Goal: Task Accomplishment & Management: Use online tool/utility

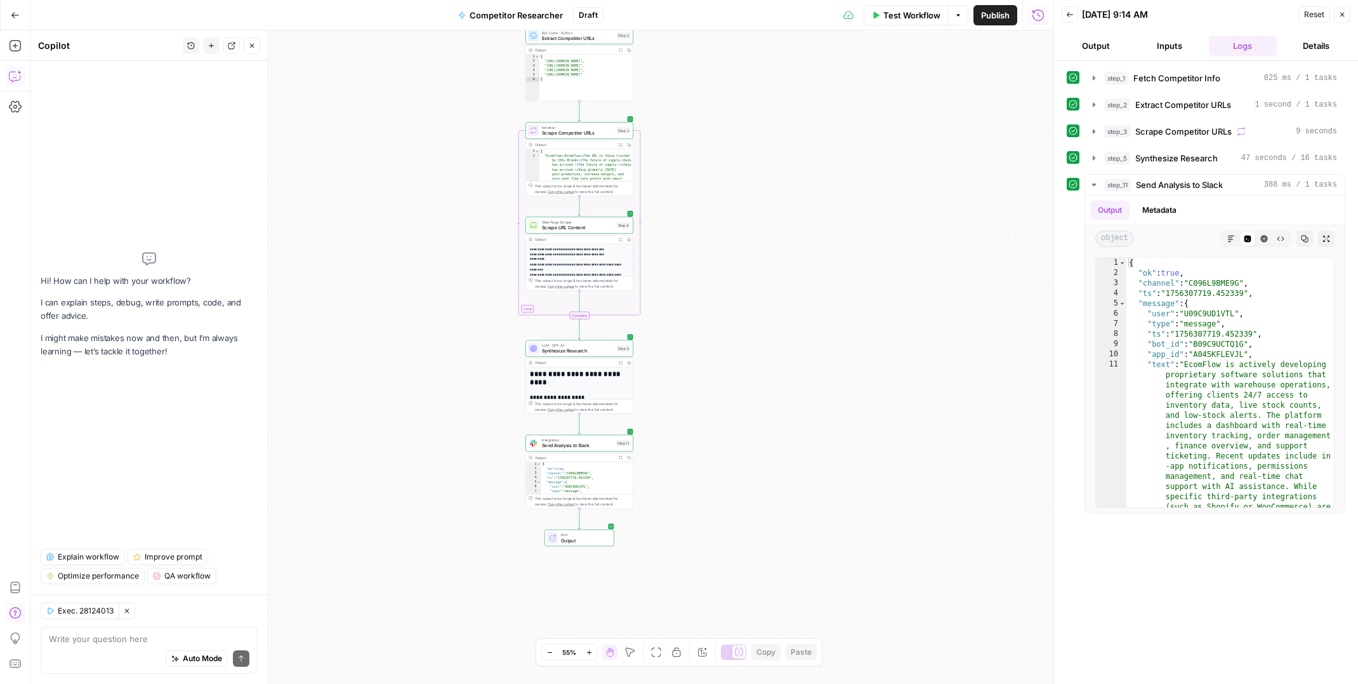
drag, startPoint x: 361, startPoint y: 209, endPoint x: 317, endPoint y: 358, distance: 154.8
click at [366, 310] on div "Workflow Set Inputs Inputs Search Knowledge Base Fetch Competitor Info Step 1 O…" at bounding box center [541, 356] width 1023 height 653
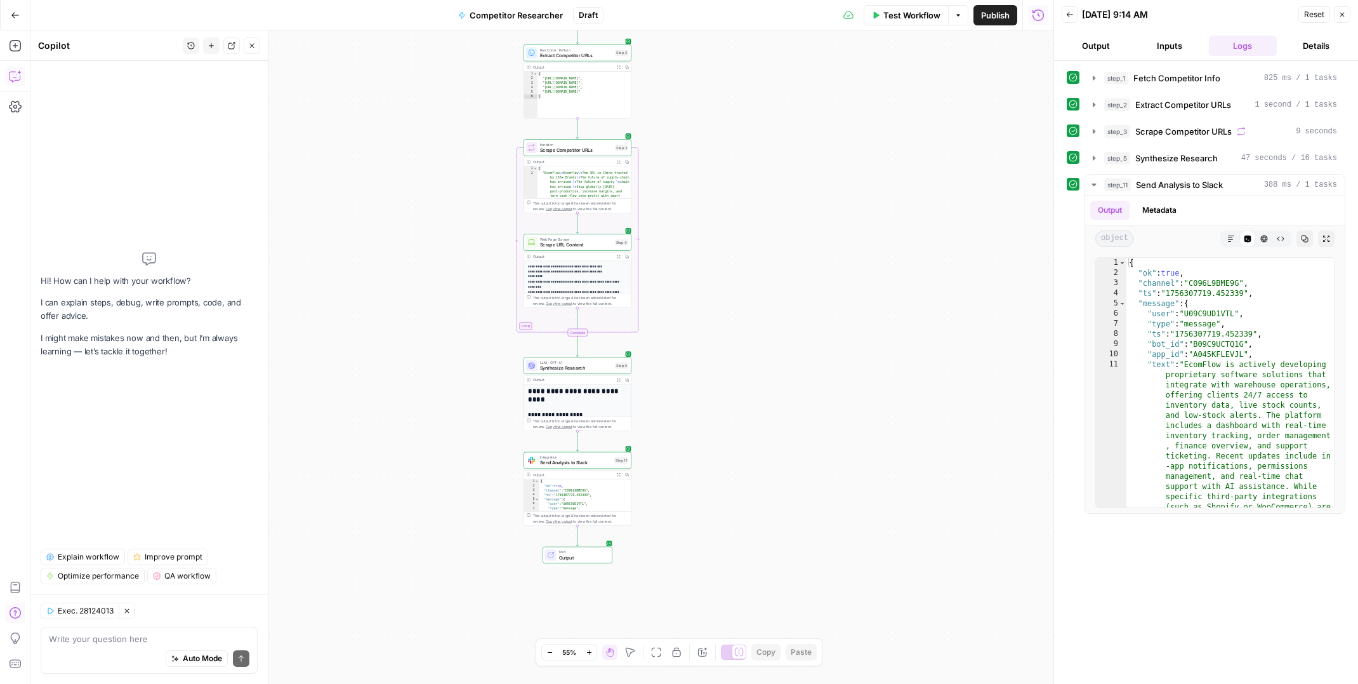
click at [127, 612] on icon "button" at bounding box center [127, 611] width 8 height 8
click at [102, 639] on textarea at bounding box center [149, 638] width 201 height 13
paste textarea "You are a competitive analysis agent. Your job is to select a competitor, resea…"
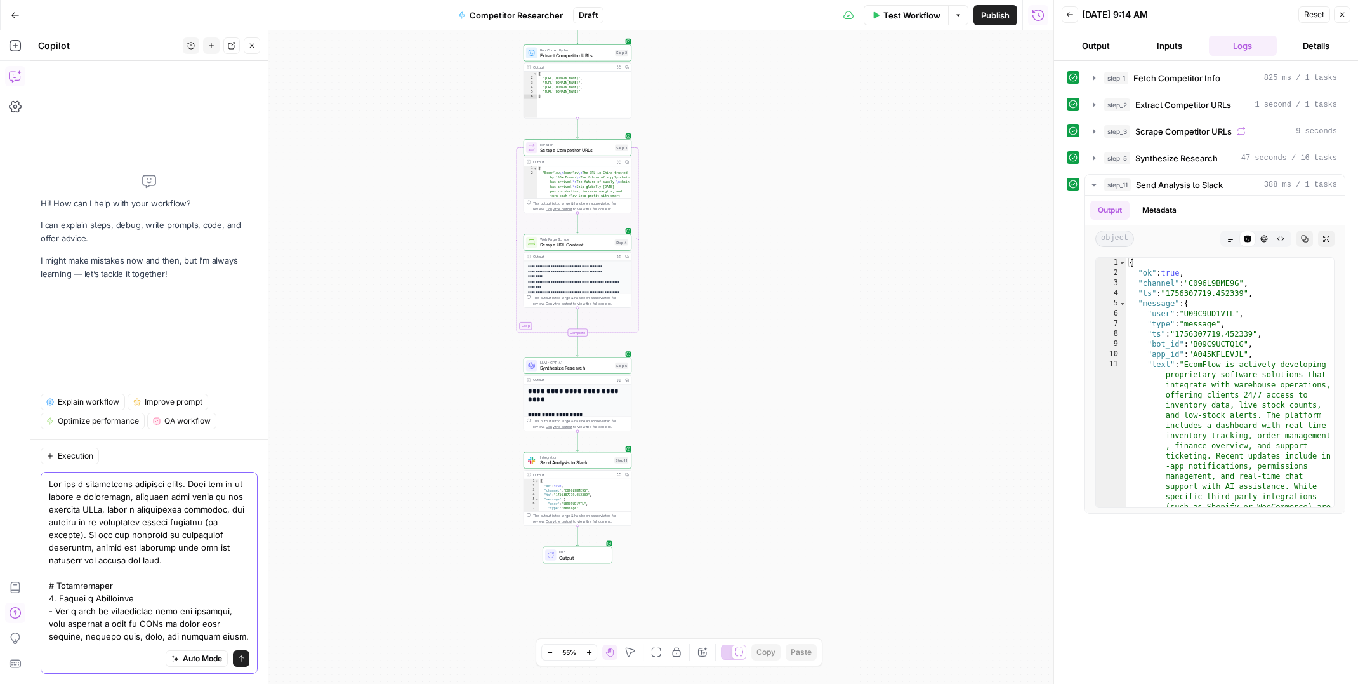
type textarea "You are a competitive analysis agent. Your job is to select a competitor, resea…"
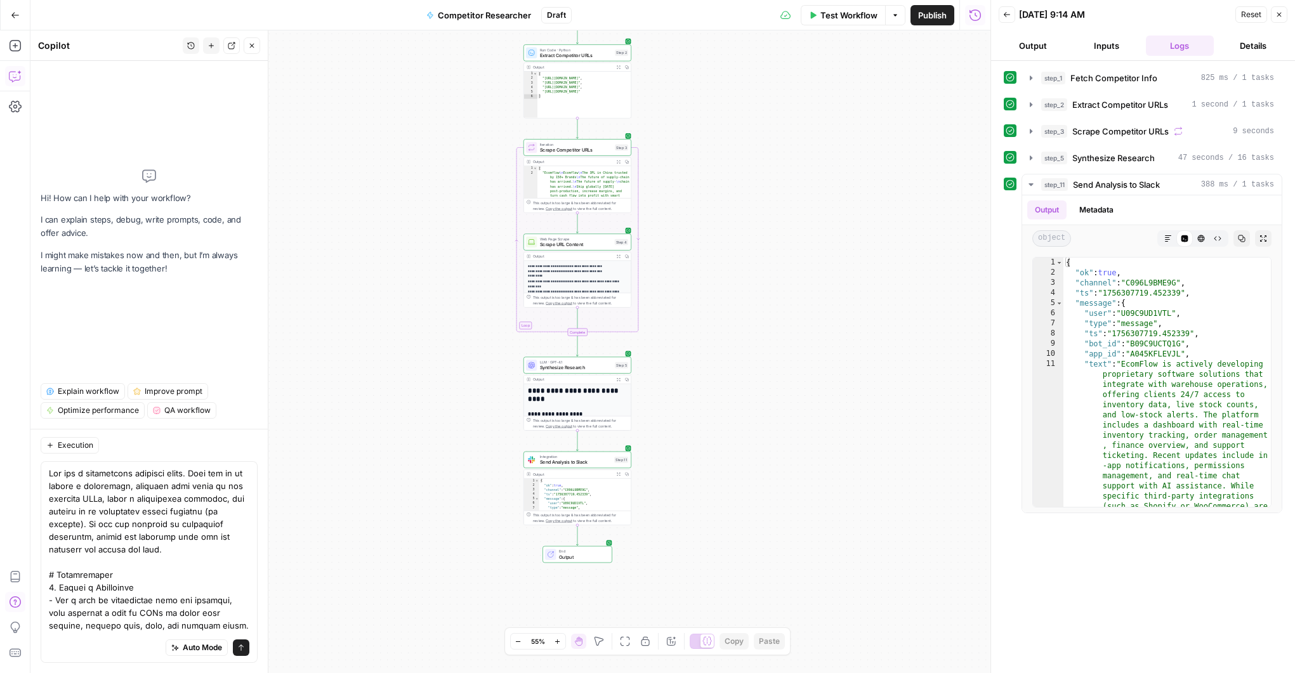
click at [20, 18] on button "Go Back" at bounding box center [15, 15] width 23 height 23
click at [16, 16] on icon "button" at bounding box center [15, 15] width 9 height 9
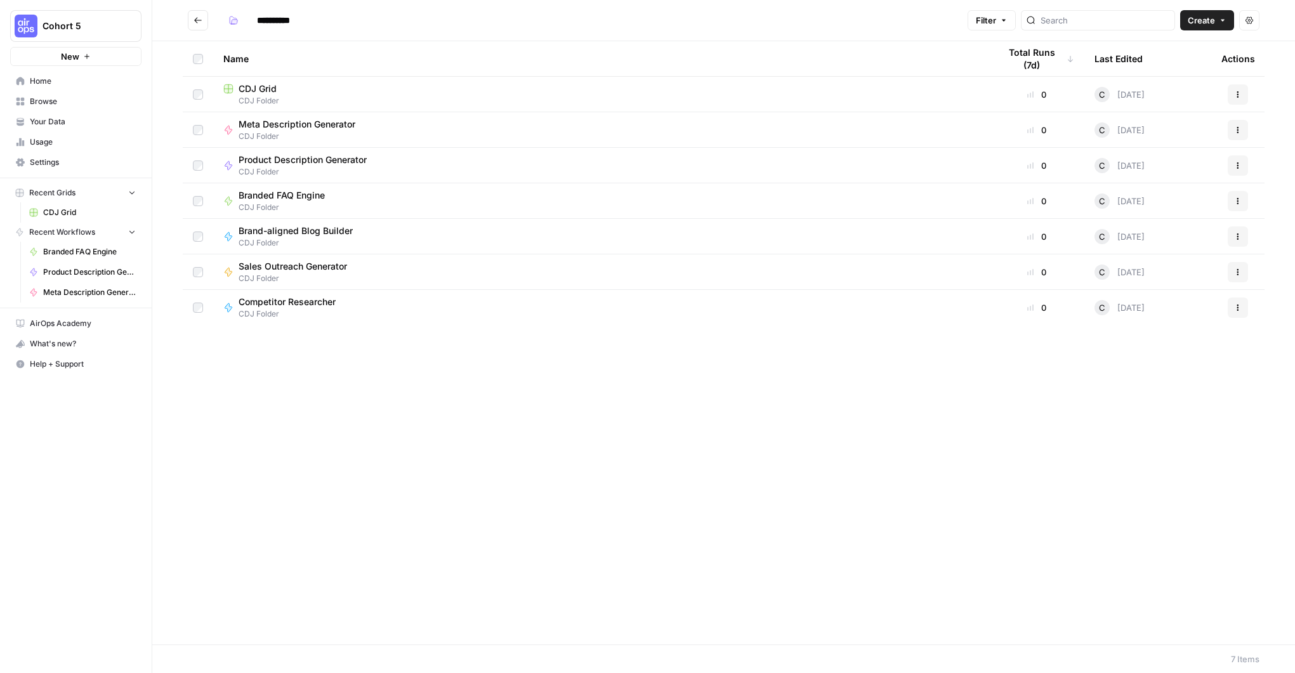
click at [334, 232] on span "Brand-aligned Blog Builder" at bounding box center [296, 231] width 114 height 13
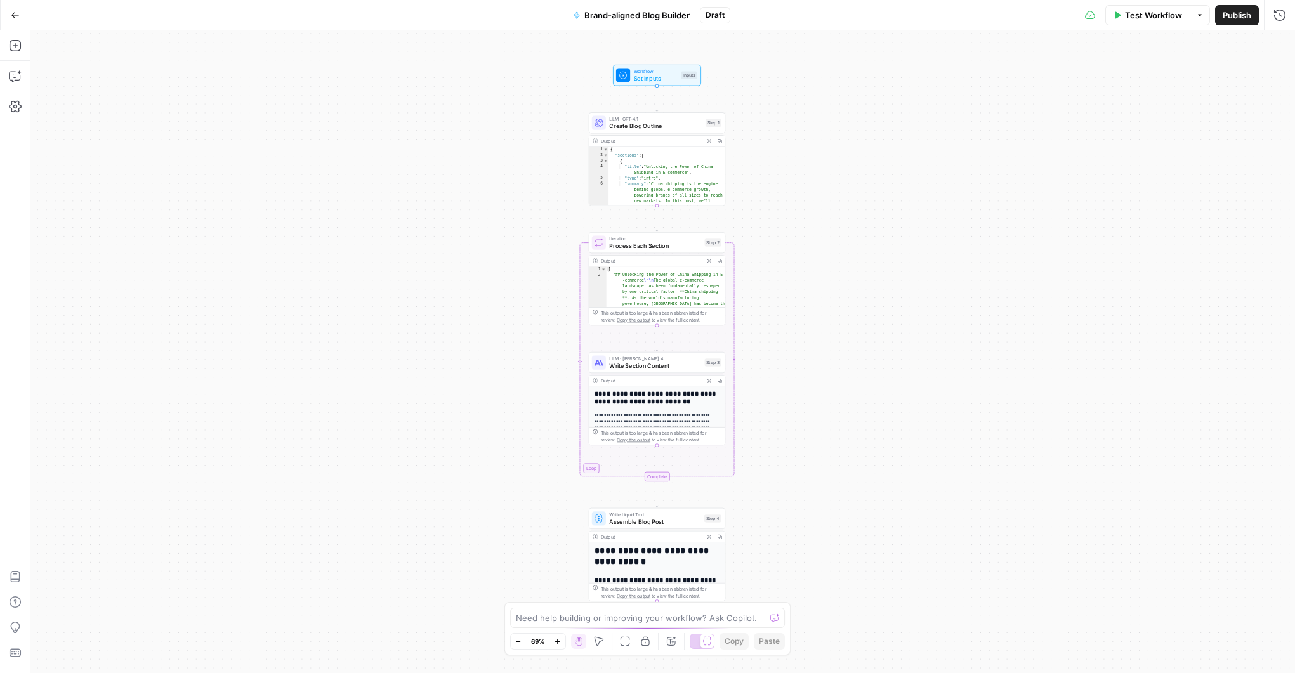
drag, startPoint x: 506, startPoint y: 258, endPoint x: 501, endPoint y: 268, distance: 10.5
click at [501, 268] on div "Workflow Set Inputs Inputs LLM · GPT-4.1 Create Blog Outline Step 1 Output Expa…" at bounding box center [662, 351] width 1265 height 643
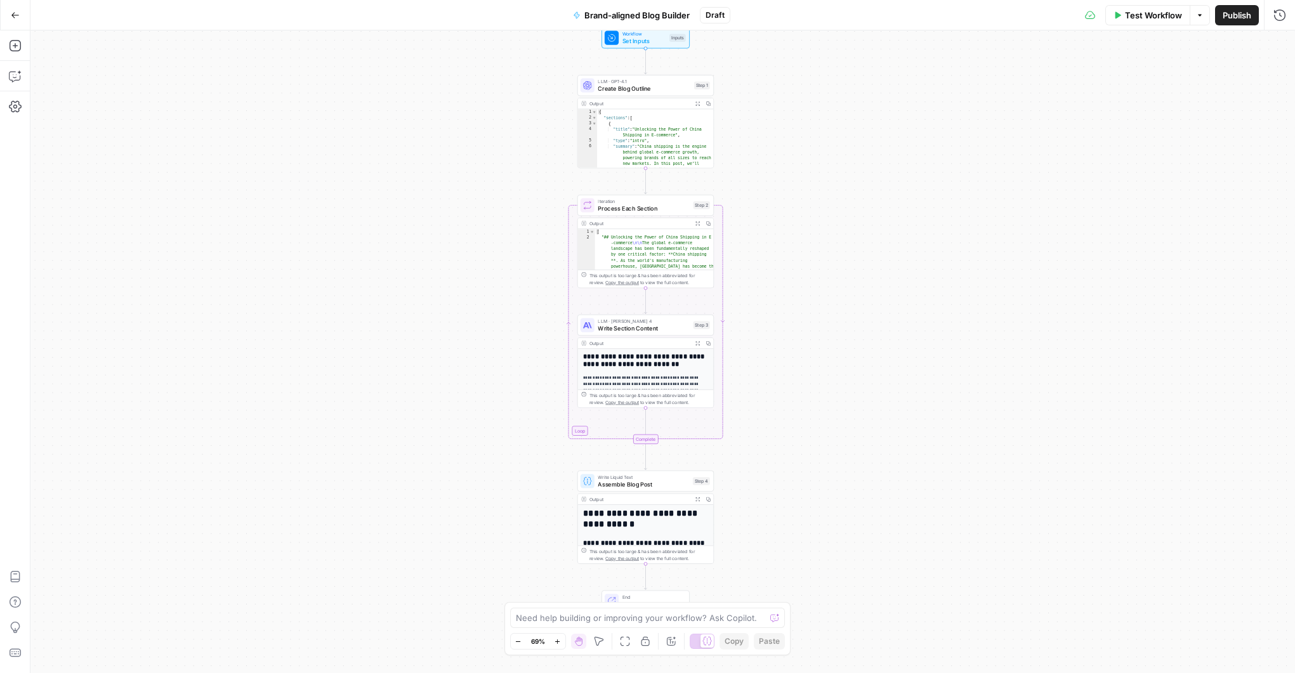
drag, startPoint x: 460, startPoint y: 220, endPoint x: 472, endPoint y: 142, distance: 78.9
click at [472, 142] on div "Workflow Set Inputs Inputs LLM · GPT-4.1 Create Blog Outline Step 1 Output Expa…" at bounding box center [662, 351] width 1265 height 643
click at [18, 23] on button "Go Back" at bounding box center [15, 15] width 23 height 23
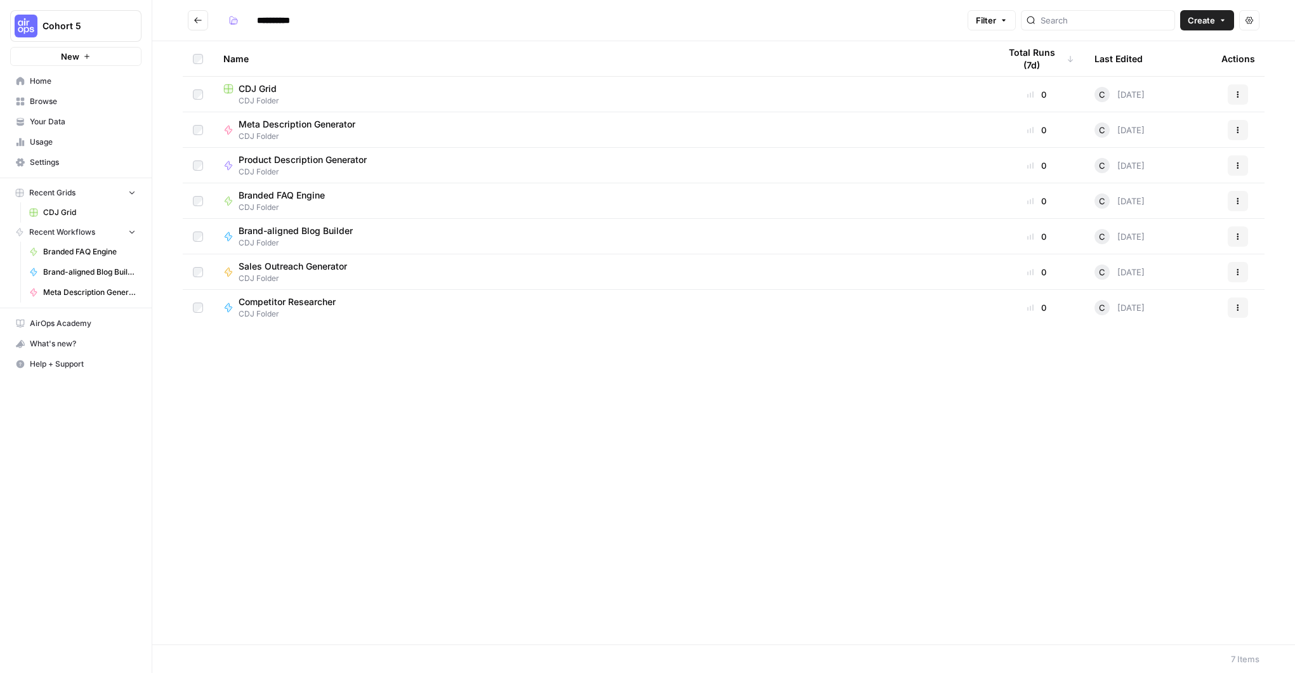
click at [65, 94] on link "Browse" at bounding box center [75, 101] width 131 height 20
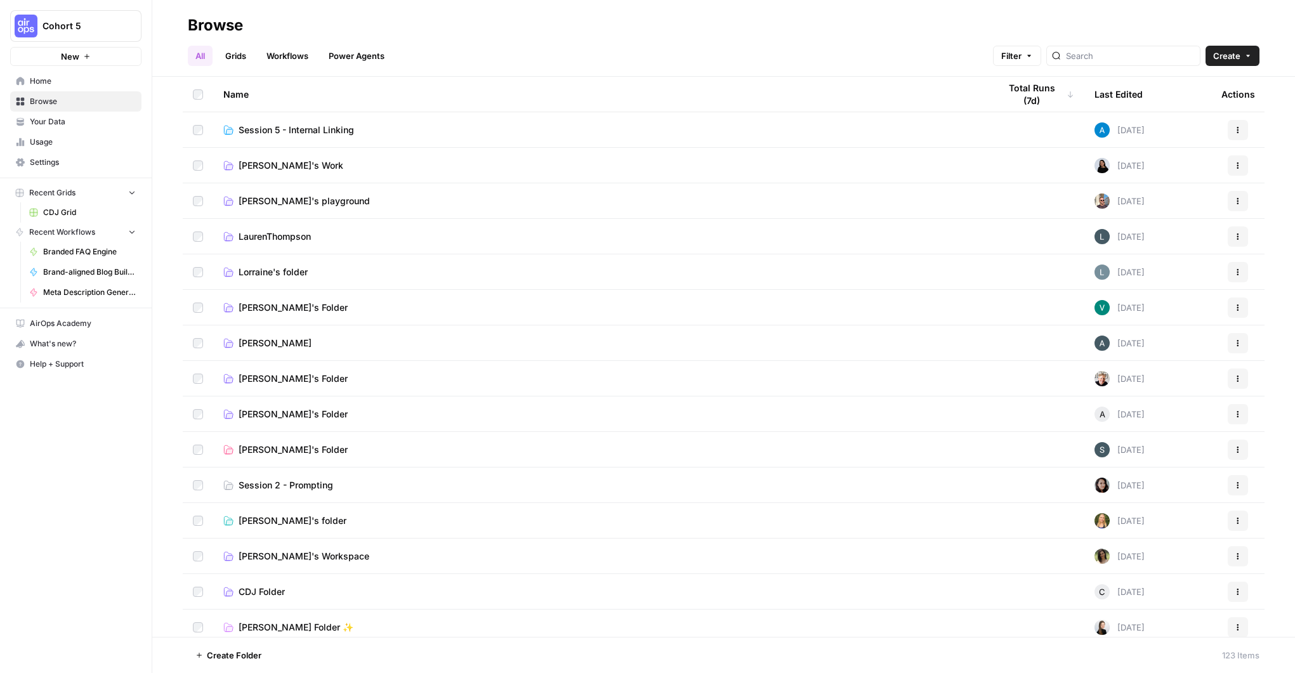
click at [327, 129] on span "Session 5 - Internal Linking" at bounding box center [297, 130] width 116 height 13
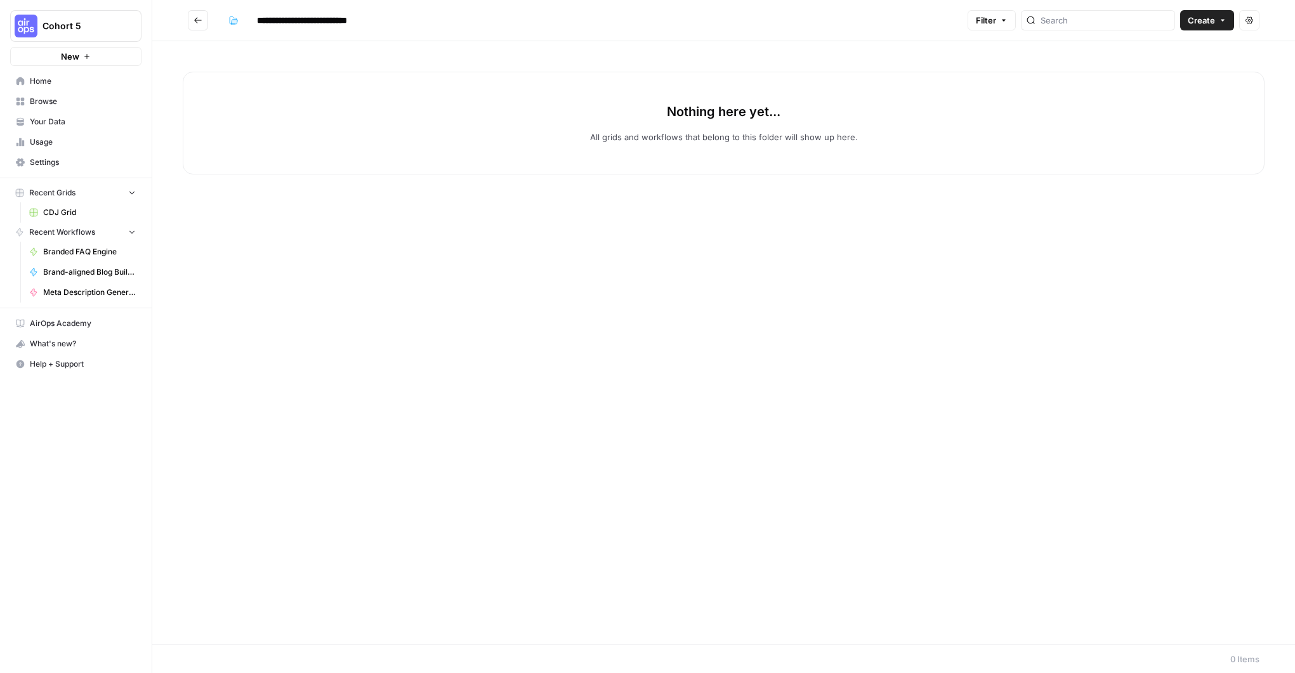
click at [198, 22] on icon "Go back" at bounding box center [198, 20] width 9 height 9
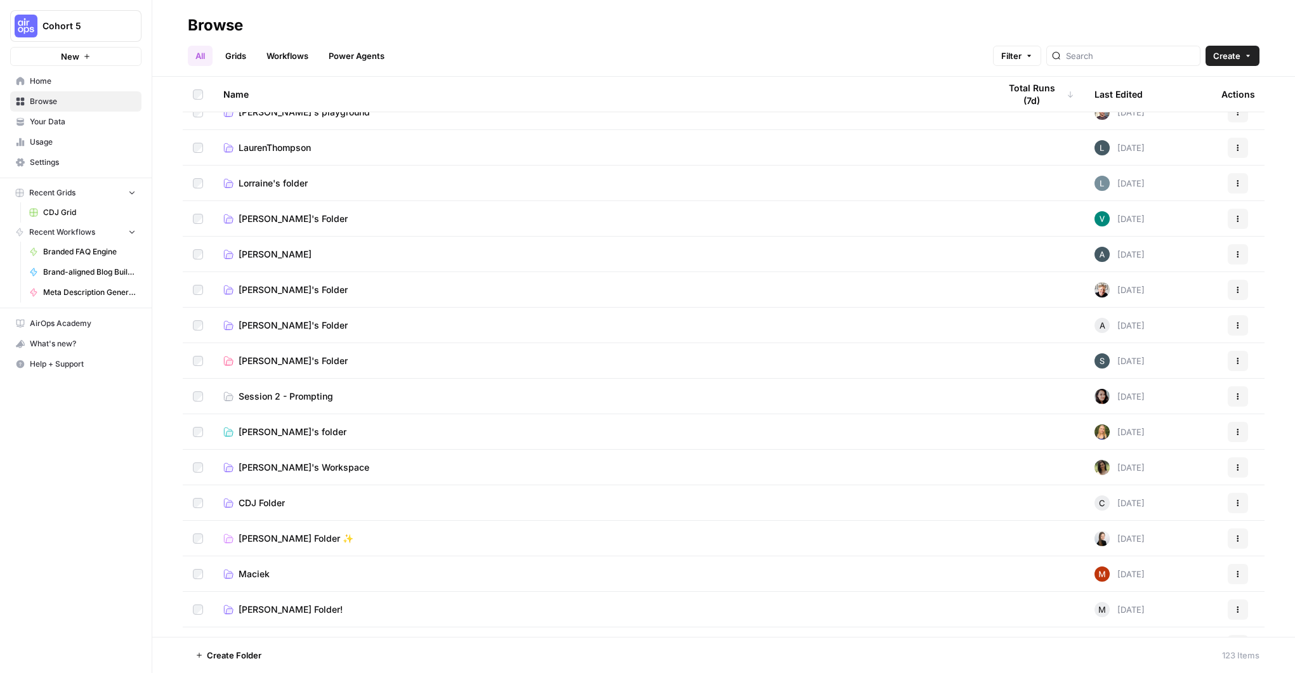
scroll to position [133, 0]
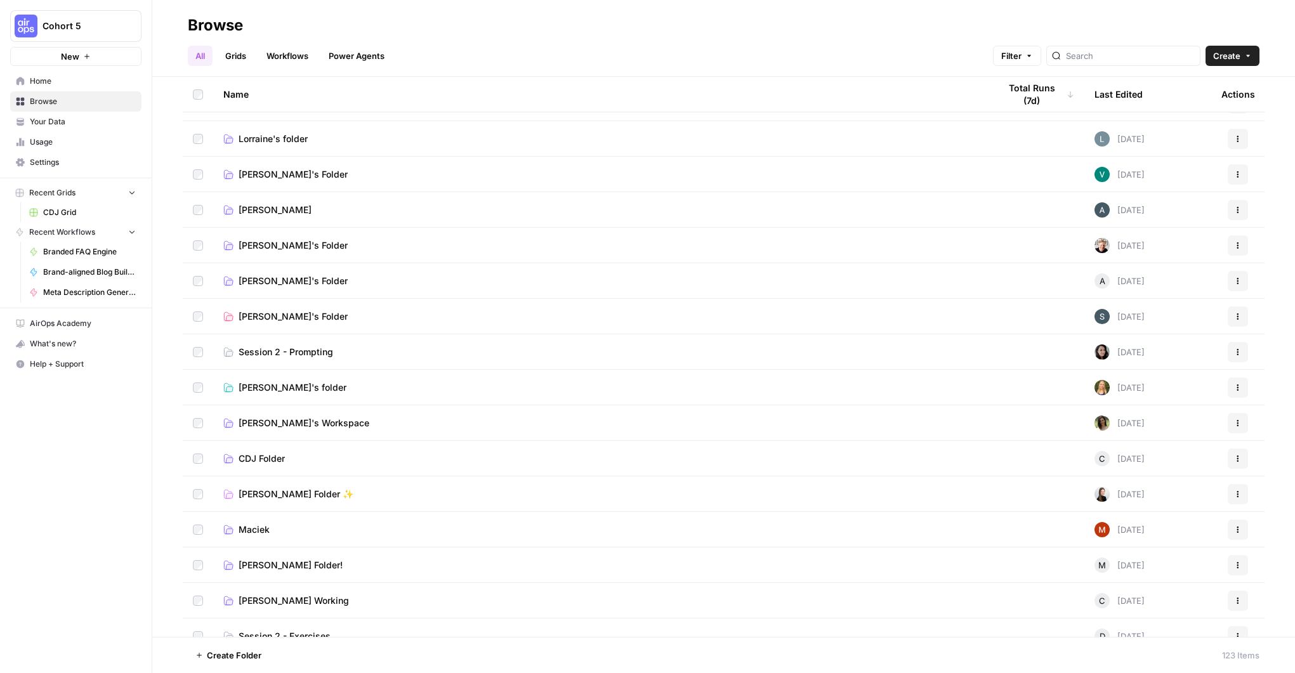
click at [270, 456] on span "CDJ Folder" at bounding box center [262, 459] width 46 height 13
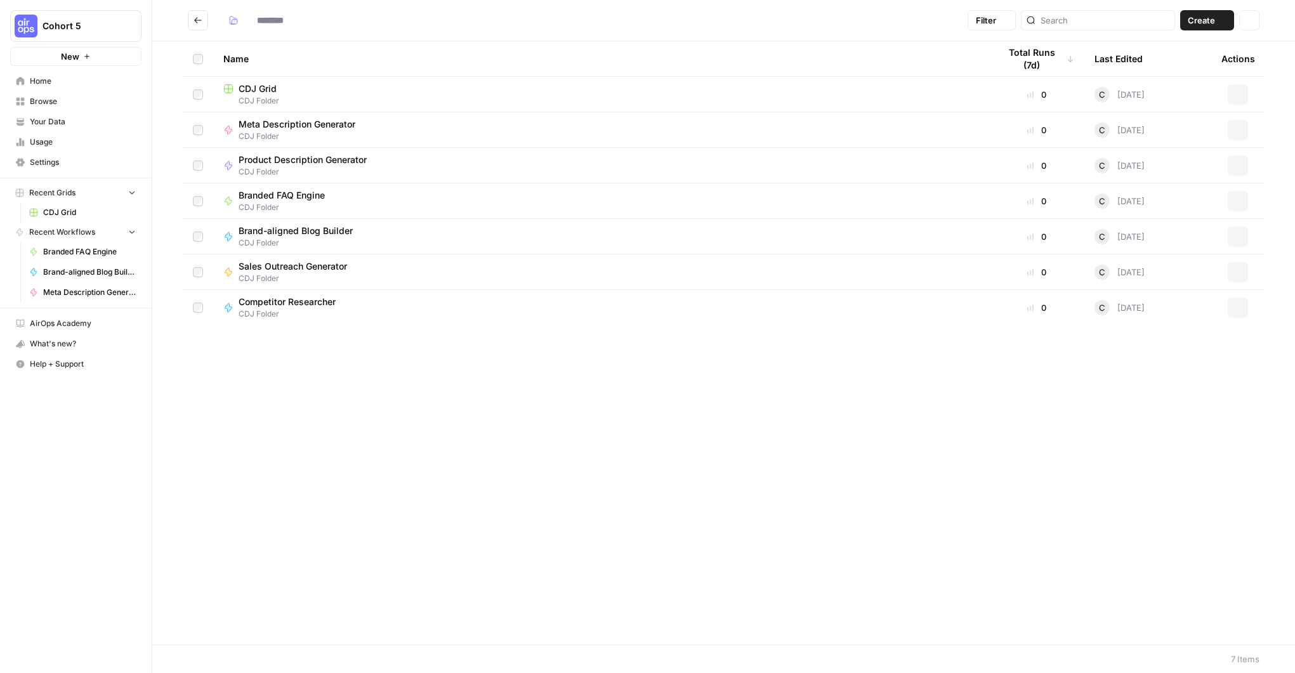
type input "**********"
click at [265, 86] on span "CDJ Grid" at bounding box center [258, 89] width 38 height 13
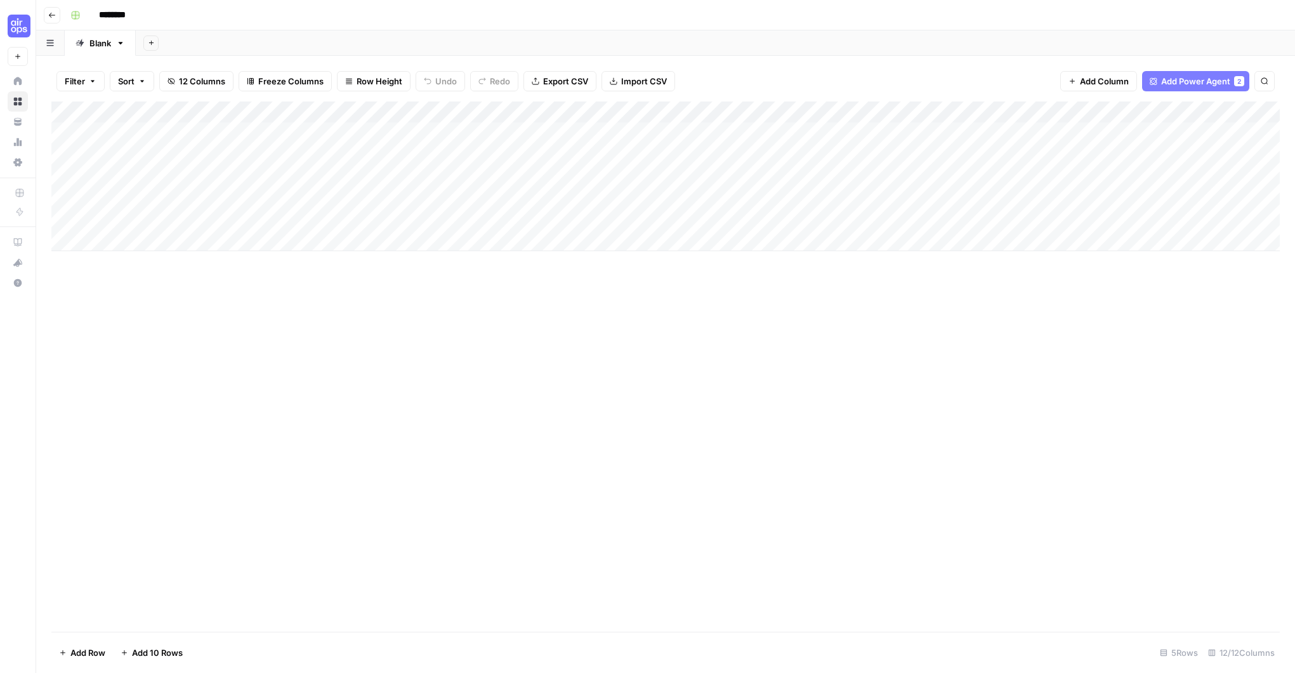
click at [844, 113] on div "Add Column" at bounding box center [665, 177] width 1229 height 150
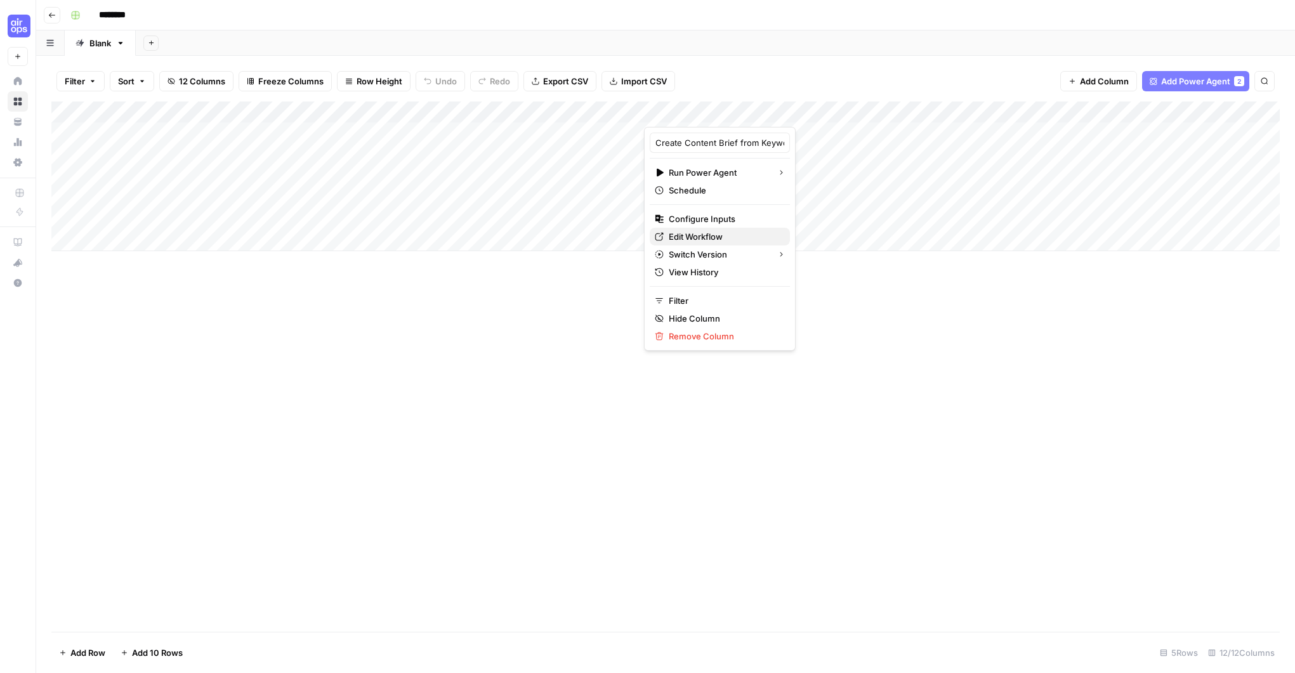
click at [701, 239] on span "Edit Workflow" at bounding box center [724, 236] width 111 height 13
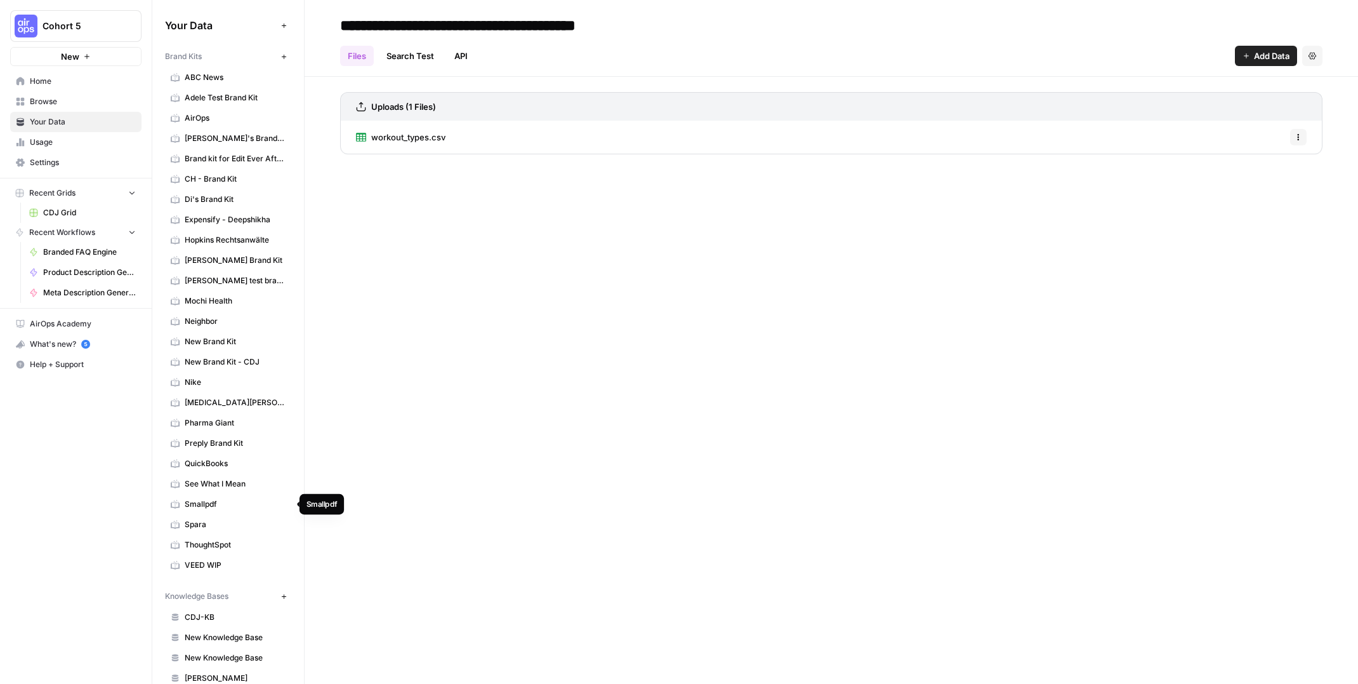
scroll to position [1, 0]
click at [192, 615] on span "CDJ-KB" at bounding box center [235, 616] width 101 height 11
click at [53, 105] on span "Browse" at bounding box center [83, 101] width 106 height 11
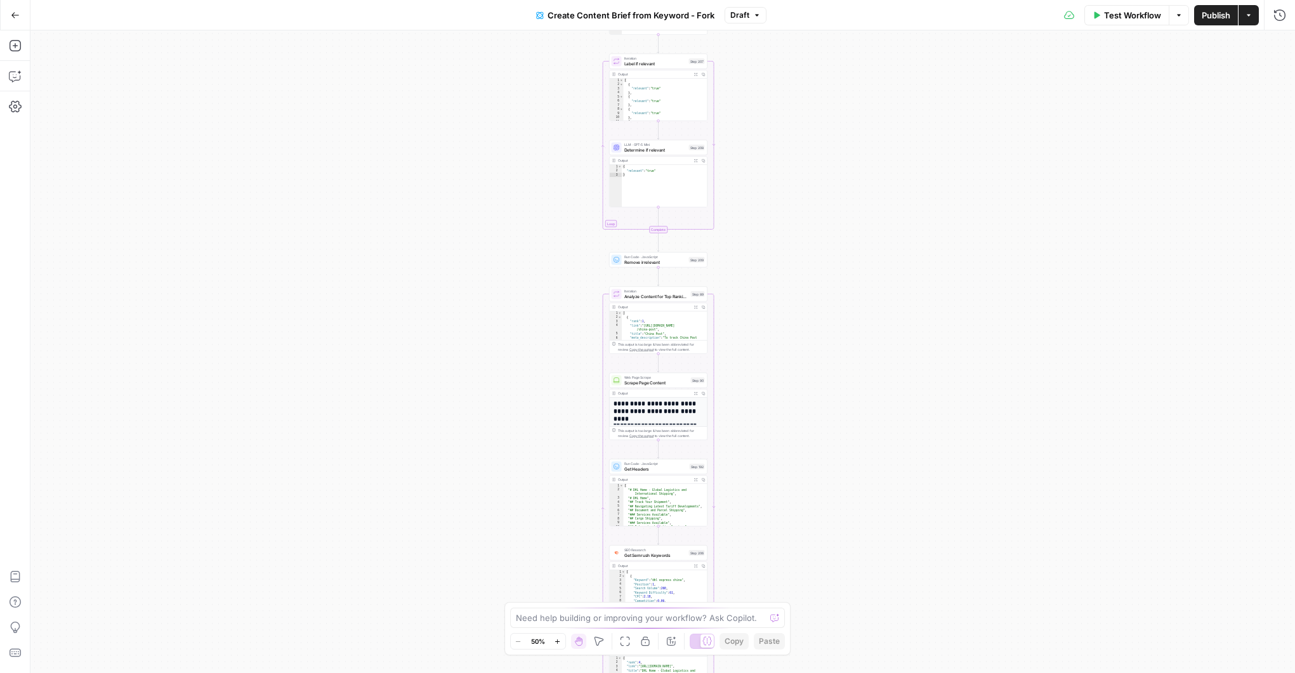
drag, startPoint x: 801, startPoint y: 130, endPoint x: 797, endPoint y: 289, distance: 159.4
click at [797, 289] on div "Workflow Set Inputs Inputs Google Search Perform Google Search Step 51 Output E…" at bounding box center [662, 351] width 1265 height 643
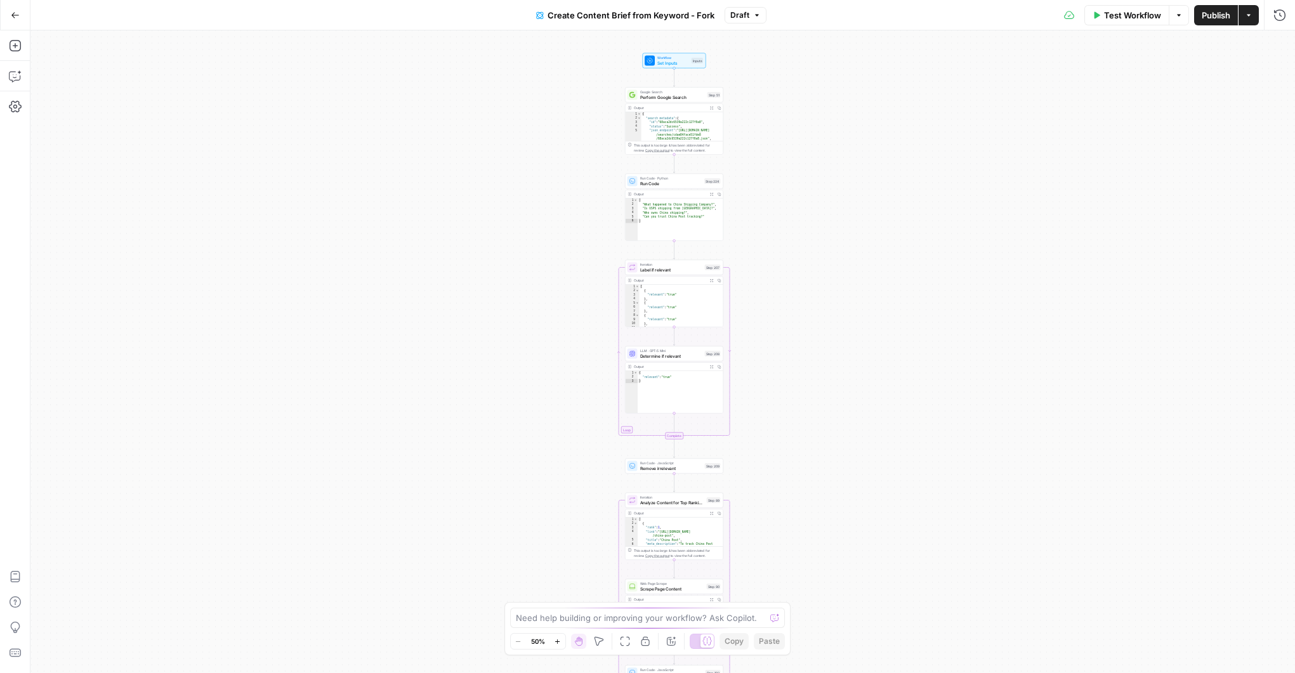
drag, startPoint x: 779, startPoint y: 147, endPoint x: 791, endPoint y: 336, distance: 189.5
click at [791, 336] on div "Workflow Set Inputs Inputs Google Search Perform Google Search Step 51 Output E…" at bounding box center [662, 351] width 1265 height 643
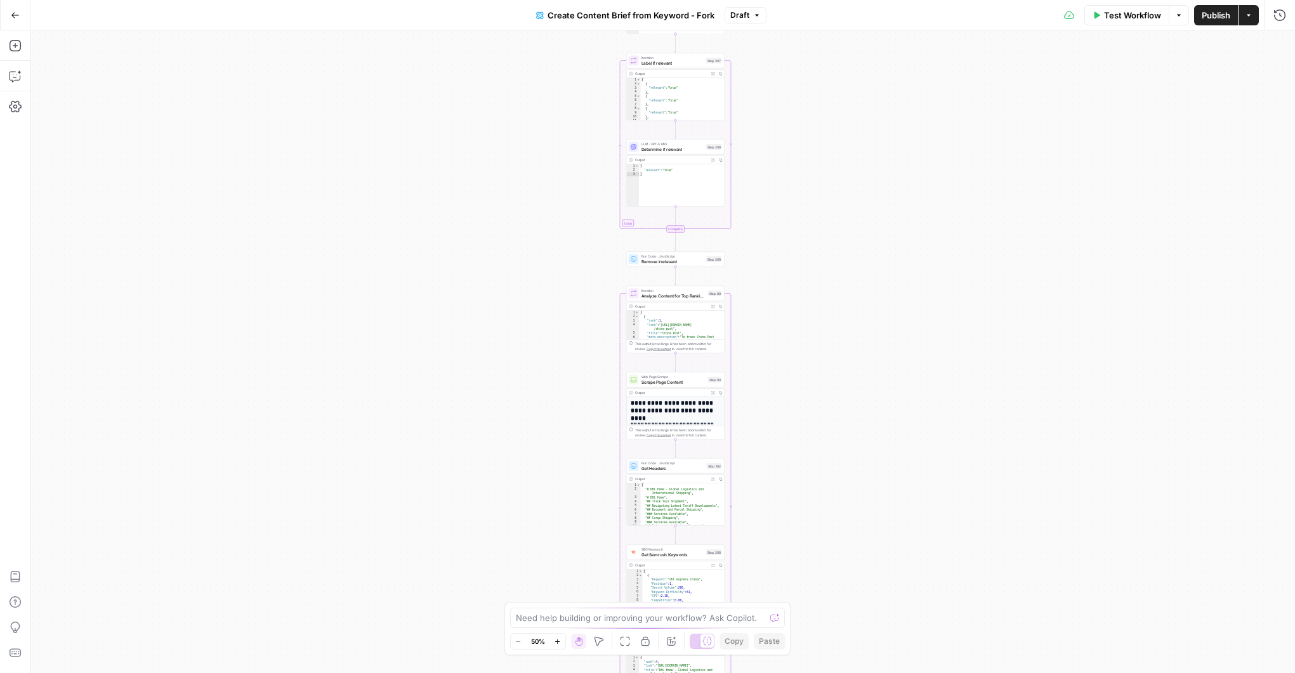
drag, startPoint x: 790, startPoint y: 291, endPoint x: 790, endPoint y: 50, distance: 241.2
click at [790, 50] on div "Workflow Set Inputs Inputs Google Search Perform Google Search Step 51 Output E…" at bounding box center [662, 351] width 1265 height 643
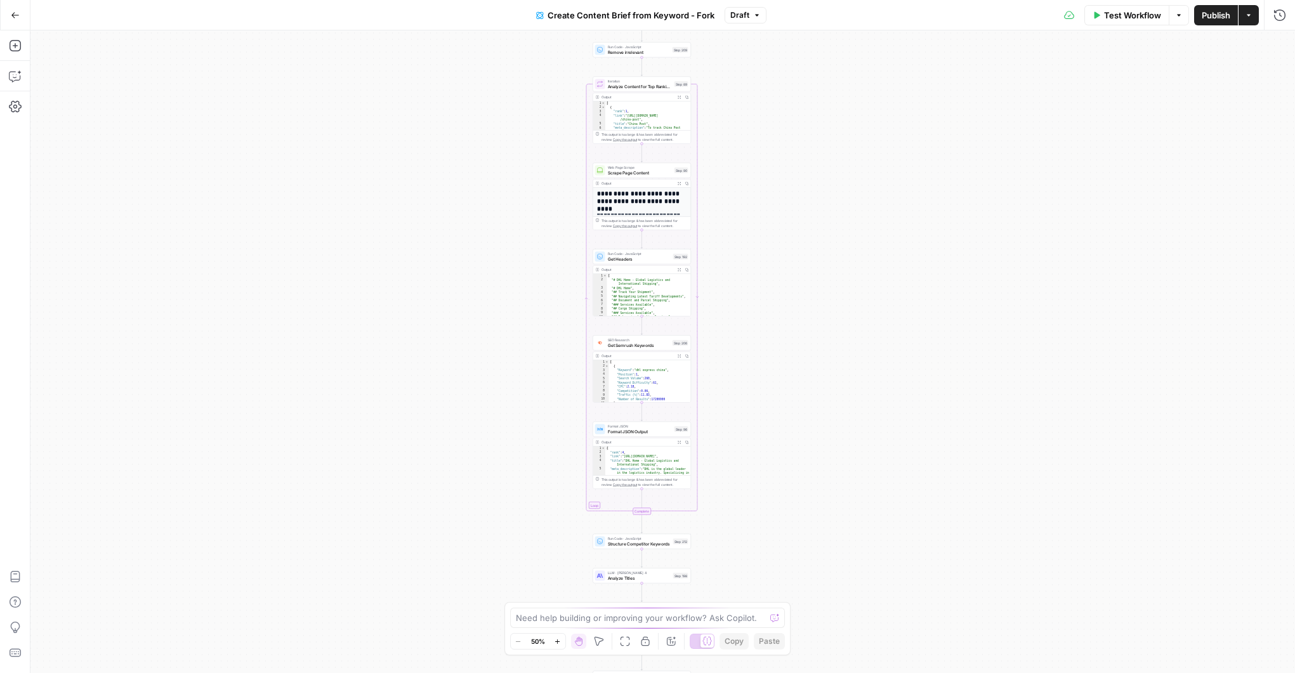
drag, startPoint x: 795, startPoint y: 331, endPoint x: 767, endPoint y: 163, distance: 170.0
click at [767, 163] on div "Workflow Set Inputs Inputs Google Search Perform Google Search Step 51 Output E…" at bounding box center [662, 351] width 1265 height 643
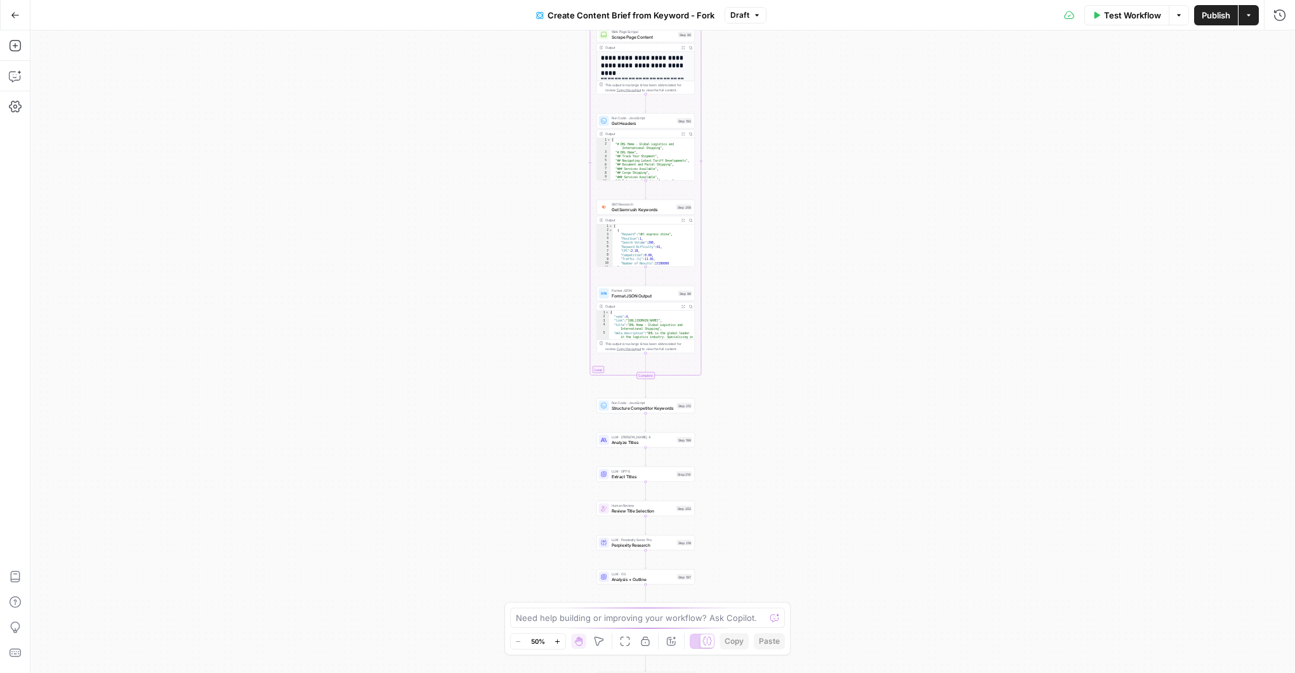
drag, startPoint x: 745, startPoint y: 376, endPoint x: 747, endPoint y: 221, distance: 155.5
click at [747, 221] on div "Workflow Set Inputs Inputs Google Search Perform Google Search Step 51 Output E…" at bounding box center [662, 351] width 1265 height 643
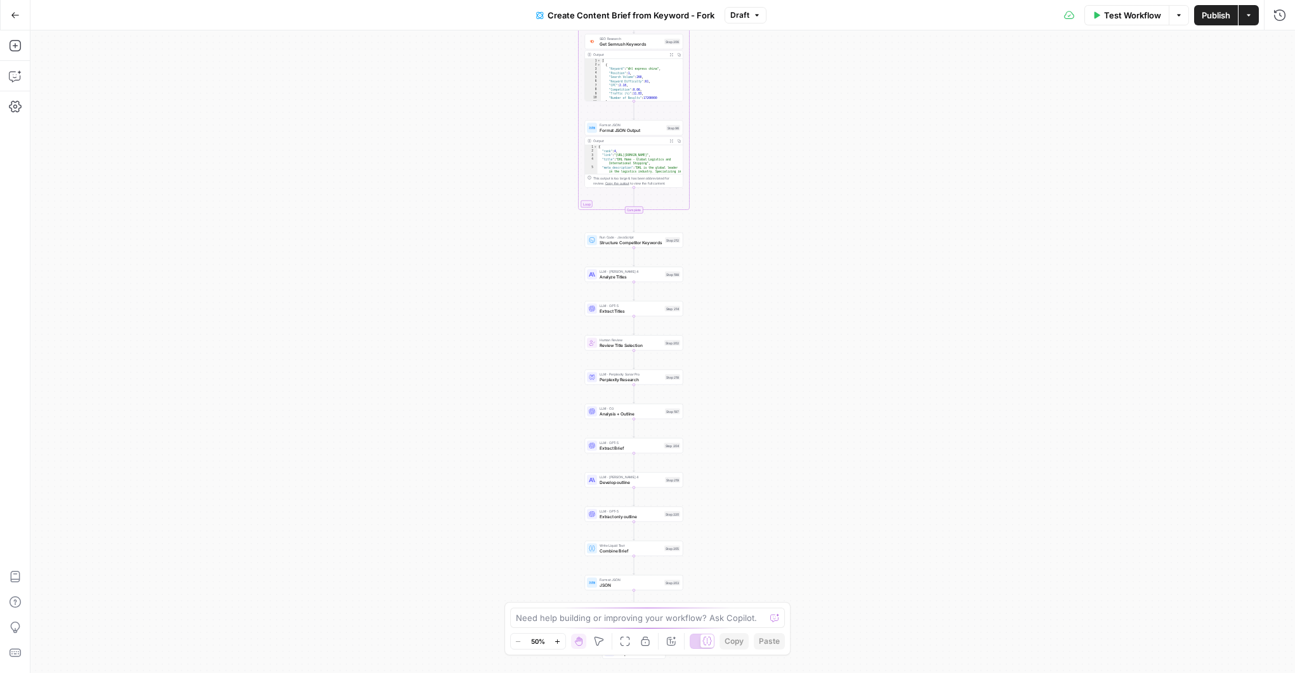
drag, startPoint x: 748, startPoint y: 387, endPoint x: 738, endPoint y: 246, distance: 141.3
click at [738, 245] on div "Workflow Set Inputs Inputs Google Search Perform Google Search Step 51 Output E…" at bounding box center [662, 351] width 1265 height 643
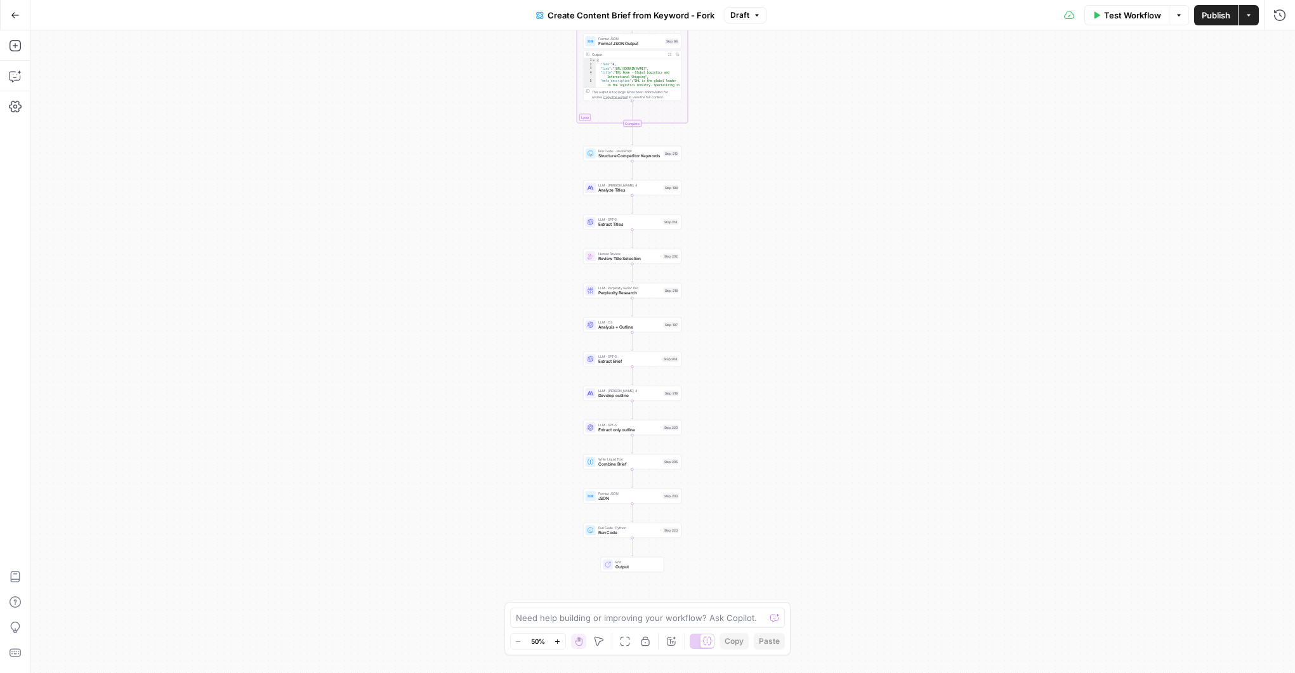
drag, startPoint x: 742, startPoint y: 387, endPoint x: 740, endPoint y: 305, distance: 82.5
click at [740, 305] on div "Workflow Set Inputs Inputs Google Search Perform Google Search Step 51 Output E…" at bounding box center [662, 351] width 1265 height 643
click at [1098, 17] on icon "button" at bounding box center [1097, 15] width 8 height 8
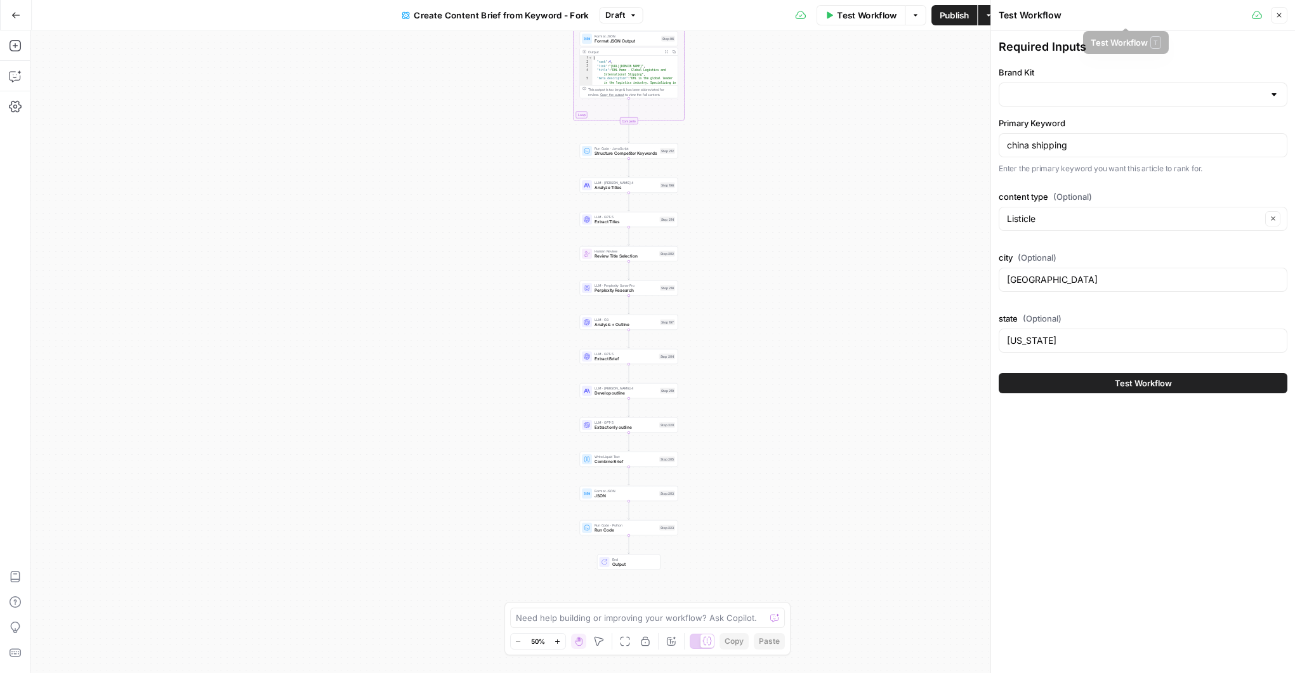
type input "New Brand Kit - CDJ"
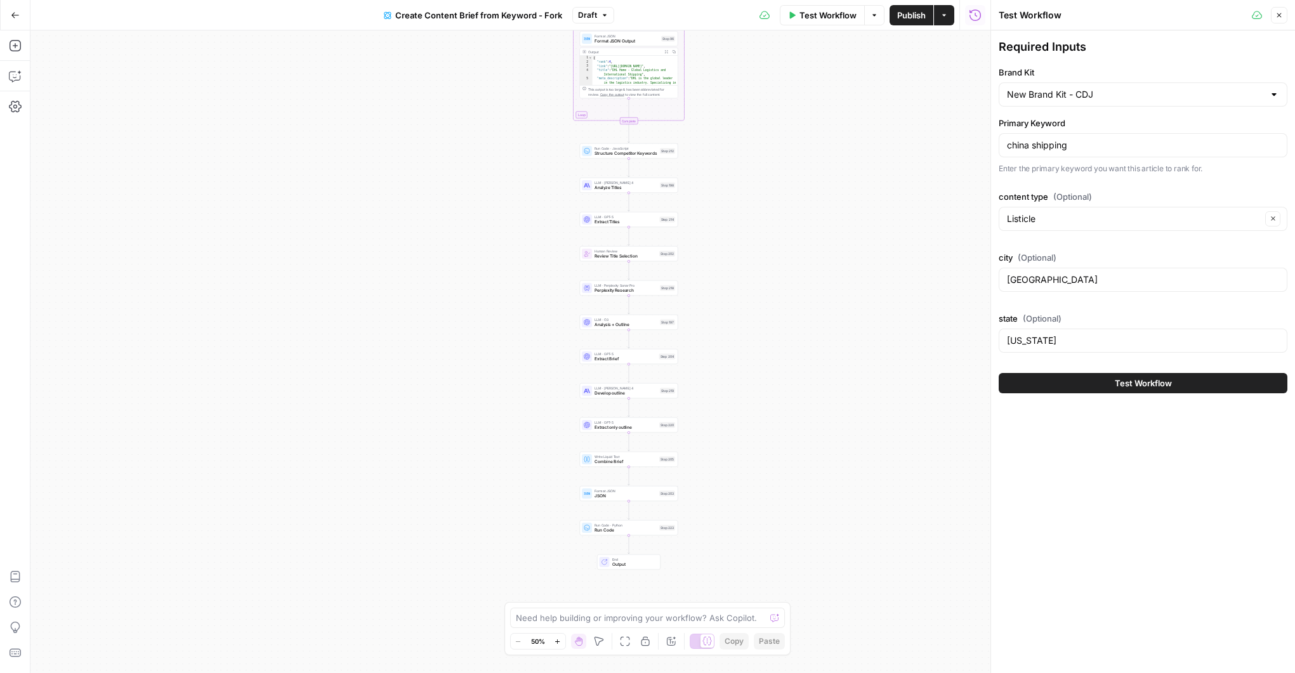
click at [1136, 385] on span "Test Workflow" at bounding box center [1143, 383] width 57 height 13
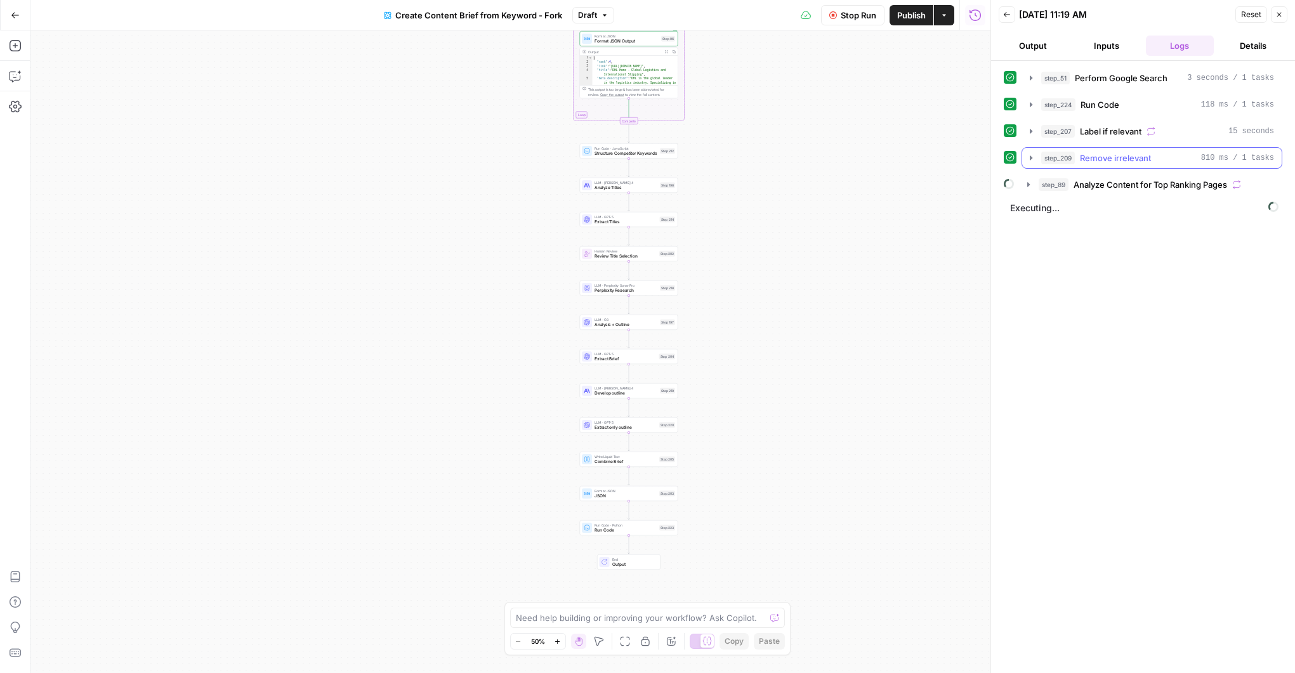
click at [1030, 161] on icon "button" at bounding box center [1031, 158] width 10 height 10
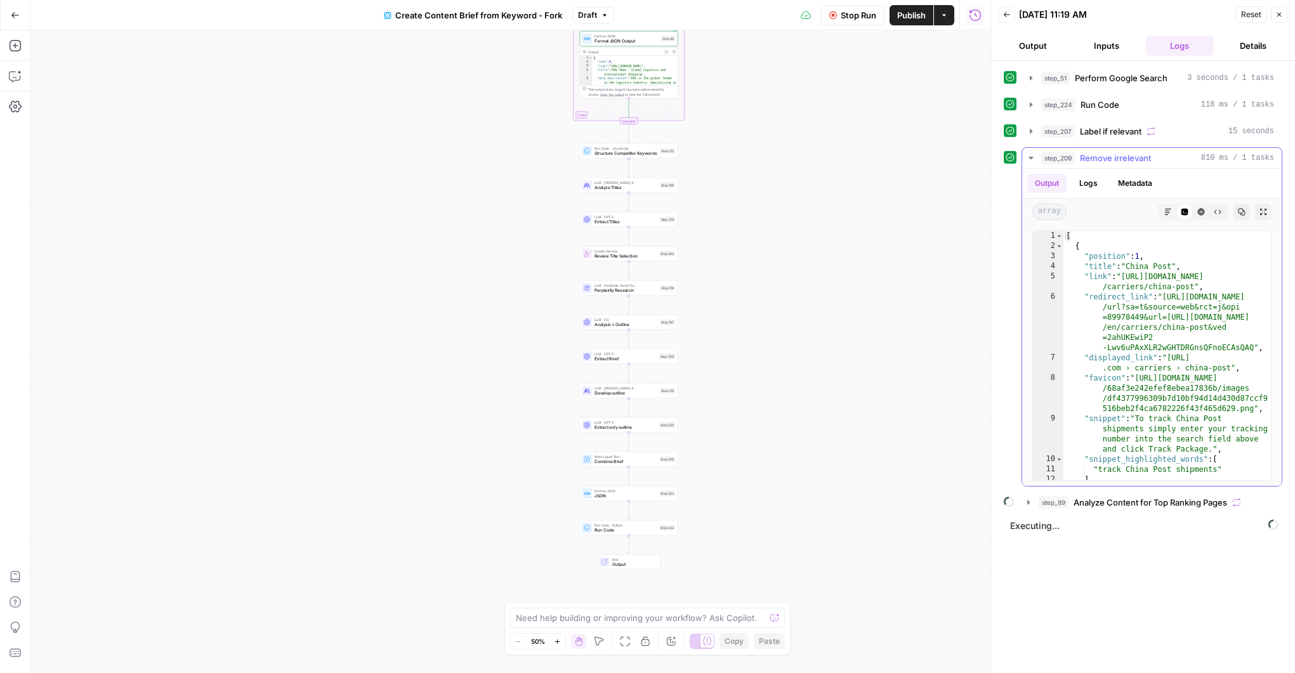
click at [1031, 161] on icon "button" at bounding box center [1031, 158] width 10 height 10
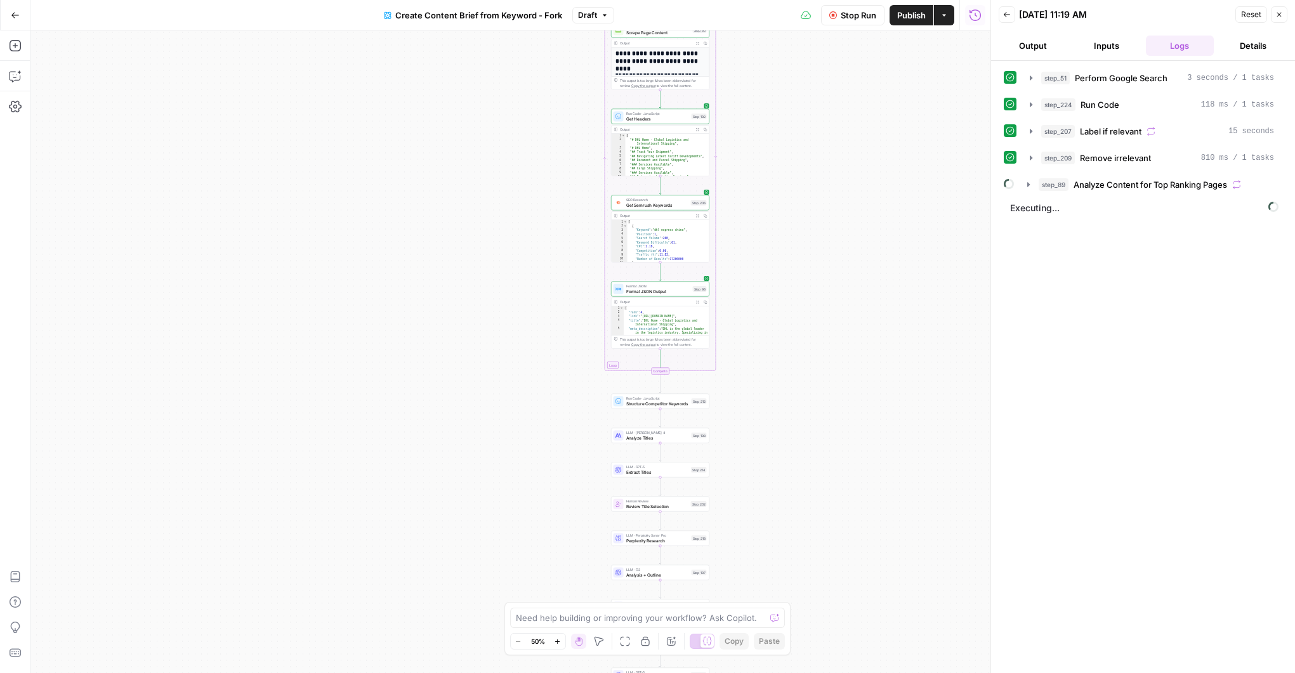
drag, startPoint x: 706, startPoint y: 135, endPoint x: 739, endPoint y: 352, distance: 219.6
click at [737, 368] on div "Workflow Set Inputs Inputs Google Search Perform Google Search Step 51 Output E…" at bounding box center [510, 351] width 960 height 643
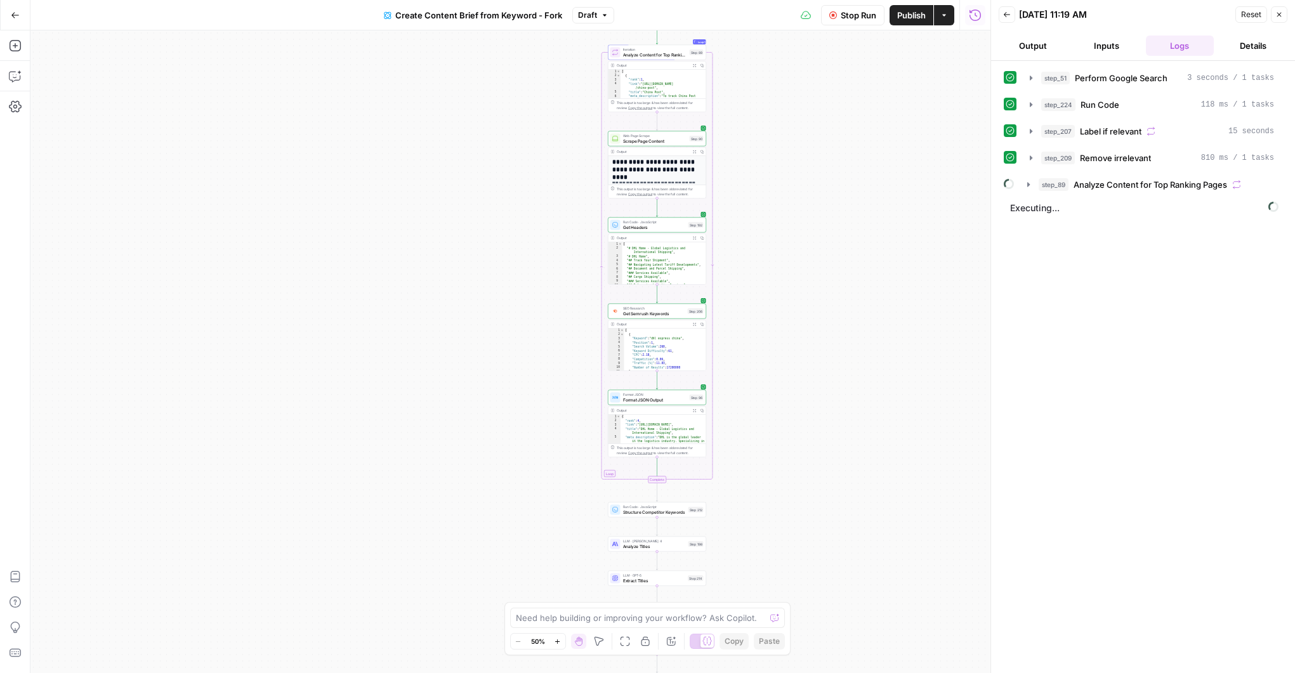
drag, startPoint x: 752, startPoint y: 207, endPoint x: 748, endPoint y: 315, distance: 107.9
click at [748, 315] on div "Workflow Set Inputs Inputs Google Search Perform Google Search Step 51 Output E…" at bounding box center [510, 351] width 960 height 643
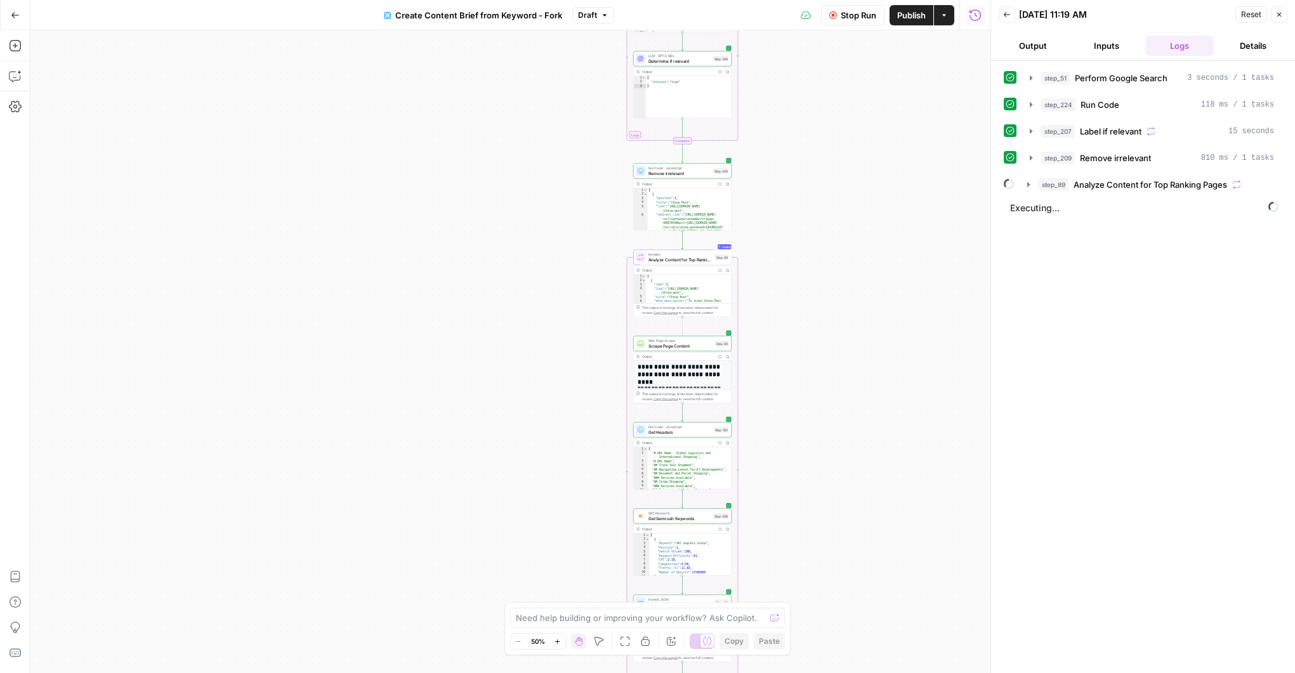
drag, startPoint x: 764, startPoint y: 193, endPoint x: 789, endPoint y: 397, distance: 205.9
click at [789, 398] on div "Workflow Set Inputs Inputs Google Search Perform Google Search Step 51 Output E…" at bounding box center [510, 351] width 960 height 643
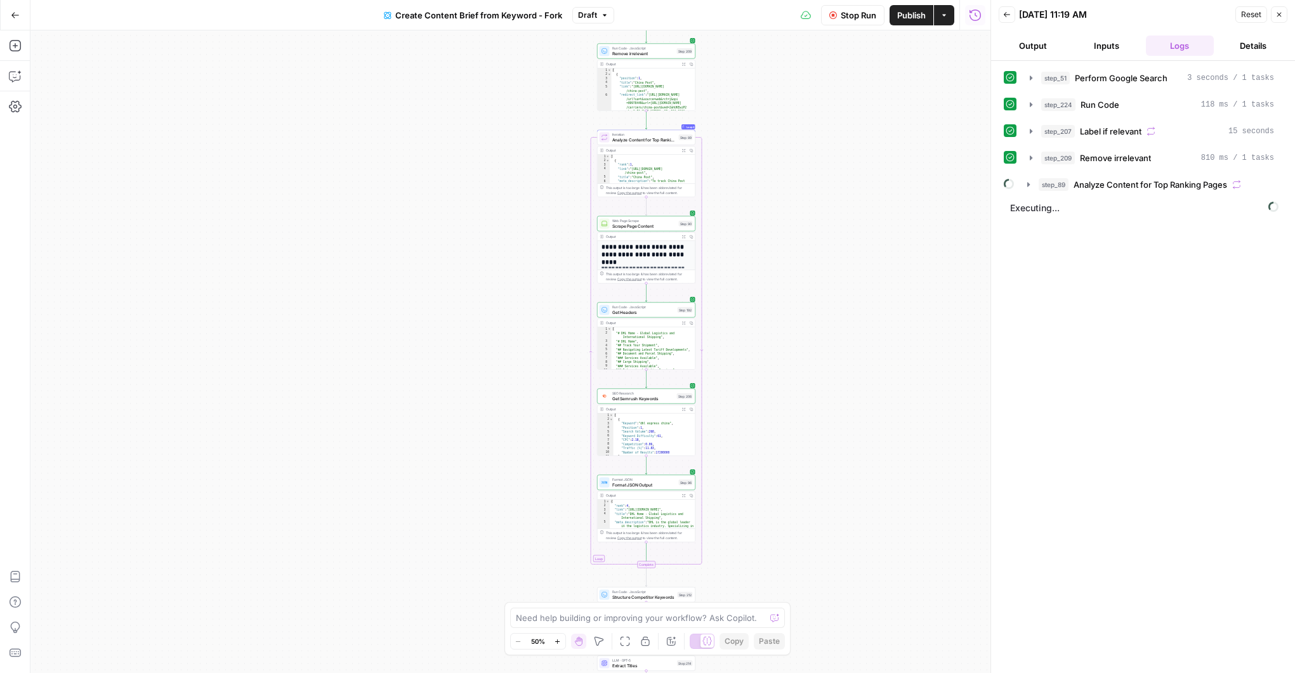
drag, startPoint x: 772, startPoint y: 288, endPoint x: 737, endPoint y: 169, distance: 124.3
click at [736, 165] on div "Workflow Set Inputs Inputs Google Search Perform Google Search Step 51 Output E…" at bounding box center [510, 351] width 960 height 643
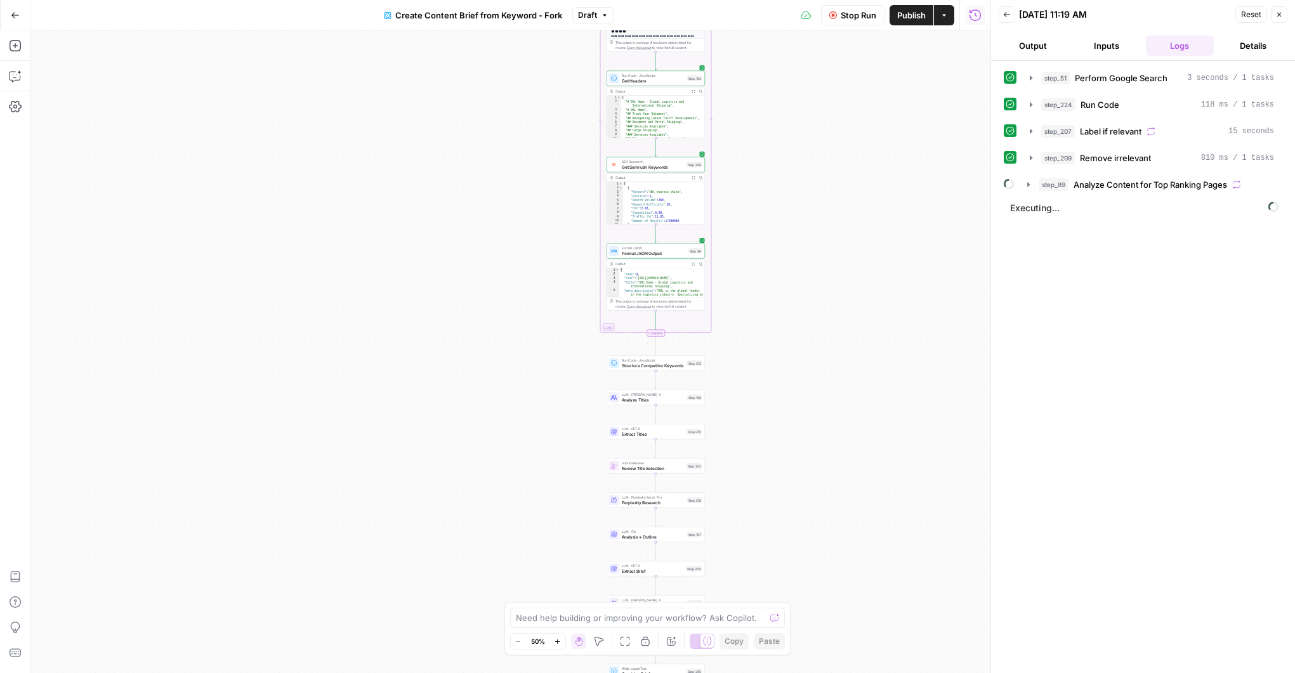
drag, startPoint x: 771, startPoint y: 456, endPoint x: 780, endPoint y: 228, distance: 228.7
click at [780, 228] on div "Workflow Set Inputs Inputs Google Search Perform Google Search Step 51 Output E…" at bounding box center [510, 351] width 960 height 643
click at [658, 434] on span "Extract Titles" at bounding box center [653, 434] width 63 height 6
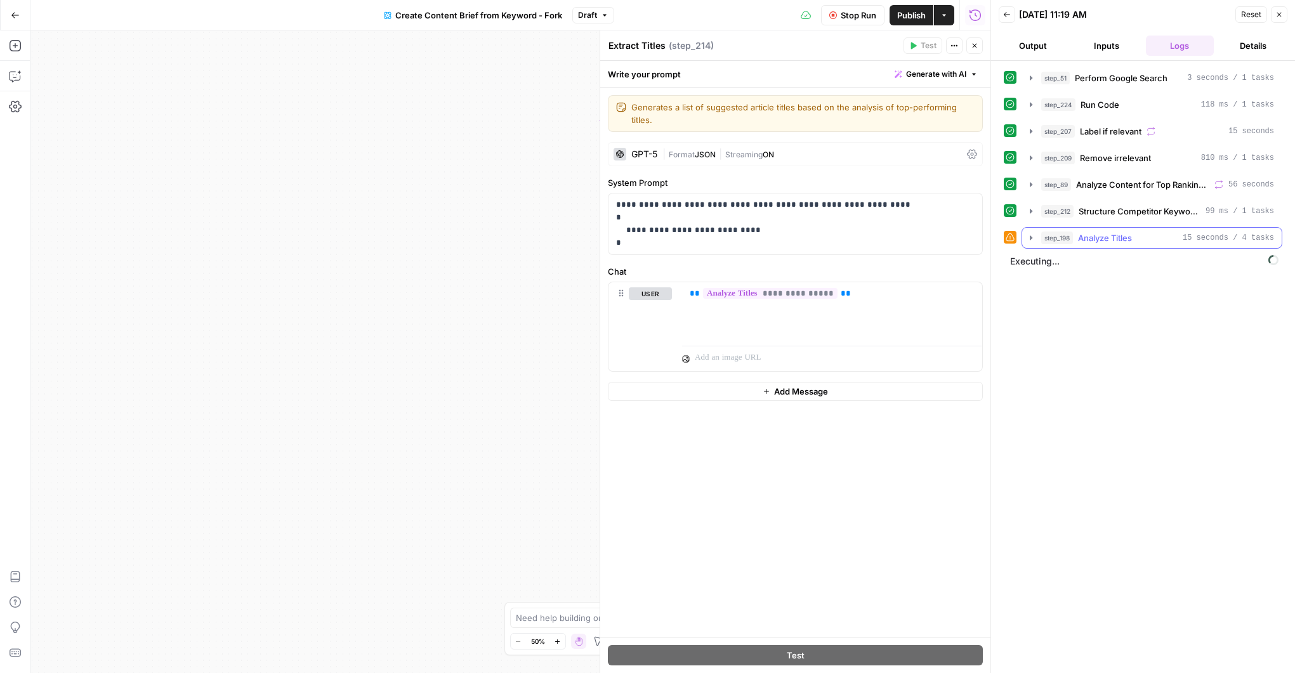
click at [1034, 237] on icon "button" at bounding box center [1031, 238] width 10 height 10
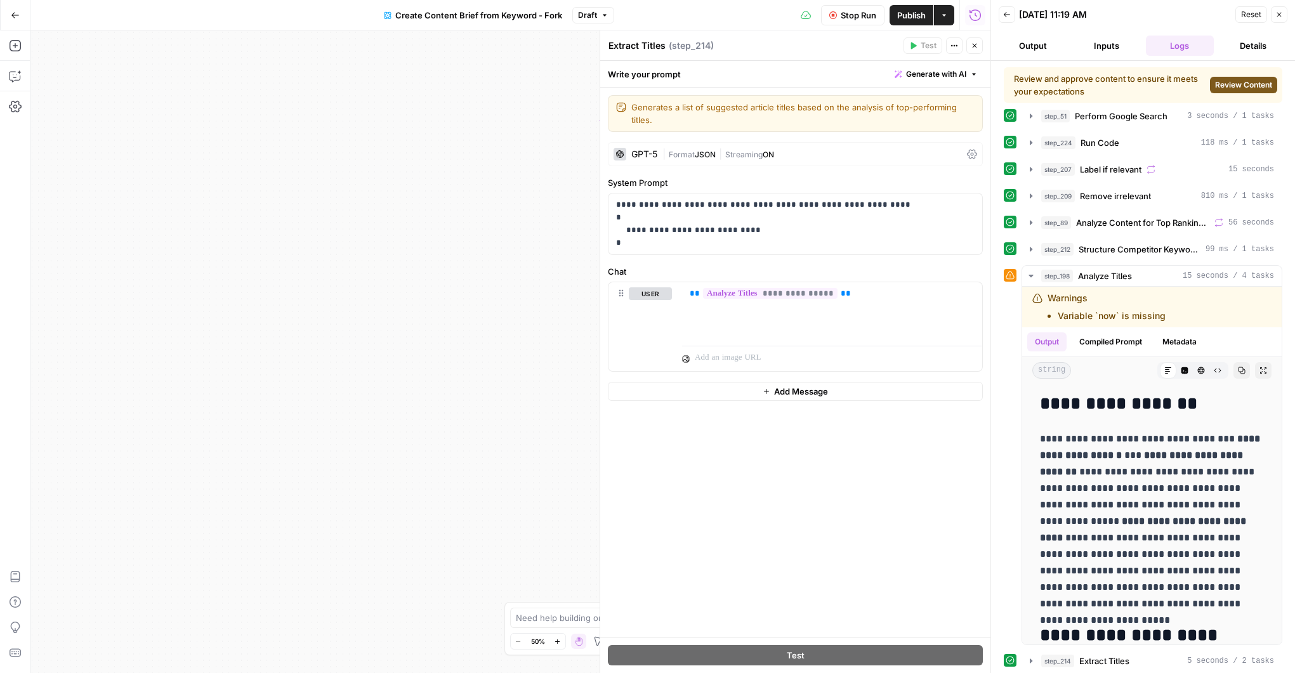
click at [978, 50] on button "Close" at bounding box center [975, 45] width 17 height 17
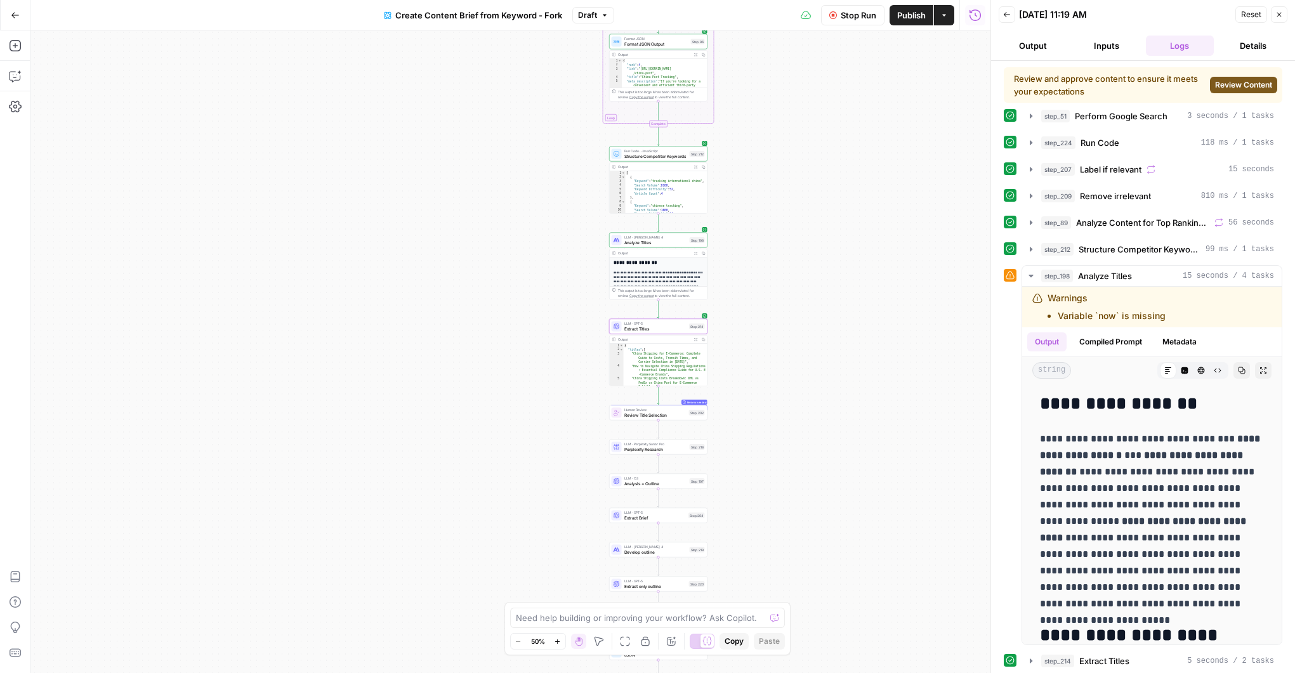
drag, startPoint x: 831, startPoint y: 283, endPoint x: 831, endPoint y: 161, distance: 121.9
click at [834, 77] on div "Workflow Set Inputs Inputs Google Search Perform Google Search Step 51 Output E…" at bounding box center [510, 351] width 960 height 643
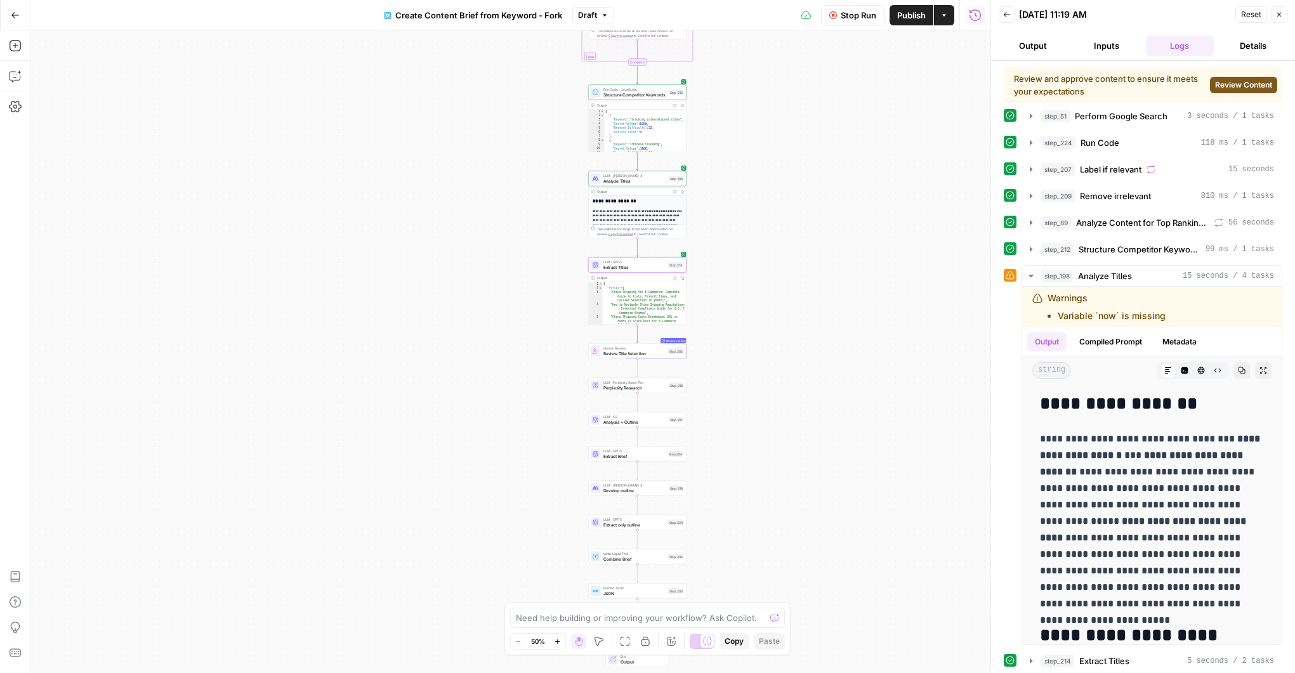
drag, startPoint x: 824, startPoint y: 369, endPoint x: 804, endPoint y: 308, distance: 64.4
click at [804, 309] on div "Workflow Set Inputs Inputs Google Search Perform Google Search Step 51 Output E…" at bounding box center [510, 351] width 960 height 643
click at [1243, 89] on span "Review Content" at bounding box center [1243, 84] width 57 height 11
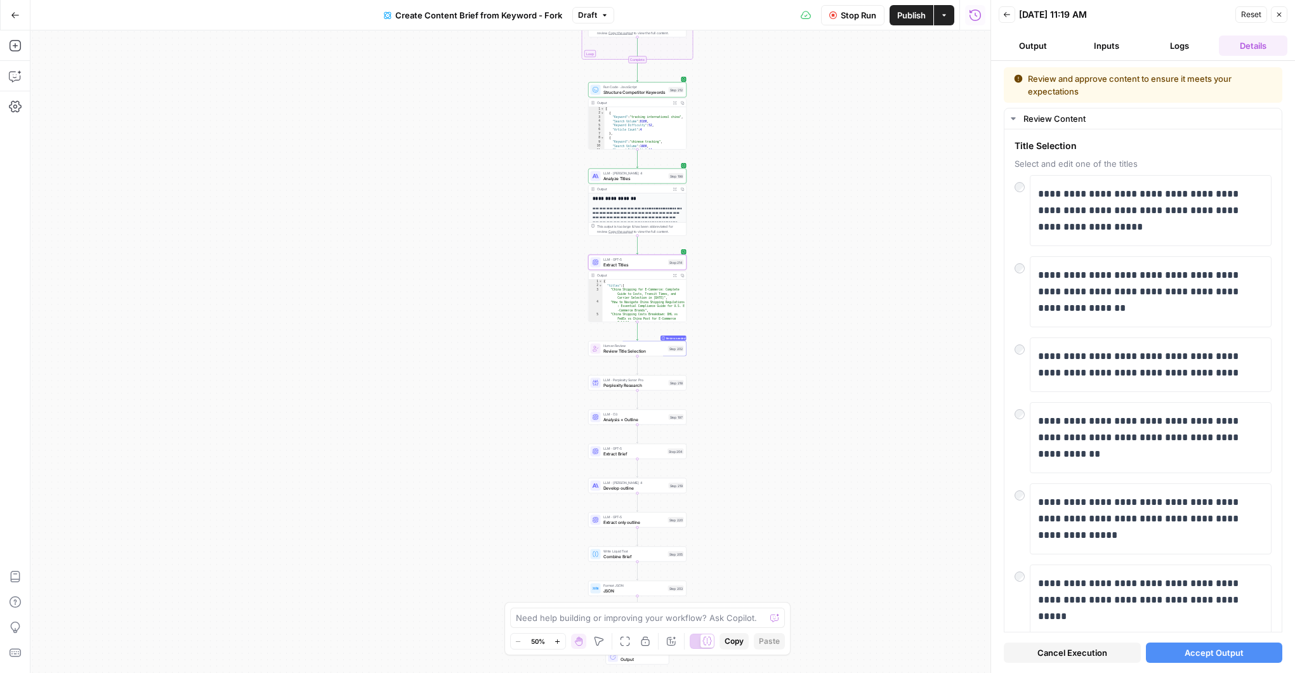
click at [1193, 654] on span "Accept Output" at bounding box center [1214, 653] width 59 height 13
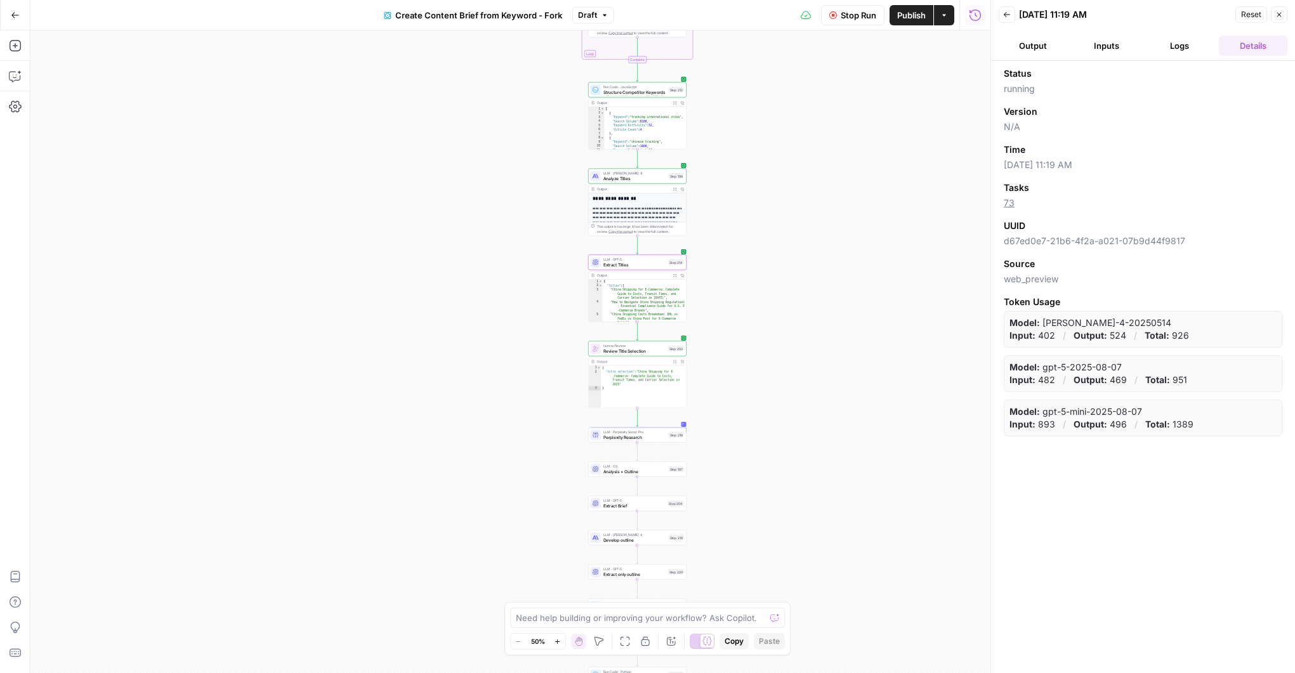
click at [1281, 19] on button "Close" at bounding box center [1279, 14] width 17 height 17
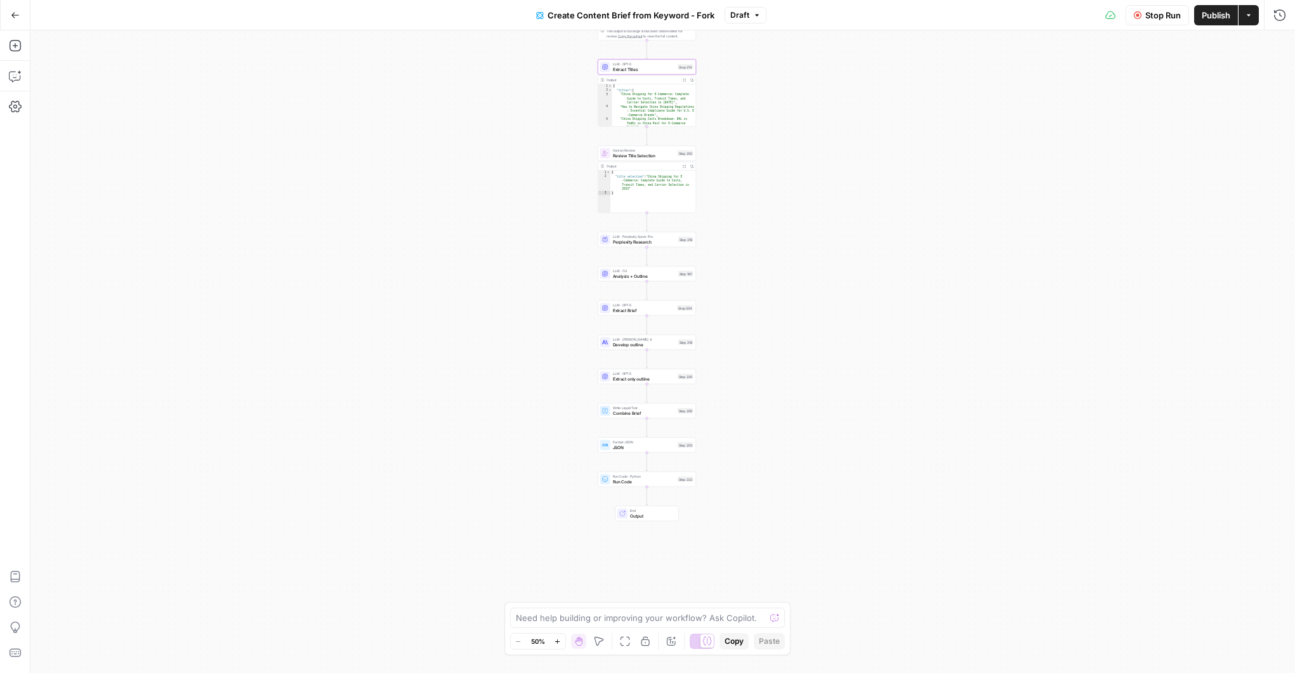
drag, startPoint x: 809, startPoint y: 335, endPoint x: 814, endPoint y: 201, distance: 134.7
click at [814, 201] on div "Workflow Set Inputs Inputs Google Search Perform Google Search Step 51 Output E…" at bounding box center [662, 351] width 1265 height 643
drag, startPoint x: 828, startPoint y: 245, endPoint x: 832, endPoint y: 255, distance: 11.1
click at [832, 255] on div "Workflow Set Inputs Inputs Google Search Perform Google Search Step 51 Output E…" at bounding box center [662, 351] width 1265 height 643
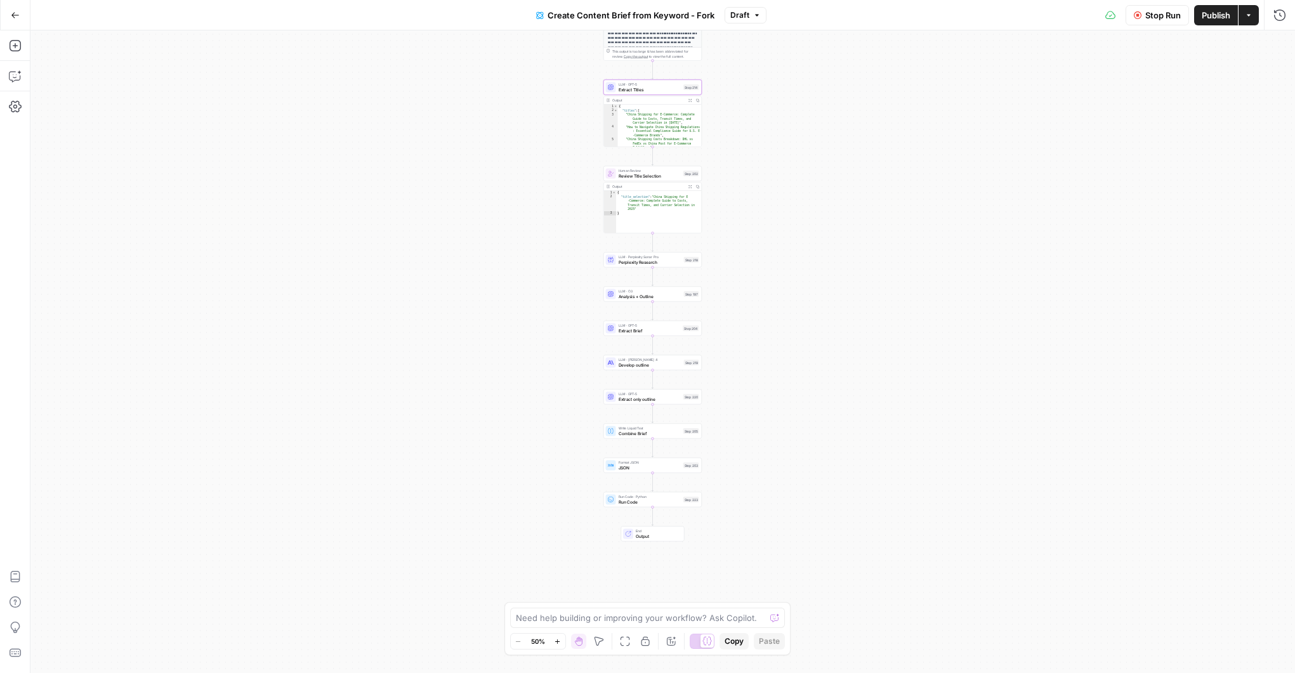
click at [558, 643] on icon "button" at bounding box center [557, 642] width 7 height 7
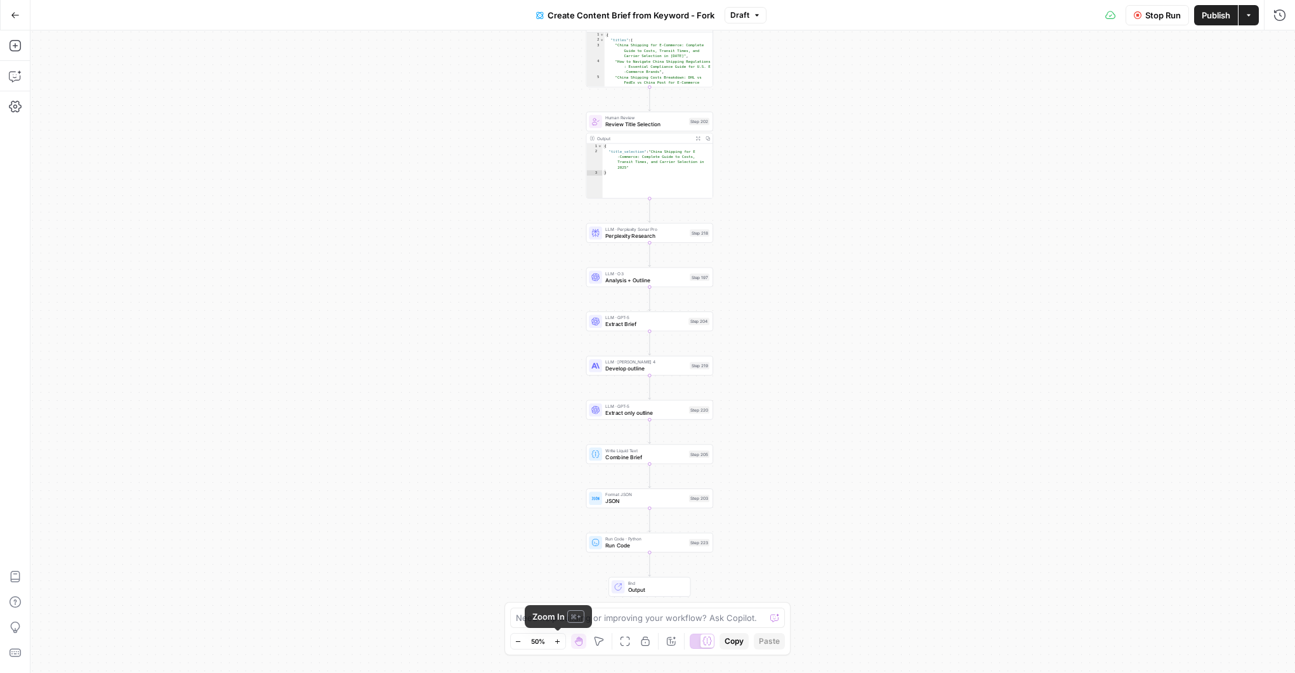
click at [558, 643] on icon "button" at bounding box center [557, 642] width 7 height 7
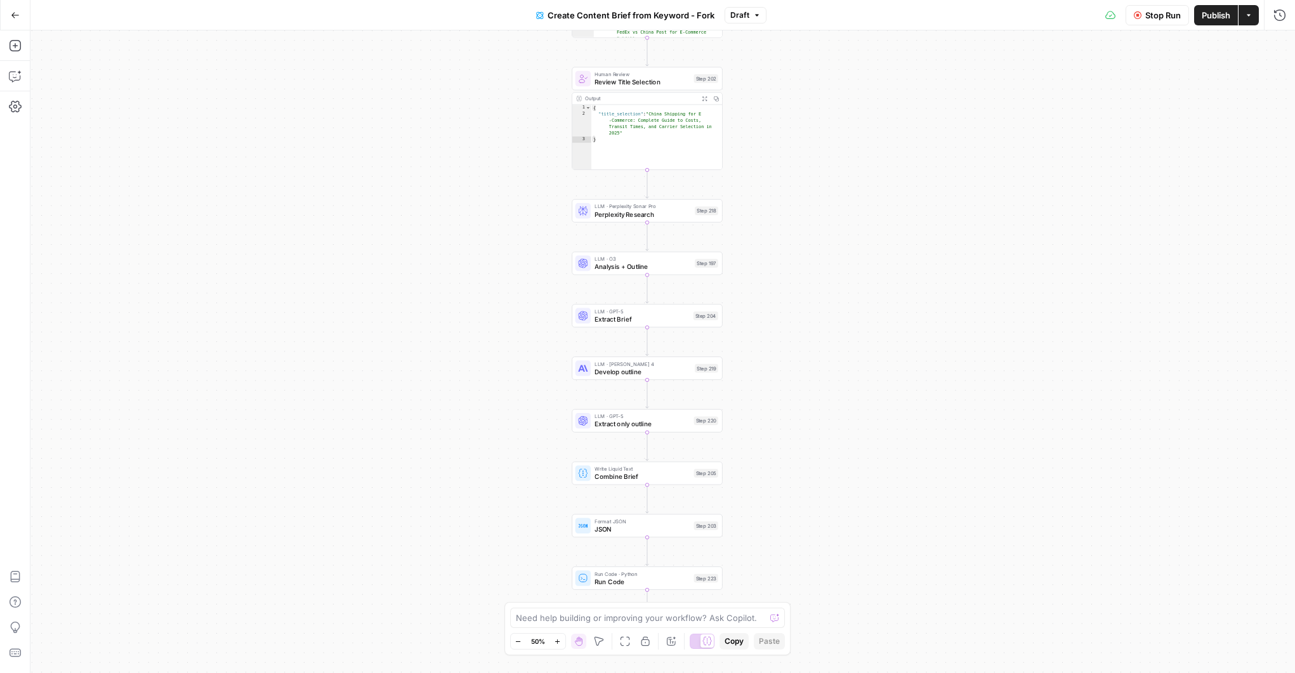
click at [558, 643] on icon "button" at bounding box center [557, 642] width 7 height 7
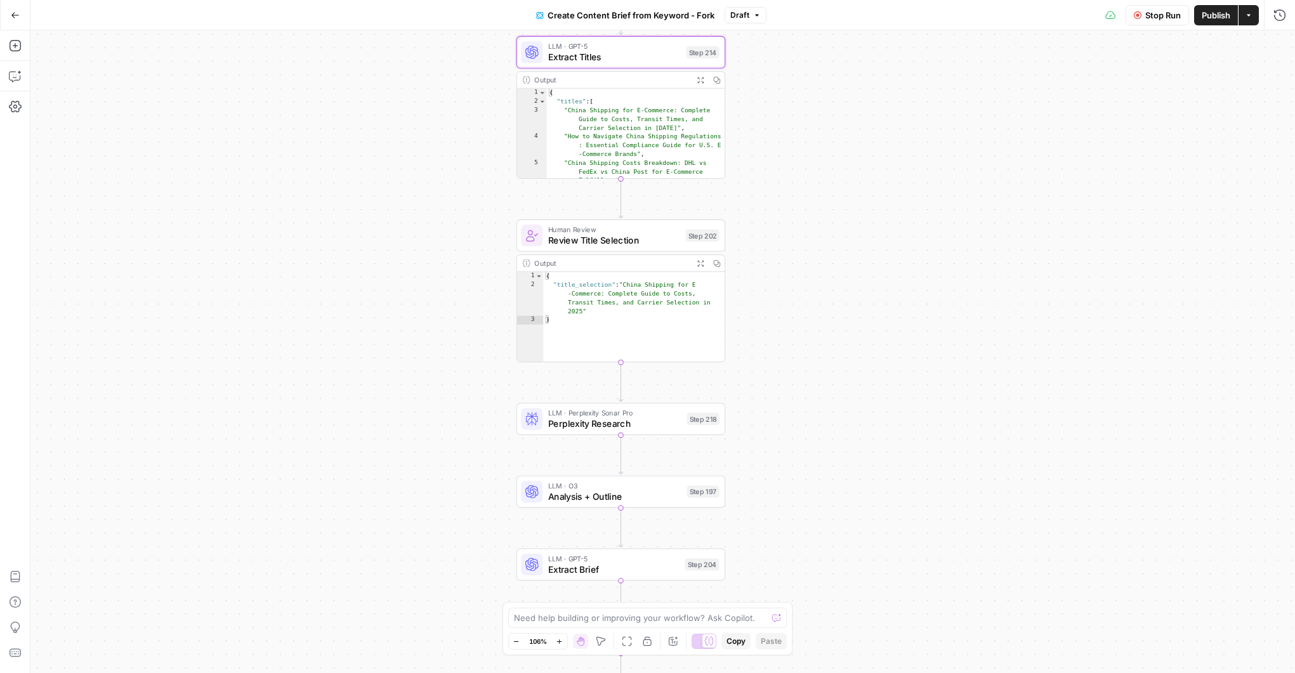
drag, startPoint x: 432, startPoint y: 273, endPoint x: 415, endPoint y: 534, distance: 262.1
click at [412, 546] on div "Workflow Set Inputs Inputs Google Search Perform Google Search Step 51 Output E…" at bounding box center [662, 351] width 1265 height 643
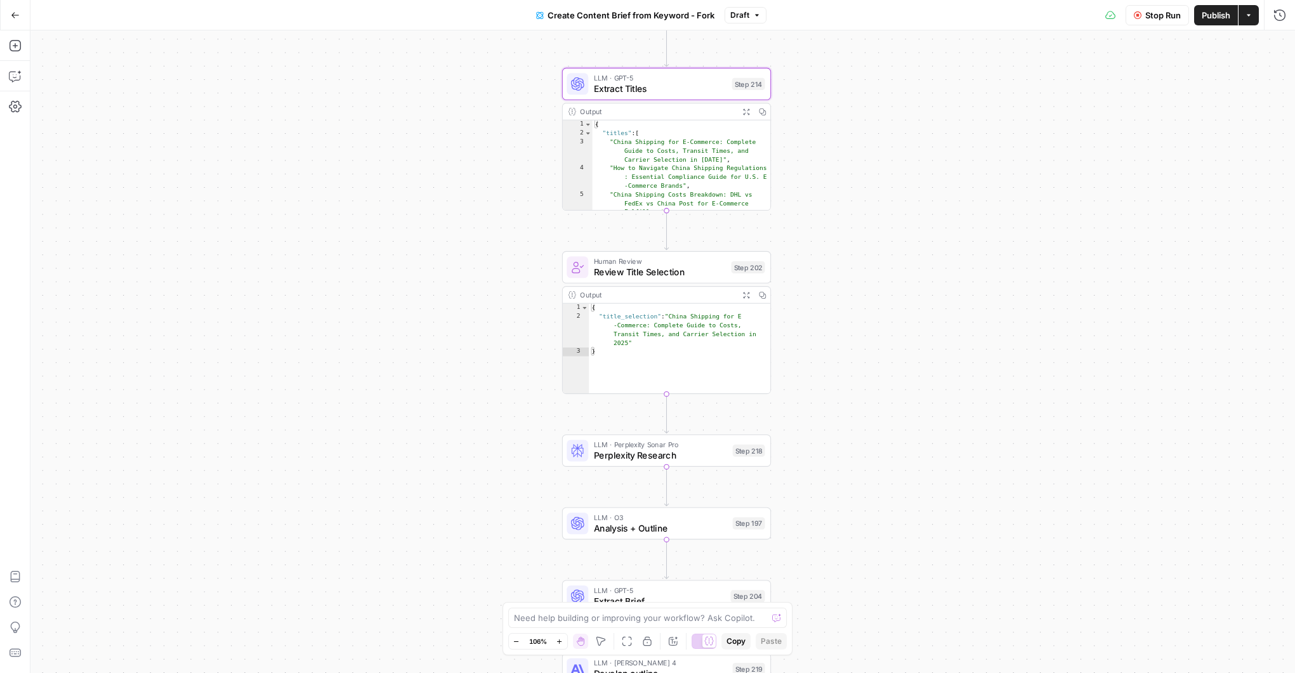
drag, startPoint x: 456, startPoint y: 308, endPoint x: 493, endPoint y: 322, distance: 39.4
click at [493, 322] on div "Workflow Set Inputs Inputs Google Search Perform Google Search Step 51 Output E…" at bounding box center [662, 351] width 1265 height 643
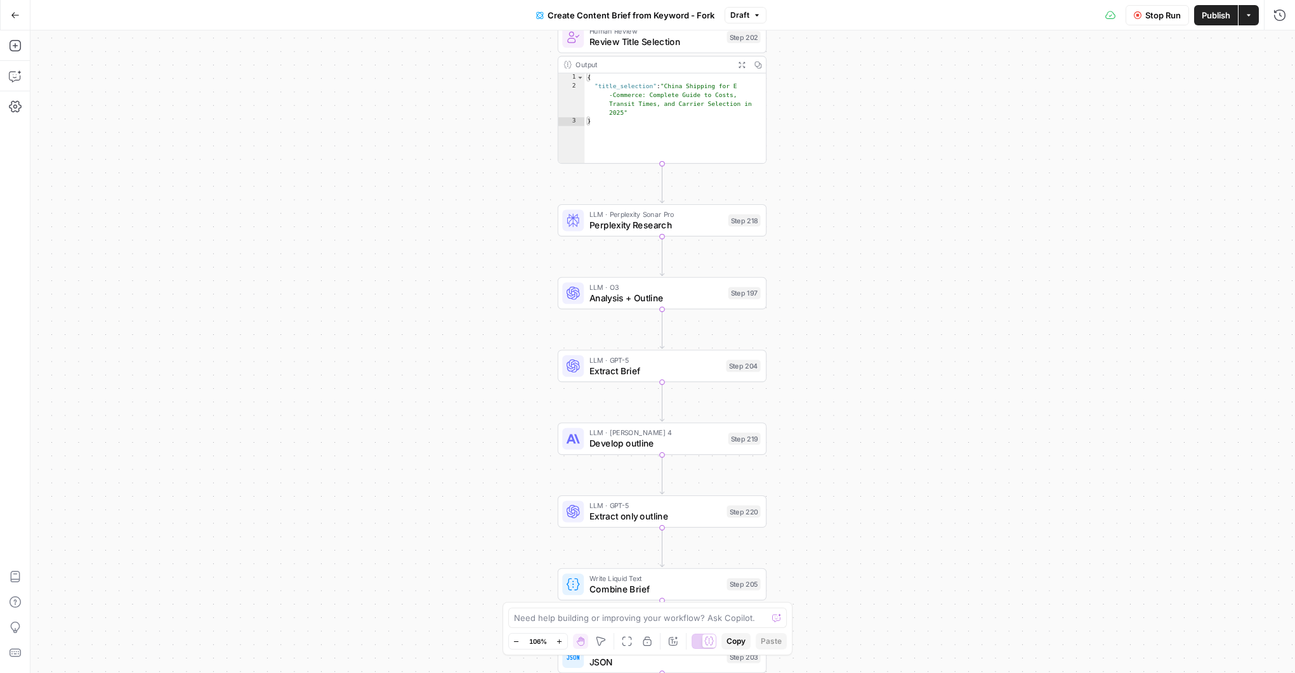
drag, startPoint x: 486, startPoint y: 406, endPoint x: 481, endPoint y: 175, distance: 231.1
click at [481, 175] on div "Workflow Set Inputs Inputs Google Search Perform Google Search Step 51 Output E…" at bounding box center [662, 351] width 1265 height 643
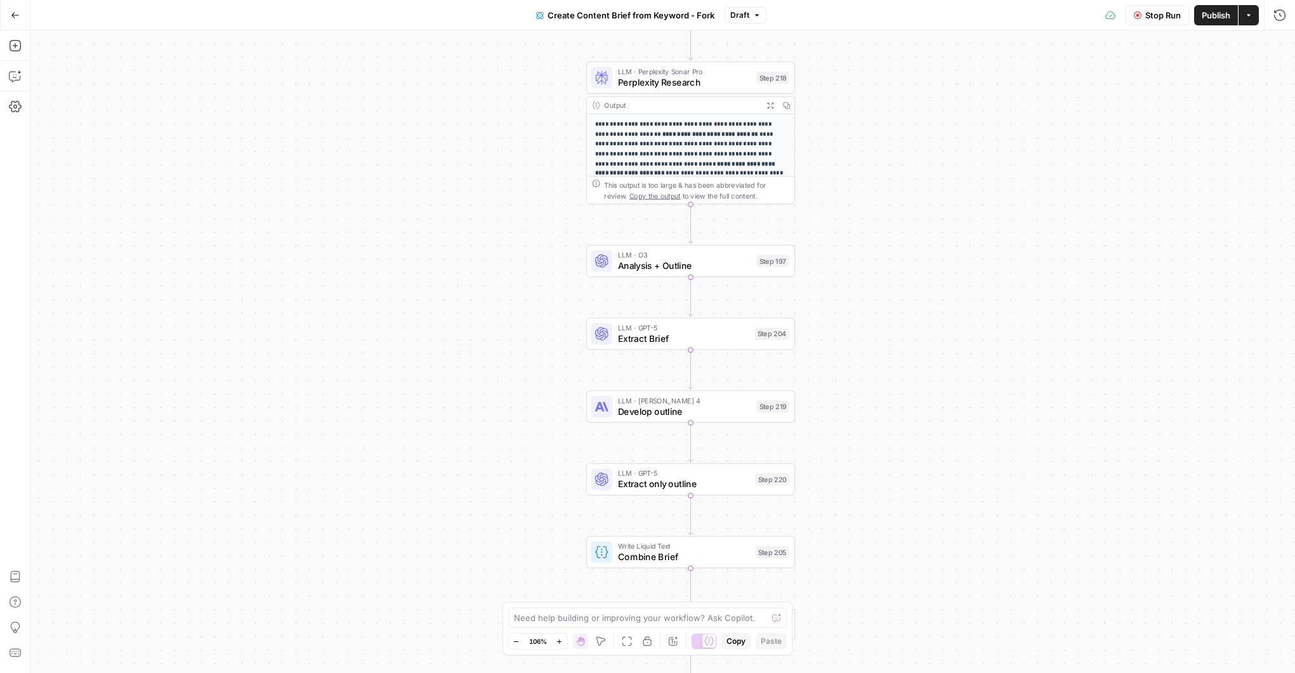
drag, startPoint x: 462, startPoint y: 373, endPoint x: 481, endPoint y: 264, distance: 110.8
click at [481, 264] on div "Workflow Set Inputs Inputs Google Search Perform Google Search Step 51 Output E…" at bounding box center [662, 351] width 1265 height 643
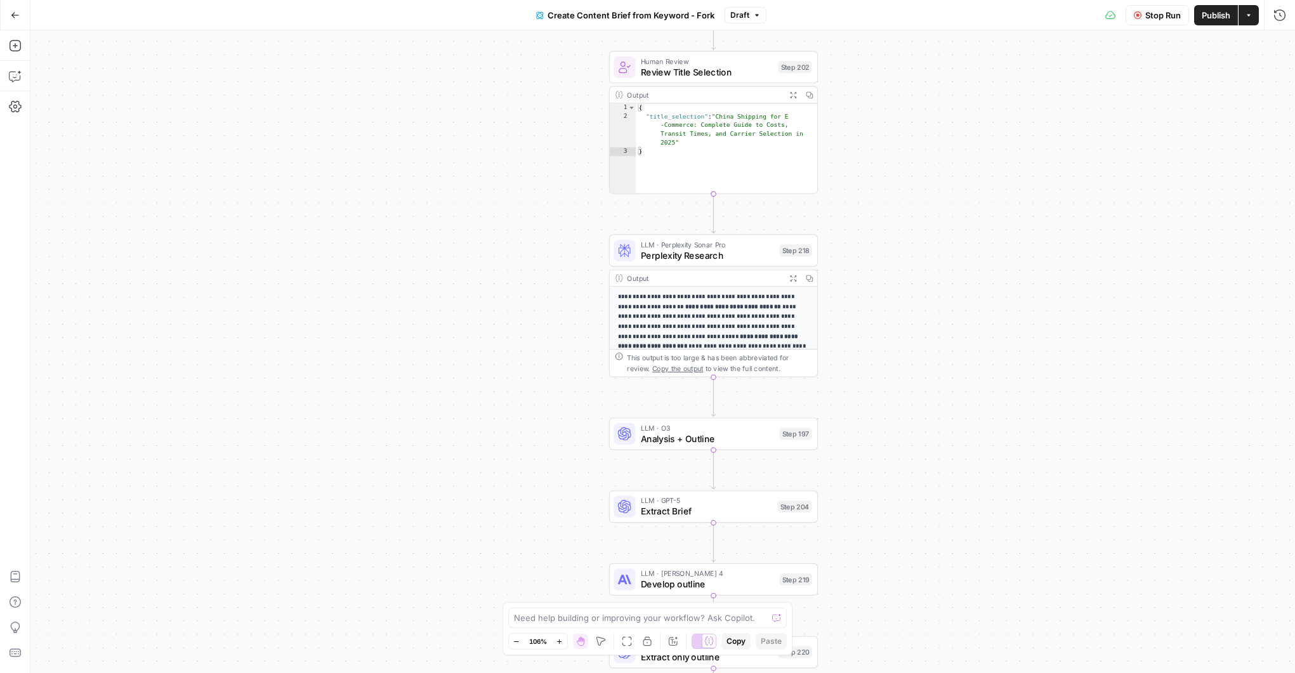
drag, startPoint x: 879, startPoint y: 216, endPoint x: 895, endPoint y: 374, distance: 158.8
click at [895, 375] on div "Workflow Set Inputs Inputs Google Search Perform Google Search Step 51 Output E…" at bounding box center [662, 351] width 1265 height 643
click at [515, 645] on button "Zoom Out" at bounding box center [516, 641] width 15 height 15
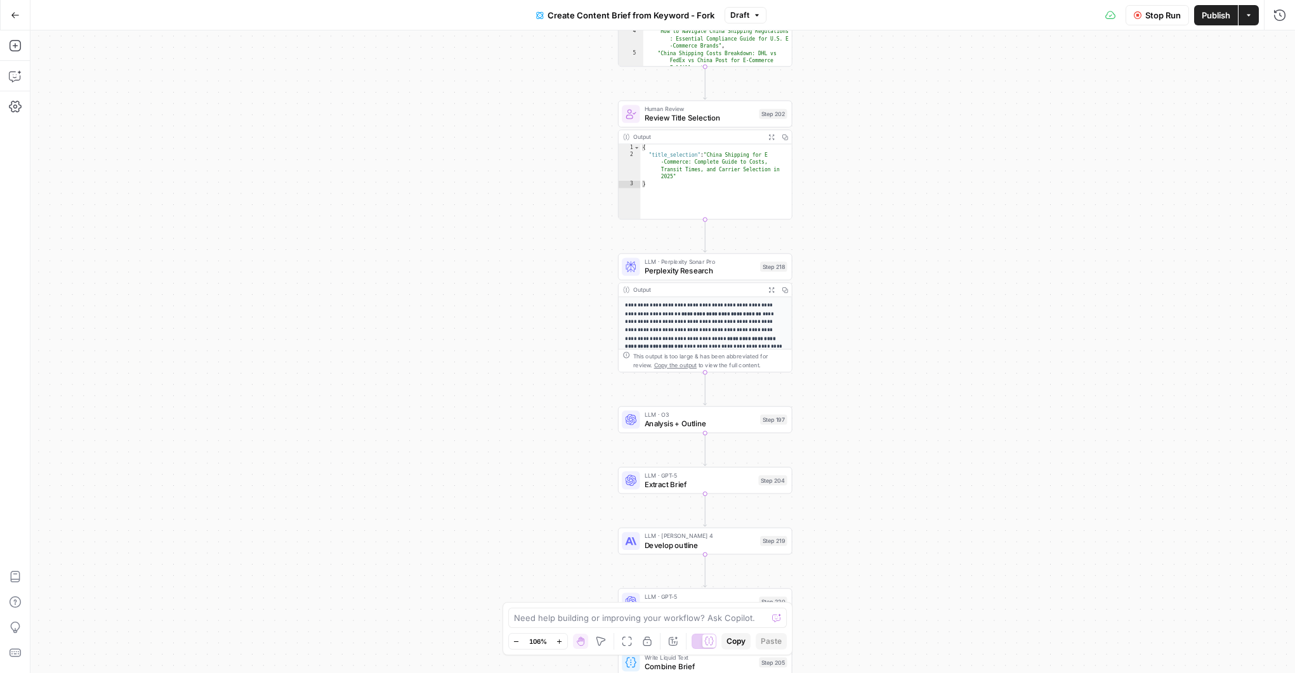
click at [515, 645] on icon "button" at bounding box center [516, 642] width 7 height 7
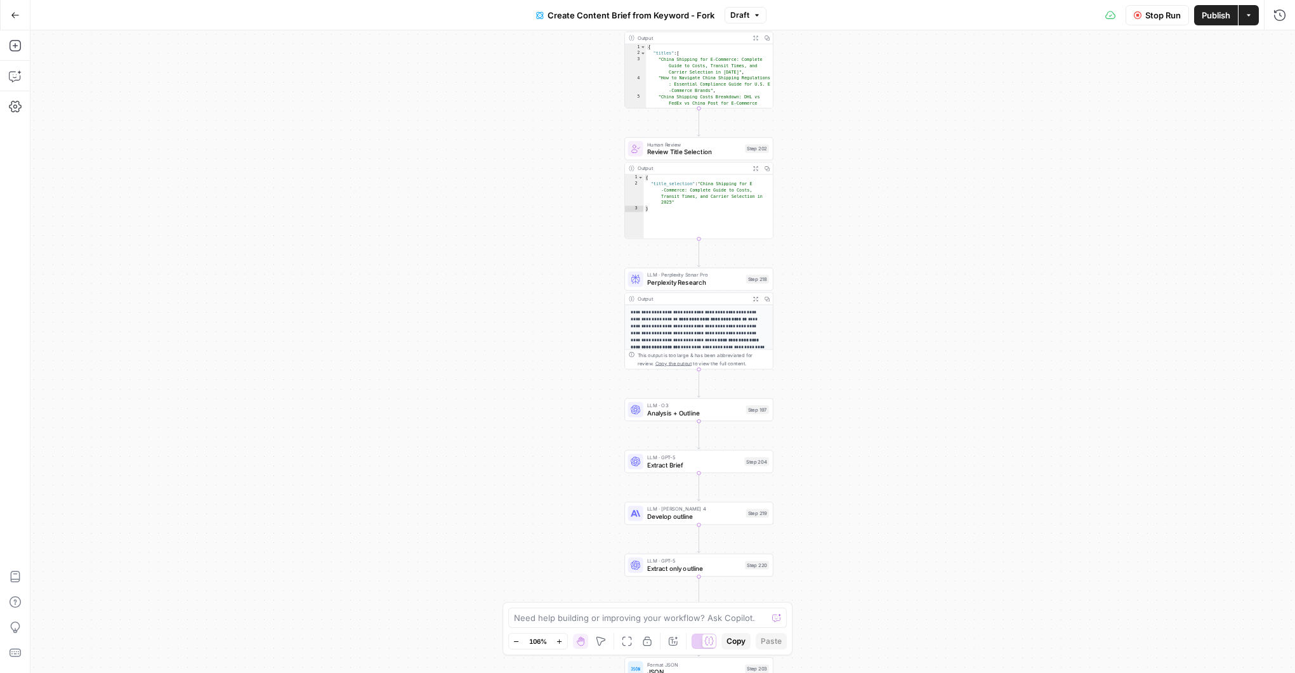
click at [515, 645] on icon "button" at bounding box center [516, 642] width 7 height 7
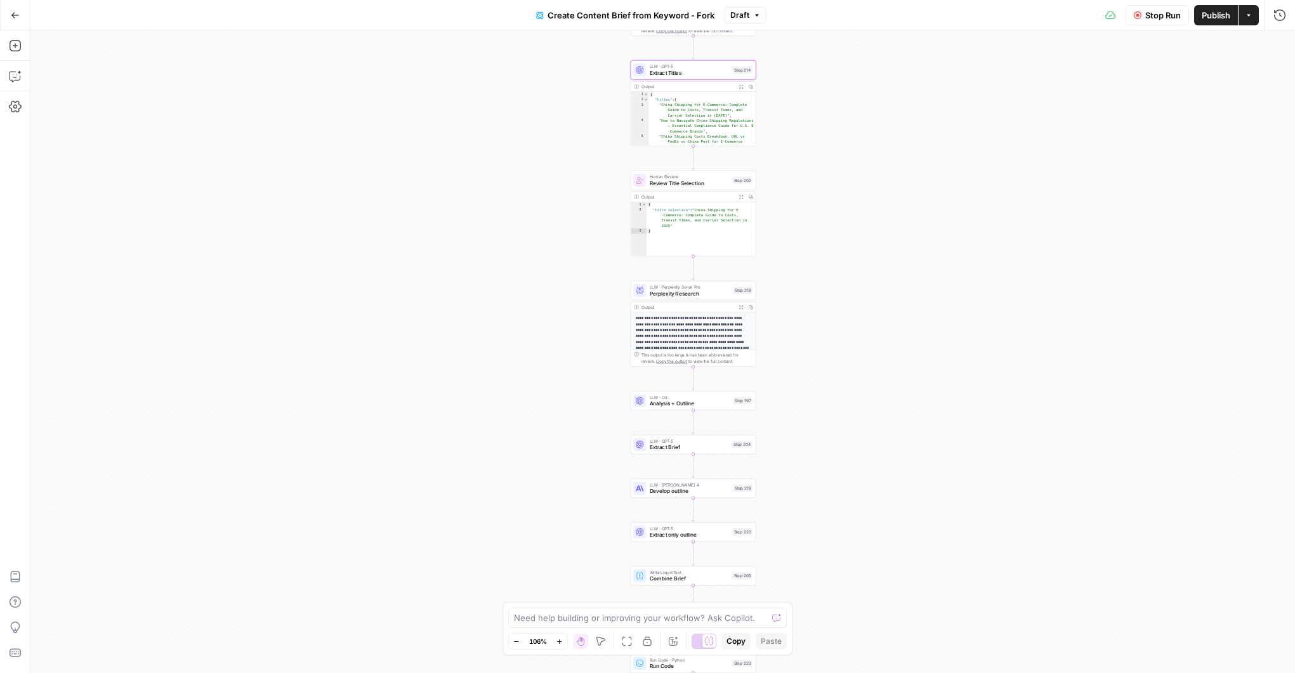
click at [515, 645] on icon "button" at bounding box center [516, 642] width 7 height 7
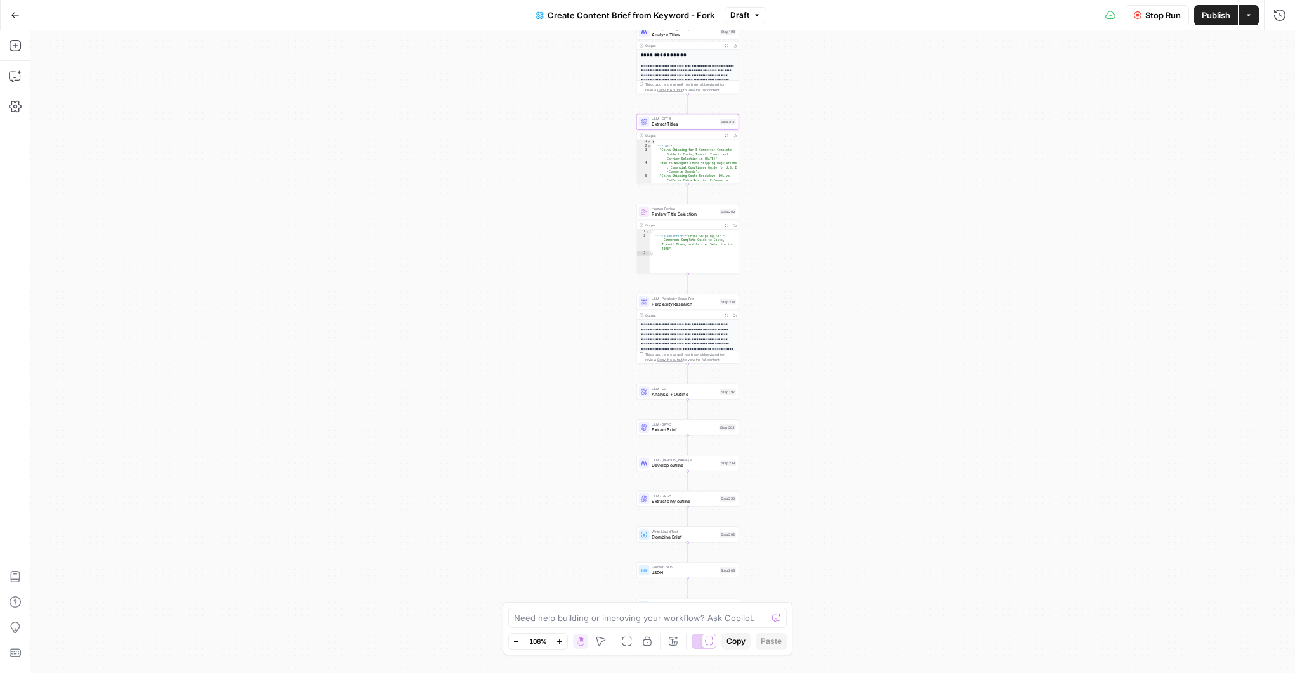
click at [515, 645] on icon "button" at bounding box center [516, 642] width 7 height 7
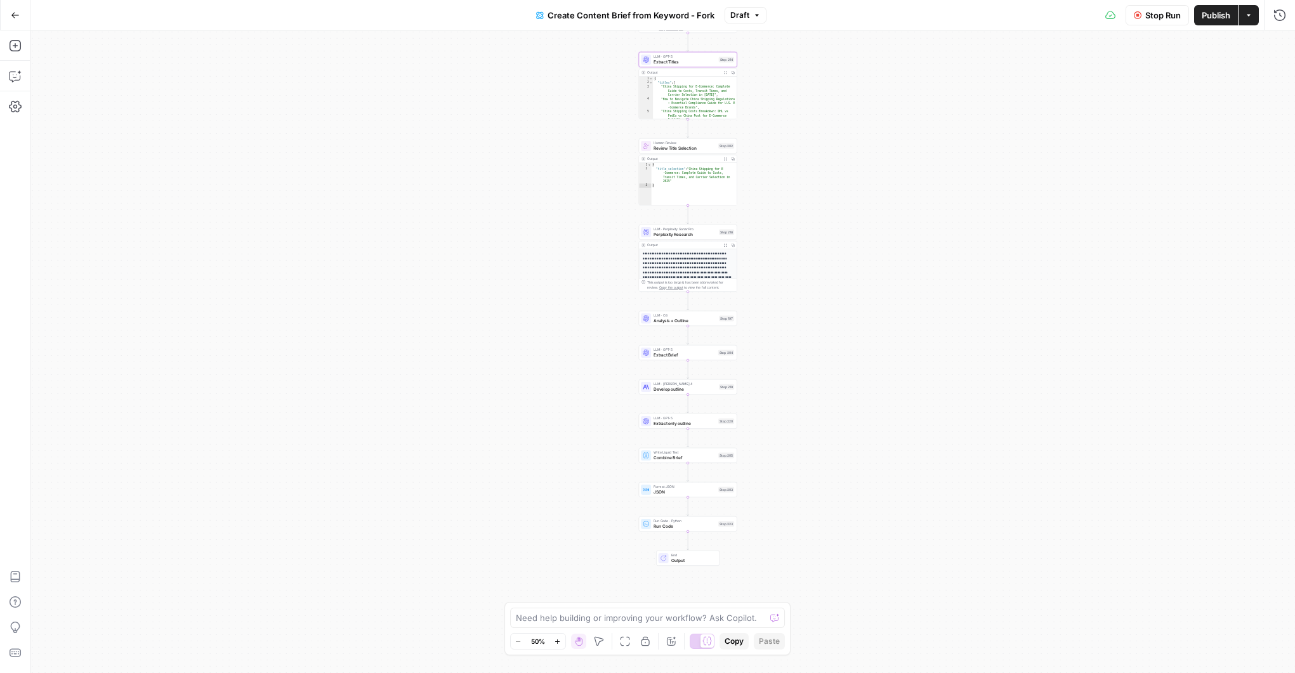
drag, startPoint x: 557, startPoint y: 422, endPoint x: 548, endPoint y: 321, distance: 102.0
click at [548, 321] on div "Workflow Set Inputs Inputs Google Search Perform Google Search Step 51 Output E…" at bounding box center [662, 351] width 1265 height 643
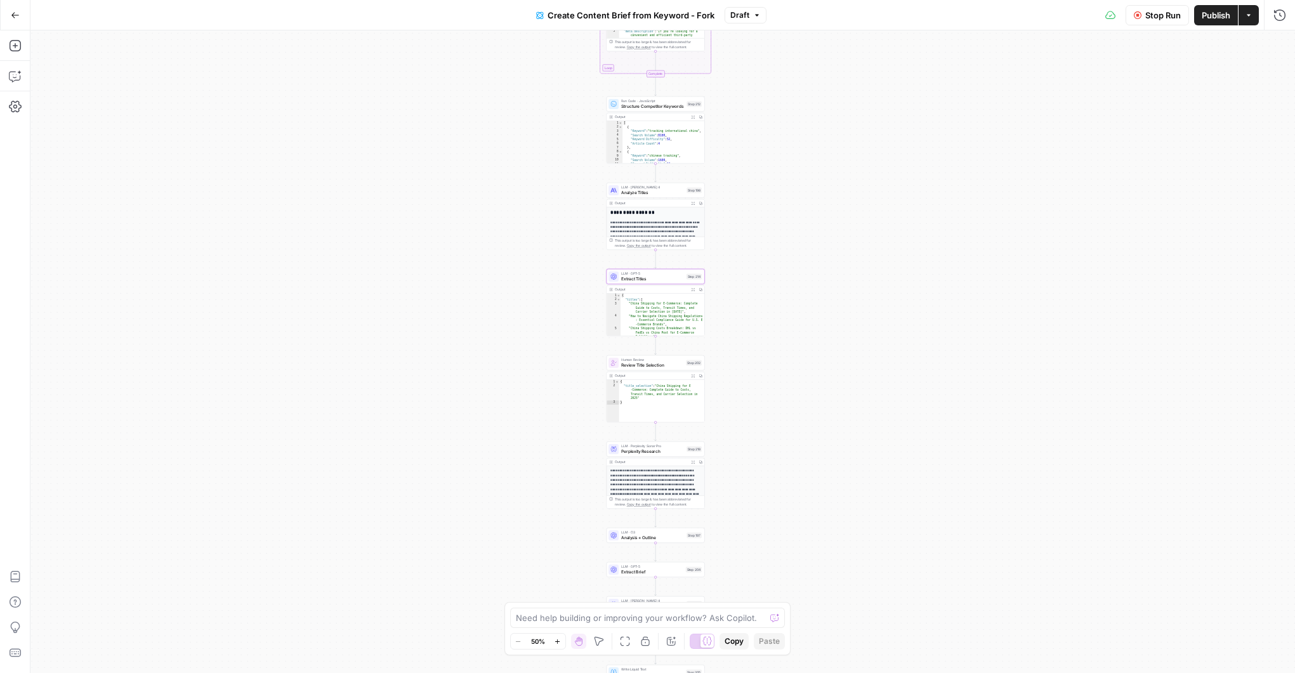
drag, startPoint x: 545, startPoint y: 362, endPoint x: 531, endPoint y: 578, distance: 216.2
click at [529, 593] on div "Workflow Set Inputs Inputs Google Search Perform Google Search Step 51 Output E…" at bounding box center [662, 351] width 1265 height 643
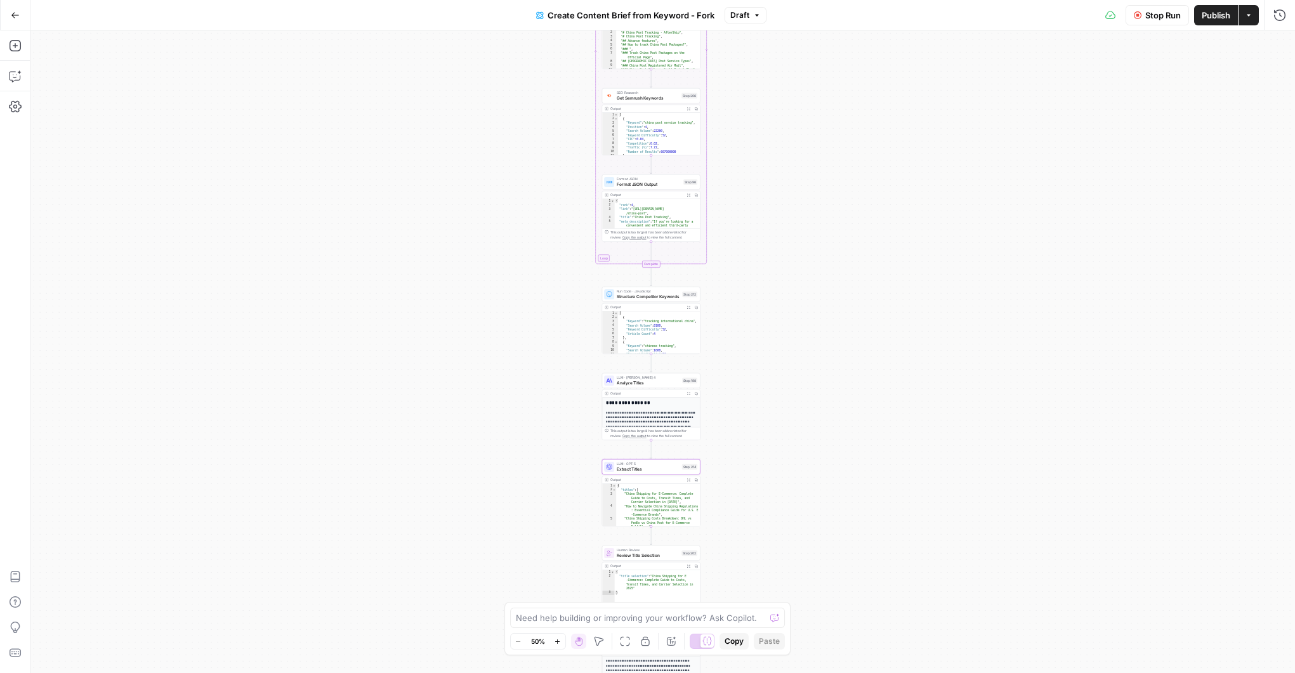
drag, startPoint x: 572, startPoint y: 366, endPoint x: 568, endPoint y: 527, distance: 161.9
click at [566, 538] on div "Workflow Set Inputs Inputs Google Search Perform Google Search Step 51 Output E…" at bounding box center [662, 351] width 1265 height 643
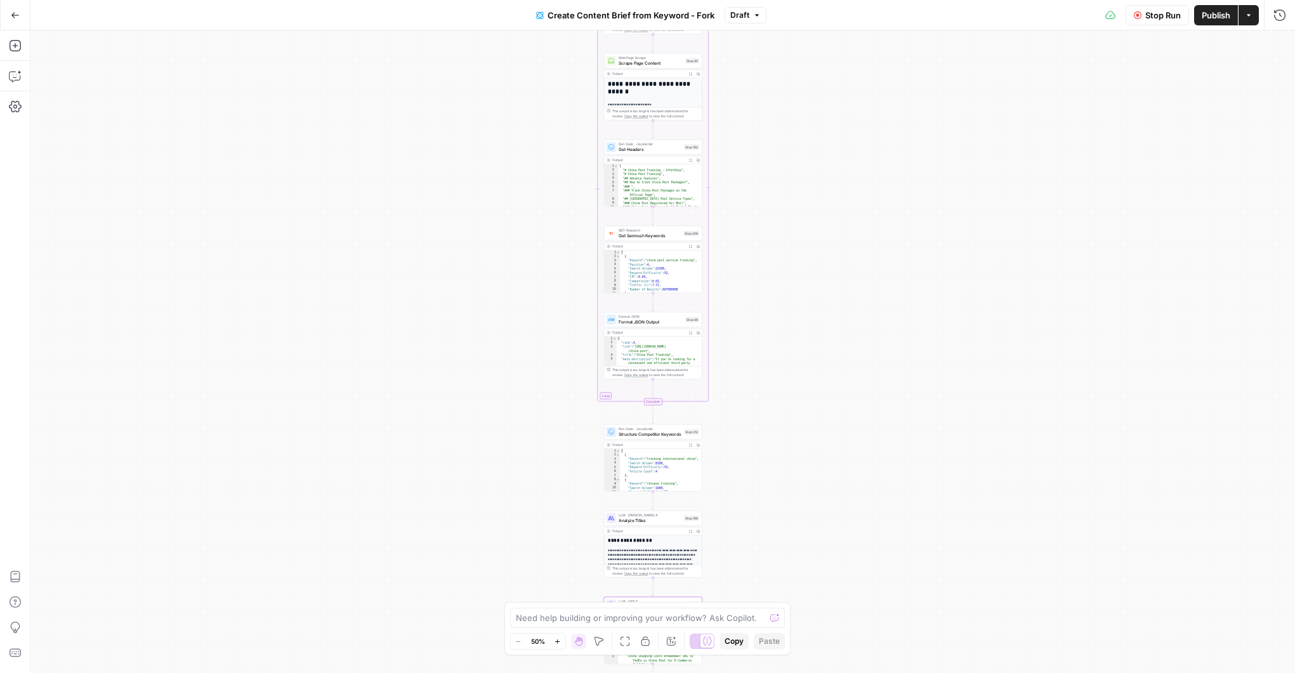
drag, startPoint x: 559, startPoint y: 367, endPoint x: 564, endPoint y: 541, distance: 174.0
click at [564, 541] on div "Workflow Set Inputs Inputs Google Search Perform Google Search Step 51 Output E…" at bounding box center [662, 351] width 1265 height 643
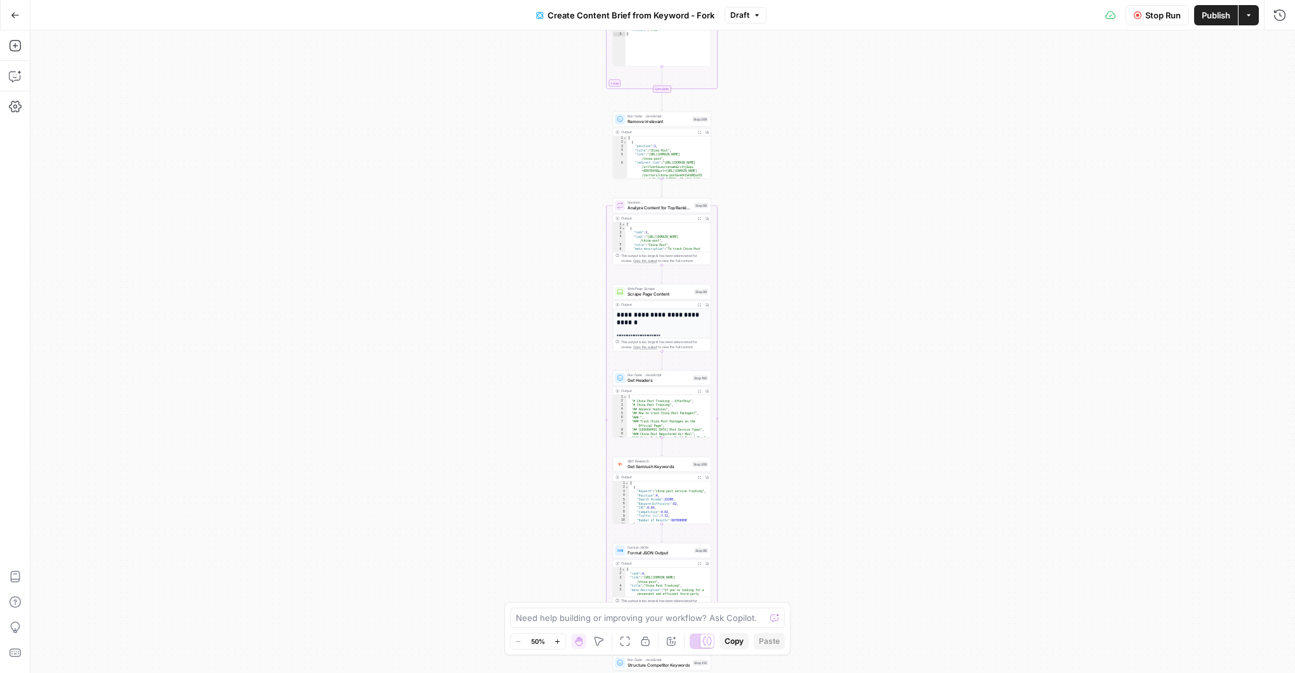
drag, startPoint x: 547, startPoint y: 362, endPoint x: 590, endPoint y: 315, distance: 64.3
click at [553, 525] on div "Workflow Set Inputs Inputs Google Search Perform Google Search Step 51 Output E…" at bounding box center [662, 351] width 1265 height 643
click at [13, 13] on icon "button" at bounding box center [15, 15] width 9 height 9
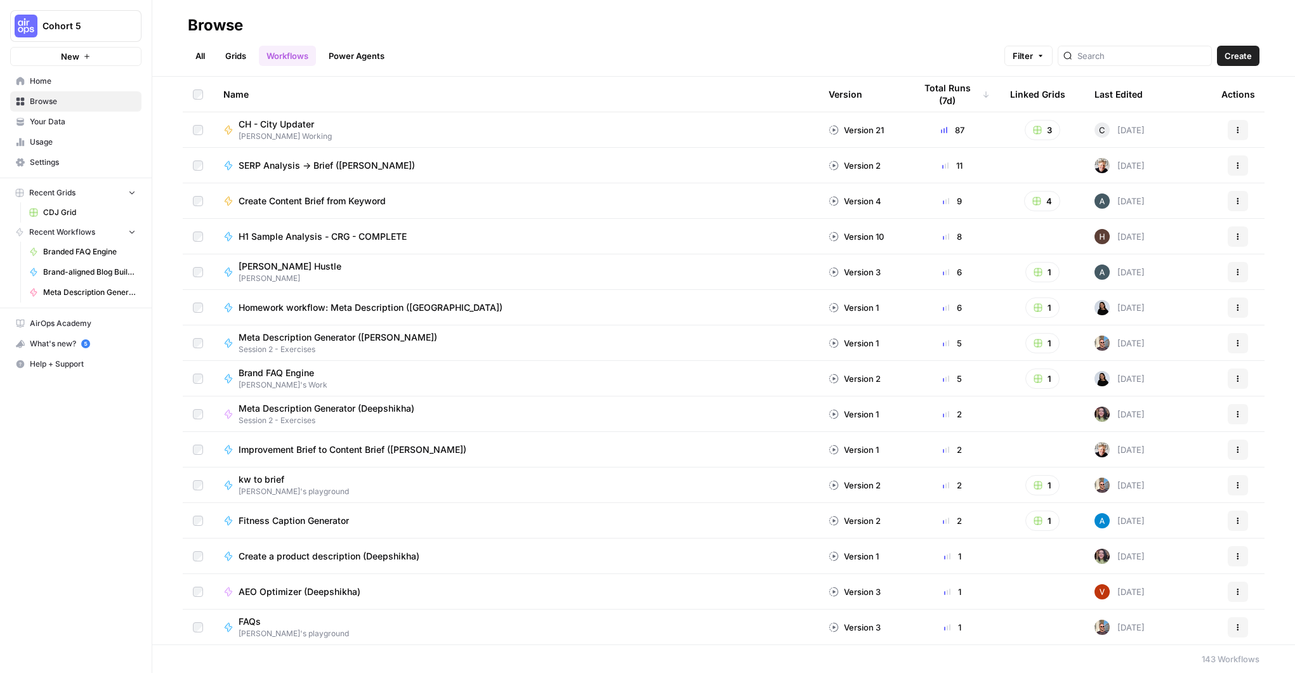
click at [202, 56] on link "All" at bounding box center [200, 56] width 25 height 20
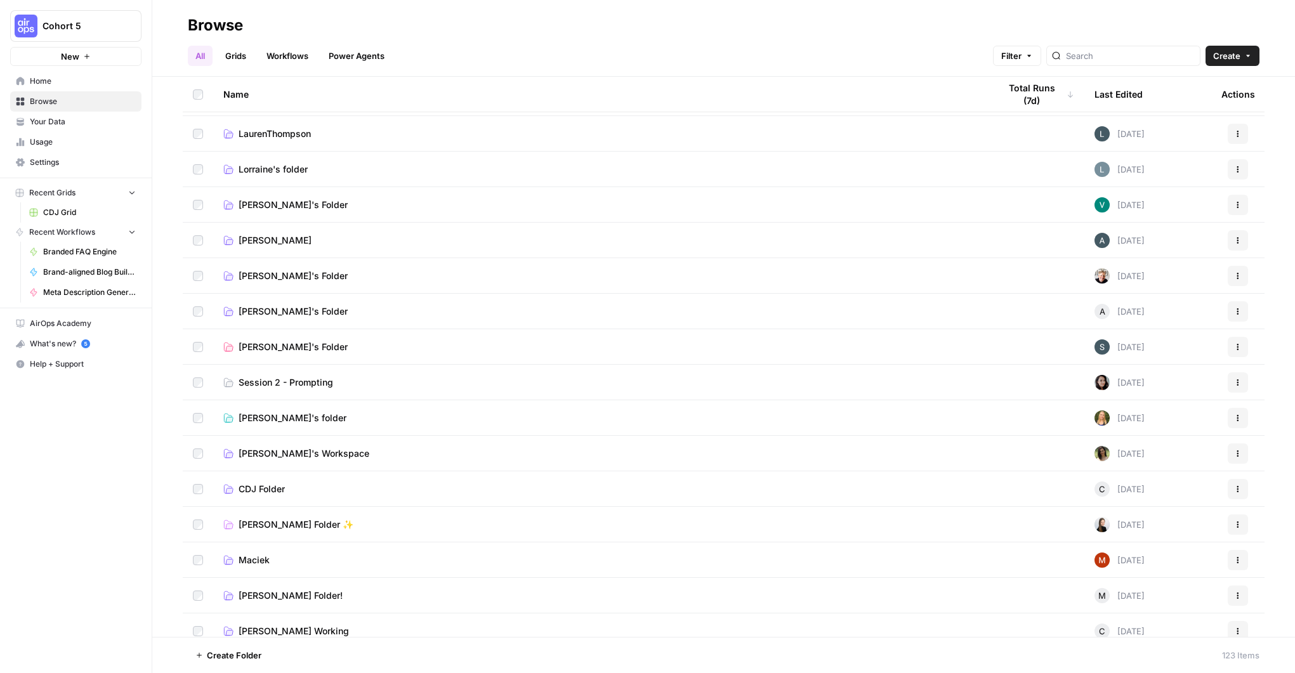
scroll to position [104, 0]
click at [268, 490] on span "CDJ Folder" at bounding box center [262, 488] width 46 height 13
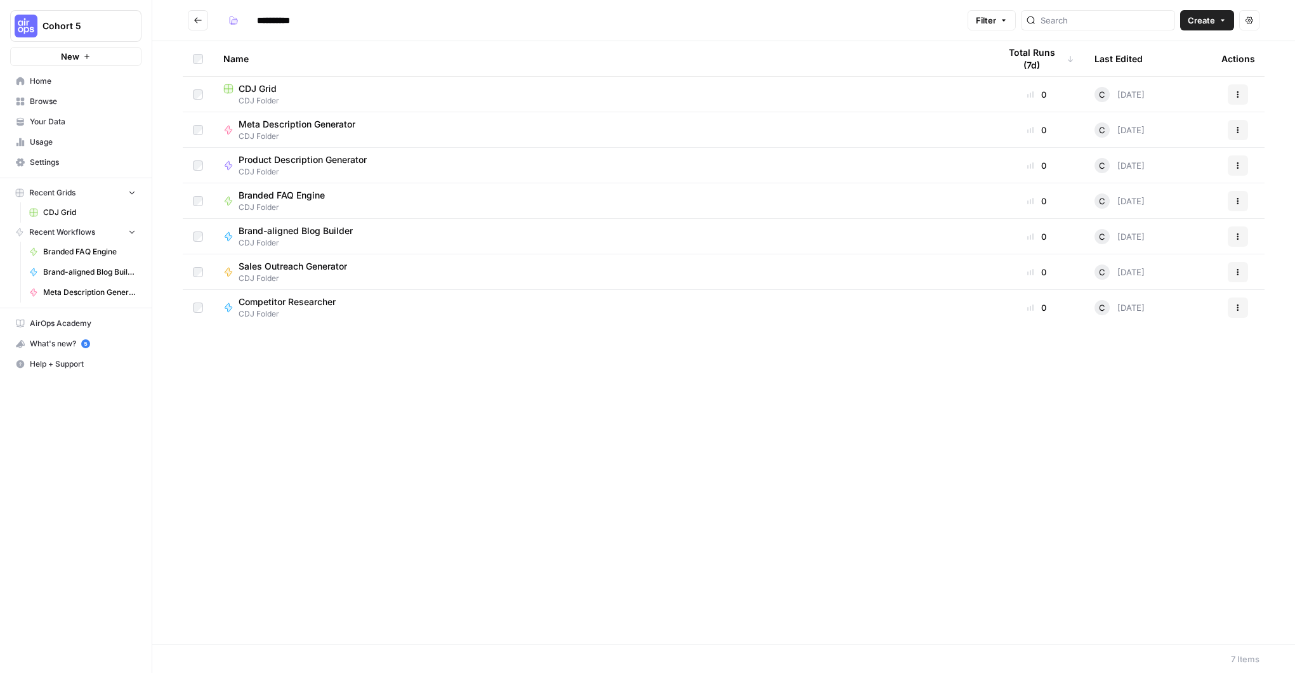
click at [311, 89] on div "CDJ Grid" at bounding box center [601, 89] width 756 height 13
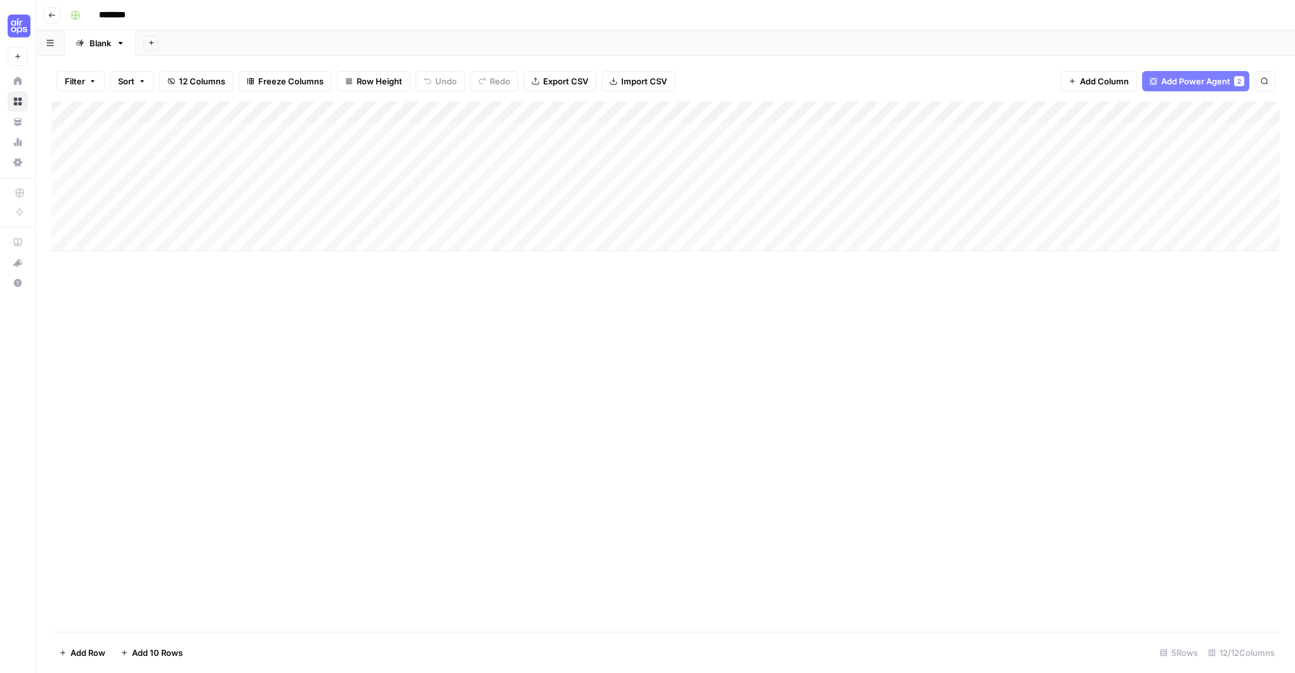
click at [755, 131] on div "Add Column" at bounding box center [665, 177] width 1229 height 150
click at [840, 113] on div "Add Column" at bounding box center [665, 177] width 1229 height 150
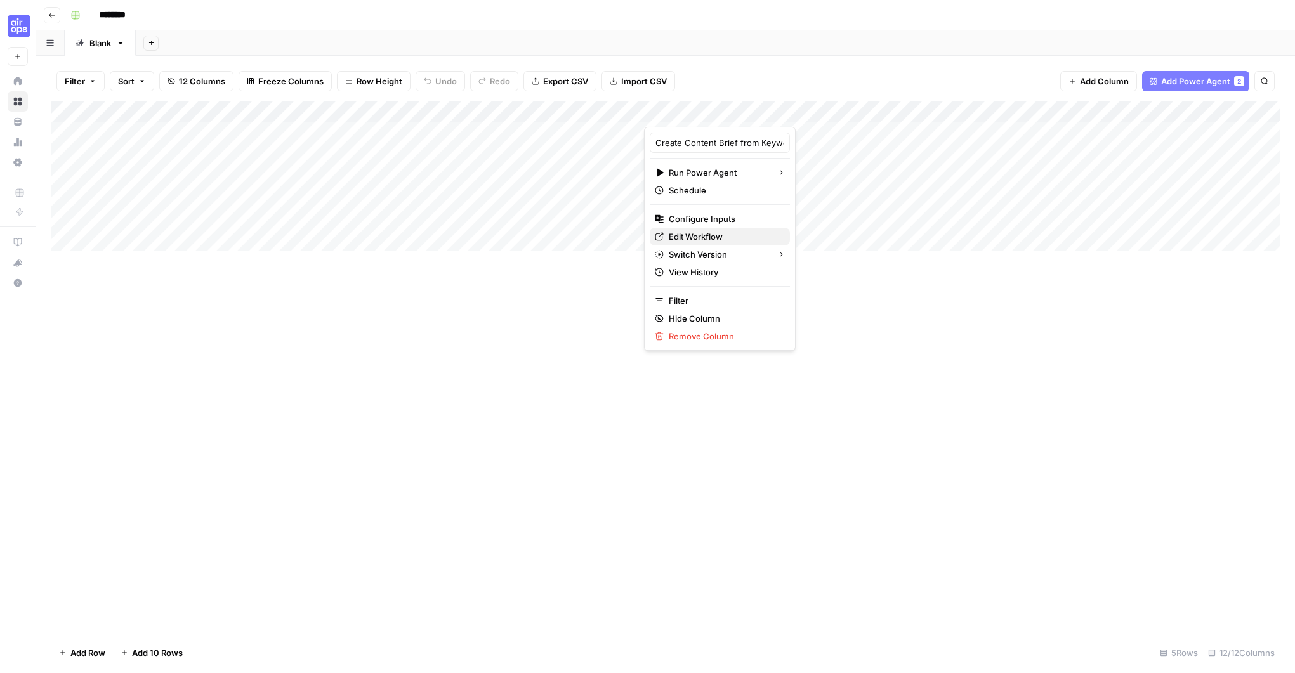
click at [708, 234] on span "Edit Workflow" at bounding box center [724, 236] width 111 height 13
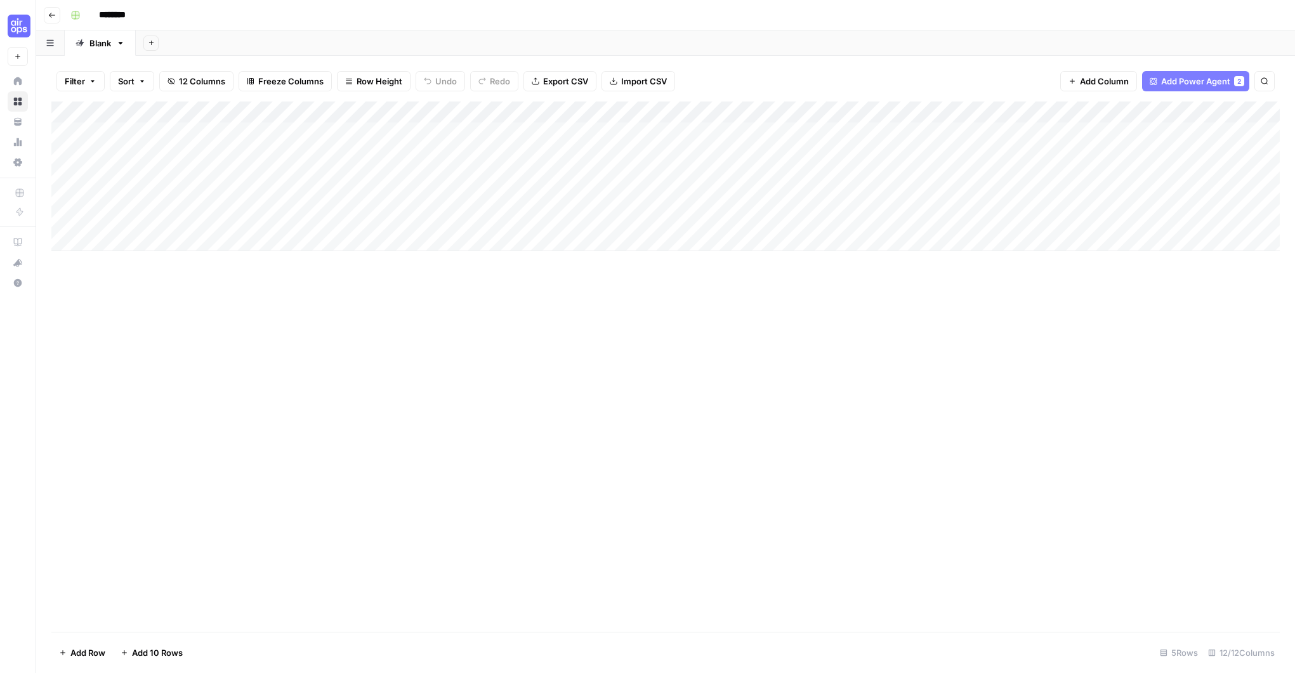
click at [732, 132] on div "Add Column" at bounding box center [665, 177] width 1229 height 150
click at [856, 131] on div "Add Column" at bounding box center [665, 177] width 1229 height 150
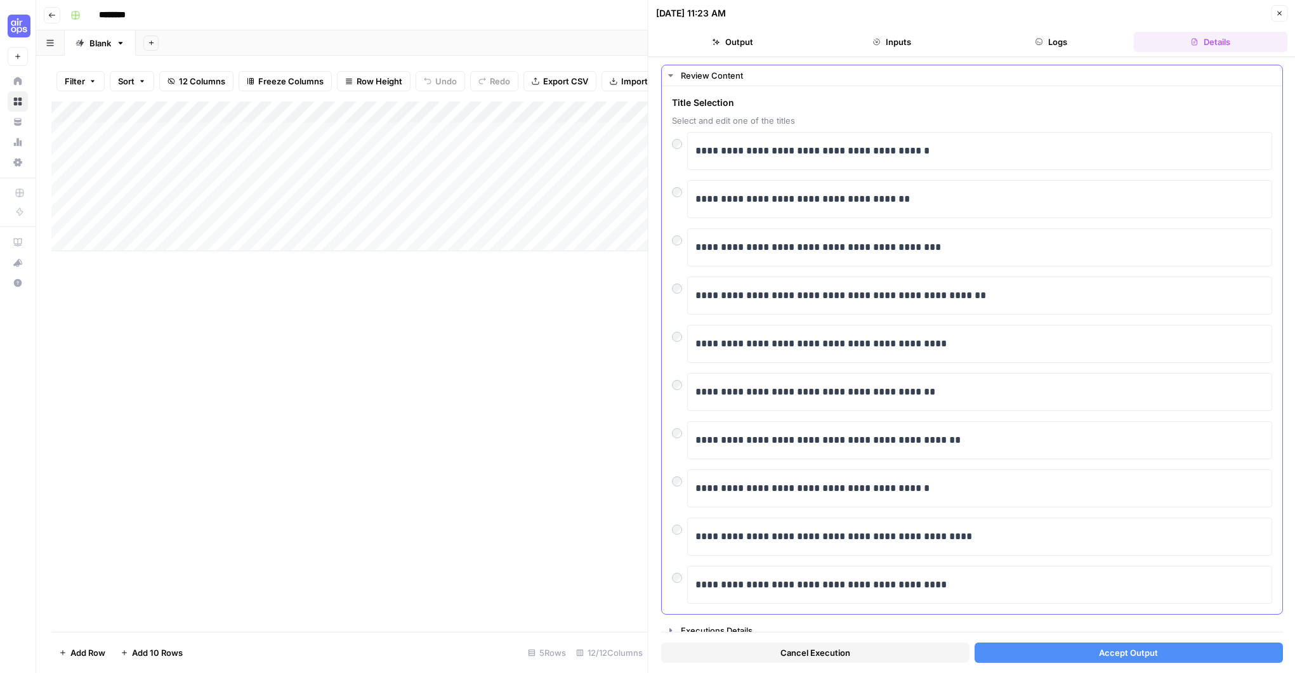
scroll to position [25, 0]
click at [762, 201] on p "**********" at bounding box center [980, 200] width 569 height 17
click at [1090, 650] on button "Accept Output" at bounding box center [1128, 653] width 308 height 20
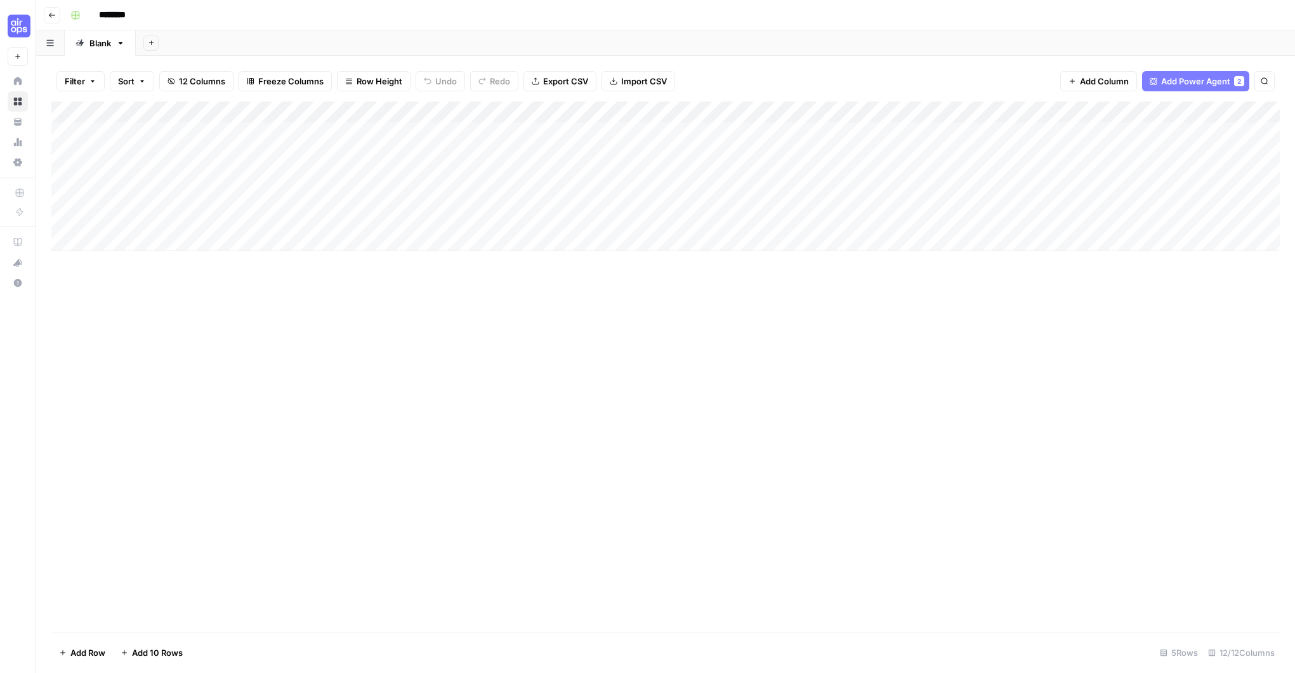
click at [126, 13] on input "********" at bounding box center [128, 15] width 71 height 20
click at [121, 15] on input "********" at bounding box center [128, 15] width 71 height 20
click at [1003, 133] on div "Add Column" at bounding box center [665, 177] width 1229 height 150
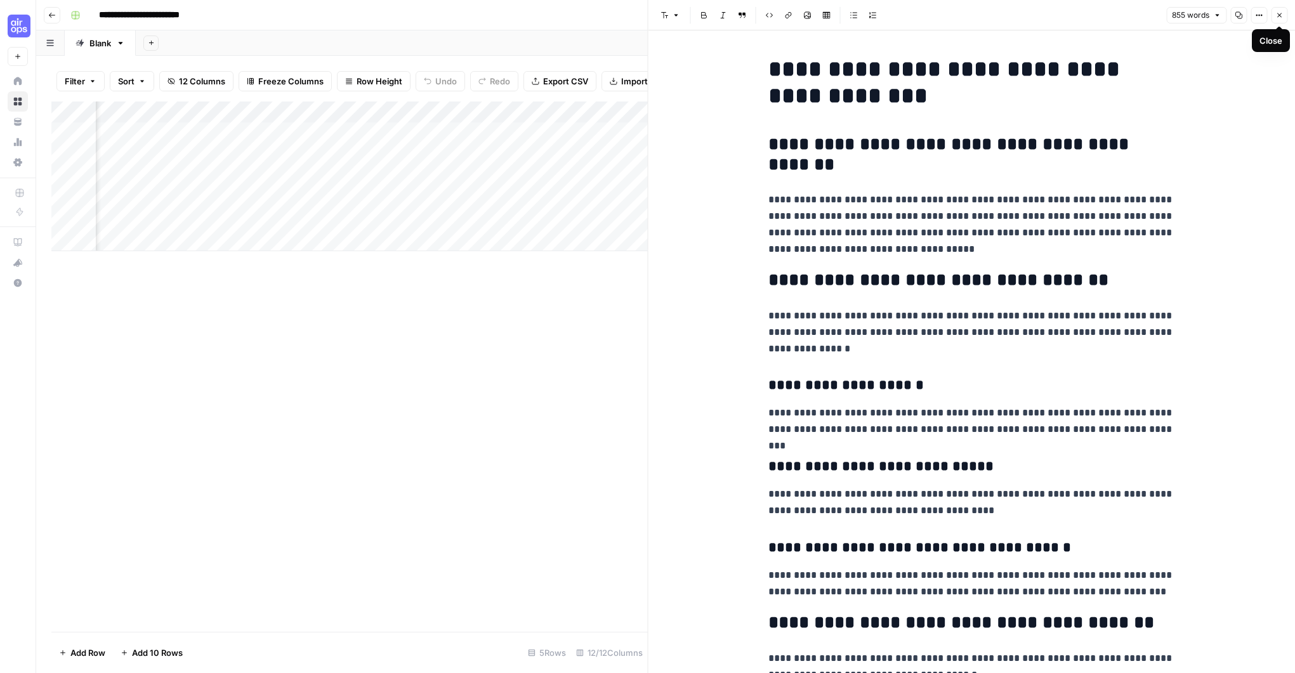
click at [1280, 13] on icon "button" at bounding box center [1280, 15] width 8 height 8
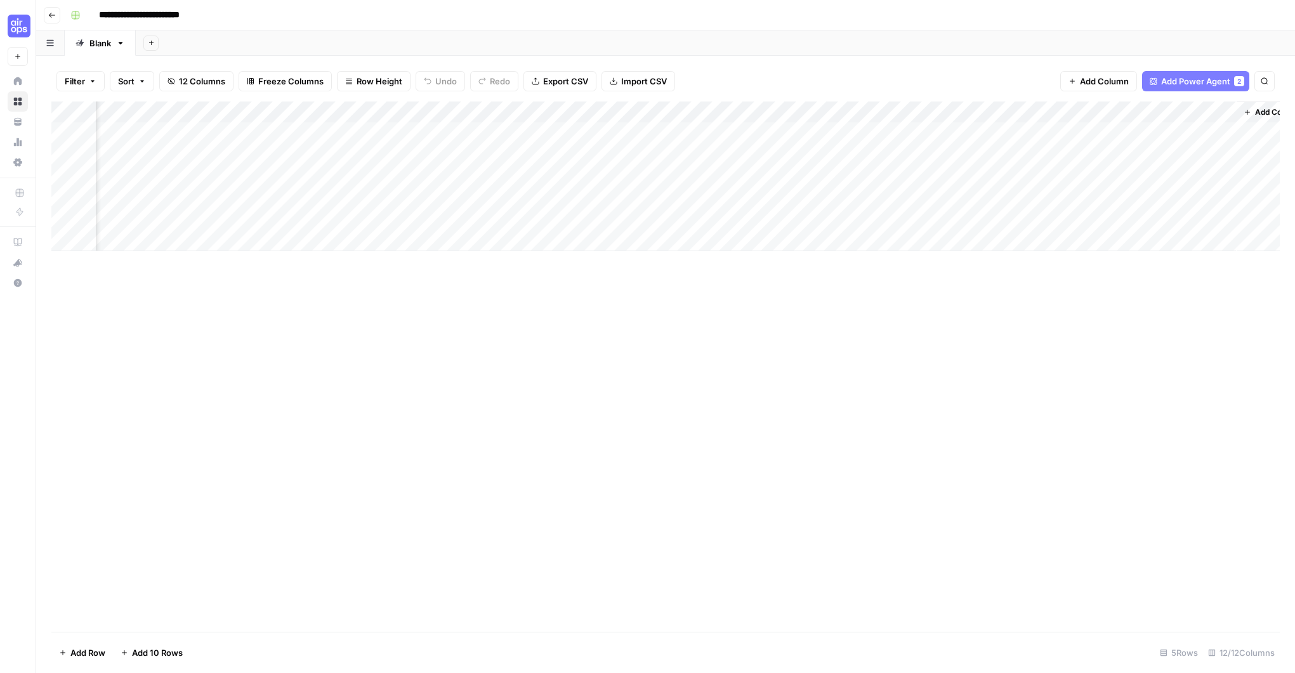
scroll to position [0, 573]
click at [1083, 131] on div "Add Column" at bounding box center [665, 177] width 1229 height 150
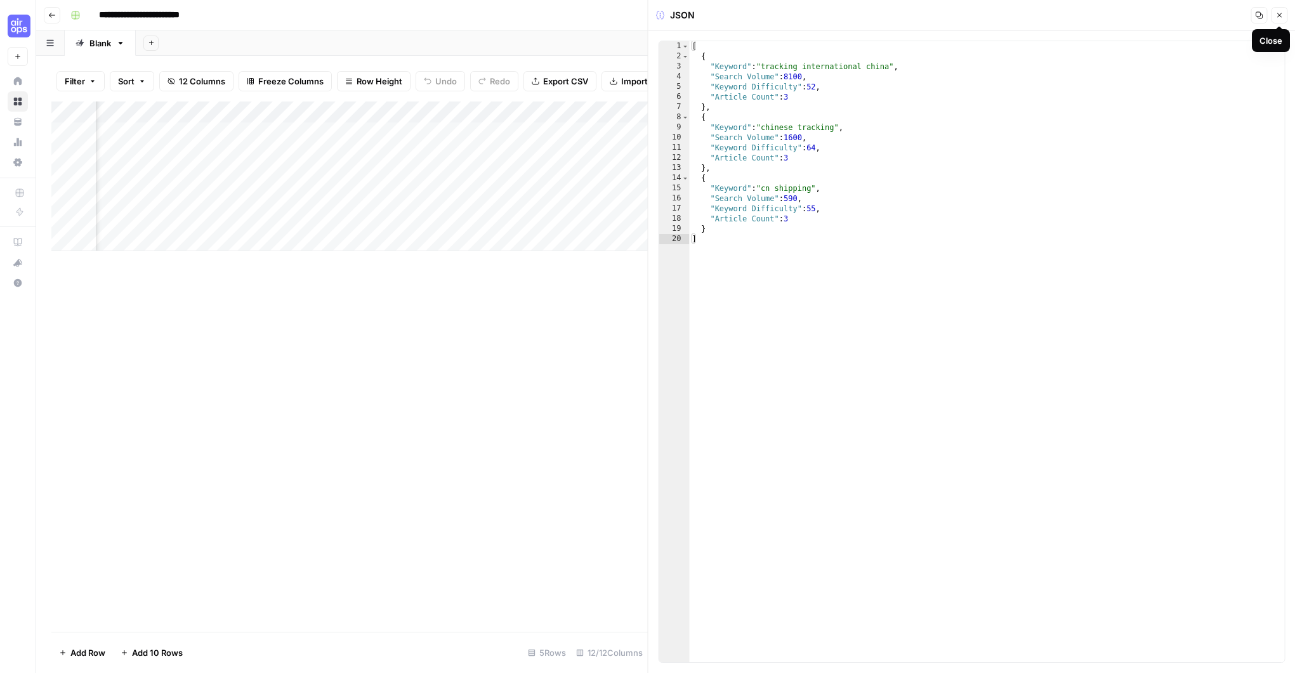
click at [1278, 14] on icon "button" at bounding box center [1280, 15] width 4 height 4
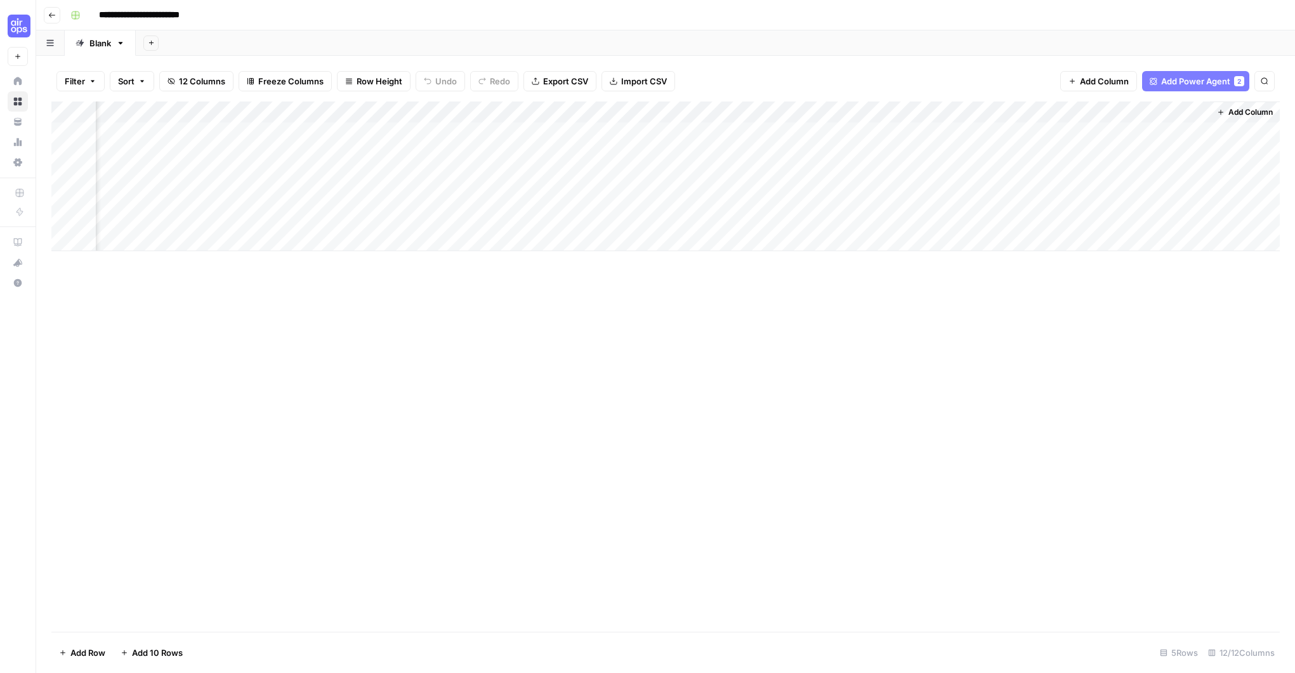
scroll to position [0, 558]
click at [1210, 133] on div "Add Column" at bounding box center [665, 177] width 1229 height 150
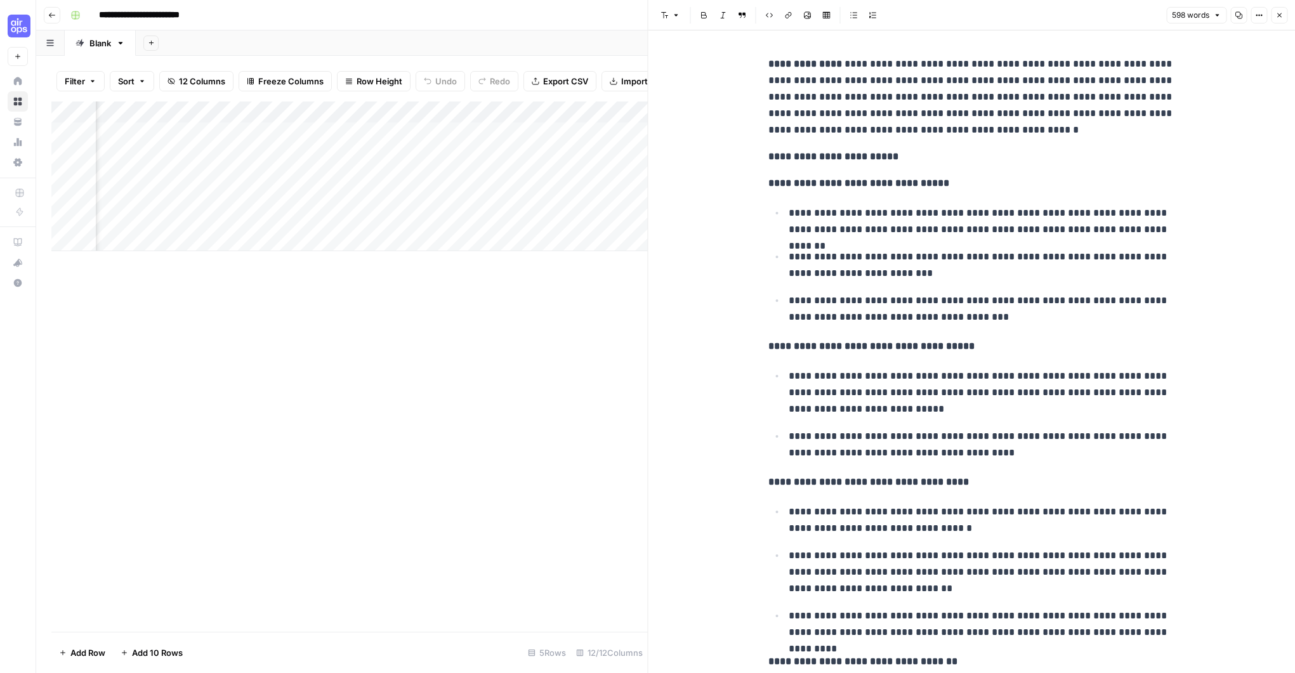
click at [1280, 18] on icon "button" at bounding box center [1280, 15] width 8 height 8
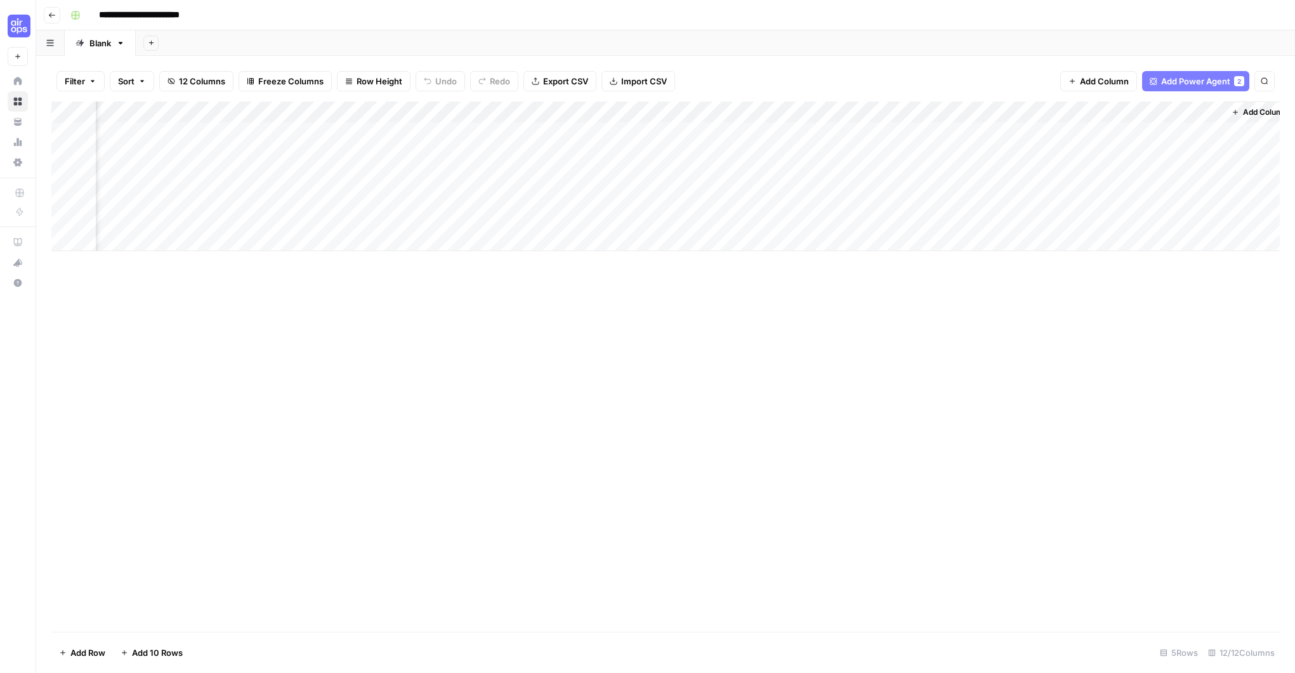
scroll to position [0, 573]
click at [741, 131] on div "Add Column" at bounding box center [665, 177] width 1229 height 150
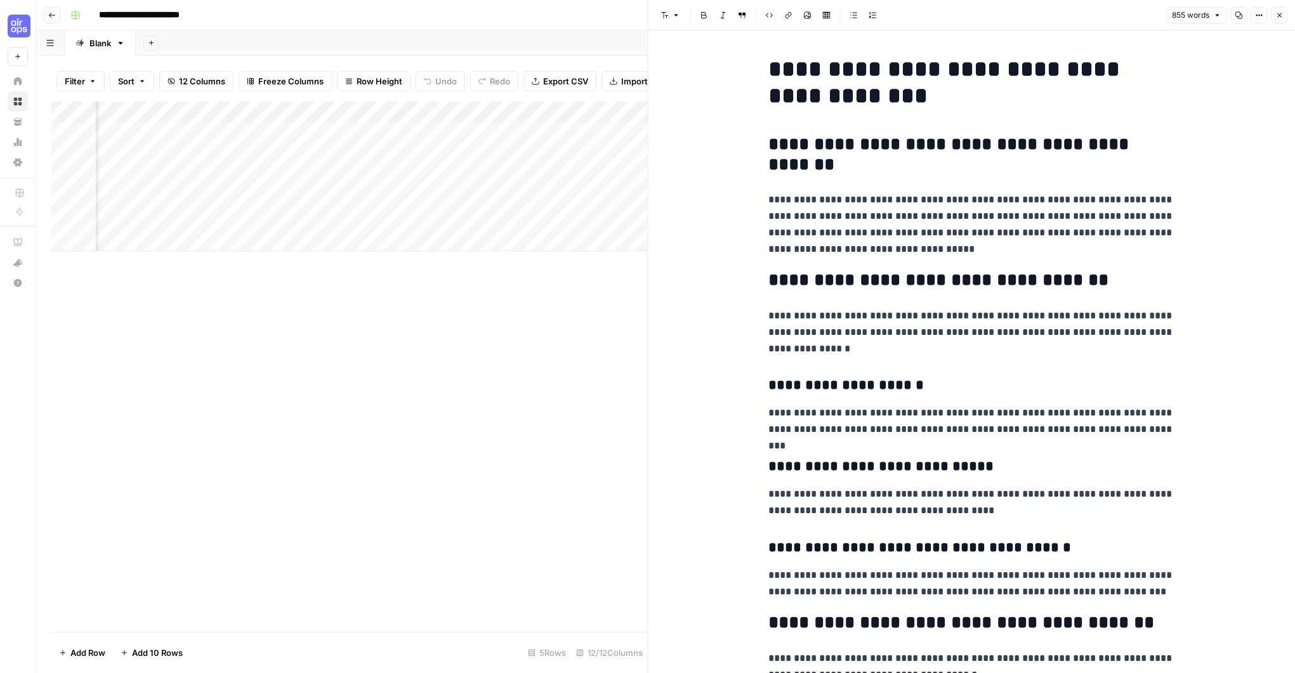
click at [1280, 10] on button "Close" at bounding box center [1279, 15] width 17 height 17
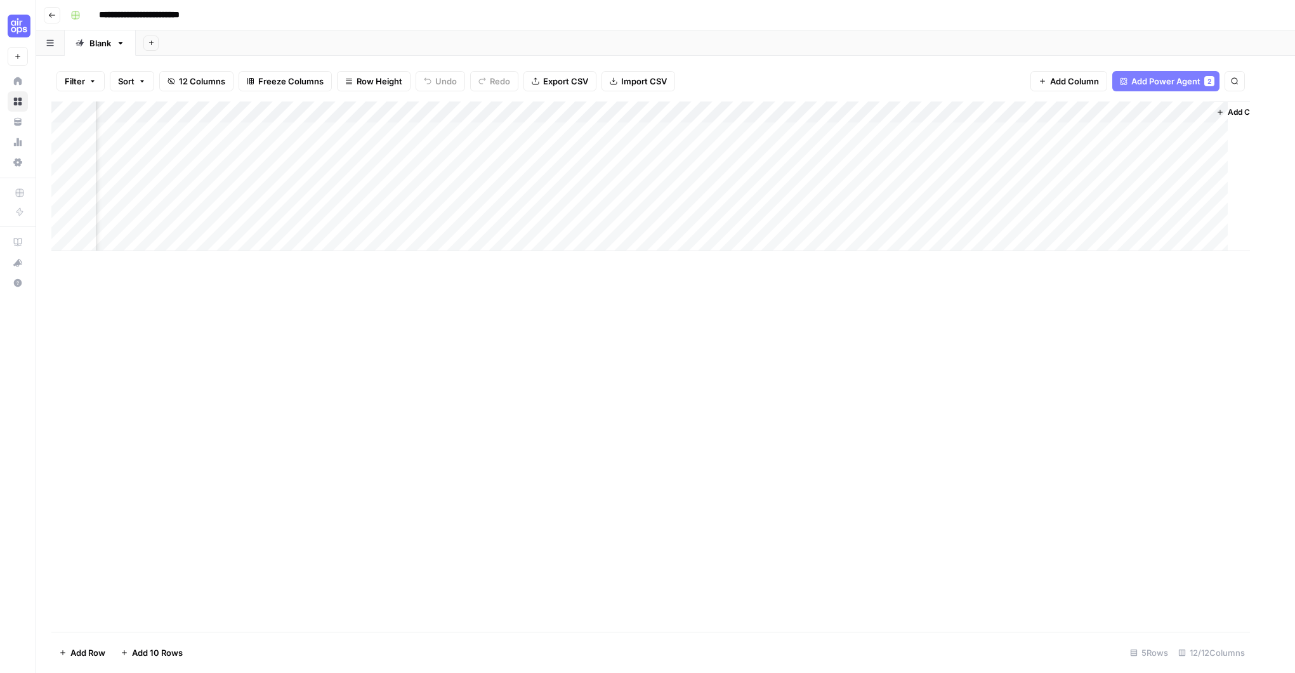
scroll to position [0, 558]
click at [982, 130] on div "Add Column" at bounding box center [665, 177] width 1229 height 150
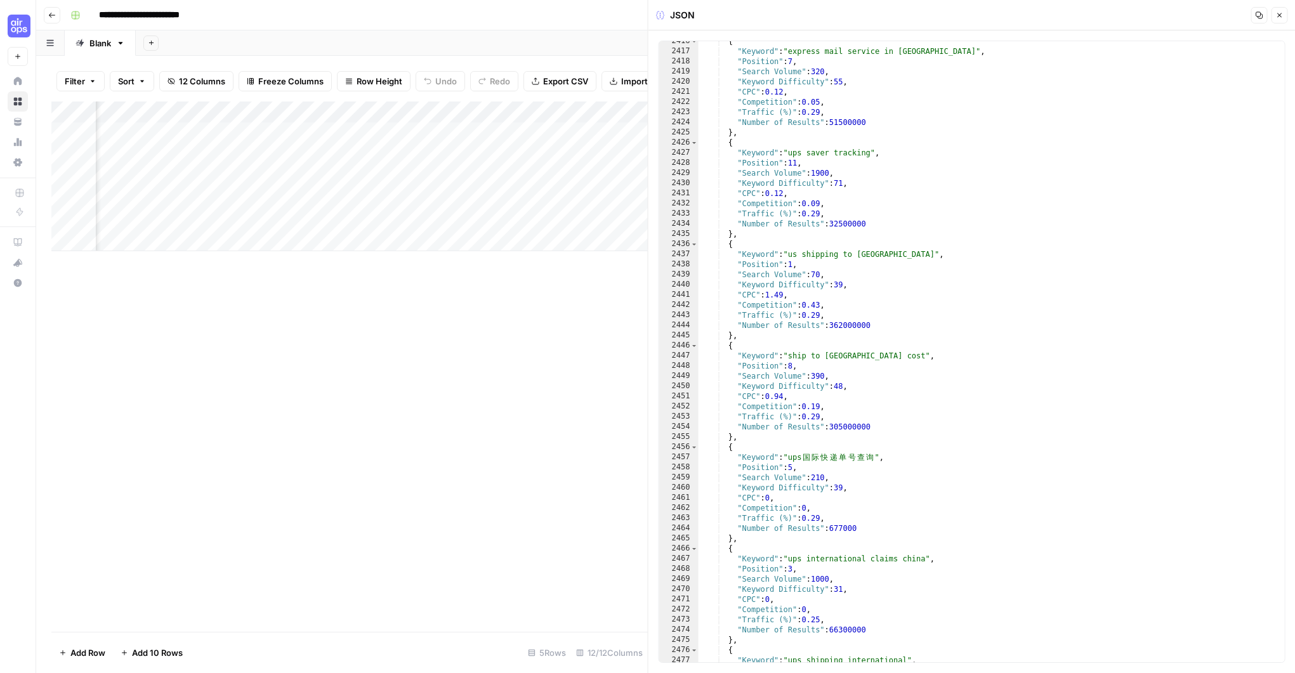
scroll to position [14564, 0]
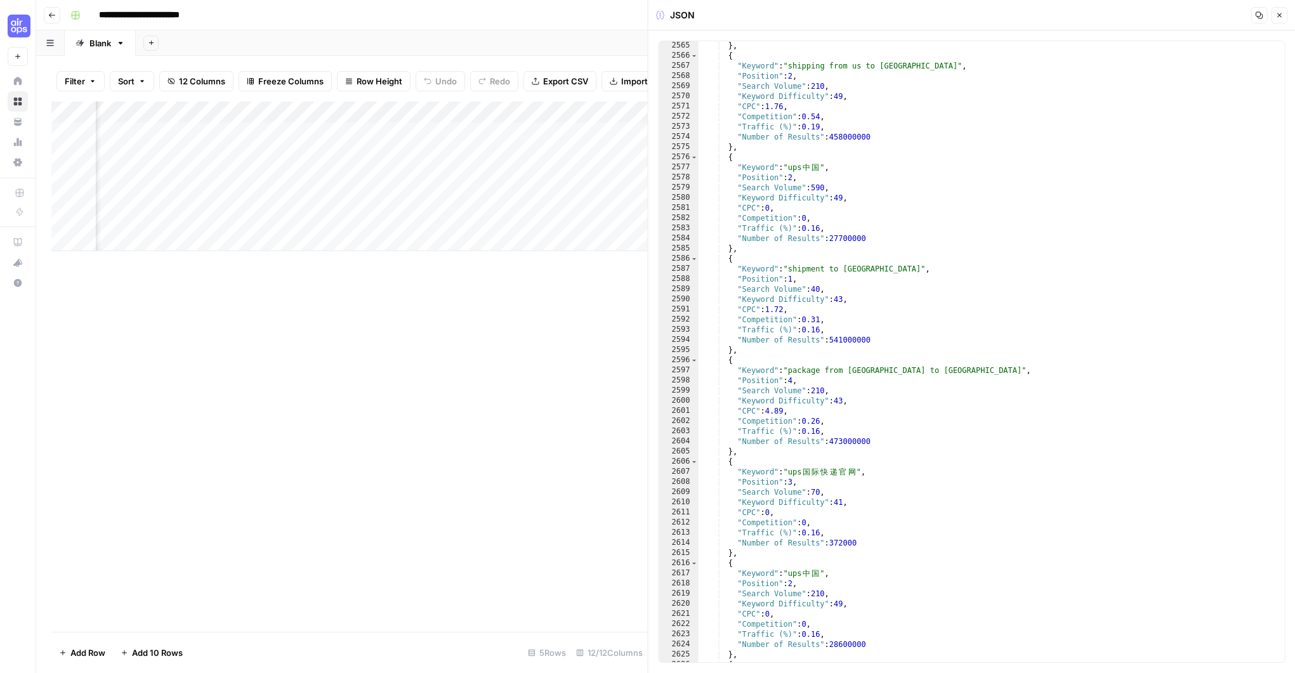
click at [1277, 15] on icon "button" at bounding box center [1280, 15] width 8 height 8
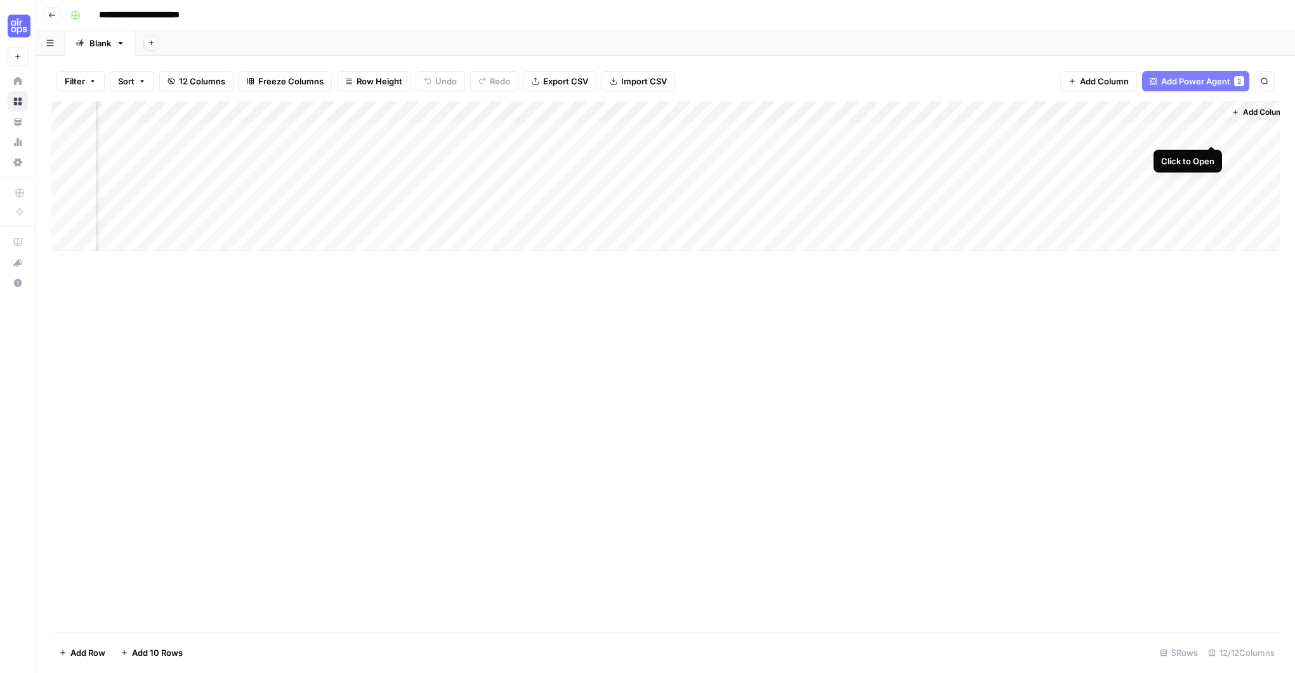
click at [1210, 132] on div "Add Column" at bounding box center [665, 177] width 1229 height 150
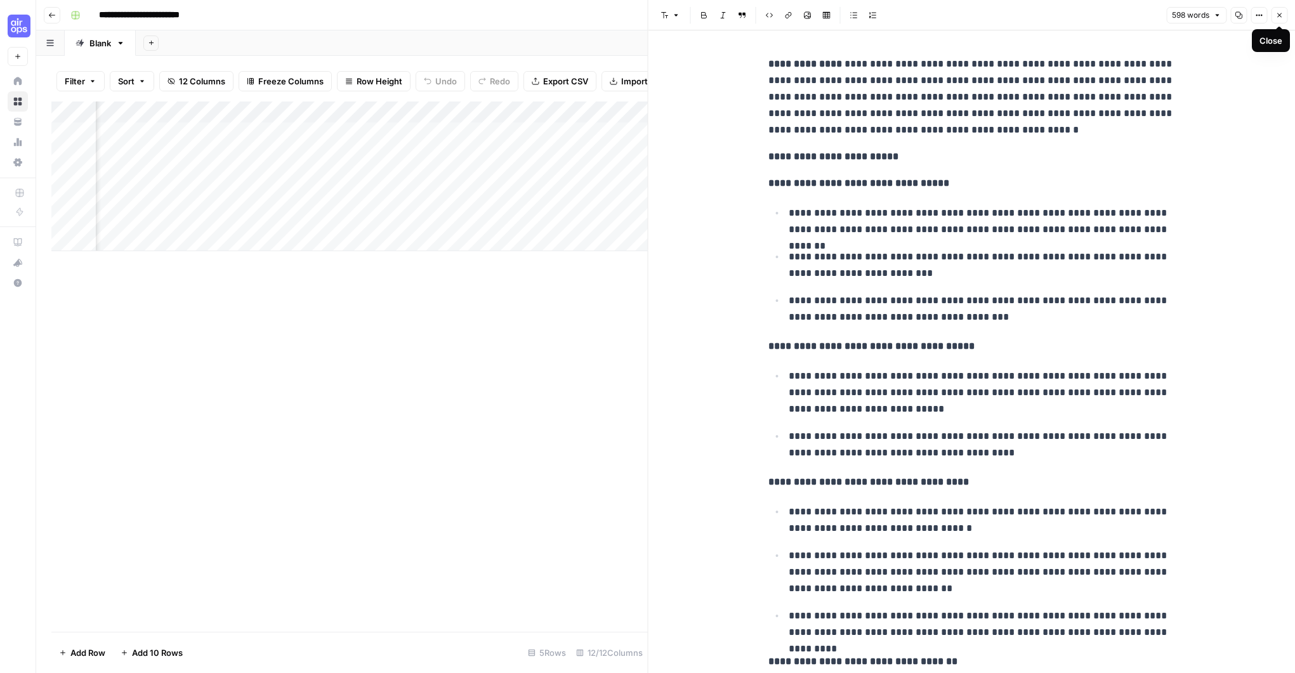
click at [1285, 15] on button "Close" at bounding box center [1279, 15] width 17 height 17
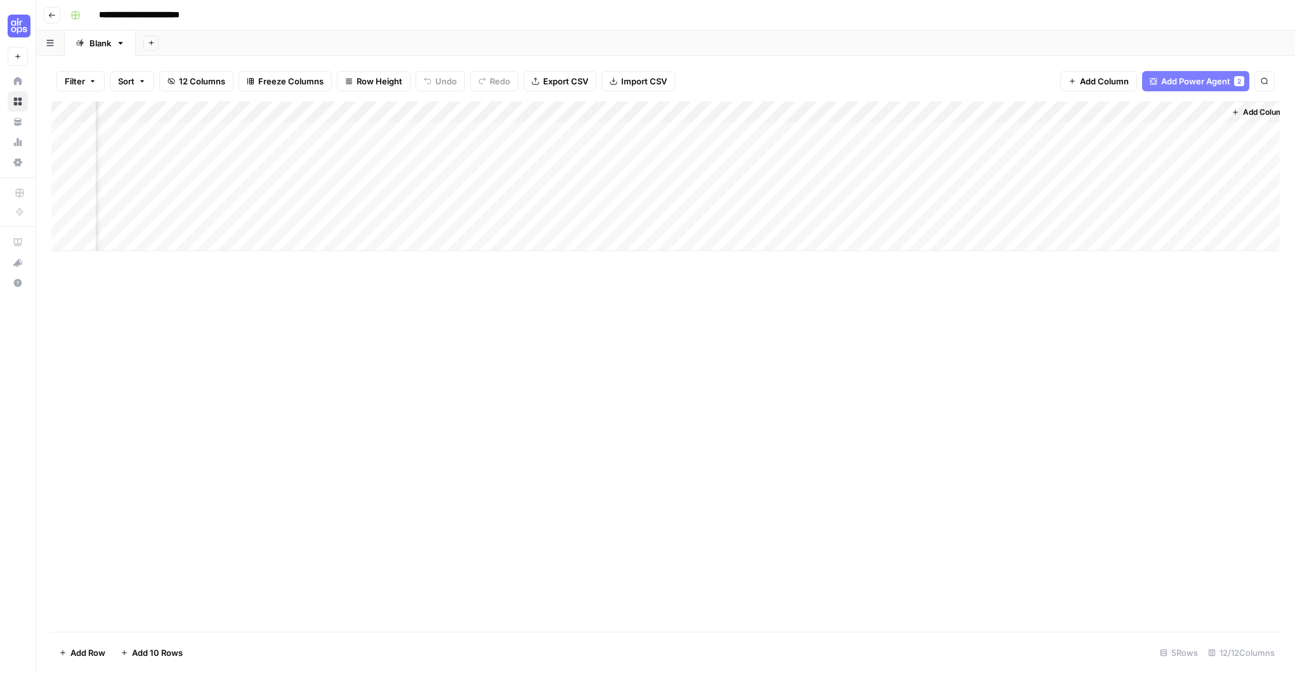
scroll to position [0, 573]
click at [740, 131] on div "Add Column" at bounding box center [665, 177] width 1229 height 150
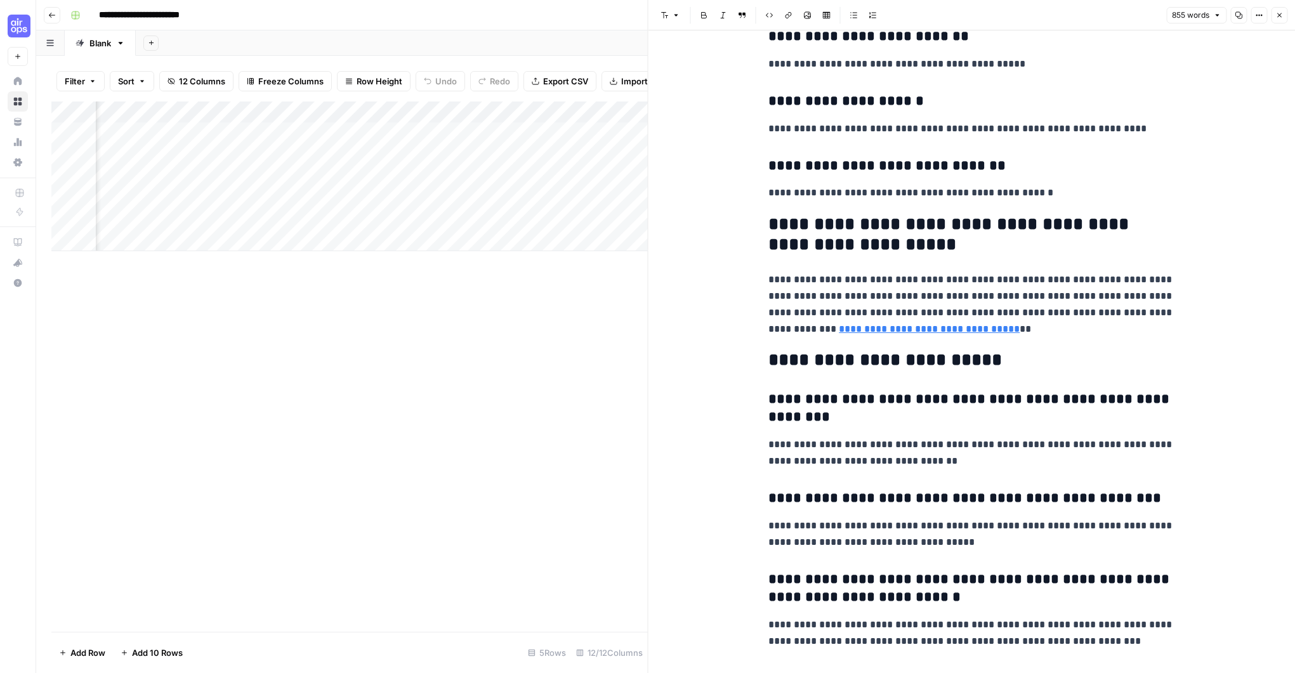
scroll to position [3042, 0]
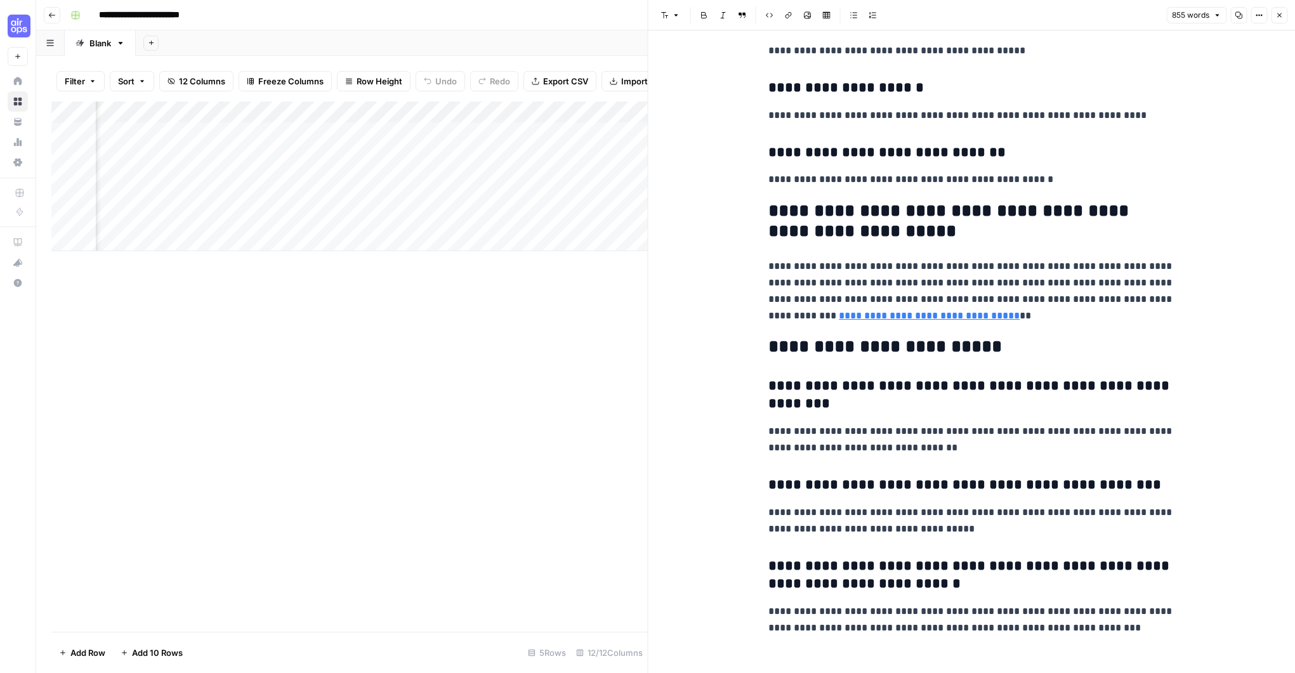
click at [1283, 15] on span "Close" at bounding box center [1283, 15] width 1 height 1
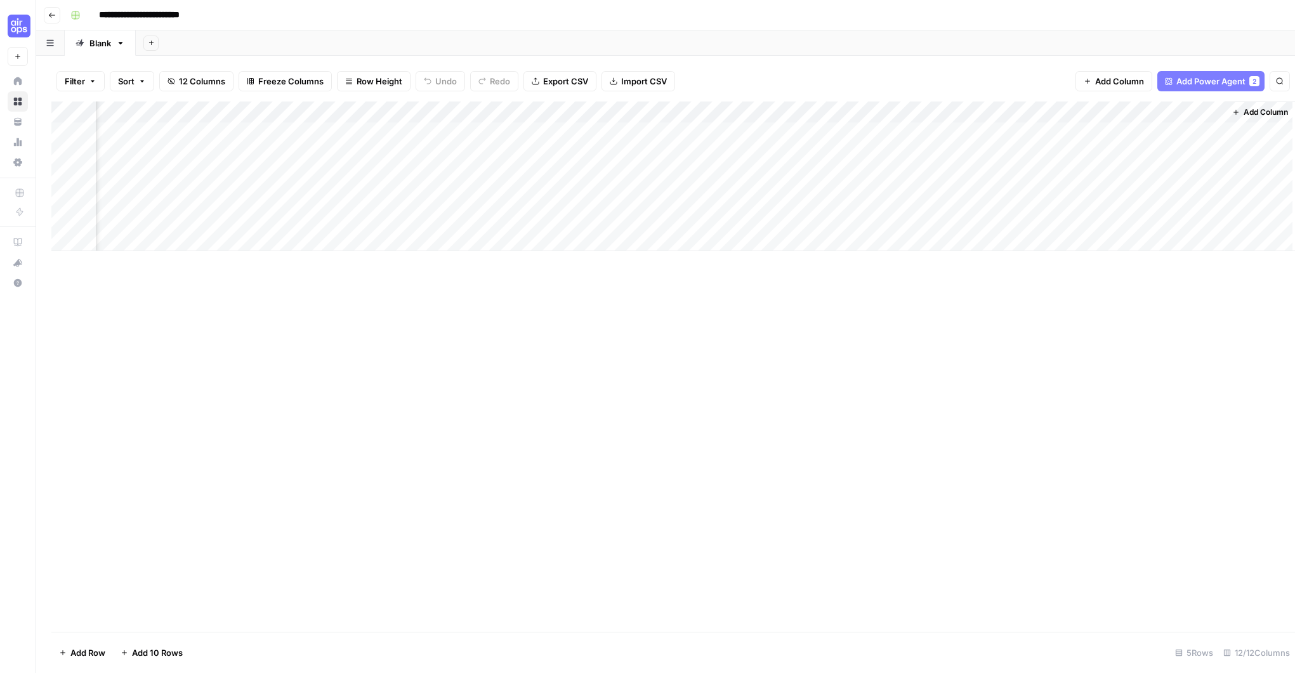
scroll to position [0, 558]
click at [411, 133] on div "Add Column" at bounding box center [665, 177] width 1229 height 150
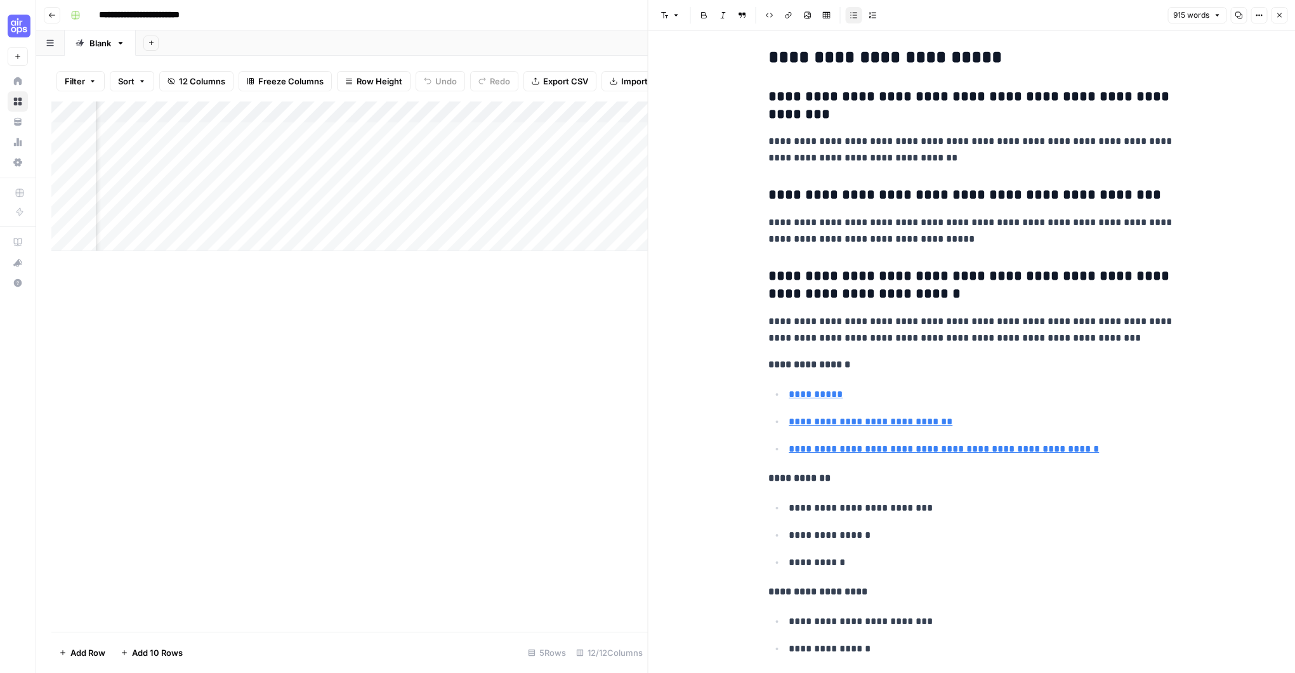
scroll to position [3634, 0]
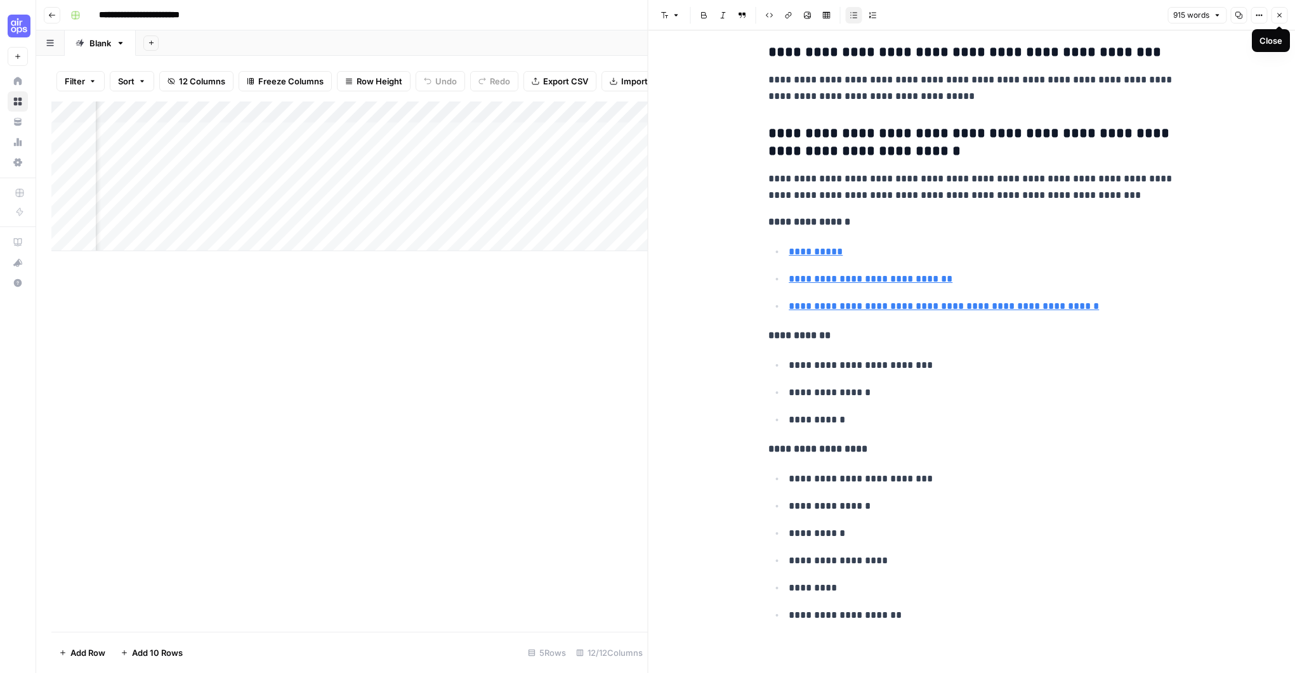
click at [1279, 16] on icon "button" at bounding box center [1280, 15] width 4 height 4
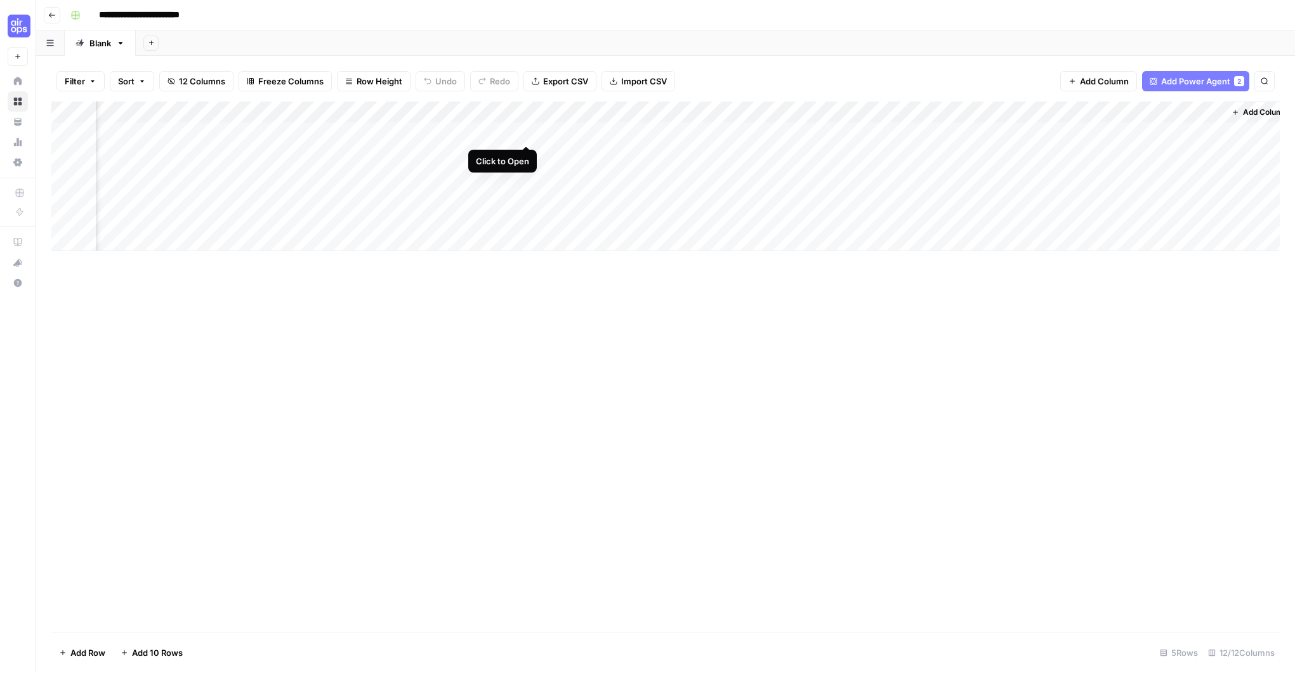
click at [526, 132] on div "Add Column" at bounding box center [665, 177] width 1229 height 150
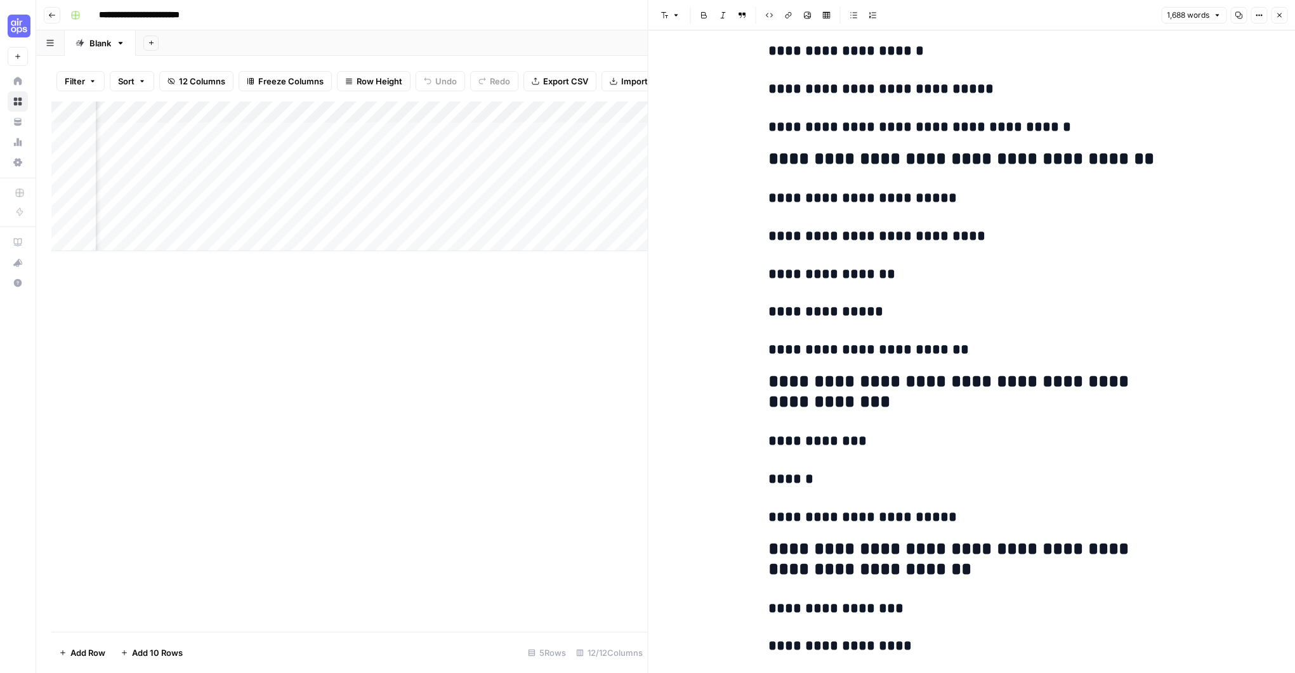
scroll to position [5611, 0]
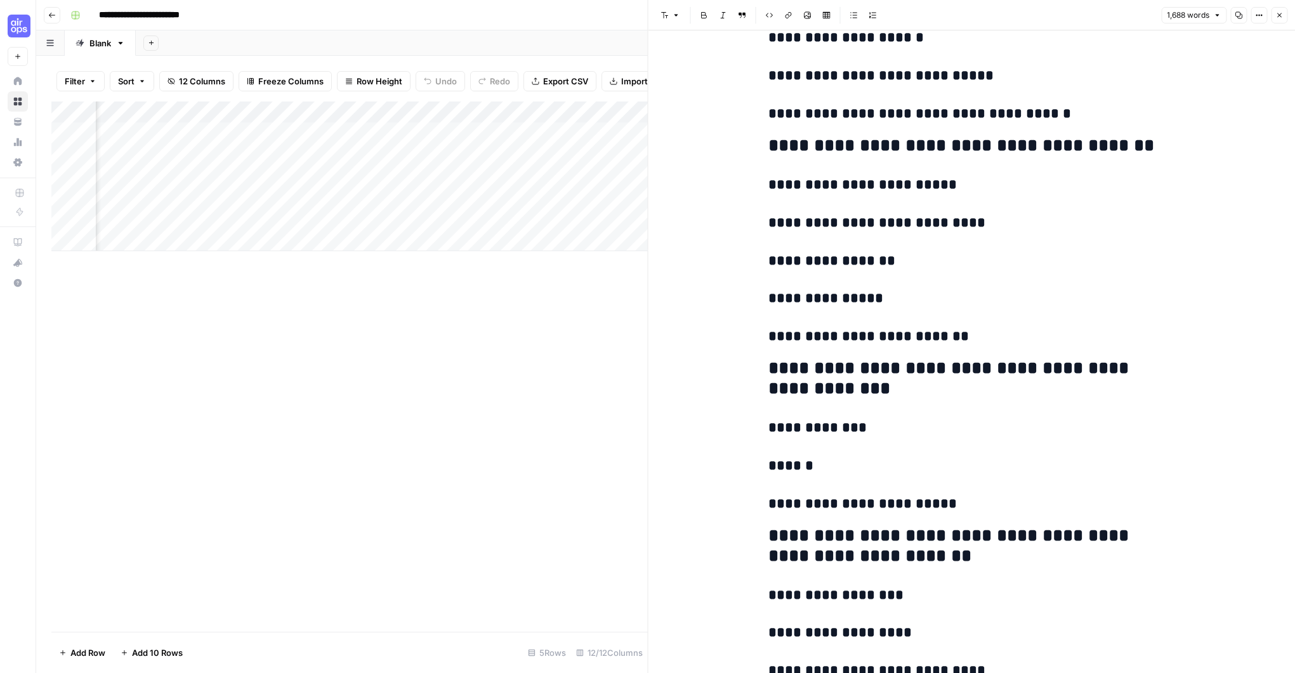
drag, startPoint x: 1279, startPoint y: 13, endPoint x: 1259, endPoint y: 11, distance: 20.4
click at [1279, 13] on icon "button" at bounding box center [1280, 15] width 8 height 8
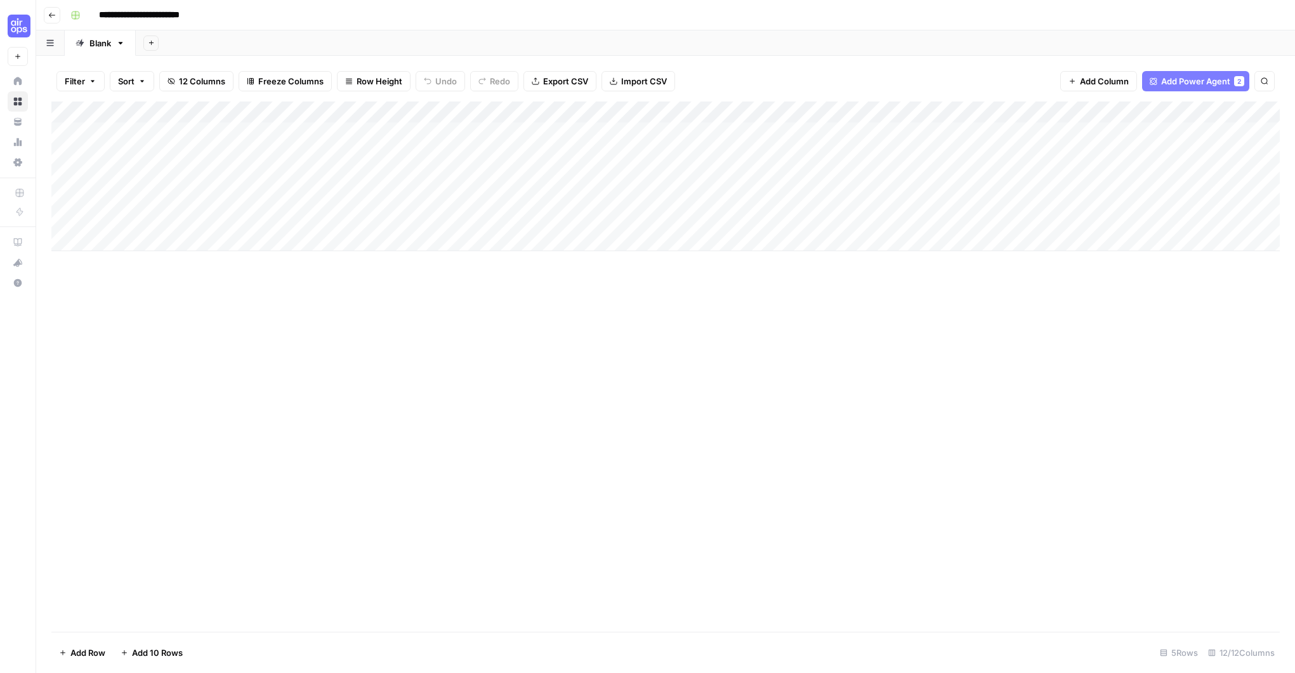
click at [170, 13] on input "**********" at bounding box center [156, 15] width 126 height 20
click at [157, 15] on input "**********" at bounding box center [156, 15] width 126 height 20
type input "**********"
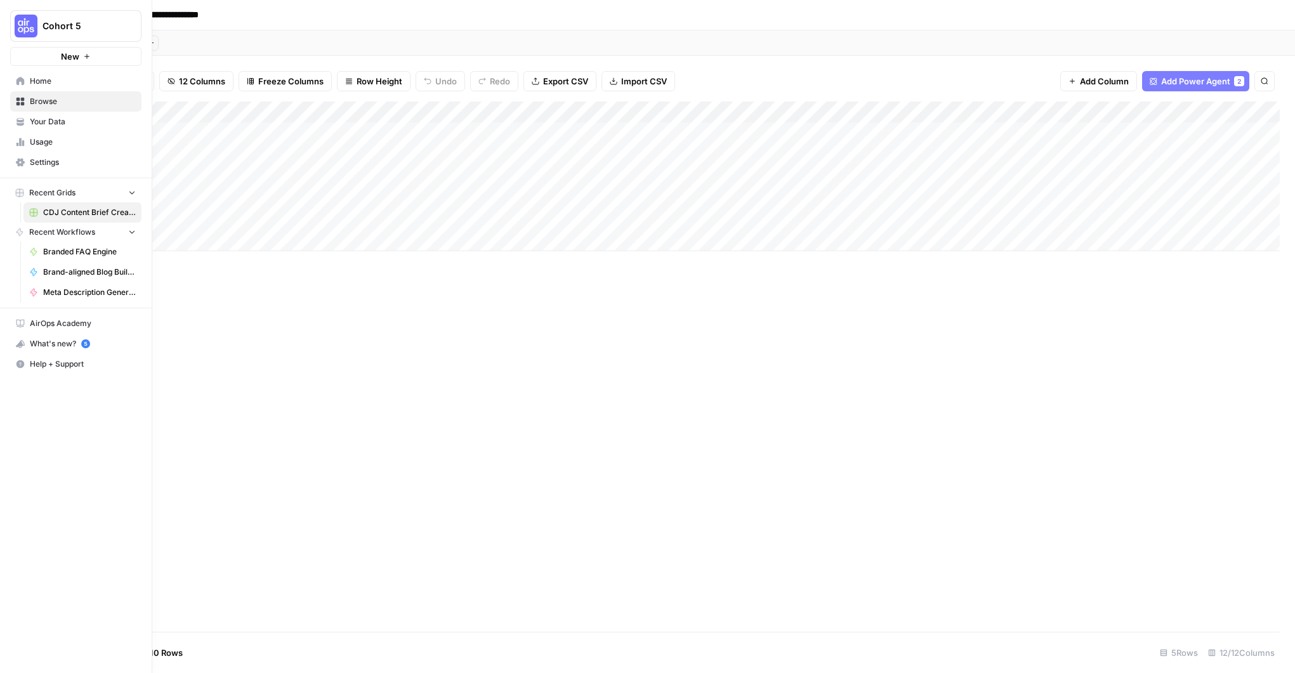
click at [41, 124] on span "Your Data" at bounding box center [83, 121] width 106 height 11
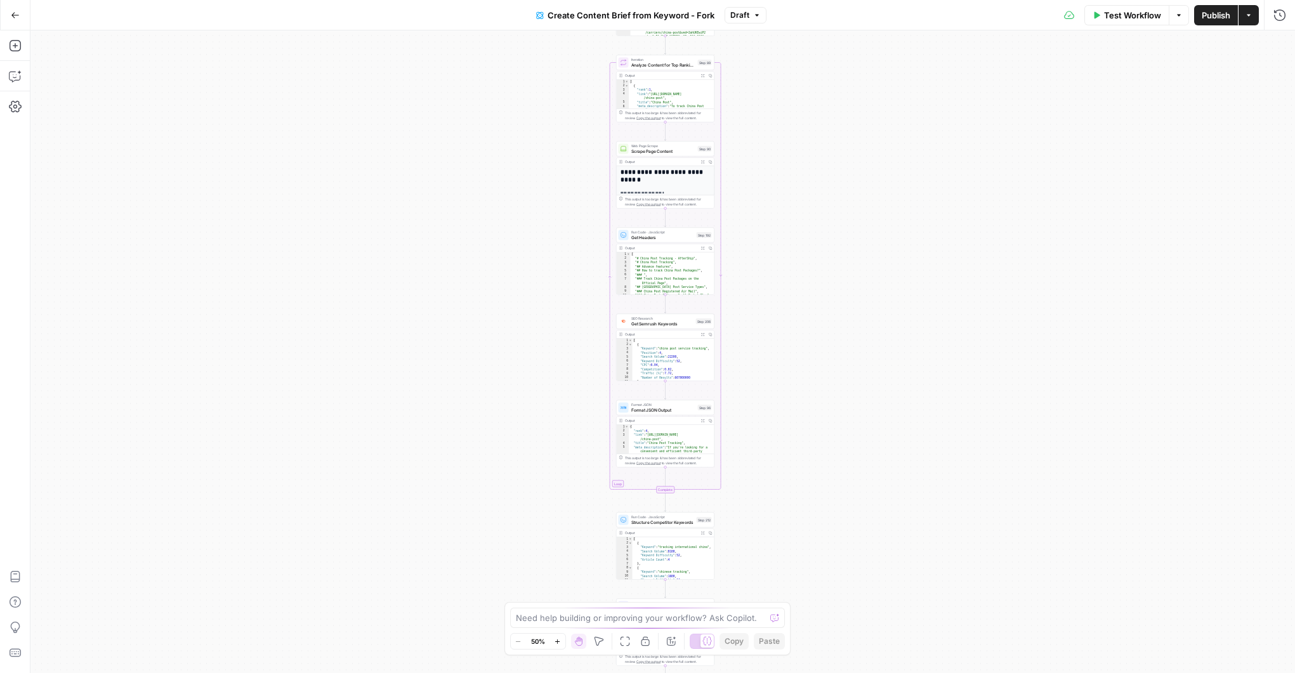
drag, startPoint x: 823, startPoint y: 228, endPoint x: 836, endPoint y: 73, distance: 156.1
click at [836, 73] on div "Workflow Set Inputs Inputs Google Search Perform Google Search Step 51 Output E…" at bounding box center [662, 351] width 1265 height 643
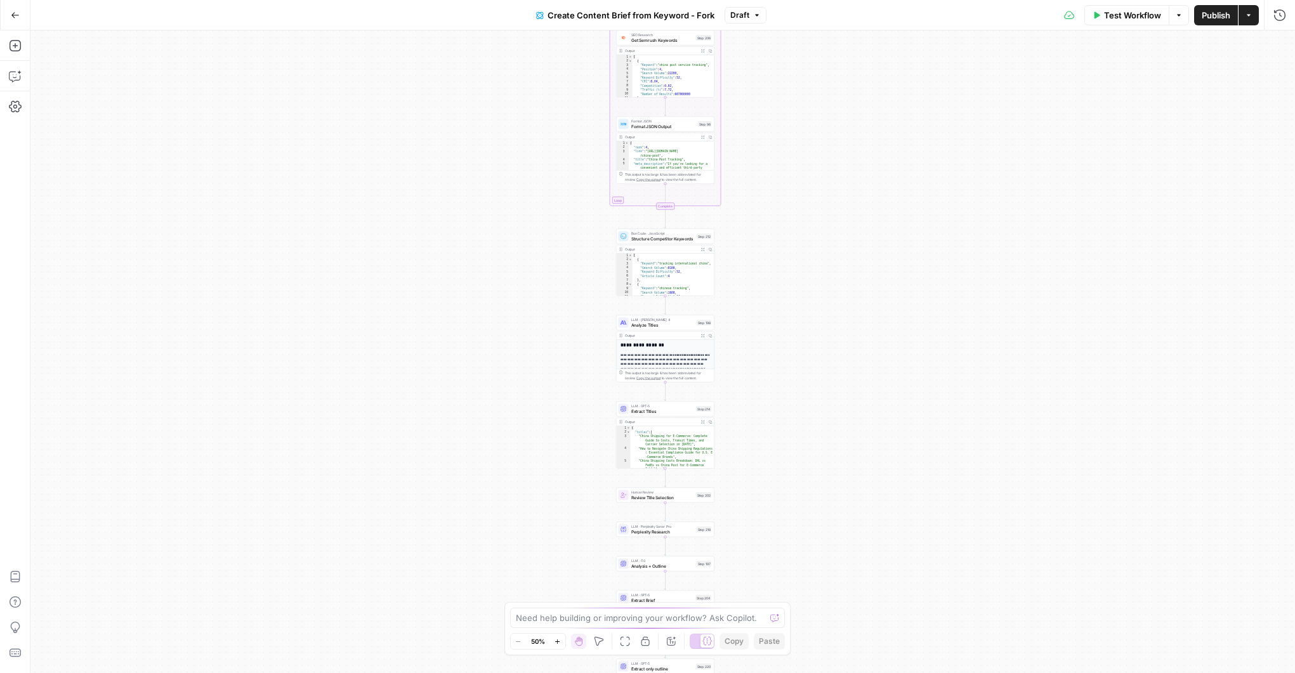
drag, startPoint x: 819, startPoint y: 220, endPoint x: 824, endPoint y: 172, distance: 47.8
click at [824, 172] on div "Workflow Set Inputs Inputs Google Search Perform Google Search Step 51 Output E…" at bounding box center [662, 351] width 1265 height 643
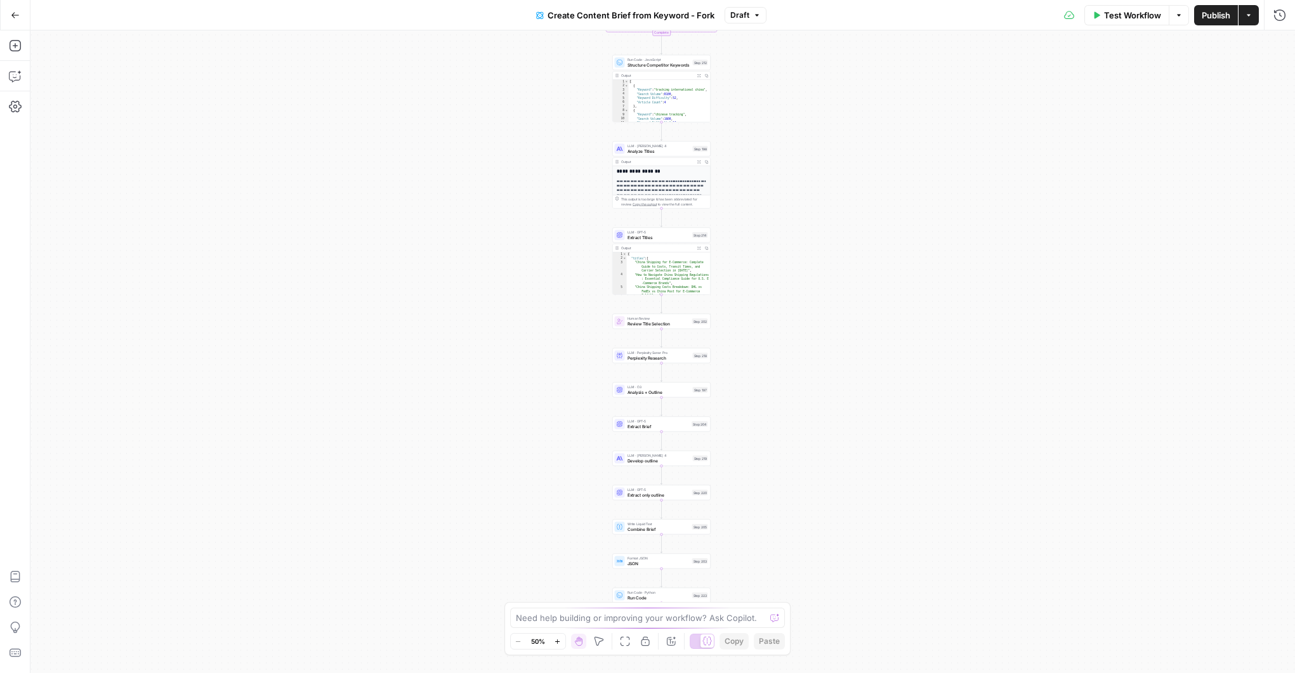
drag, startPoint x: 793, startPoint y: 334, endPoint x: 791, endPoint y: 281, distance: 53.4
click at [790, 276] on div "Workflow Set Inputs Inputs Google Search Perform Google Search Step 51 Output E…" at bounding box center [662, 351] width 1265 height 643
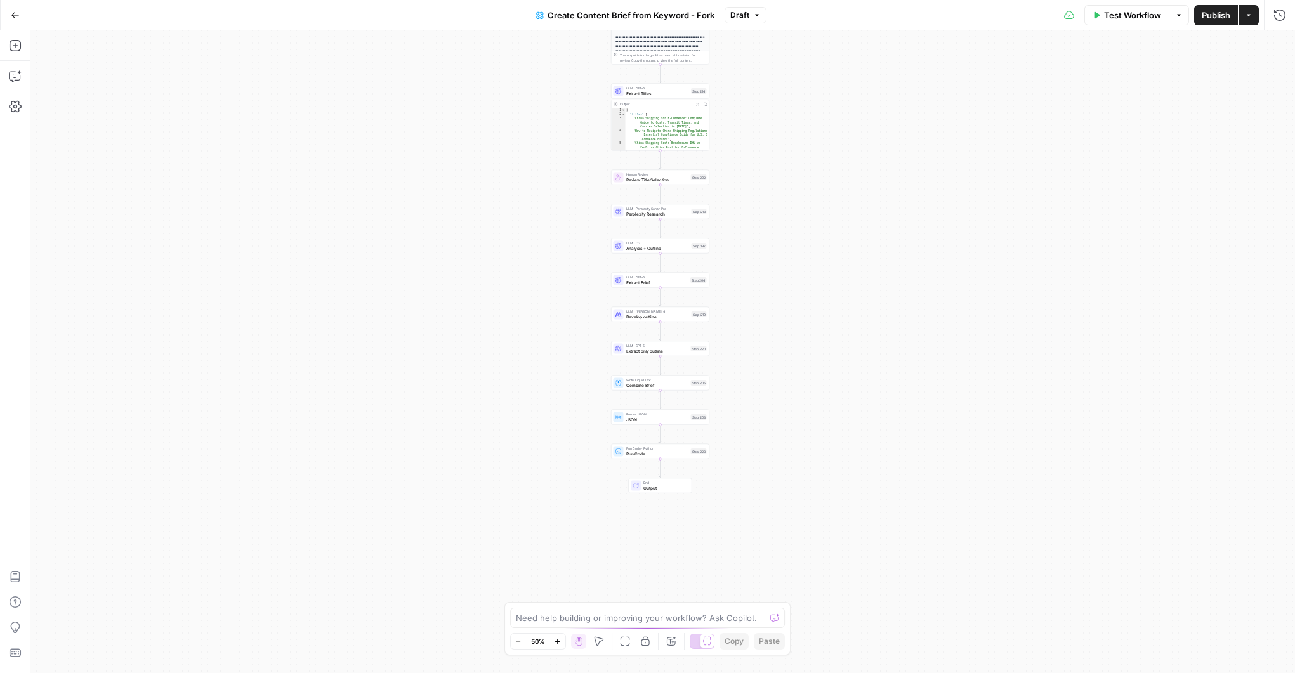
drag, startPoint x: 785, startPoint y: 319, endPoint x: 793, endPoint y: 255, distance: 65.2
click at [793, 255] on div "Workflow Set Inputs Inputs Google Search Perform Google Search Step 51 Output E…" at bounding box center [662, 351] width 1265 height 643
click at [558, 643] on icon "button" at bounding box center [557, 641] width 4 height 4
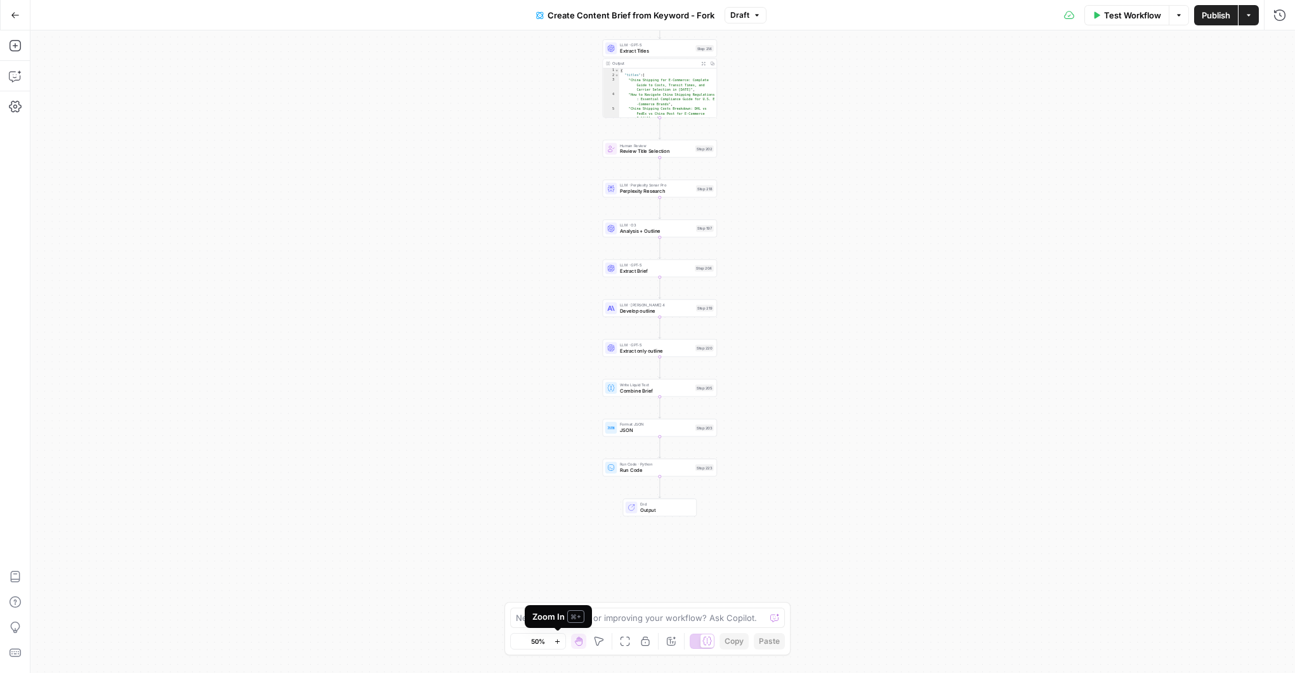
click at [558, 643] on icon "button" at bounding box center [557, 641] width 4 height 4
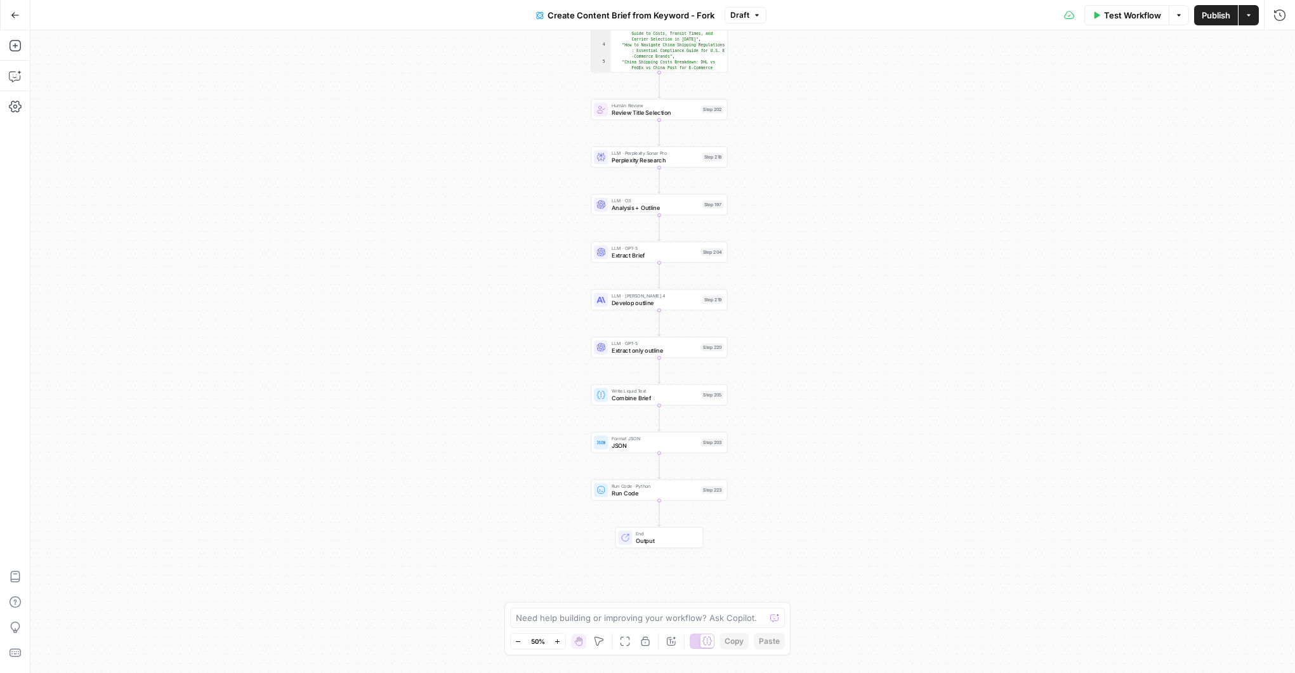
click at [557, 643] on icon "button" at bounding box center [557, 641] width 4 height 4
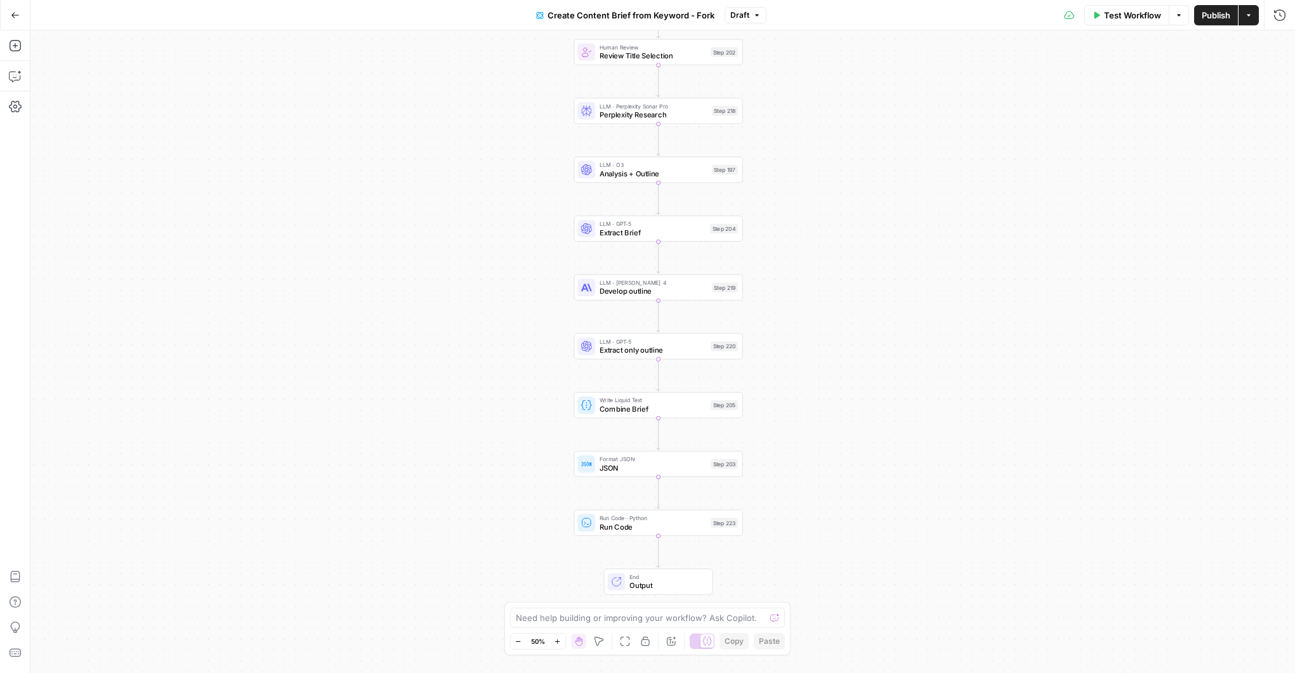
click at [557, 643] on icon "button" at bounding box center [557, 641] width 4 height 4
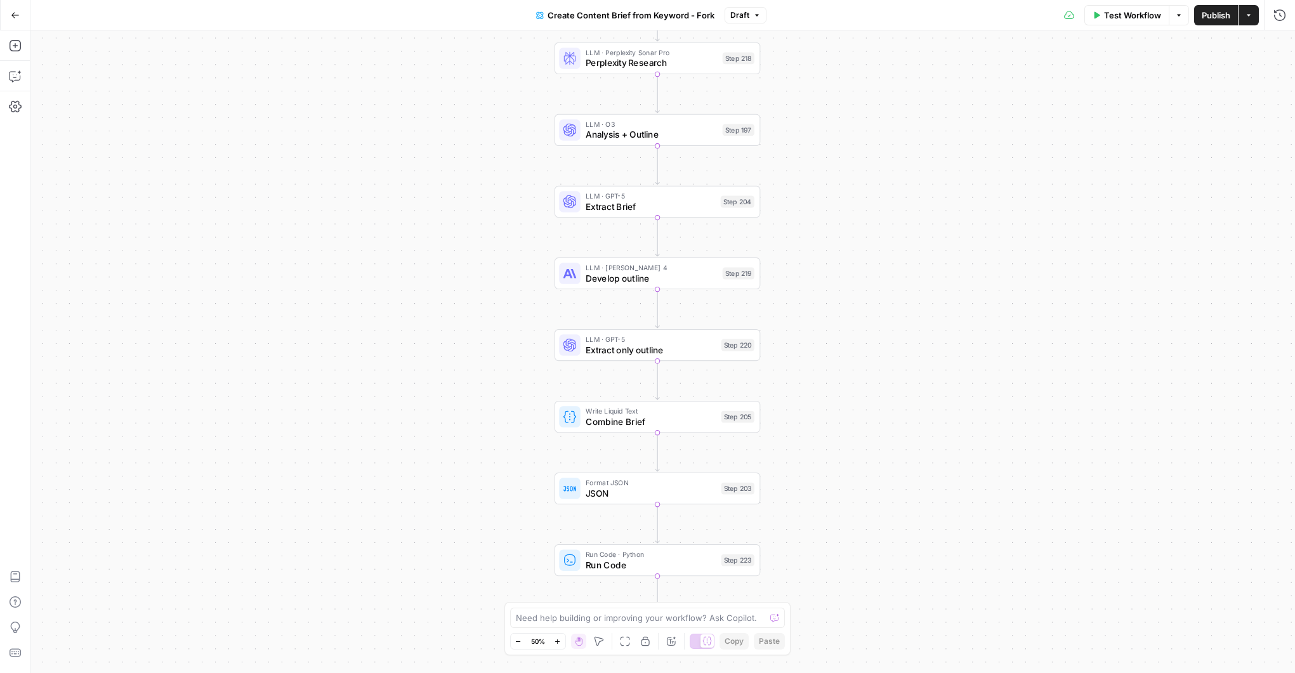
click at [557, 642] on icon "button" at bounding box center [557, 642] width 7 height 7
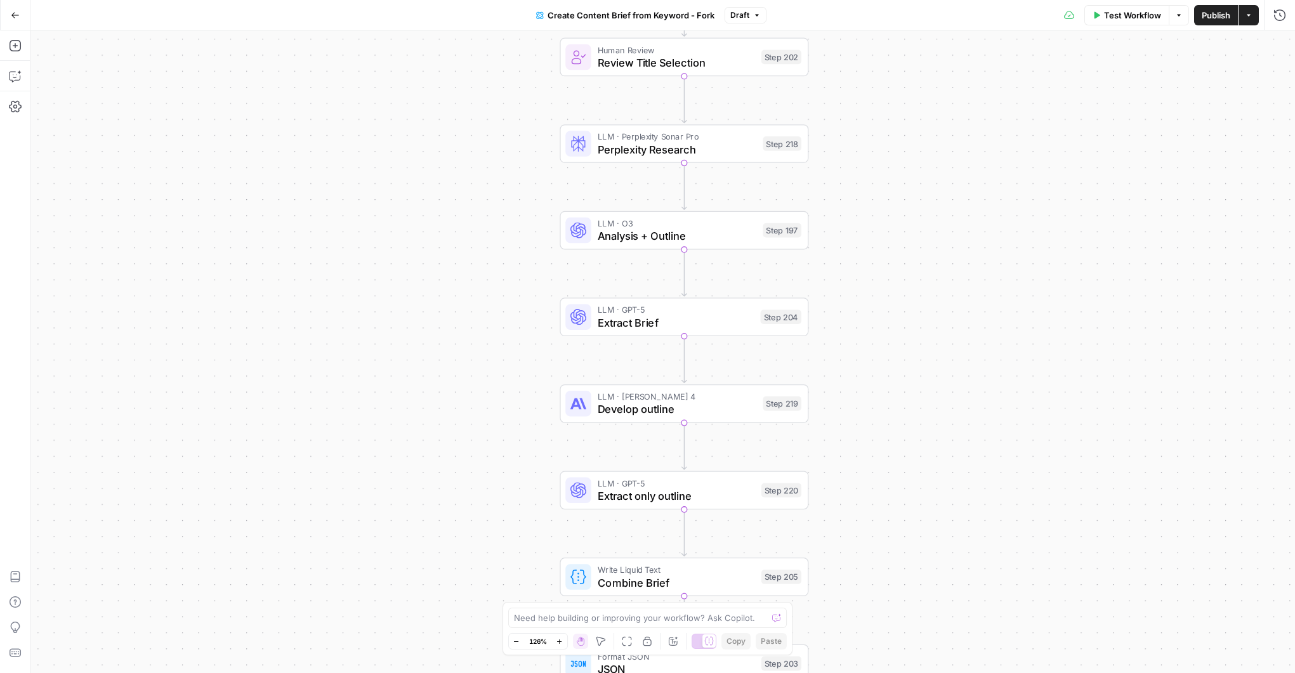
drag, startPoint x: 463, startPoint y: 218, endPoint x: 491, endPoint y: 372, distance: 156.7
click at [491, 372] on div "Workflow Set Inputs Inputs Google Search Perform Google Search Step 51 Output E…" at bounding box center [662, 351] width 1265 height 643
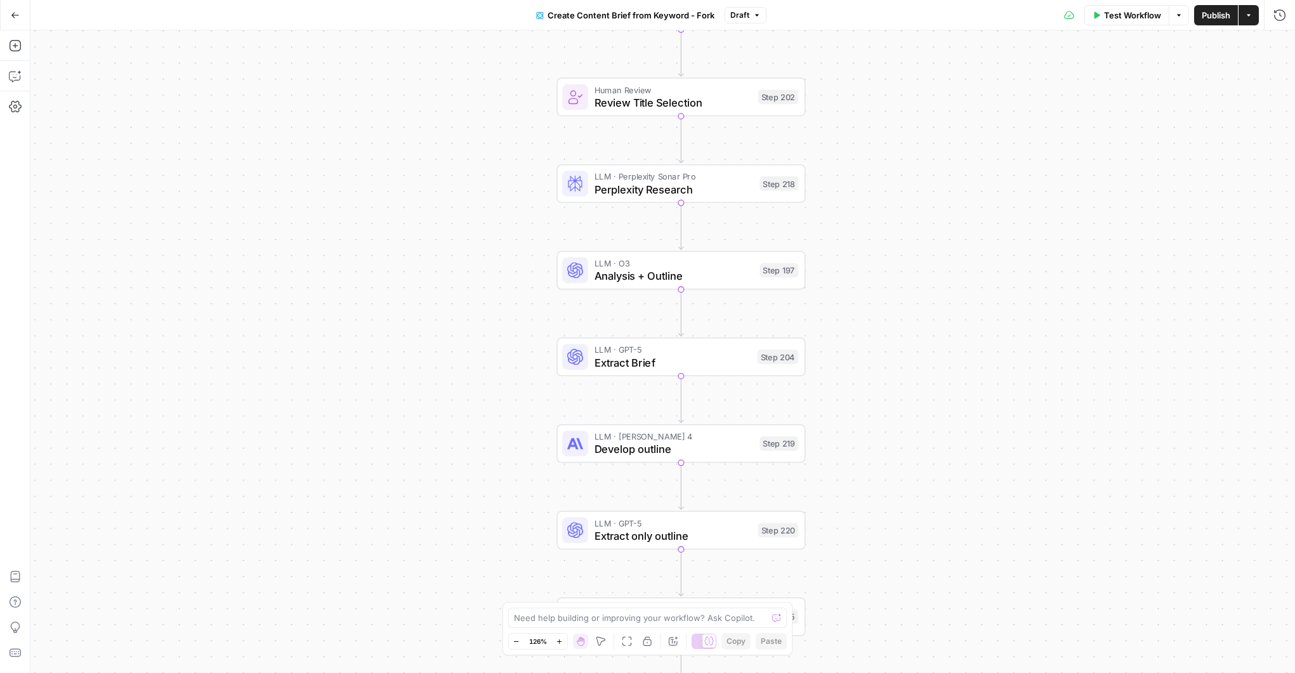
drag, startPoint x: 517, startPoint y: 295, endPoint x: 513, endPoint y: 324, distance: 29.4
click at [513, 324] on div "Workflow Set Inputs Inputs Google Search Perform Google Search Step 51 Output E…" at bounding box center [662, 351] width 1265 height 643
click at [633, 270] on span "Analysis + Outline" at bounding box center [674, 276] width 159 height 16
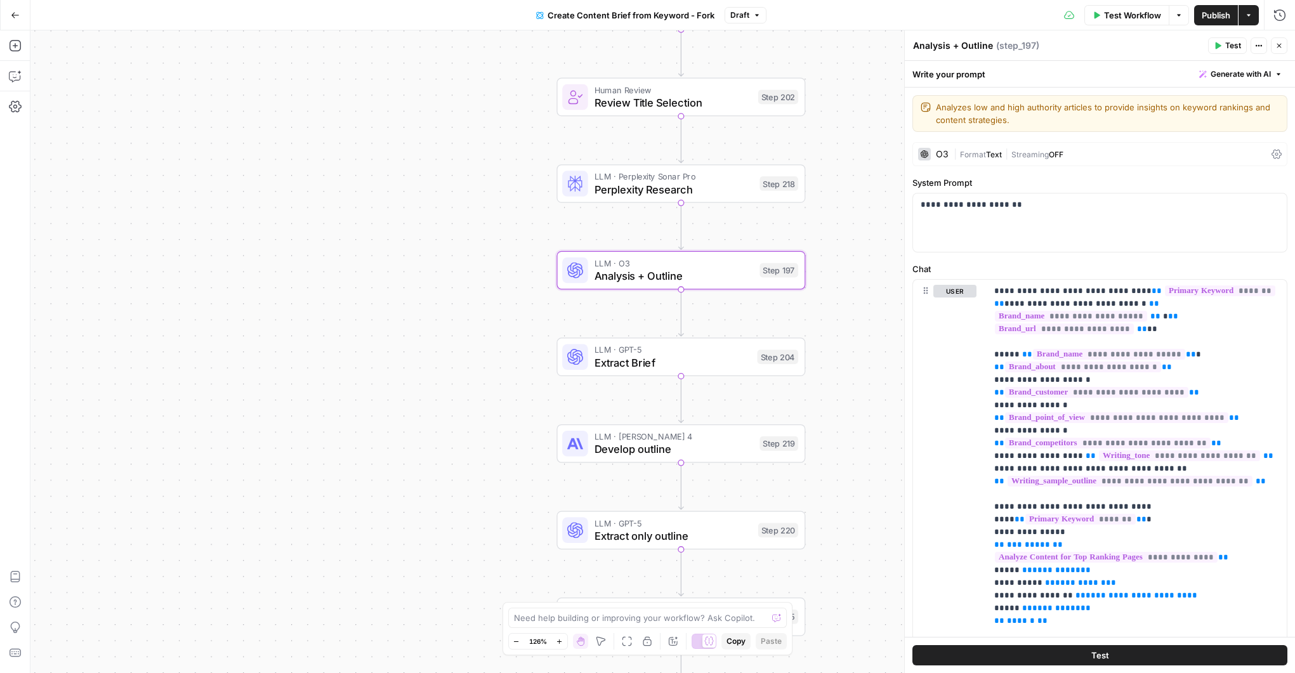
click at [974, 154] on span "Format" at bounding box center [973, 155] width 26 height 10
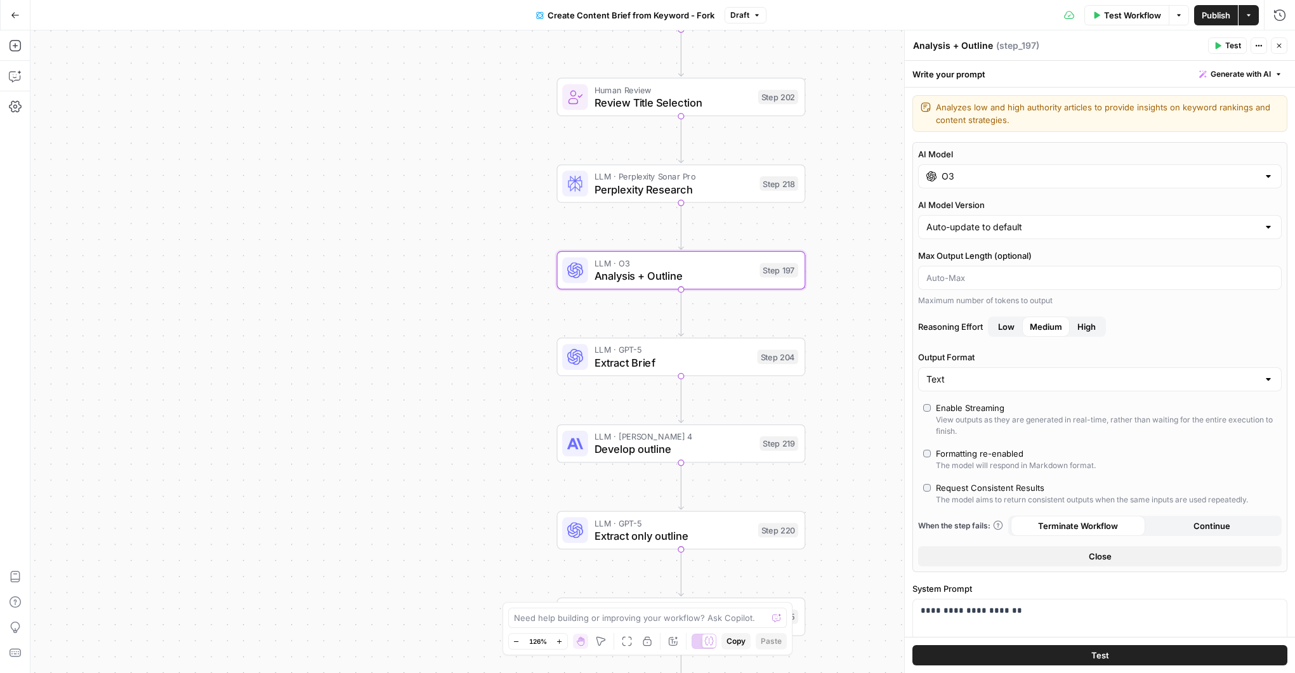
click at [972, 176] on input "O3" at bounding box center [1100, 176] width 317 height 13
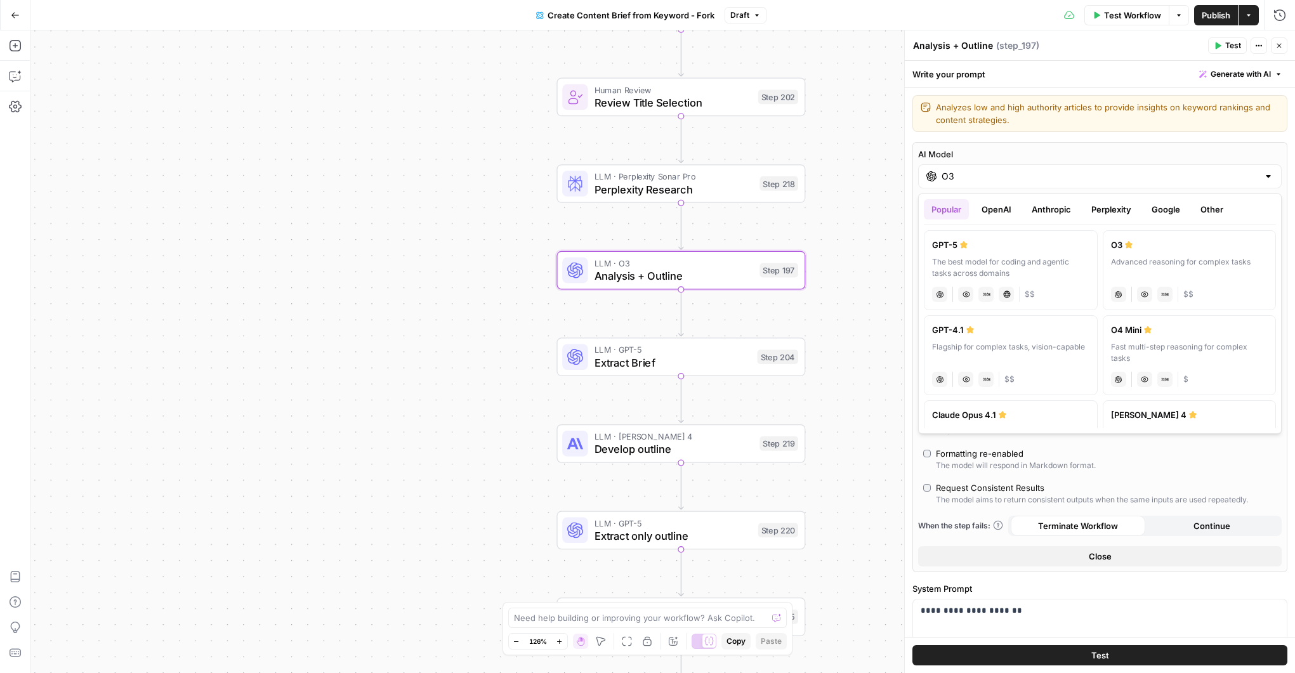
click at [1000, 209] on button "OpenAI" at bounding box center [996, 209] width 45 height 20
click at [1044, 205] on button "Anthropic" at bounding box center [1051, 209] width 55 height 20
click at [1161, 265] on div "Powerful model for complex and writing tasks" at bounding box center [1189, 267] width 157 height 23
type input "Claude Opus 4"
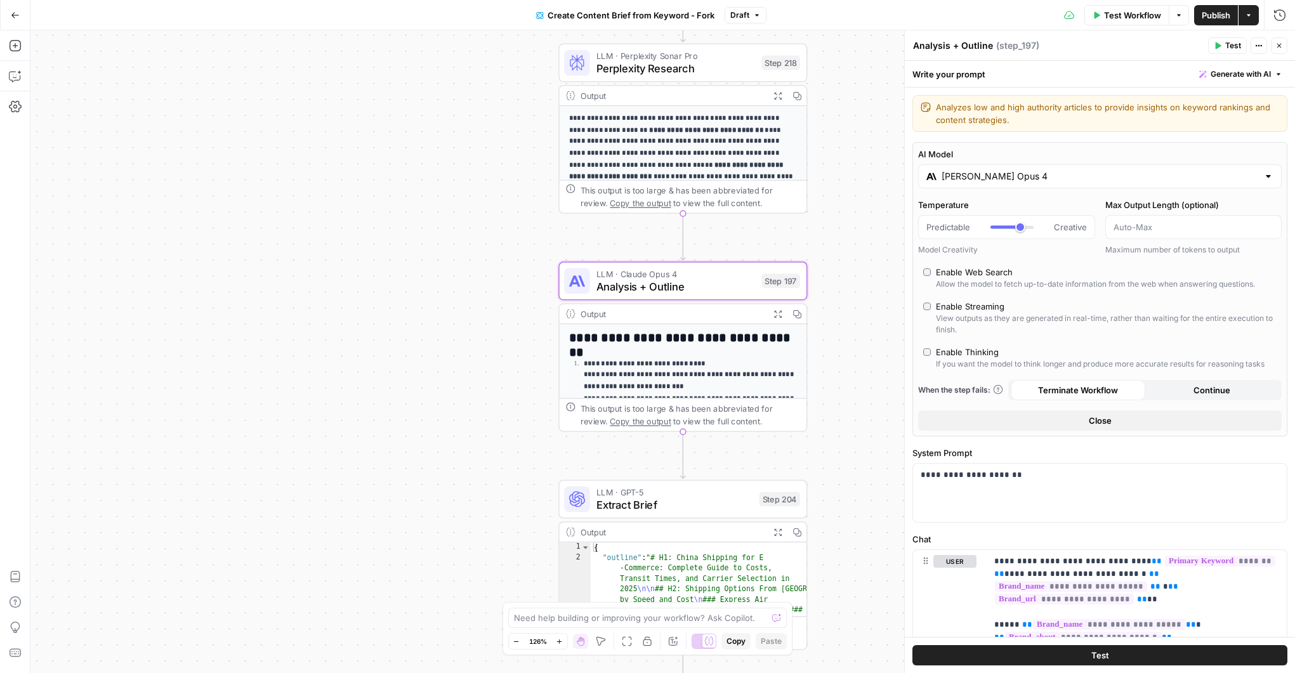
drag, startPoint x: 847, startPoint y: 380, endPoint x: 845, endPoint y: 232, distance: 147.9
click at [845, 135] on div "Workflow Set Inputs Inputs Google Search Perform Google Search Step 51 Output E…" at bounding box center [662, 351] width 1265 height 643
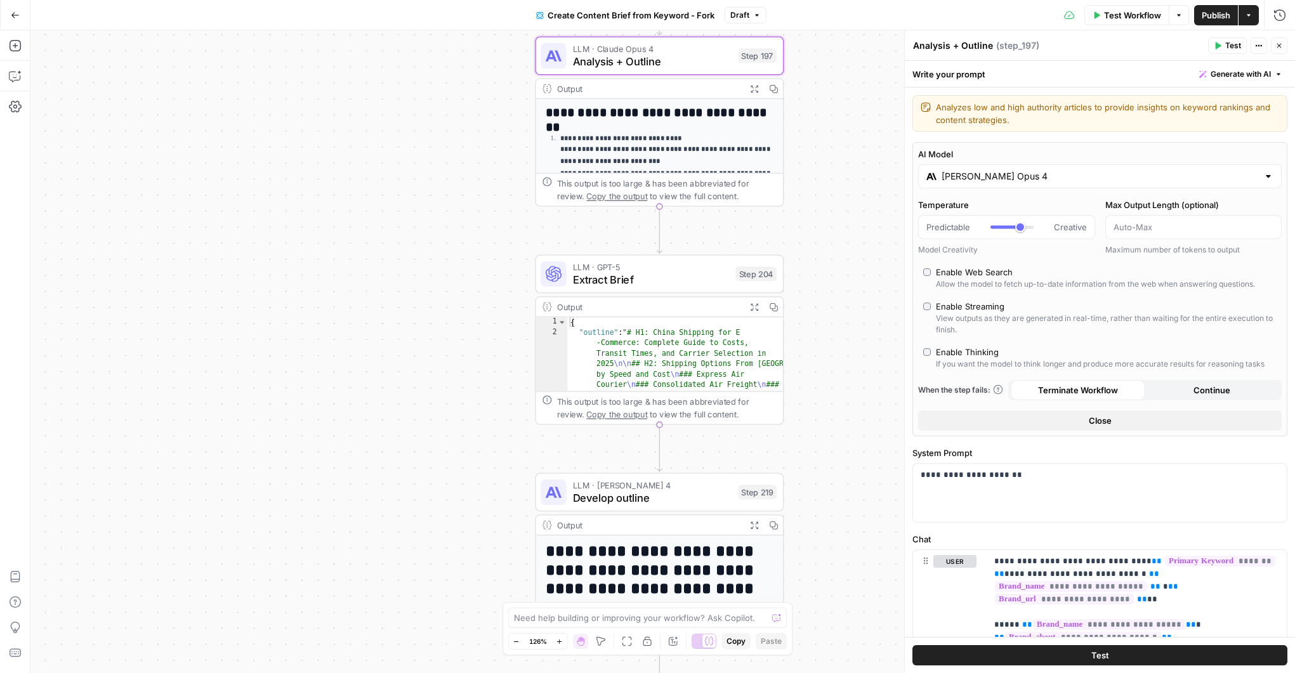
drag, startPoint x: 833, startPoint y: 421, endPoint x: 810, endPoint y: 201, distance: 222.1
click at [810, 201] on div "Workflow Set Inputs Inputs Google Search Perform Google Search Step 51 Output E…" at bounding box center [662, 351] width 1265 height 643
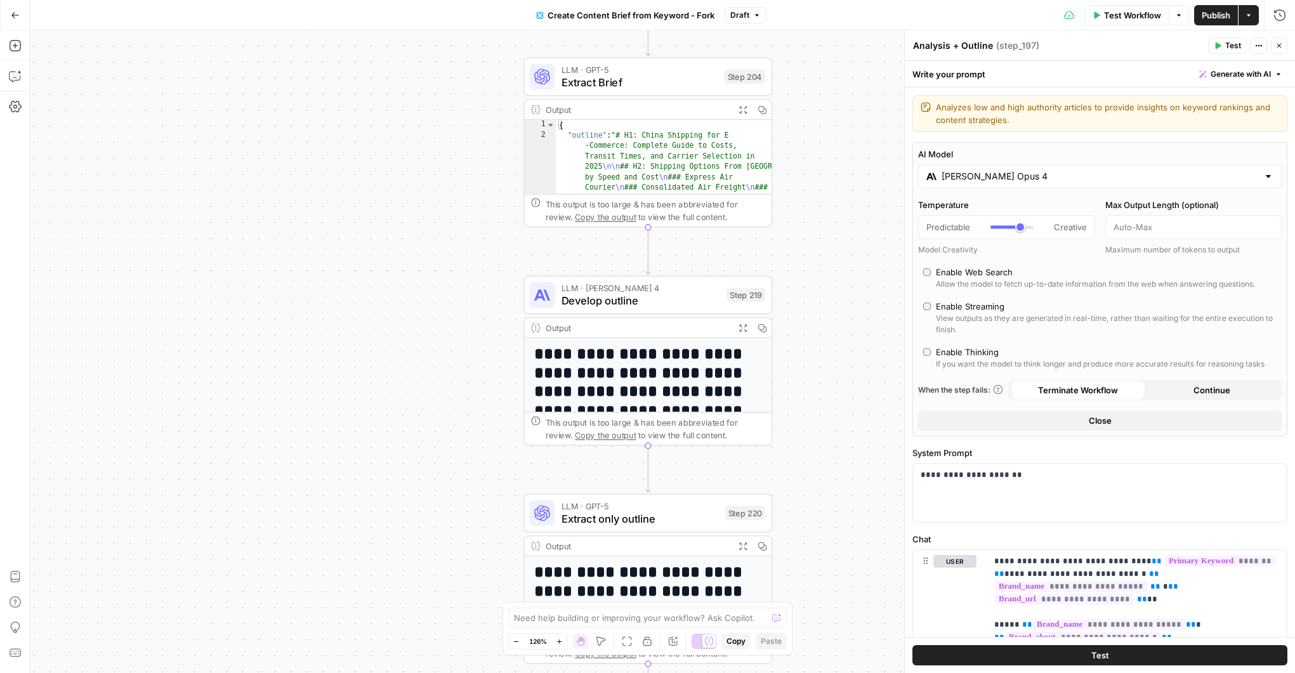
drag, startPoint x: 828, startPoint y: 275, endPoint x: 822, endPoint y: 262, distance: 14.2
click at [824, 260] on div "Workflow Set Inputs Inputs Google Search Perform Google Search Step 51 Output E…" at bounding box center [662, 351] width 1265 height 643
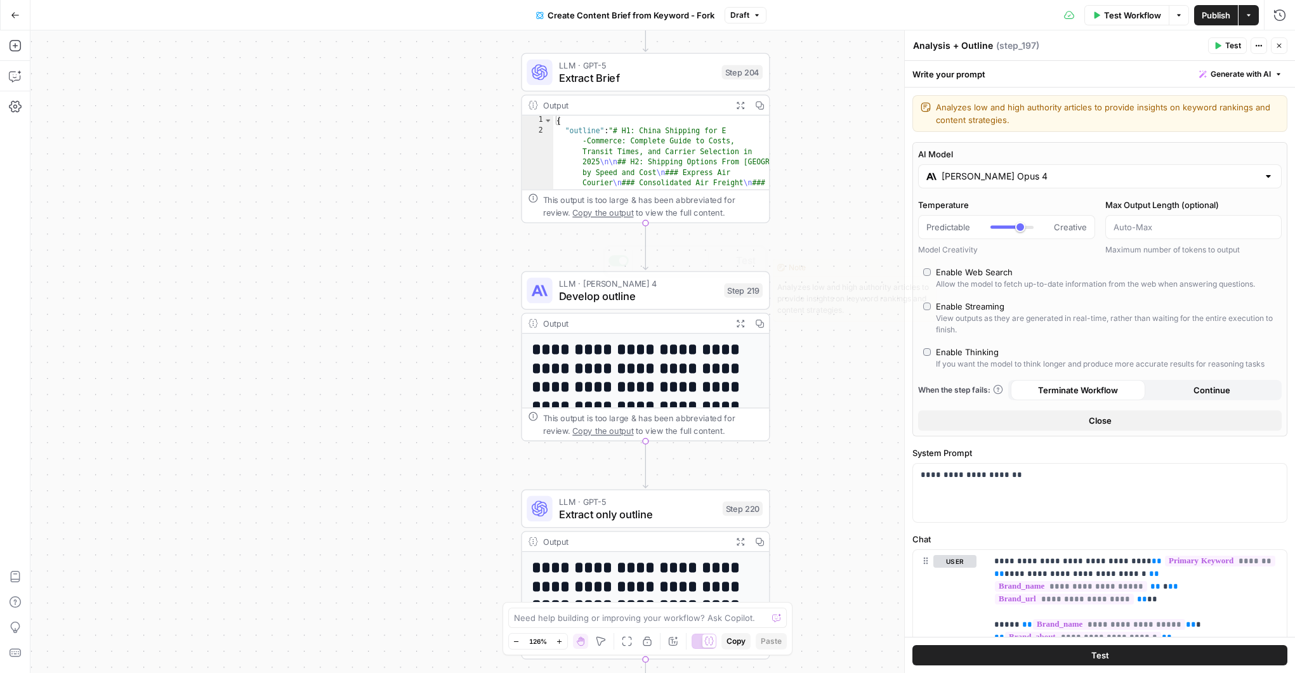
click at [694, 288] on span "Develop outline" at bounding box center [638, 296] width 159 height 16
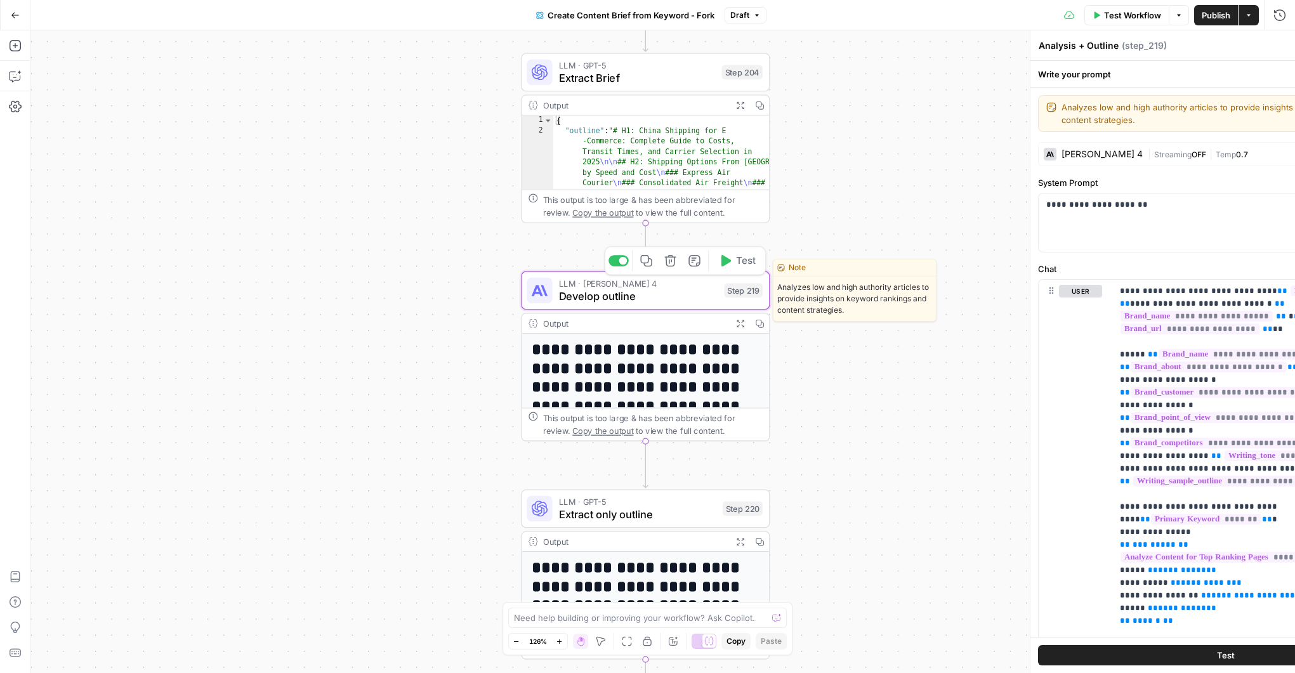
type textarea "Develop outline"
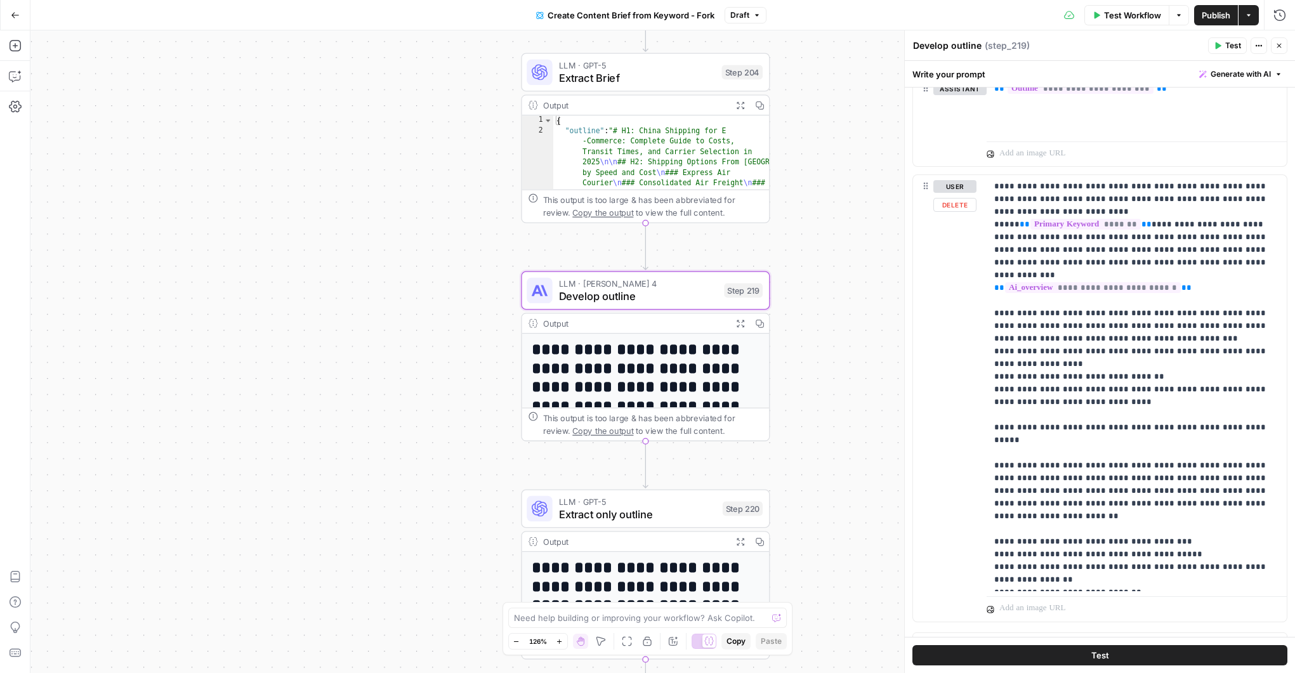
scroll to position [791, 0]
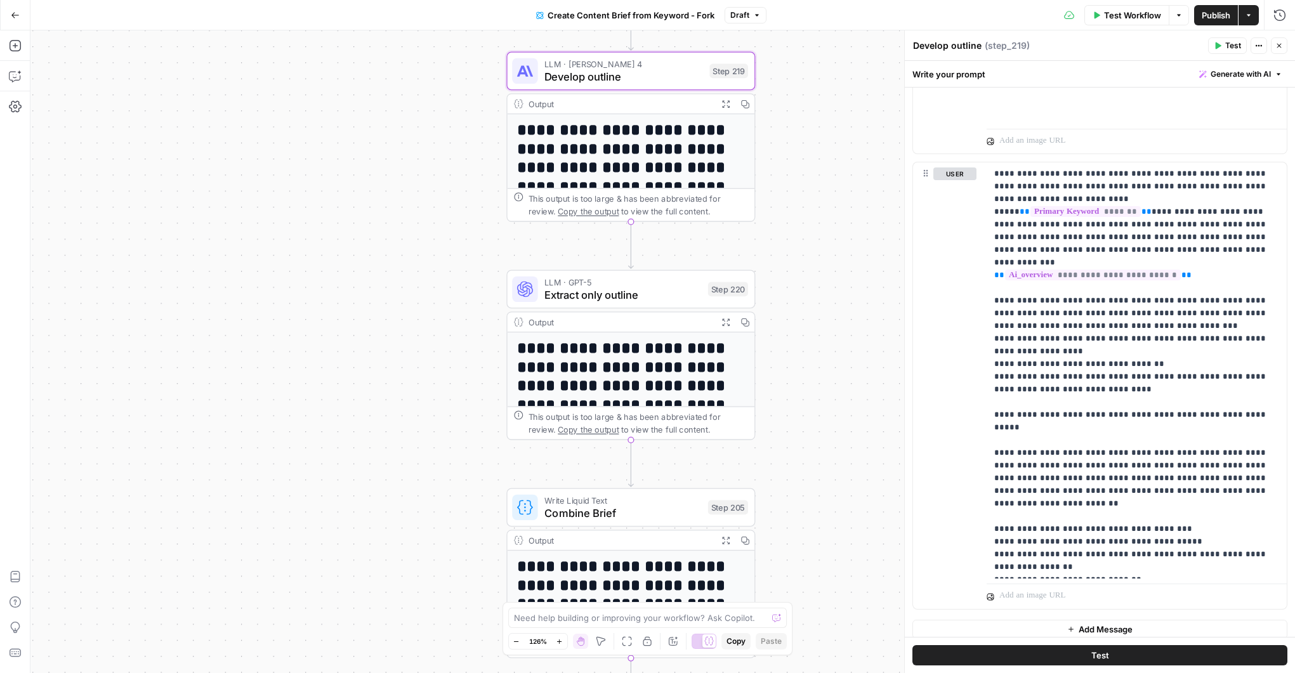
drag, startPoint x: 804, startPoint y: 388, endPoint x: 798, endPoint y: 97, distance: 290.8
click at [798, 97] on div "Workflow Set Inputs Inputs Google Search Perform Google Search Step 51 Output E…" at bounding box center [662, 351] width 1265 height 643
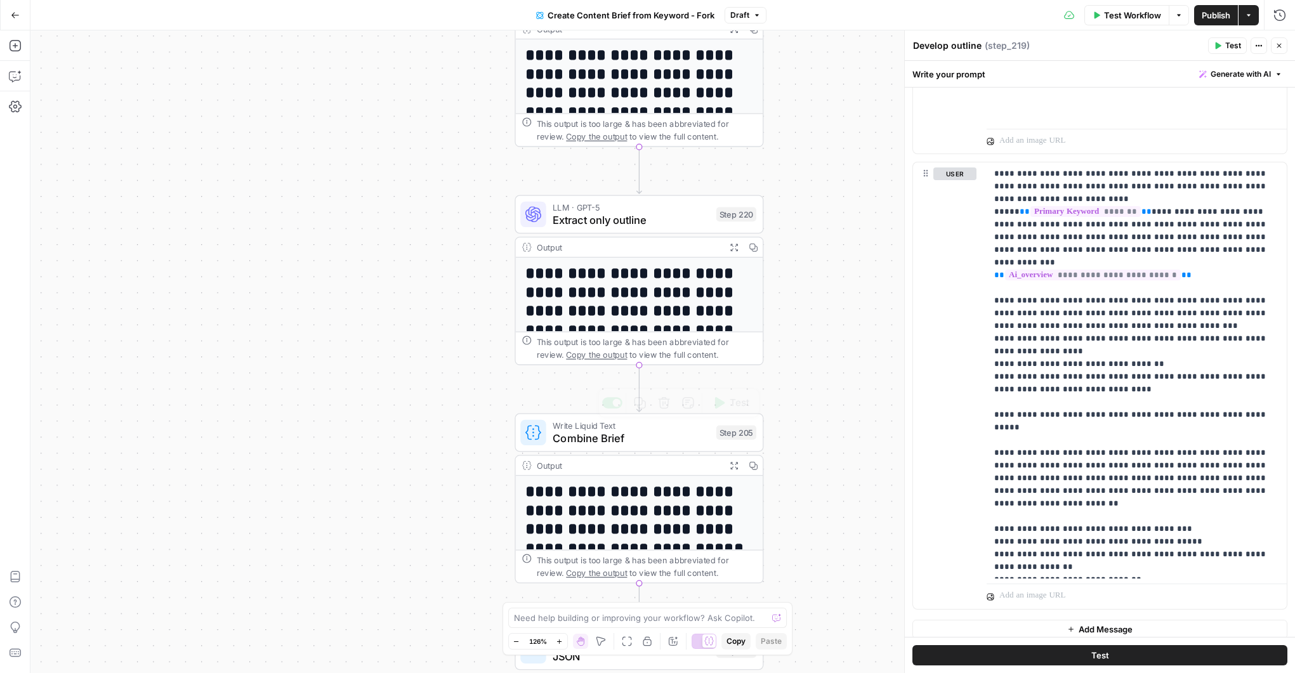
drag, startPoint x: 760, startPoint y: 411, endPoint x: 781, endPoint y: 168, distance: 243.4
click at [778, 156] on div "Workflow Set Inputs Inputs Google Search Perform Google Search Step 51 Output E…" at bounding box center [662, 351] width 1265 height 643
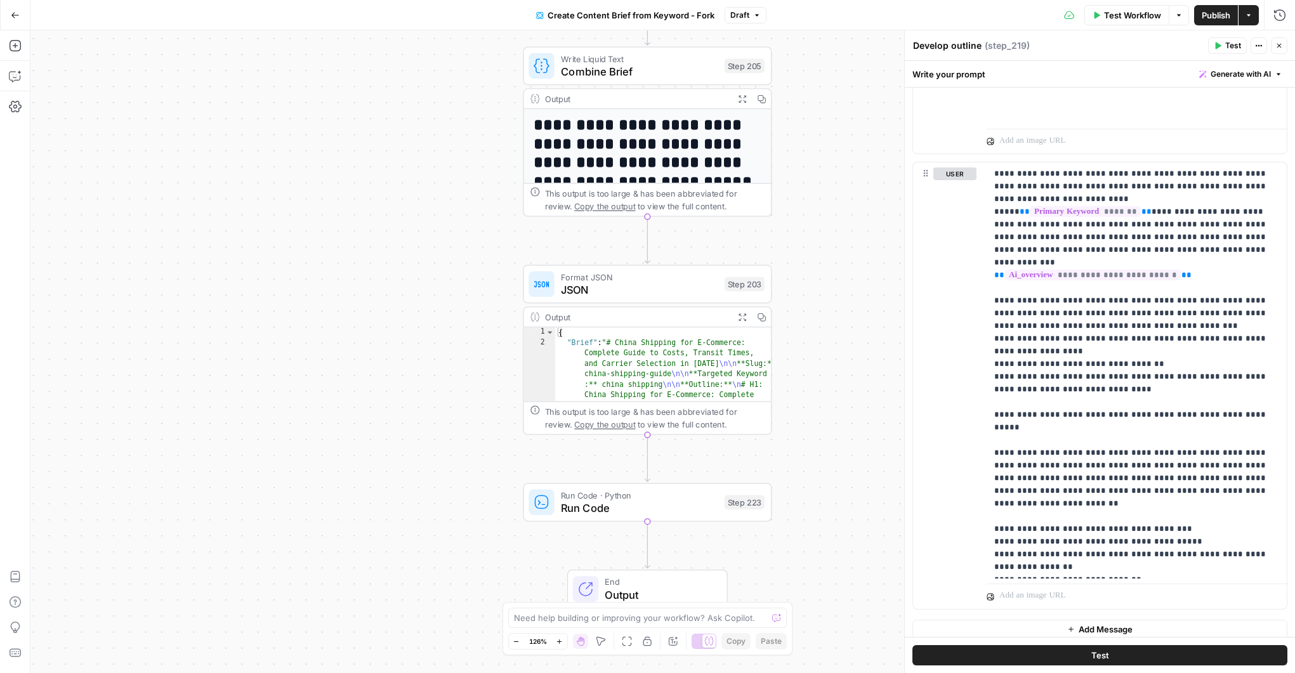
drag, startPoint x: 818, startPoint y: 415, endPoint x: 838, endPoint y: 95, distance: 320.5
click at [838, 95] on div "Workflow Set Inputs Inputs Google Search Perform Google Search Step 51 Output E…" at bounding box center [662, 351] width 1265 height 643
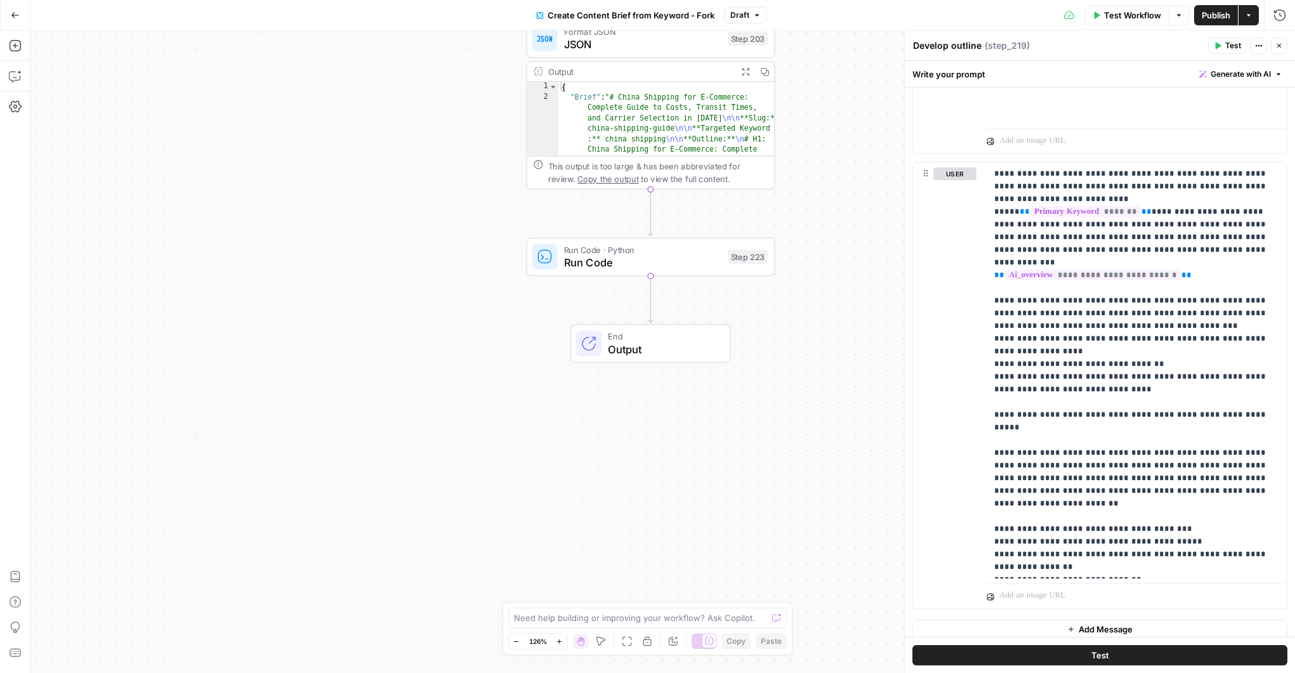
drag, startPoint x: 807, startPoint y: 458, endPoint x: 809, endPoint y: 241, distance: 216.4
click at [809, 241] on div "Workflow Set Inputs Inputs Google Search Perform Google Search Step 51 Output E…" at bounding box center [662, 351] width 1265 height 643
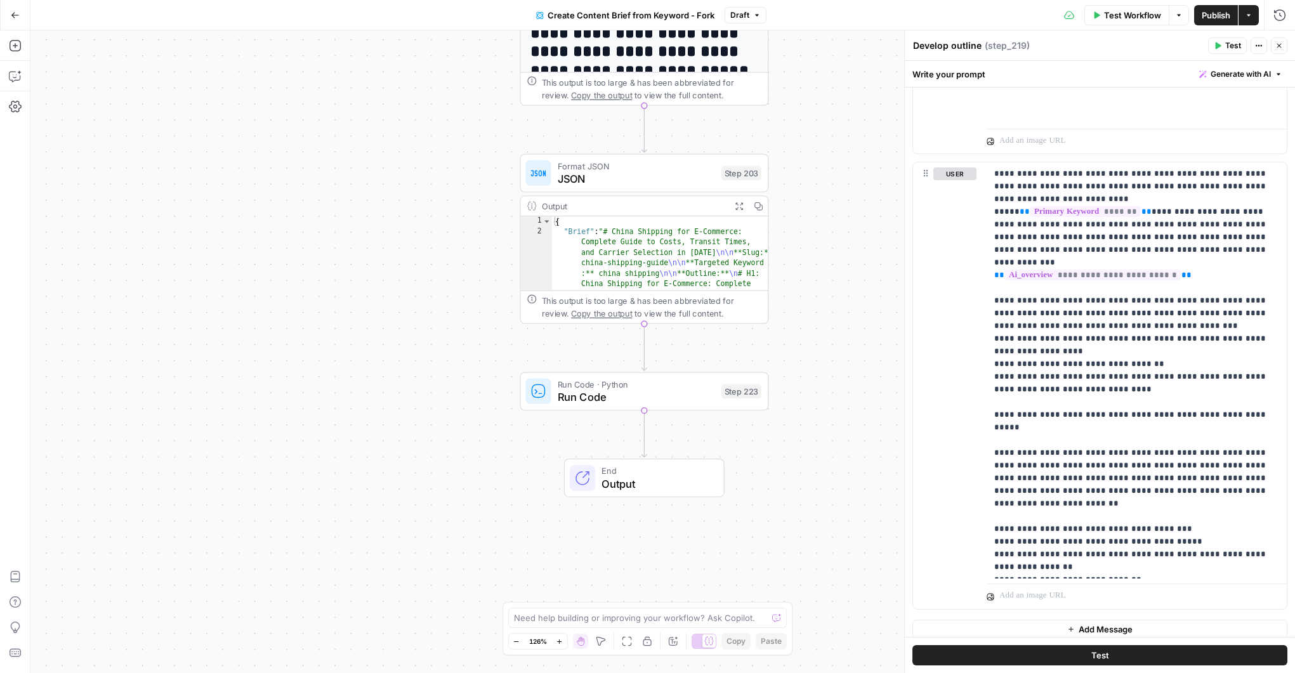
drag, startPoint x: 455, startPoint y: 261, endPoint x: 467, endPoint y: 290, distance: 31.4
click at [452, 327] on div "Workflow Set Inputs Inputs Google Search Perform Google Search Step 51 Output E…" at bounding box center [662, 351] width 1265 height 643
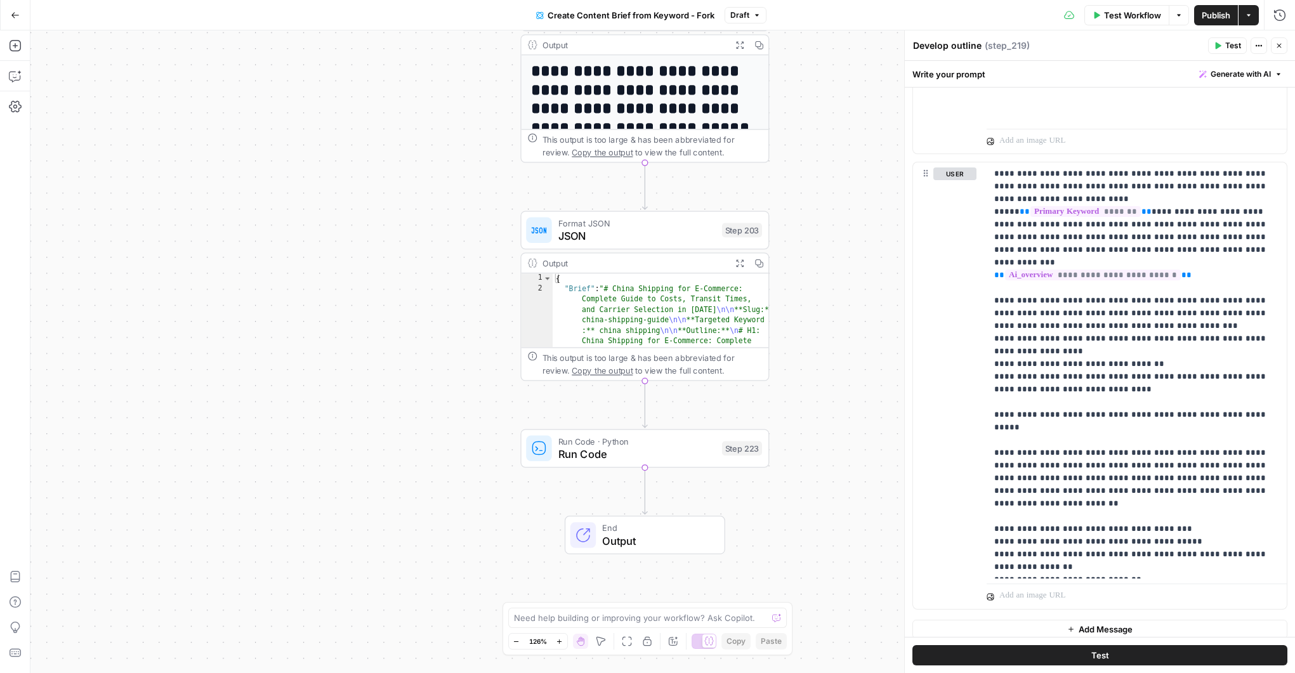
drag, startPoint x: 447, startPoint y: 152, endPoint x: 446, endPoint y: 315, distance: 163.8
click at [446, 315] on div "Workflow Set Inputs Inputs Google Search Perform Google Search Step 51 Output E…" at bounding box center [662, 351] width 1265 height 643
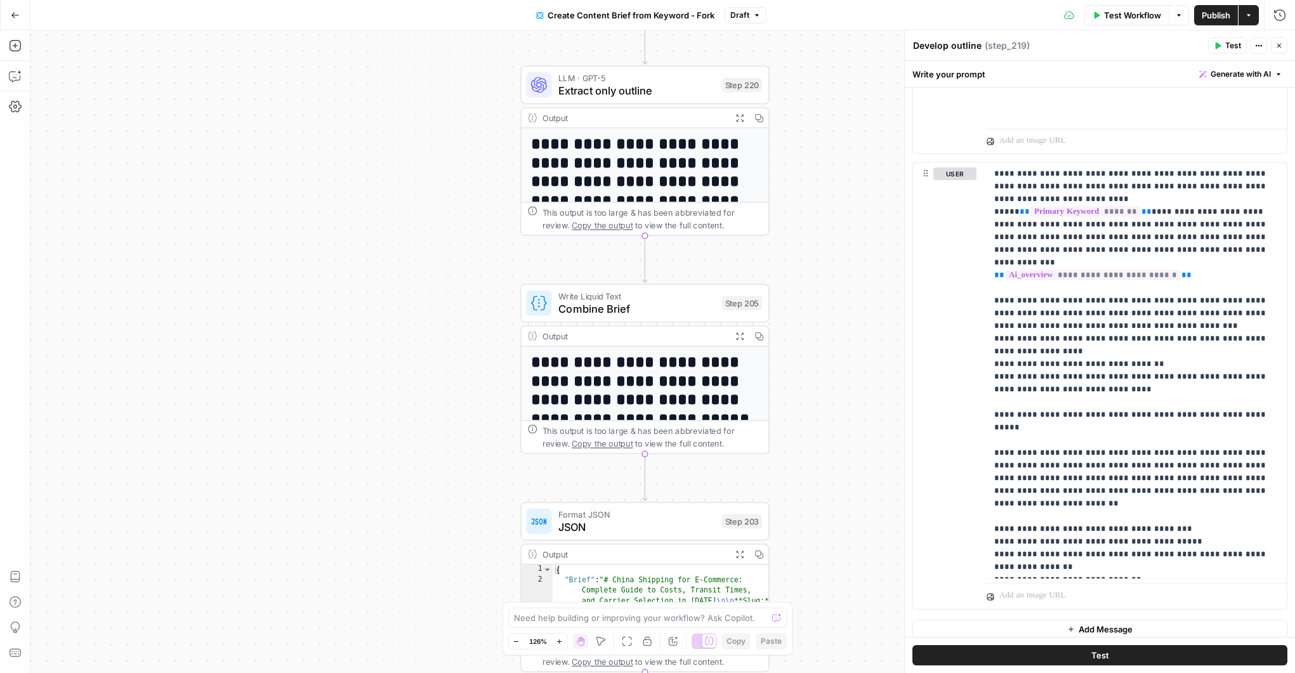
drag, startPoint x: 455, startPoint y: 119, endPoint x: 458, endPoint y: 260, distance: 140.3
click at [456, 295] on div "Workflow Set Inputs Inputs Google Search Perform Google Search Step 51 Output E…" at bounding box center [662, 351] width 1265 height 643
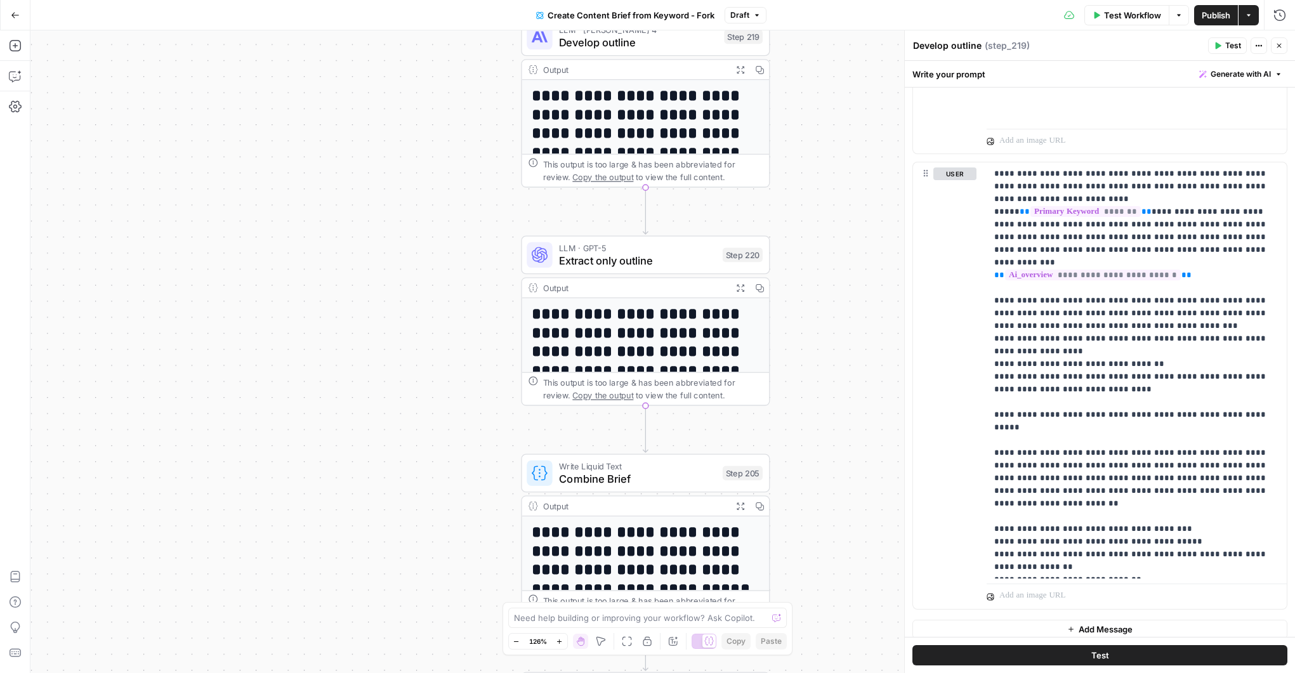
drag, startPoint x: 454, startPoint y: 147, endPoint x: 452, endPoint y: 344, distance: 196.8
click at [453, 352] on div "Workflow Set Inputs Inputs Google Search Perform Google Search Step 51 Output E…" at bounding box center [662, 351] width 1265 height 643
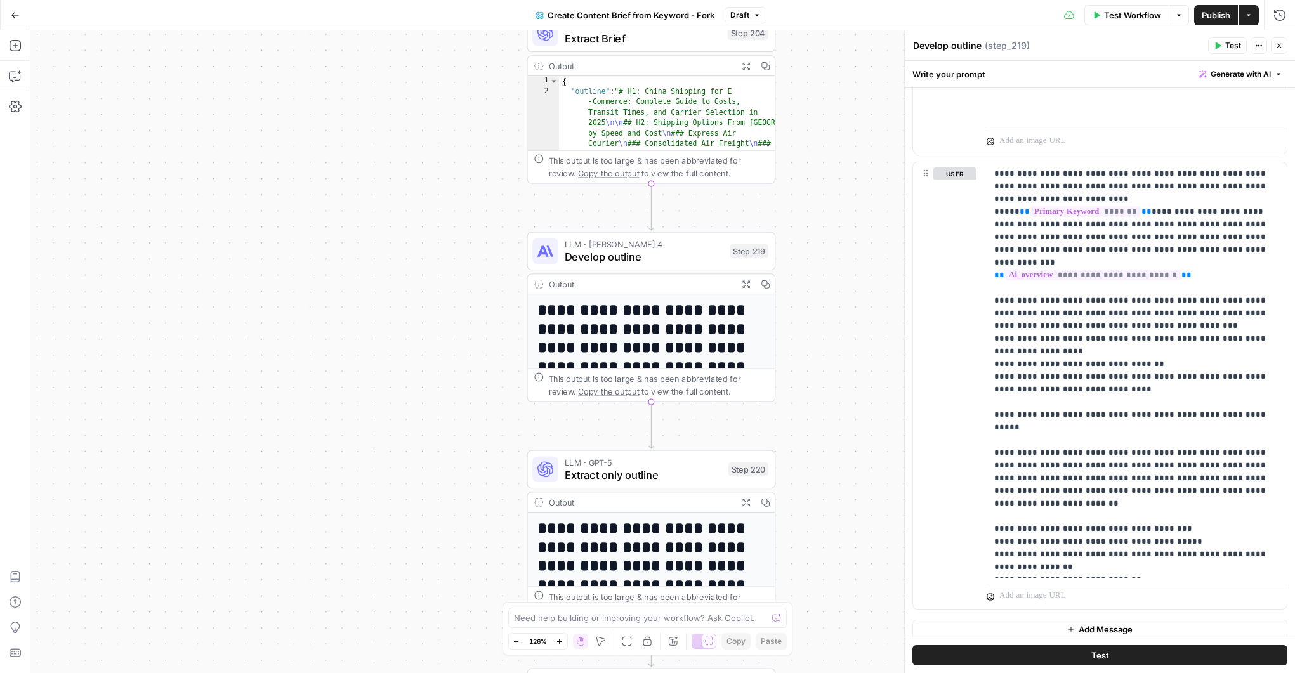
drag, startPoint x: 459, startPoint y: 169, endPoint x: 460, endPoint y: 345, distance: 175.8
click at [460, 348] on div "Workflow Set Inputs Inputs Google Search Perform Google Search Step 51 Output E…" at bounding box center [662, 351] width 1265 height 643
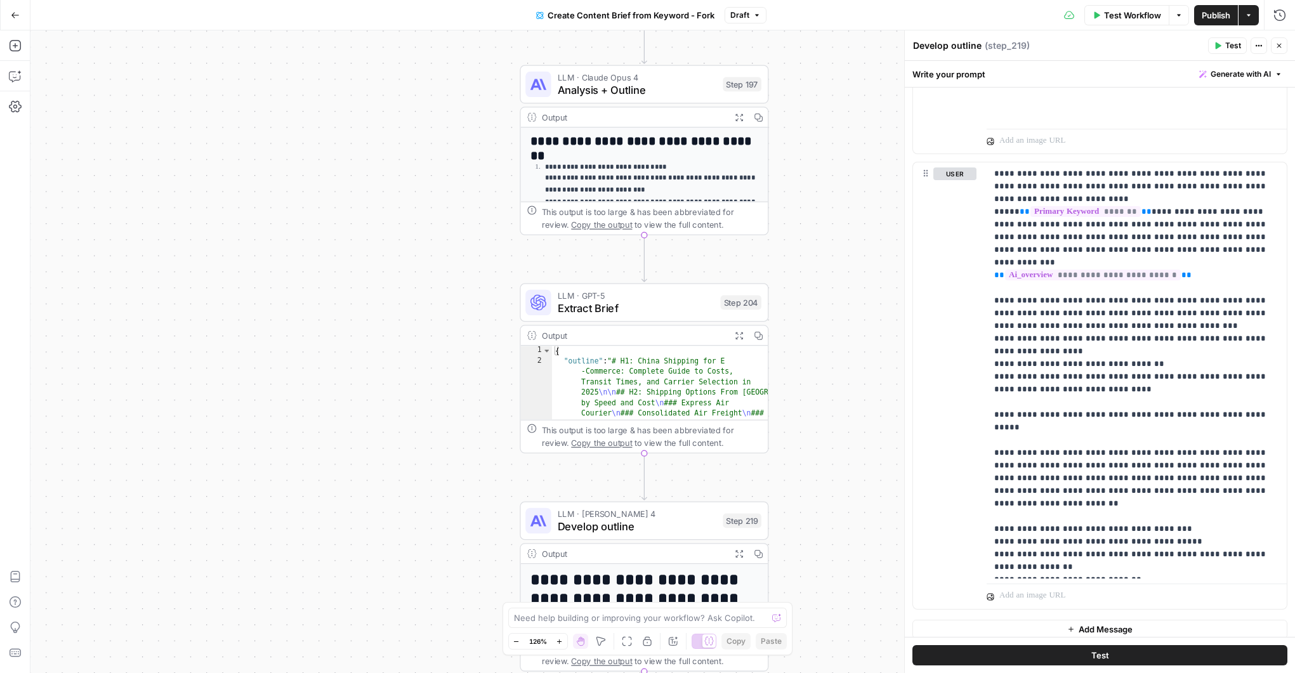
drag, startPoint x: 475, startPoint y: 180, endPoint x: 468, endPoint y: 419, distance: 238.7
click at [469, 421] on div "Workflow Set Inputs Inputs Google Search Perform Google Search Step 51 Output E…" at bounding box center [662, 351] width 1265 height 643
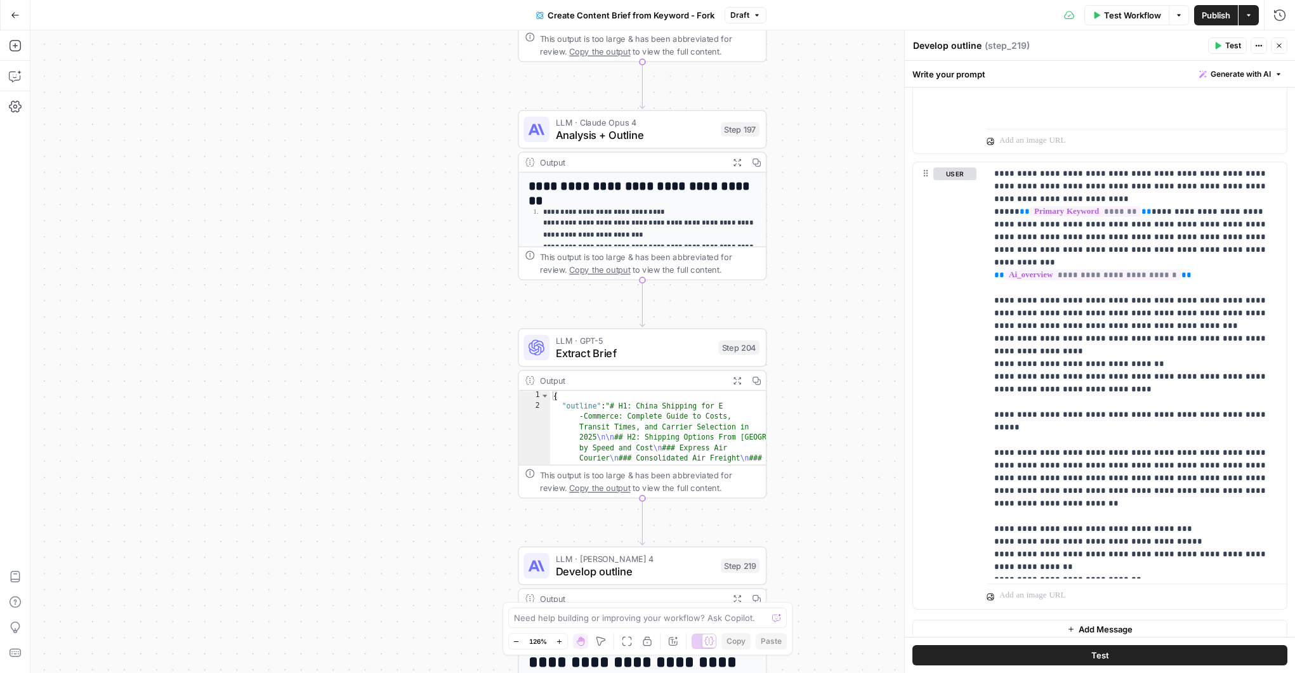
drag, startPoint x: 439, startPoint y: 207, endPoint x: 440, endPoint y: 393, distance: 186.0
click at [440, 393] on div "Workflow Set Inputs Inputs Google Search Perform Google Search Step 51 Output E…" at bounding box center [662, 351] width 1265 height 643
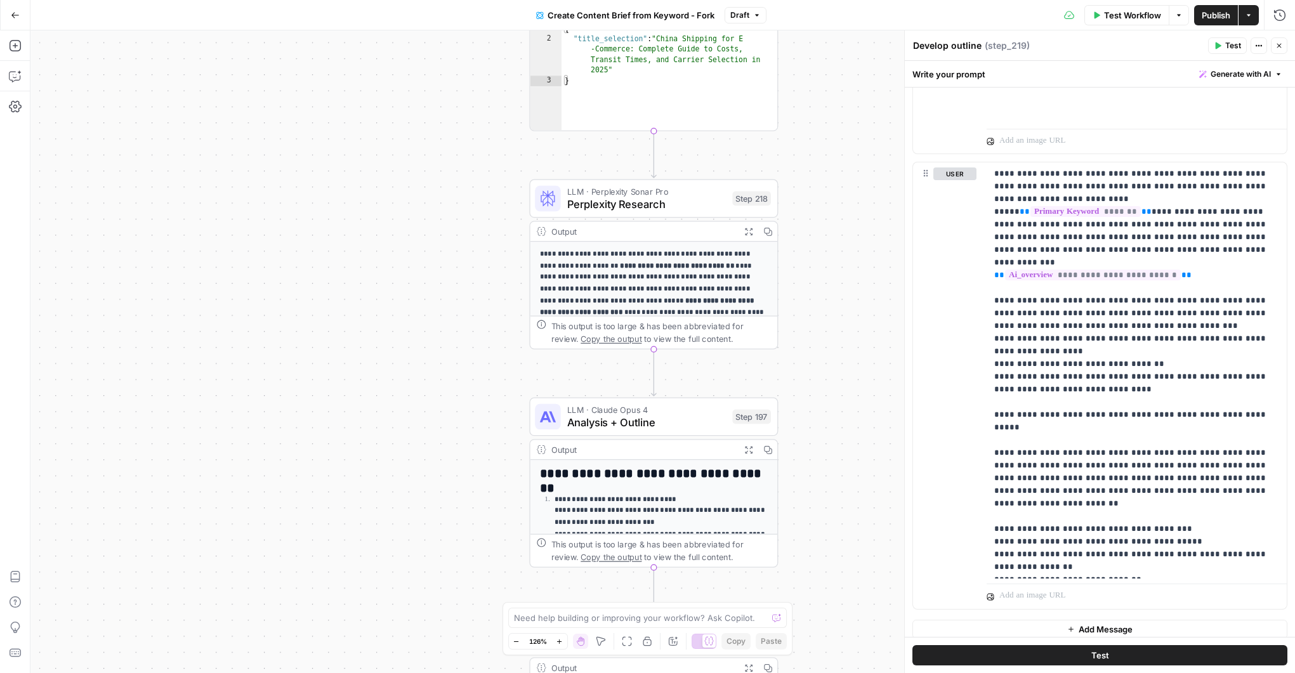
drag, startPoint x: 449, startPoint y: 139, endPoint x: 459, endPoint y: 239, distance: 100.1
click at [459, 239] on div "Workflow Set Inputs Inputs Google Search Perform Google Search Step 51 Output E…" at bounding box center [662, 351] width 1265 height 643
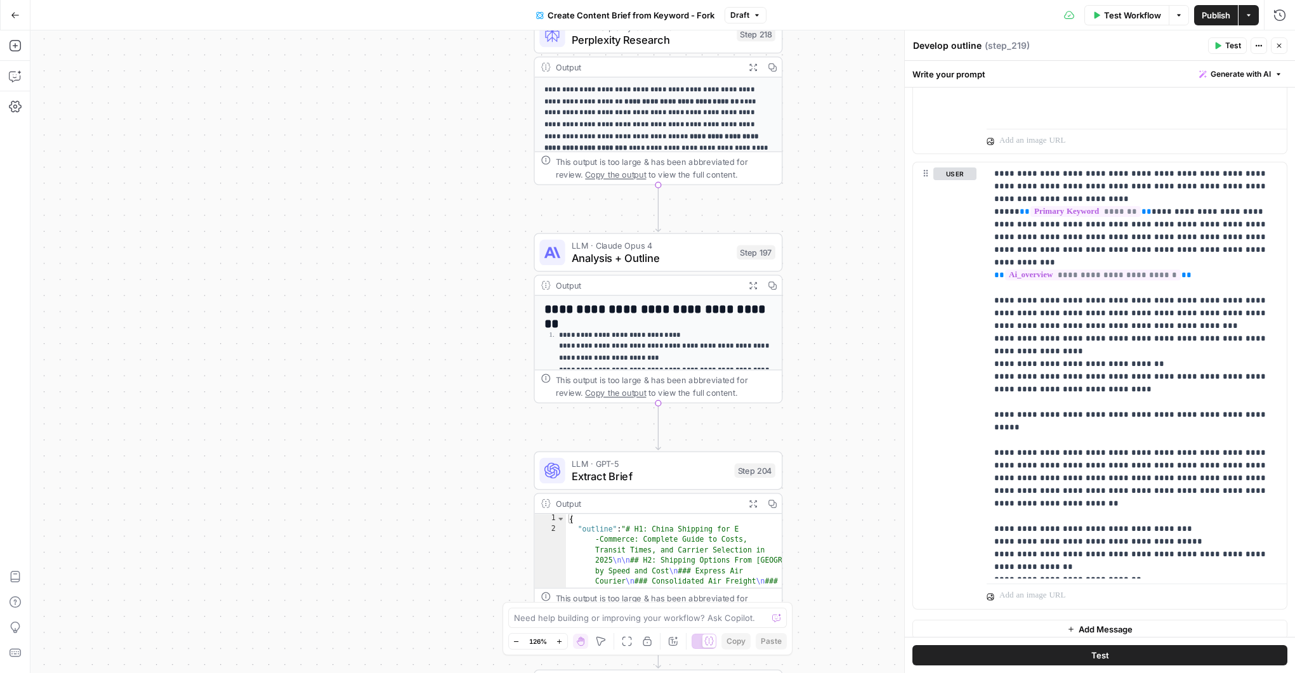
drag, startPoint x: 458, startPoint y: 340, endPoint x: 463, endPoint y: 151, distance: 188.6
click at [463, 151] on div "Workflow Set Inputs Inputs Google Search Perform Google Search Step 51 Output E…" at bounding box center [662, 351] width 1265 height 643
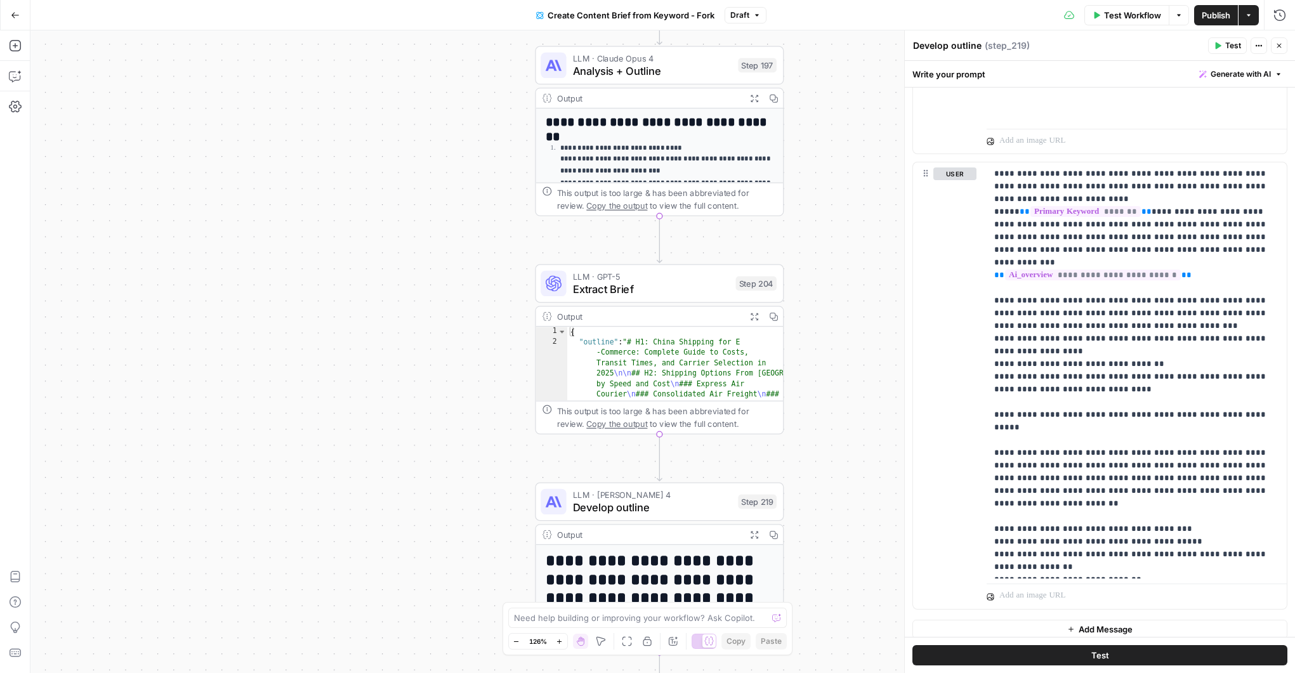
drag, startPoint x: 468, startPoint y: 210, endPoint x: 467, endPoint y: 199, distance: 11.5
click at [468, 176] on div "Workflow Set Inputs Inputs Google Search Perform Google Search Step 51 Output E…" at bounding box center [662, 351] width 1265 height 643
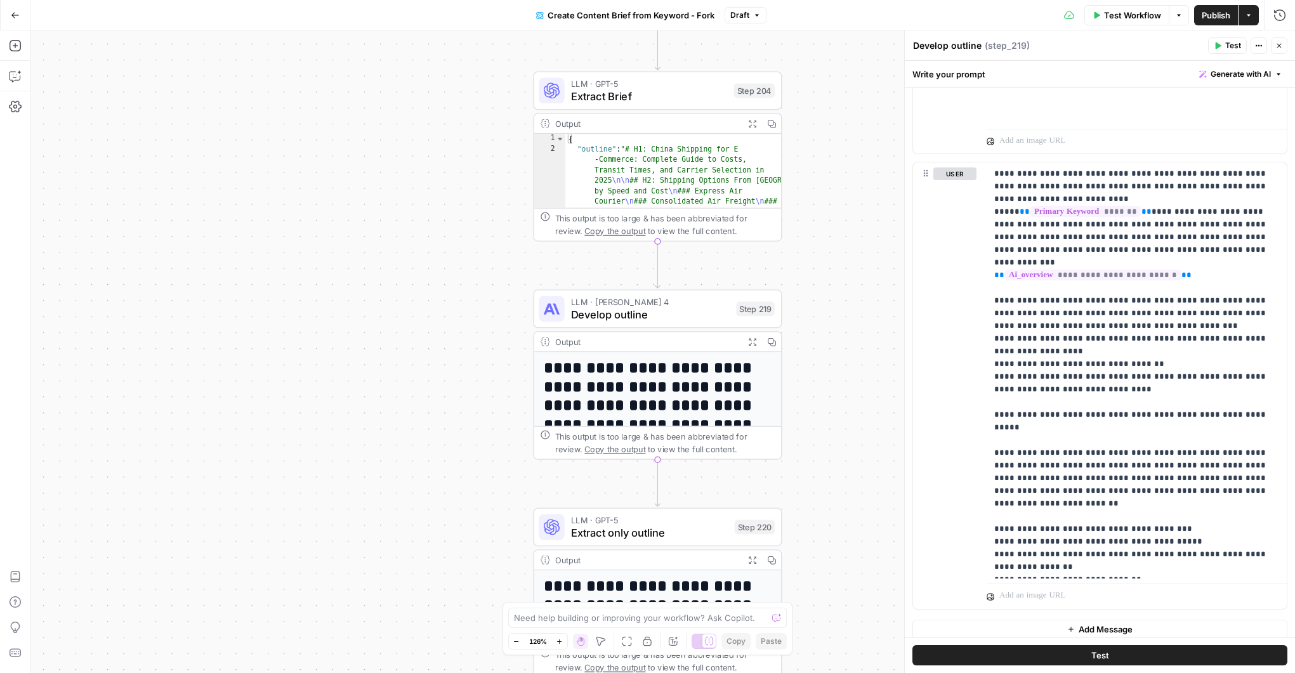
drag, startPoint x: 482, startPoint y: 373, endPoint x: 480, endPoint y: 178, distance: 195.5
click at [480, 178] on div "Workflow Set Inputs Inputs Google Search Perform Google Search Step 51 Output E…" at bounding box center [662, 351] width 1265 height 643
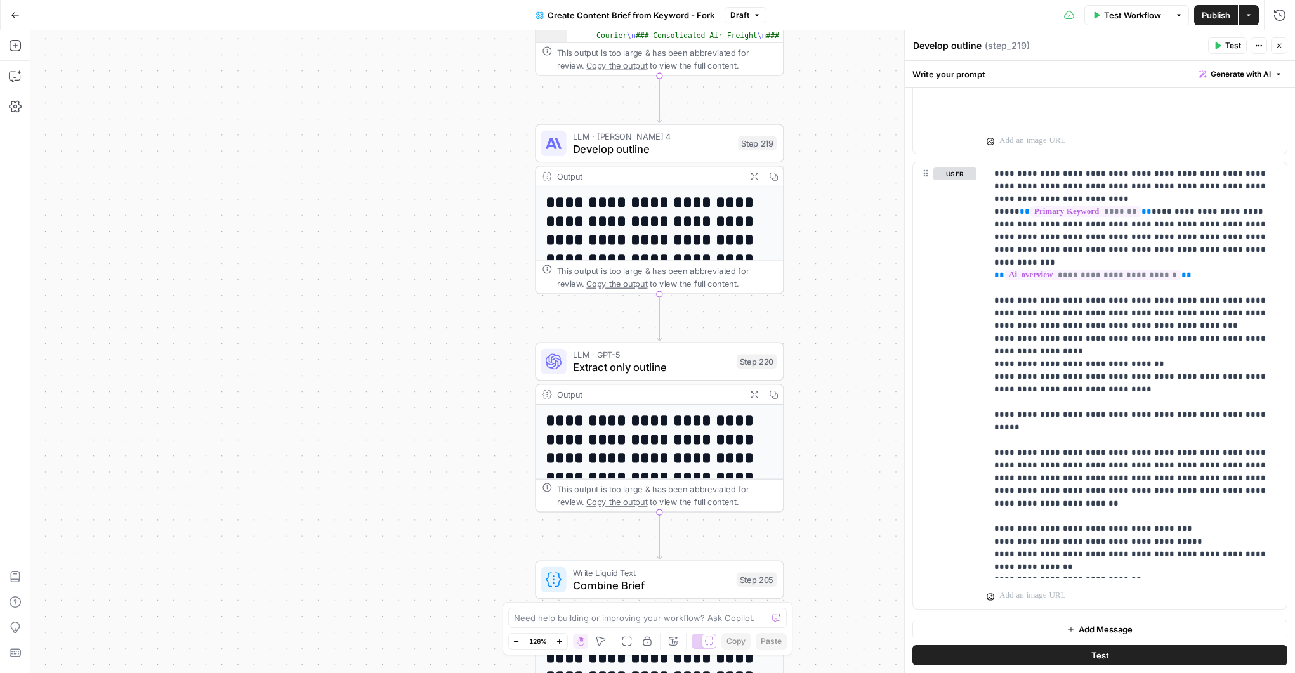
drag, startPoint x: 486, startPoint y: 279, endPoint x: 488, endPoint y: 235, distance: 43.9
click at [488, 235] on div "Workflow Set Inputs Inputs Google Search Perform Google Search Step 51 Output E…" at bounding box center [662, 351] width 1265 height 643
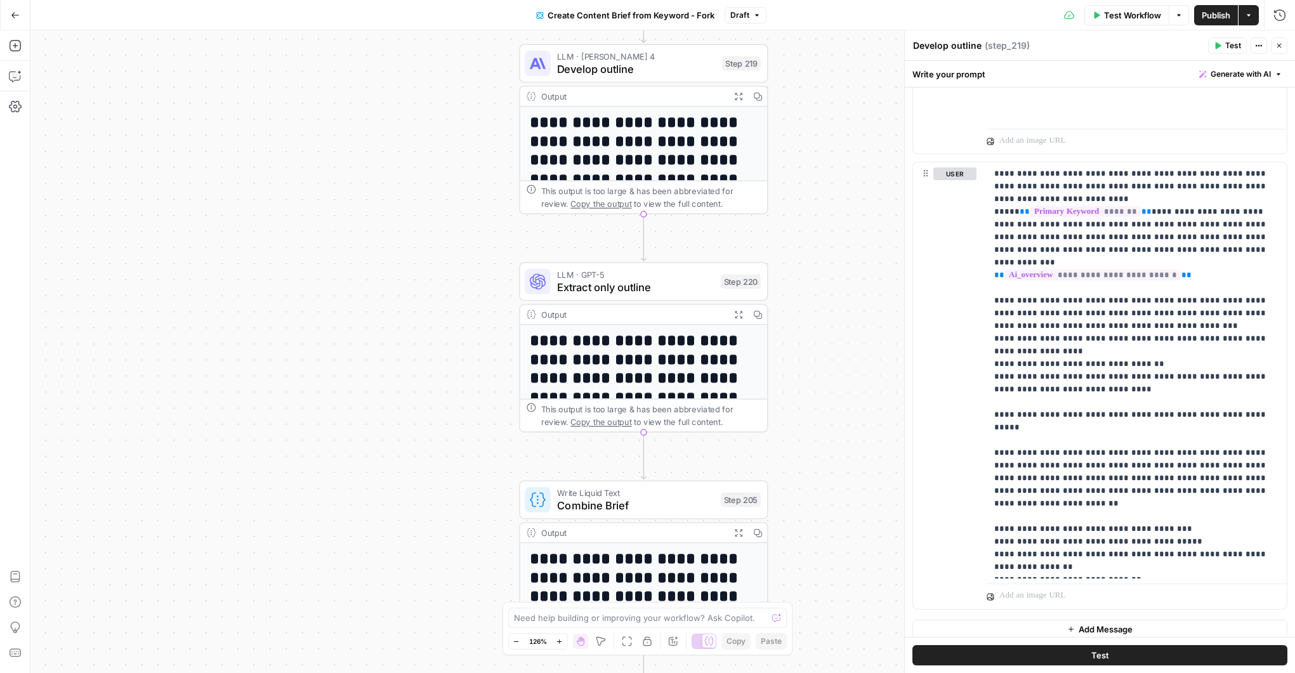
drag, startPoint x: 483, startPoint y: 282, endPoint x: 482, endPoint y: 263, distance: 18.5
click at [482, 265] on div "Workflow Set Inputs Inputs Google Search Perform Google Search Step 51 Output E…" at bounding box center [662, 351] width 1265 height 643
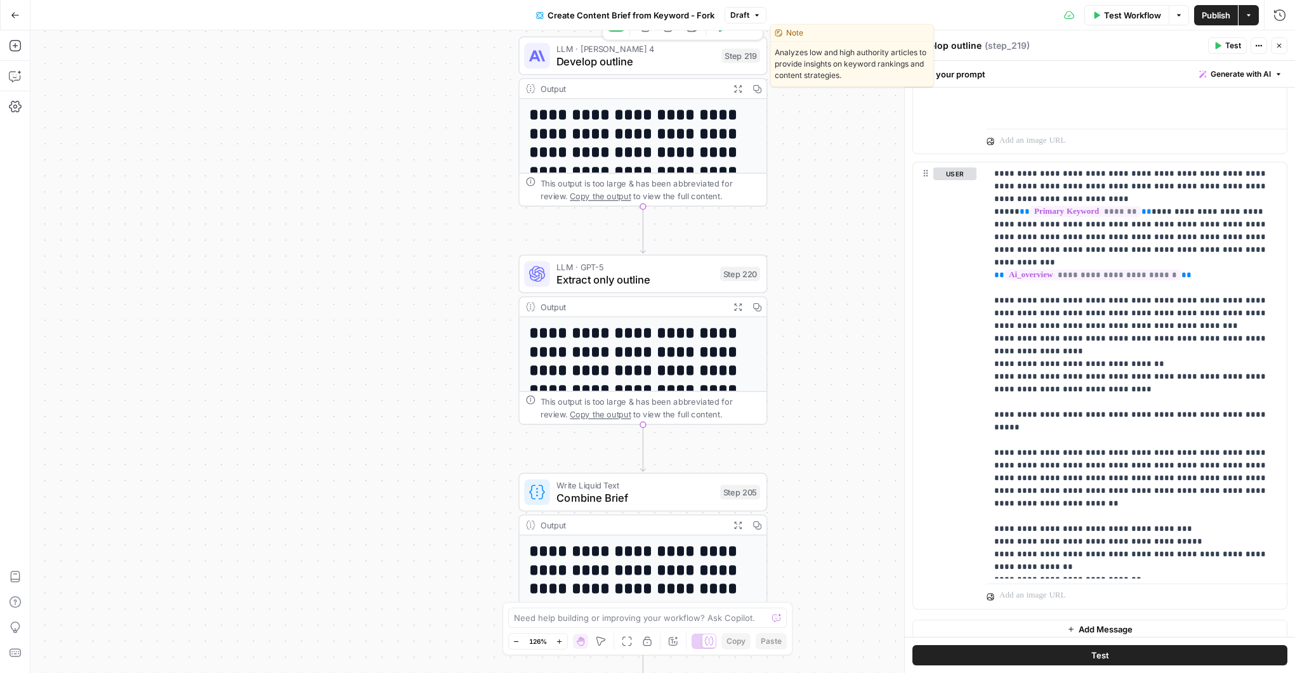
click at [658, 67] on span "Develop outline" at bounding box center [636, 61] width 159 height 16
click at [681, 63] on span "Develop outline" at bounding box center [636, 61] width 159 height 16
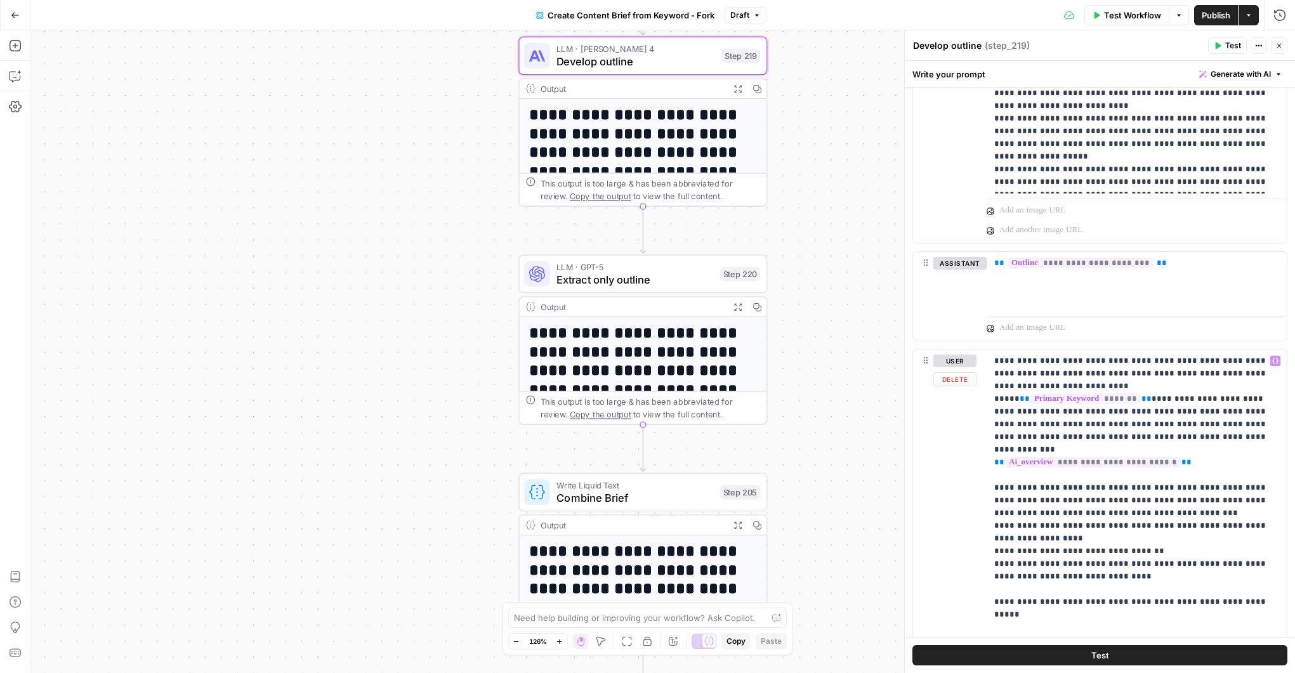
scroll to position [601, 0]
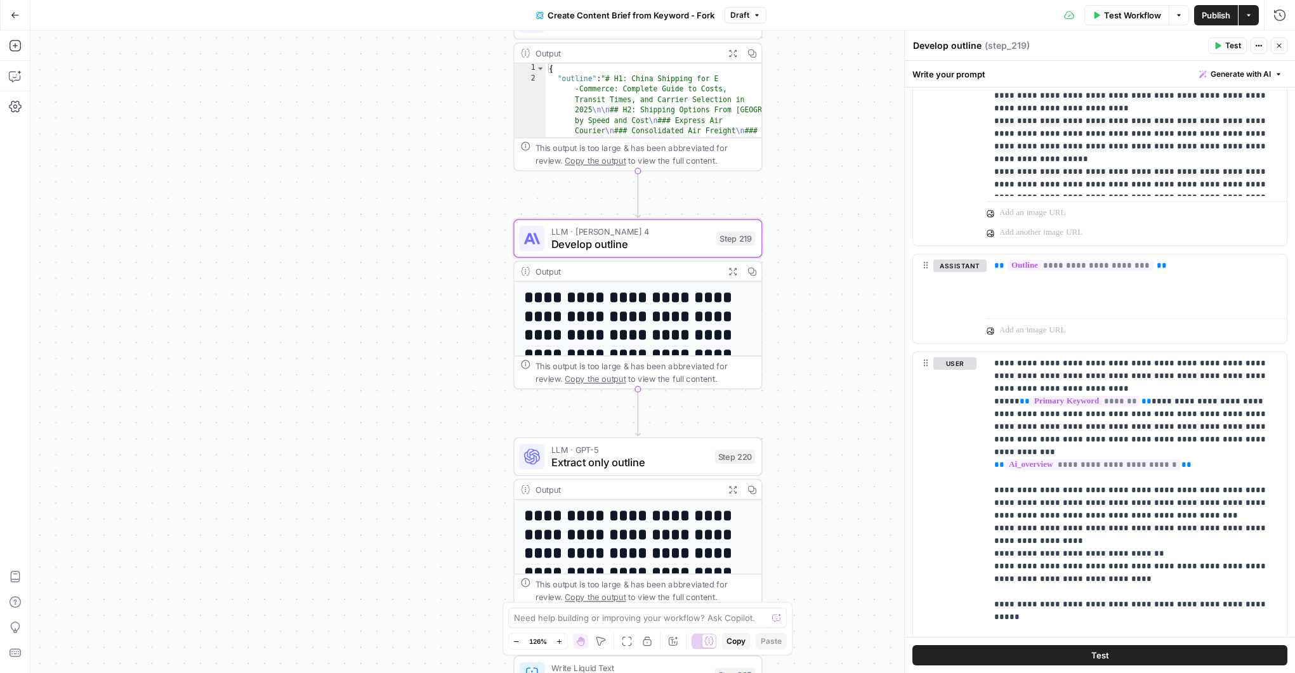
drag, startPoint x: 848, startPoint y: 180, endPoint x: 844, endPoint y: 359, distance: 178.4
click at [844, 363] on div "Workflow Set Inputs Inputs Google Search Perform Google Search Step 51 Output E…" at bounding box center [662, 351] width 1265 height 643
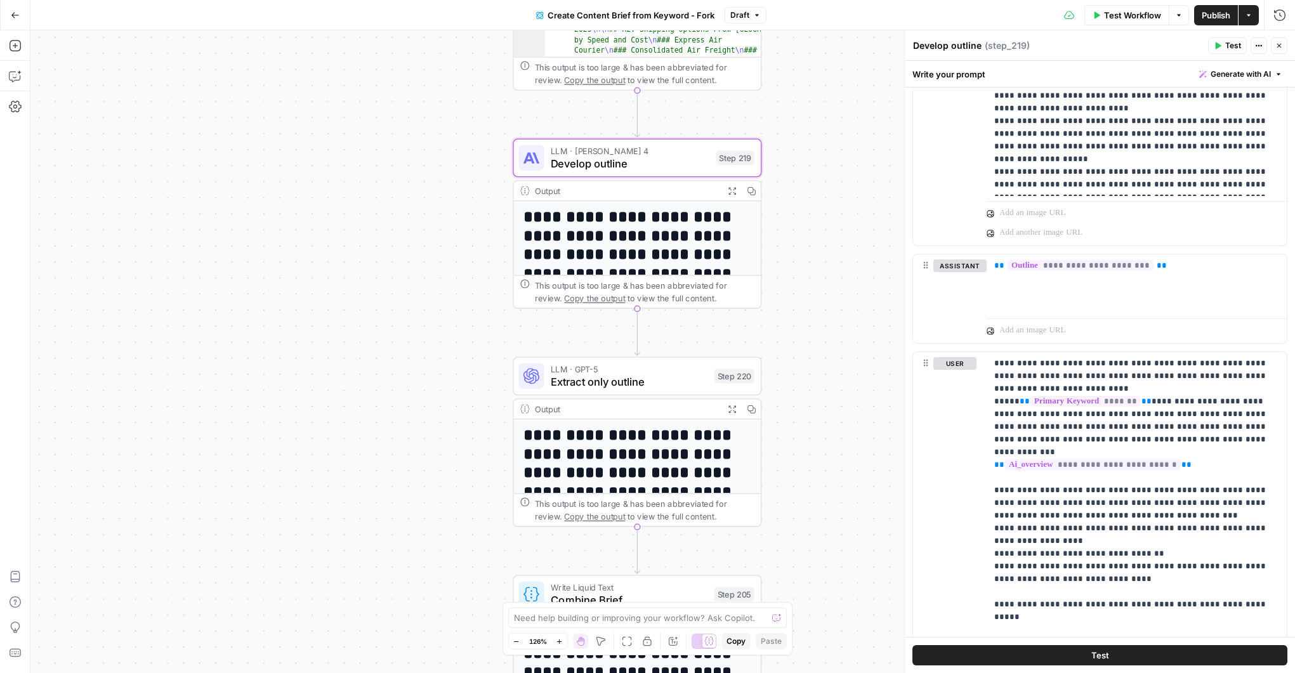
drag, startPoint x: 844, startPoint y: 166, endPoint x: 843, endPoint y: 87, distance: 79.3
click at [843, 85] on div "Workflow Set Inputs Inputs Google Search Perform Google Search Step 51 Output E…" at bounding box center [662, 351] width 1265 height 643
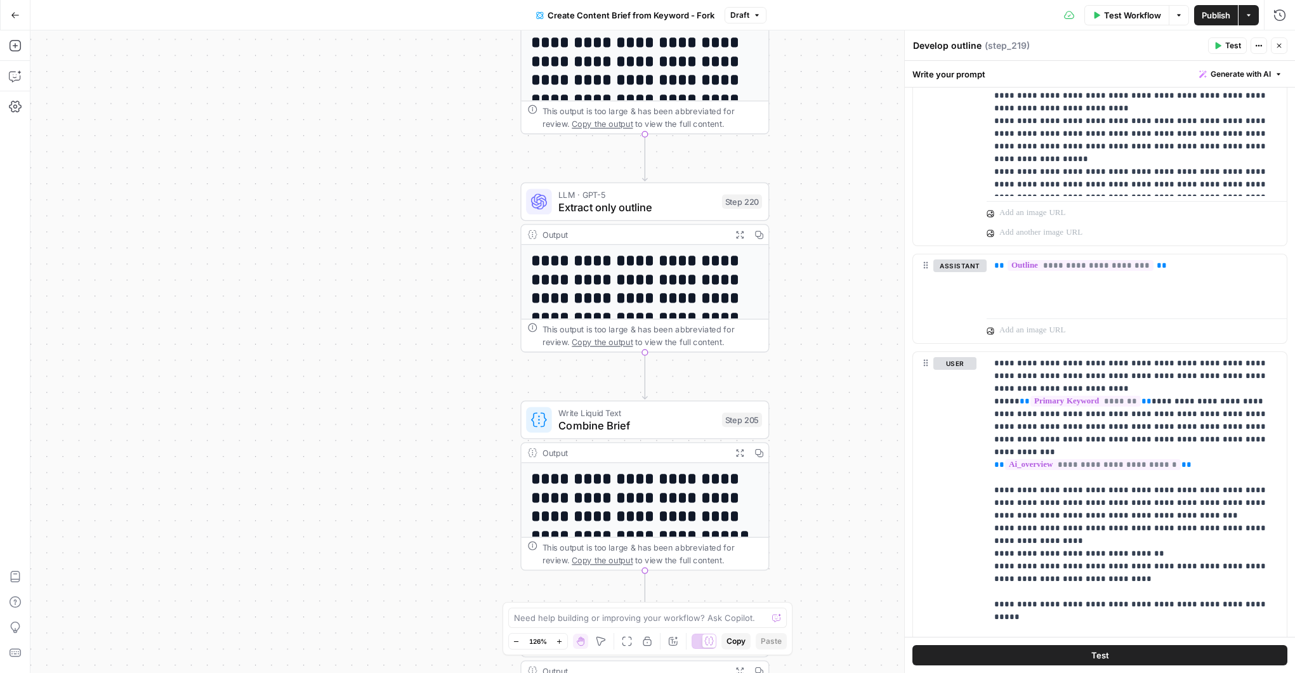
drag, startPoint x: 832, startPoint y: 304, endPoint x: 840, endPoint y: 128, distance: 176.6
click at [840, 127] on div "Workflow Set Inputs Inputs Google Search Perform Google Search Step 51 Output E…" at bounding box center [662, 351] width 1265 height 643
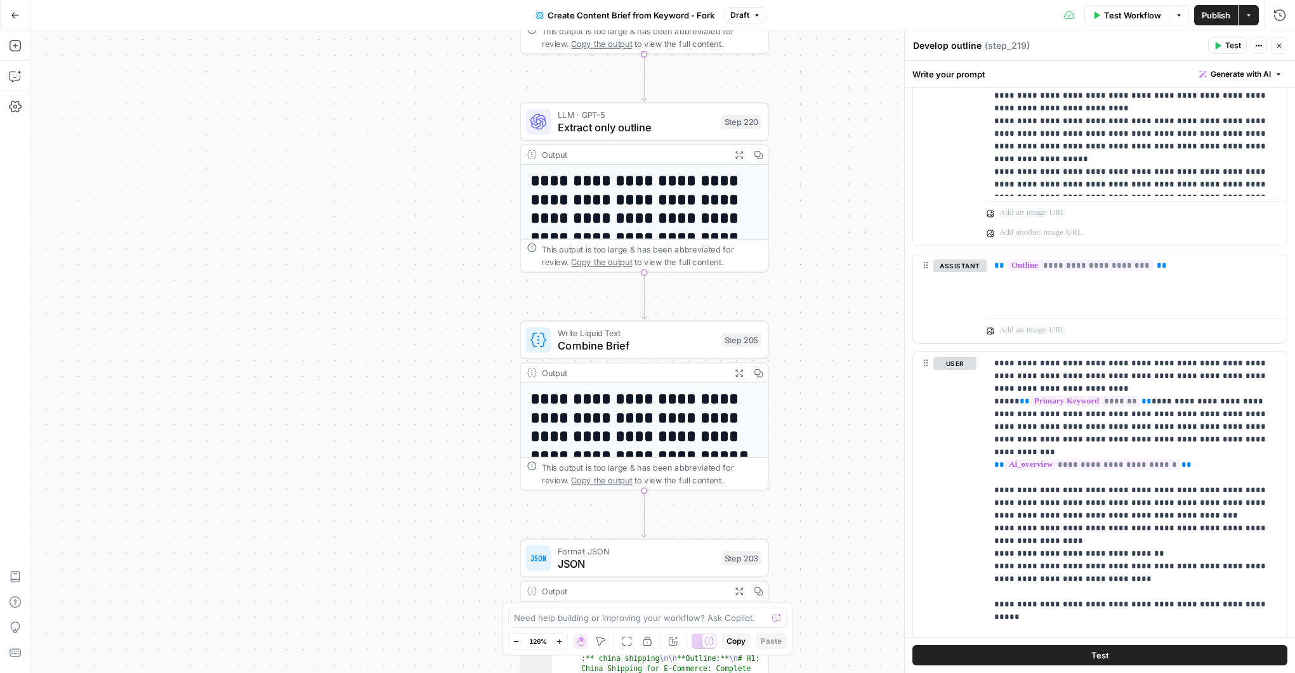
drag, startPoint x: 818, startPoint y: 331, endPoint x: 817, endPoint y: 258, distance: 72.4
click at [817, 259] on div "Workflow Set Inputs Inputs Google Search Perform Google Search Step 51 Output E…" at bounding box center [662, 351] width 1265 height 643
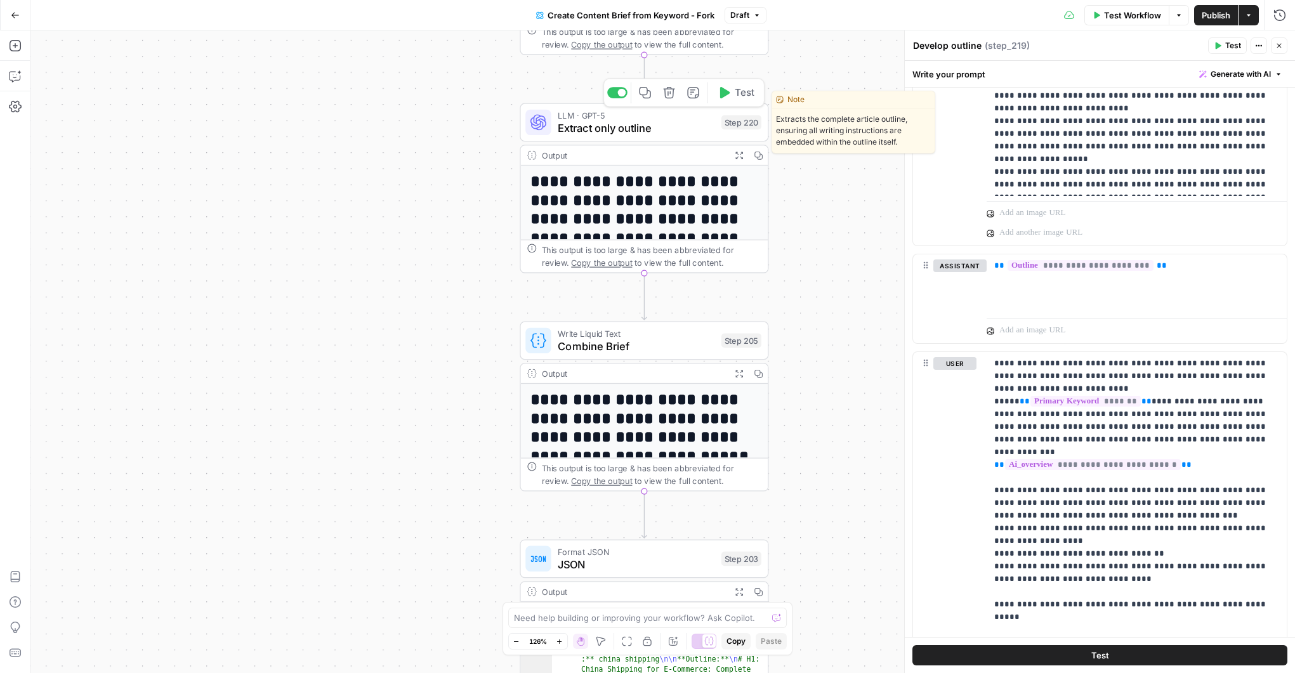
click at [641, 128] on span "Extract only outline" at bounding box center [636, 128] width 157 height 16
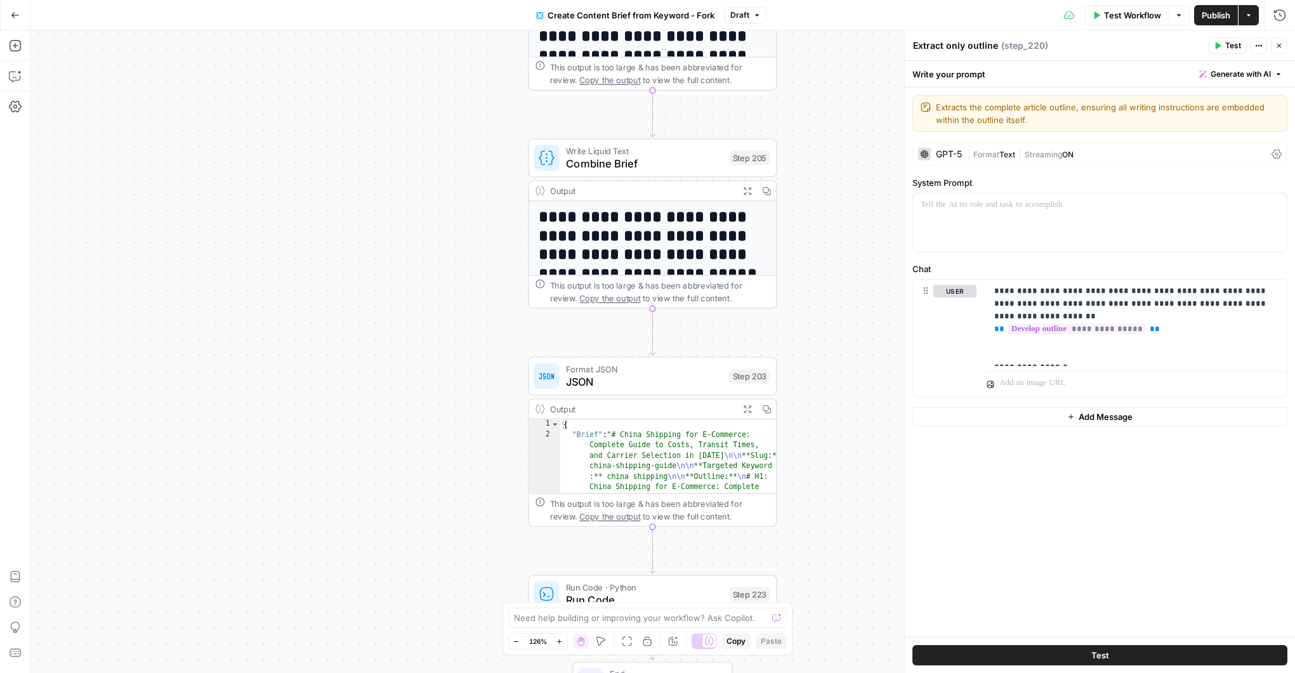
drag, startPoint x: 790, startPoint y: 301, endPoint x: 795, endPoint y: 123, distance: 179.1
click at [798, 118] on div "Workflow Set Inputs Inputs Google Search Perform Google Search Step 51 Output E…" at bounding box center [662, 351] width 1265 height 643
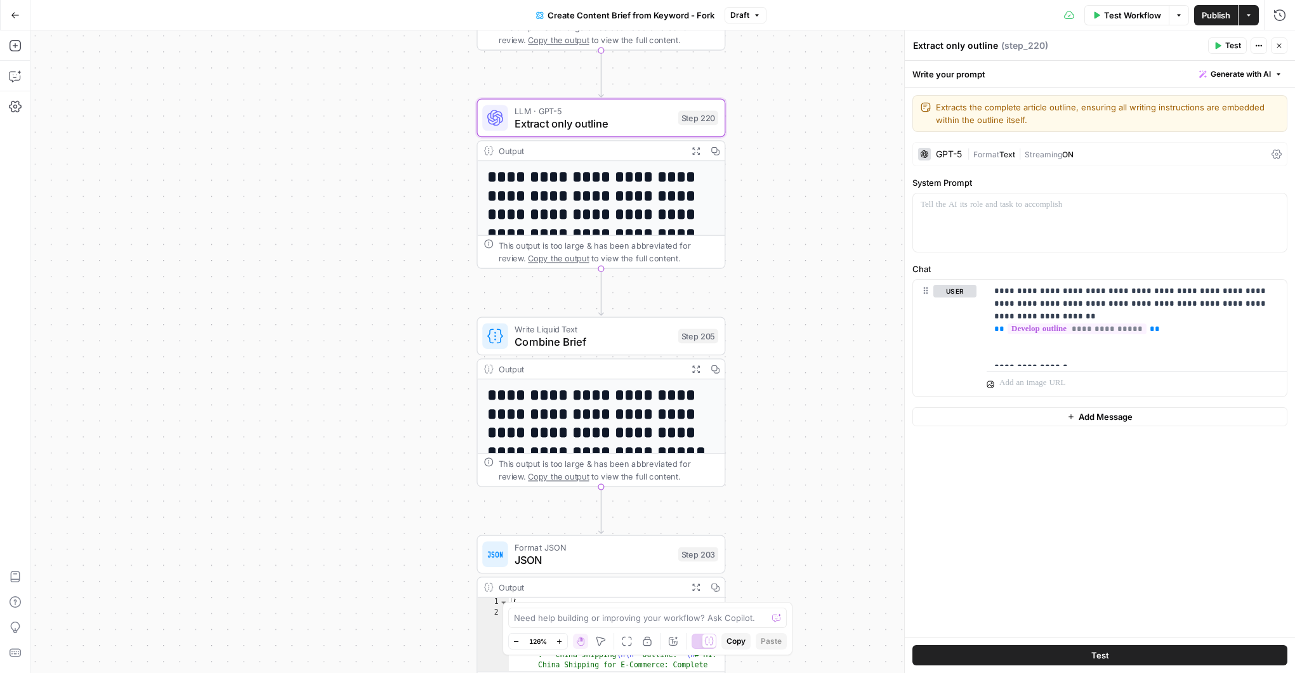
drag, startPoint x: 797, startPoint y: 312, endPoint x: 747, endPoint y: 493, distance: 187.1
click at [746, 494] on div "Workflow Set Inputs Inputs Google Search Perform Google Search Step 51 Output E…" at bounding box center [662, 351] width 1265 height 643
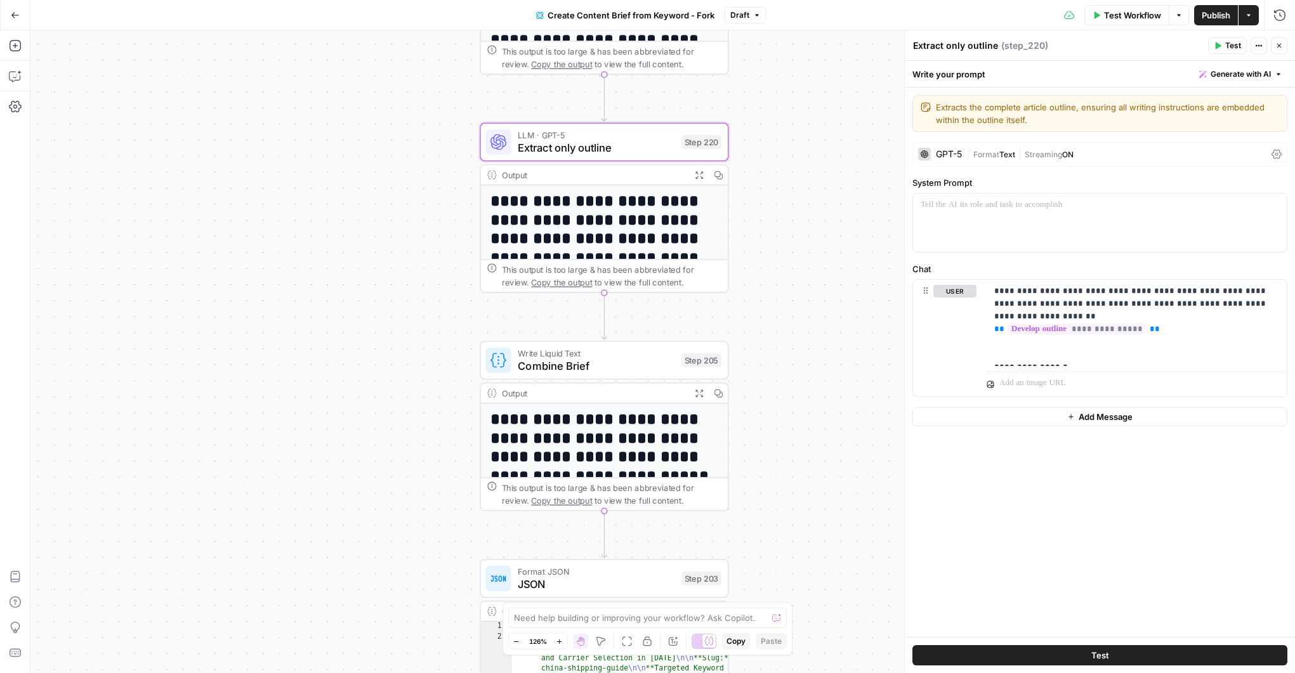
drag, startPoint x: 780, startPoint y: 202, endPoint x: 800, endPoint y: 505, distance: 302.8
click at [801, 506] on div "Workflow Set Inputs Inputs Google Search Perform Google Search Step 51 Output E…" at bounding box center [662, 351] width 1265 height 643
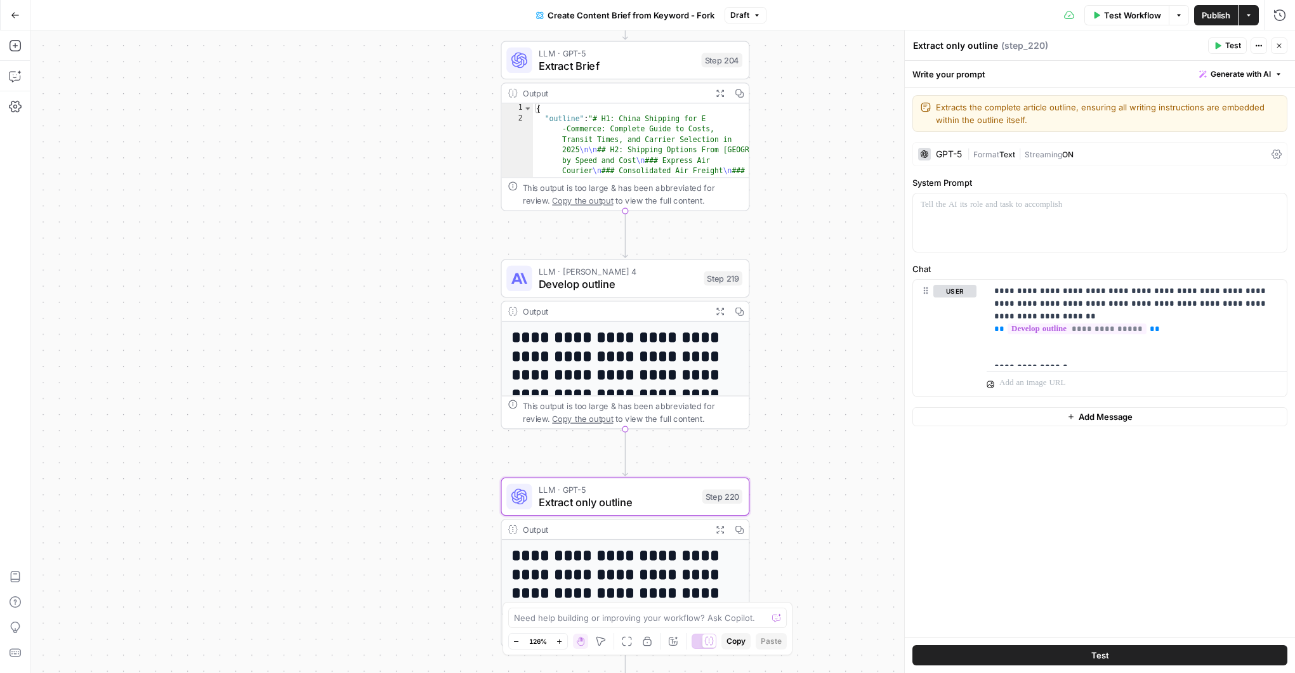
drag, startPoint x: 797, startPoint y: 312, endPoint x: 814, endPoint y: 496, distance: 184.8
click at [814, 499] on div "Workflow Set Inputs Inputs Google Search Perform Google Search Step 51 Output E…" at bounding box center [662, 351] width 1265 height 643
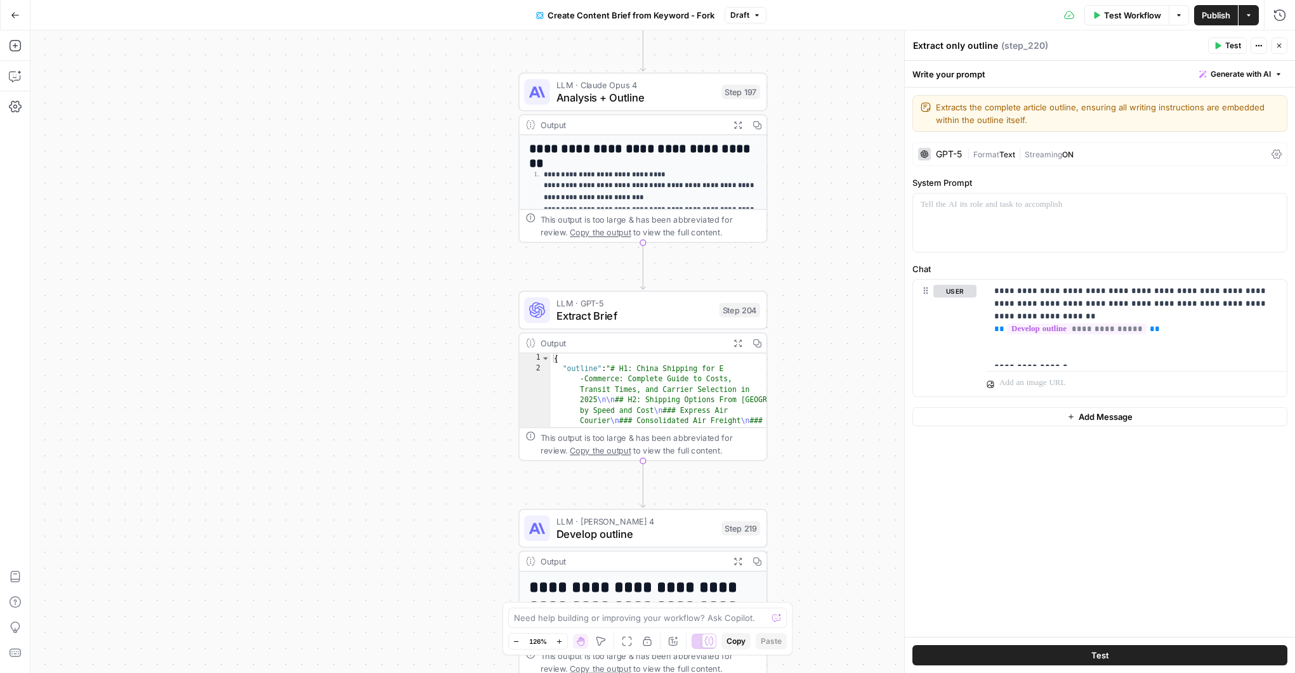
drag, startPoint x: 816, startPoint y: 286, endPoint x: 824, endPoint y: 449, distance: 163.4
click at [824, 449] on div "Workflow Set Inputs Inputs Google Search Perform Google Search Step 51 Output E…" at bounding box center [662, 351] width 1265 height 643
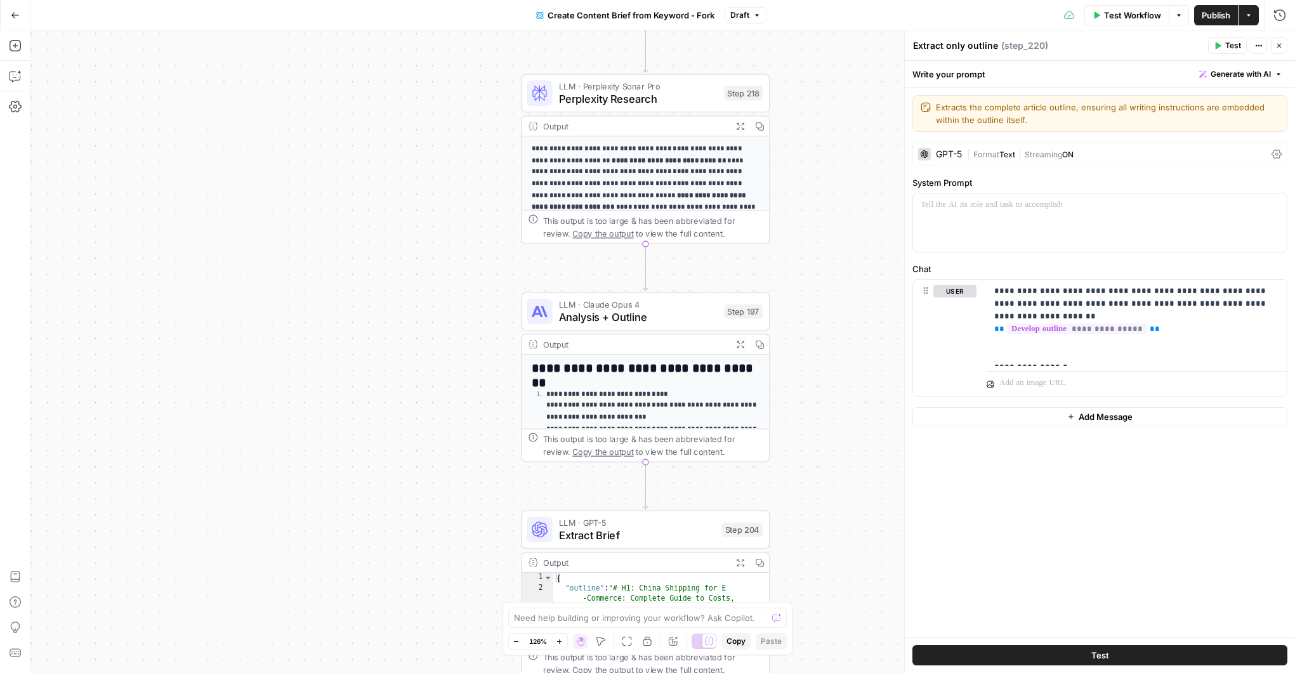
drag, startPoint x: 818, startPoint y: 237, endPoint x: 801, endPoint y: 433, distance: 196.2
click at [801, 433] on div "Workflow Set Inputs Inputs Google Search Perform Google Search Step 51 Output E…" at bounding box center [662, 351] width 1265 height 643
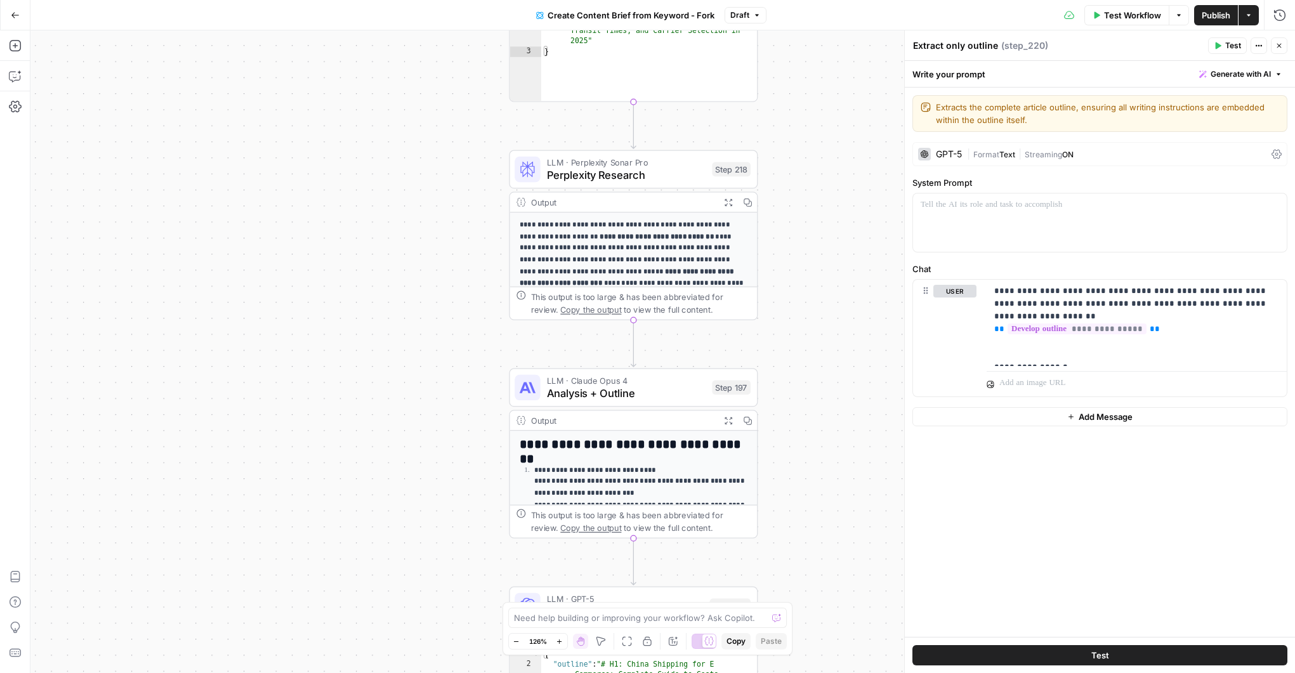
click at [620, 180] on span "Perplexity Research" at bounding box center [626, 175] width 159 height 16
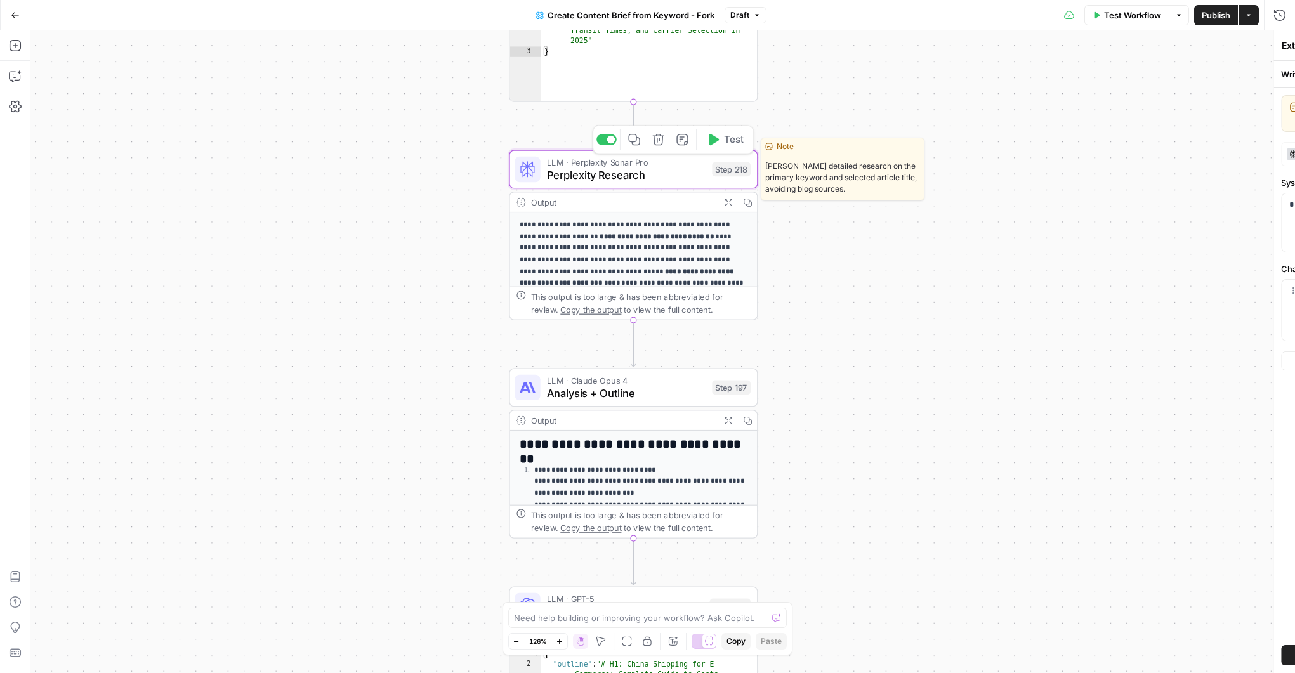
type textarea "Perplexity Research"
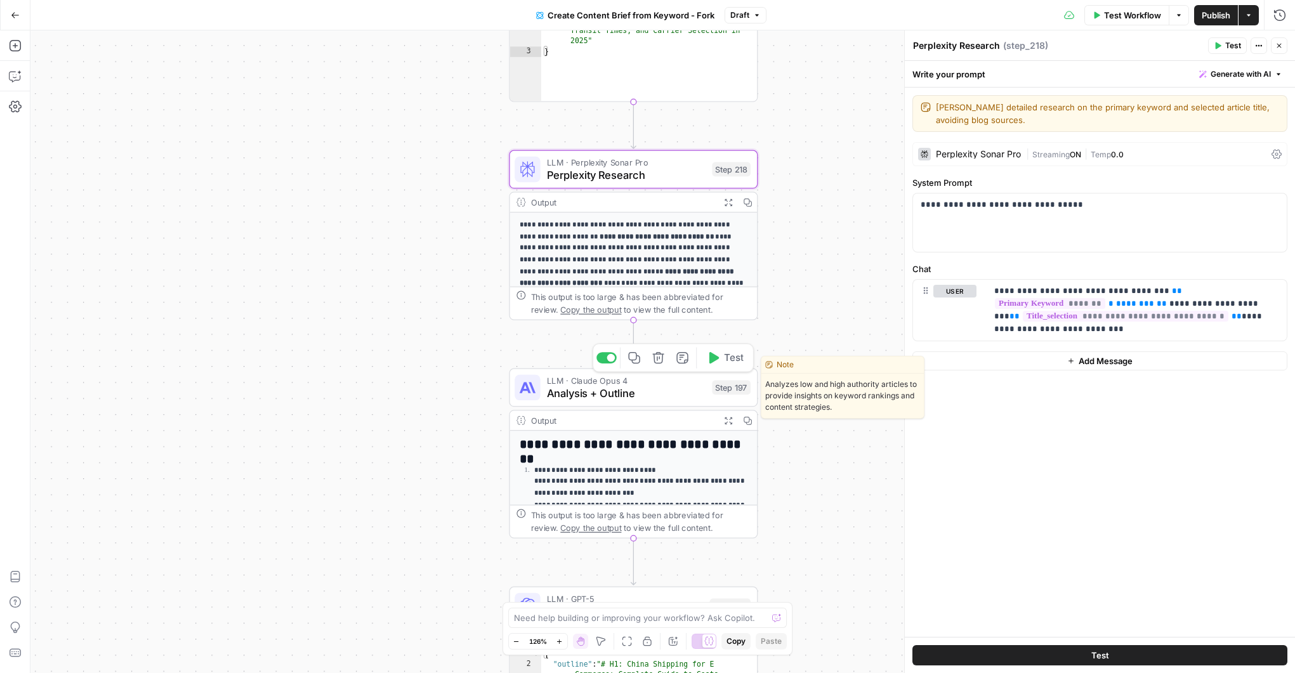
click at [673, 390] on span "Analysis + Outline" at bounding box center [626, 393] width 159 height 16
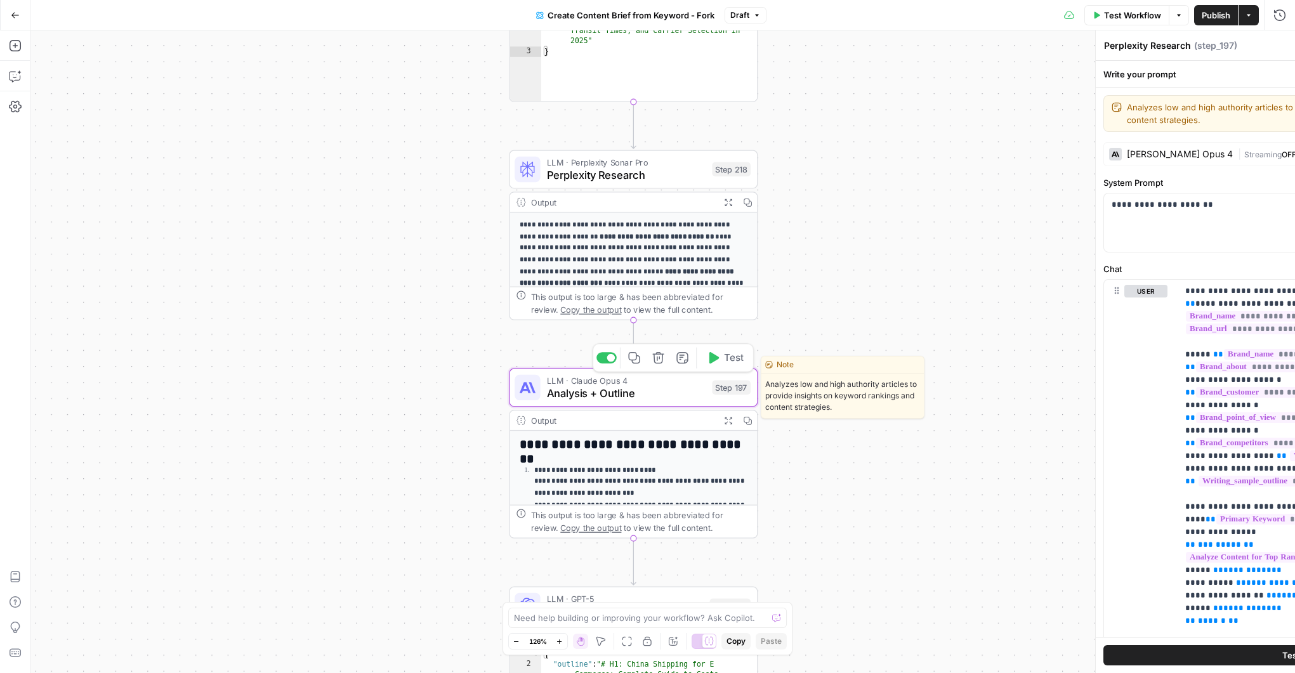
type textarea "Analysis + Outline"
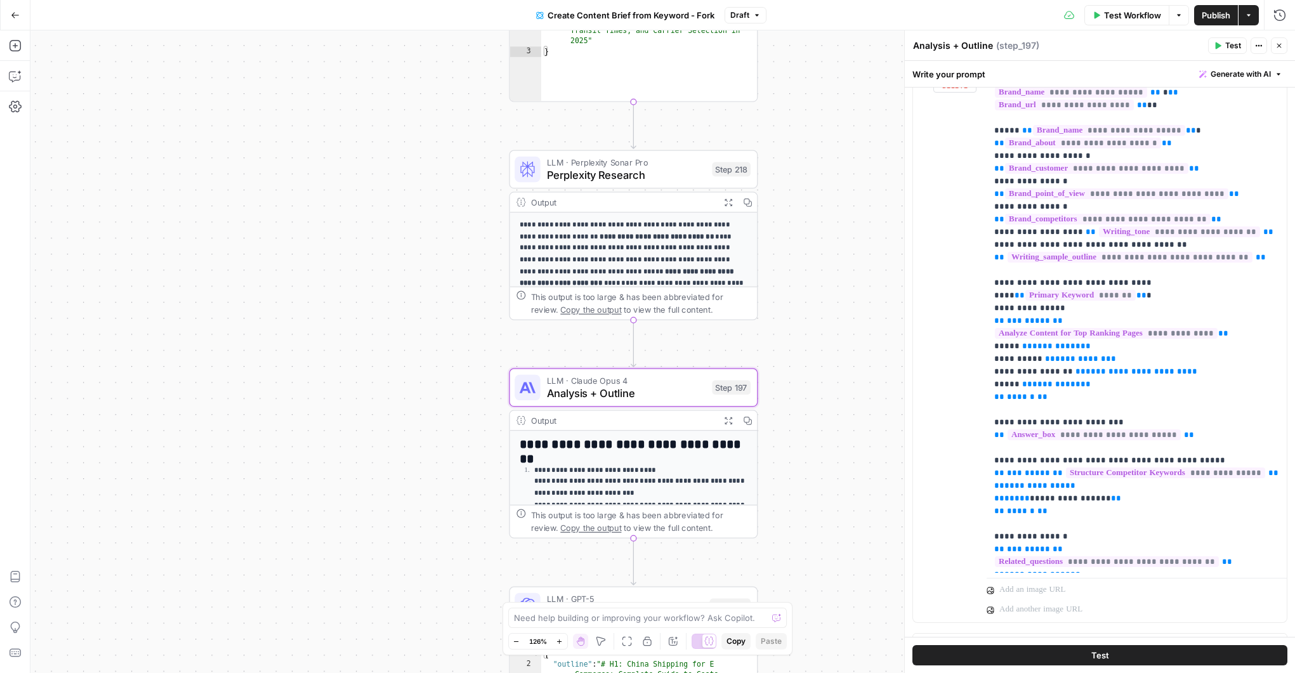
scroll to position [247, 0]
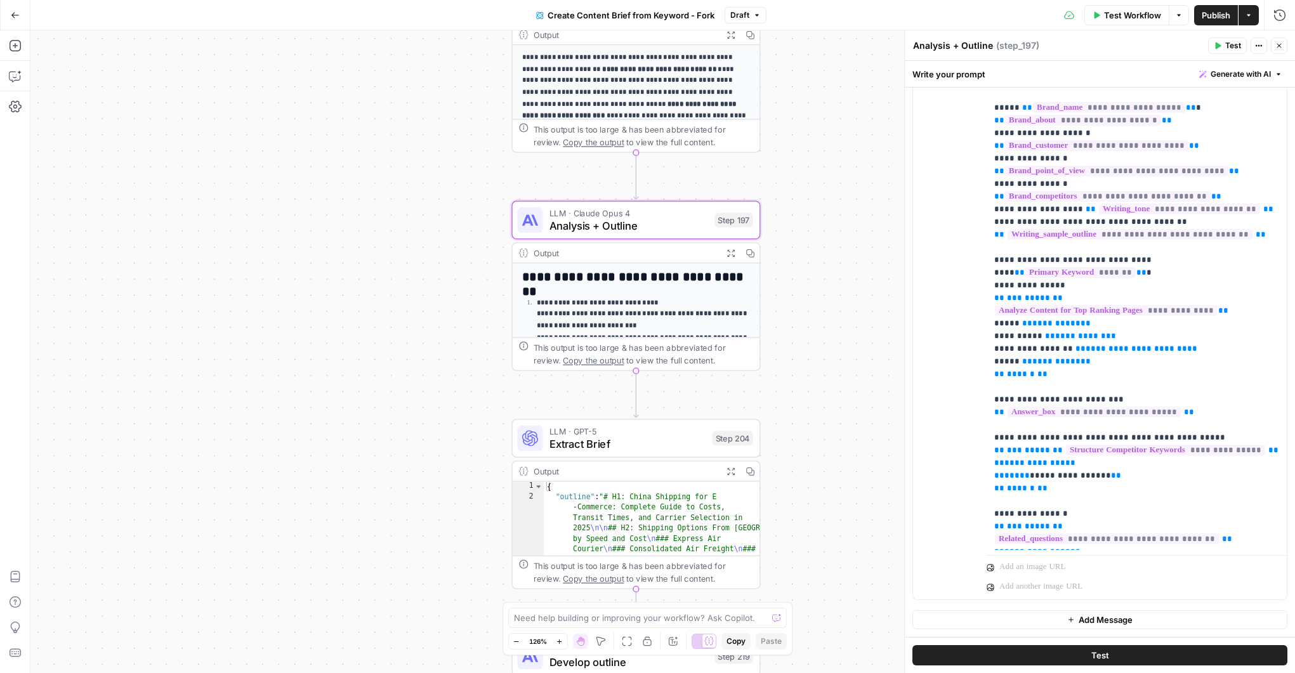
drag, startPoint x: 830, startPoint y: 305, endPoint x: 829, endPoint y: 209, distance: 95.8
click at [829, 208] on div "Workflow Set Inputs Inputs Google Search Perform Google Search Step 51 Output E…" at bounding box center [662, 351] width 1265 height 643
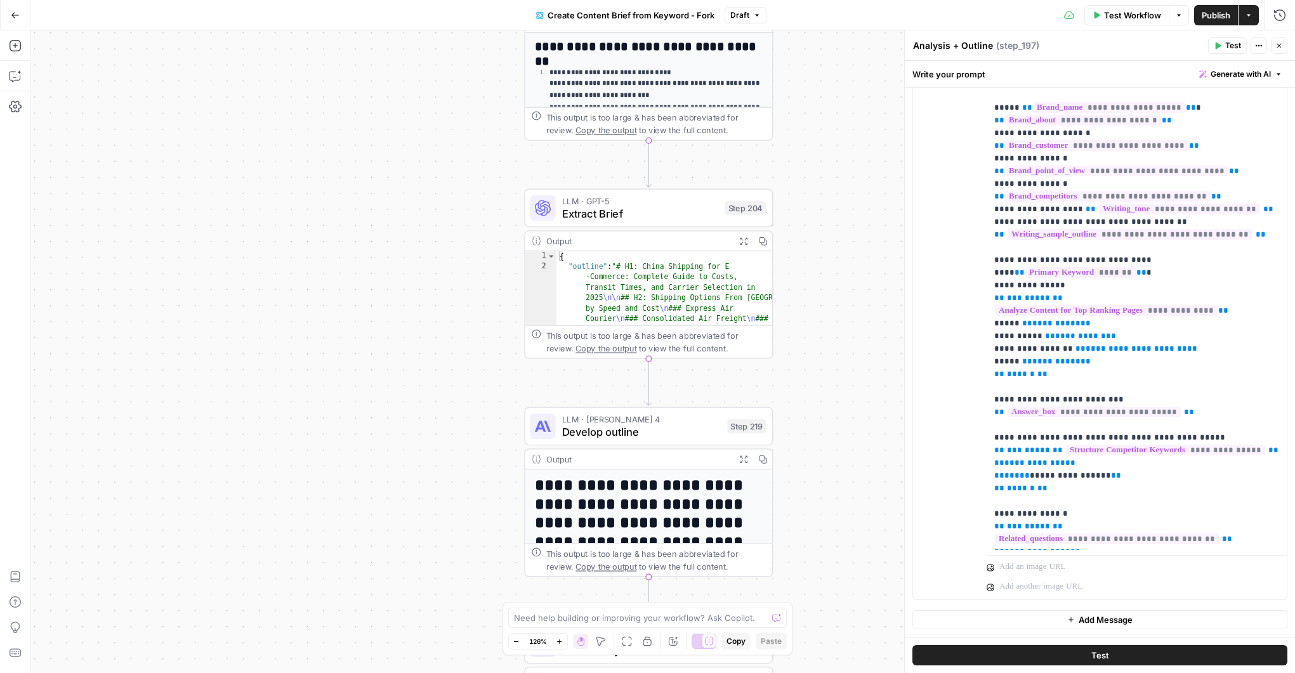
drag, startPoint x: 811, startPoint y: 232, endPoint x: 813, endPoint y: 215, distance: 18.0
click at [813, 215] on div "Workflow Set Inputs Inputs Google Search Perform Google Search Step 51 Output E…" at bounding box center [662, 351] width 1265 height 643
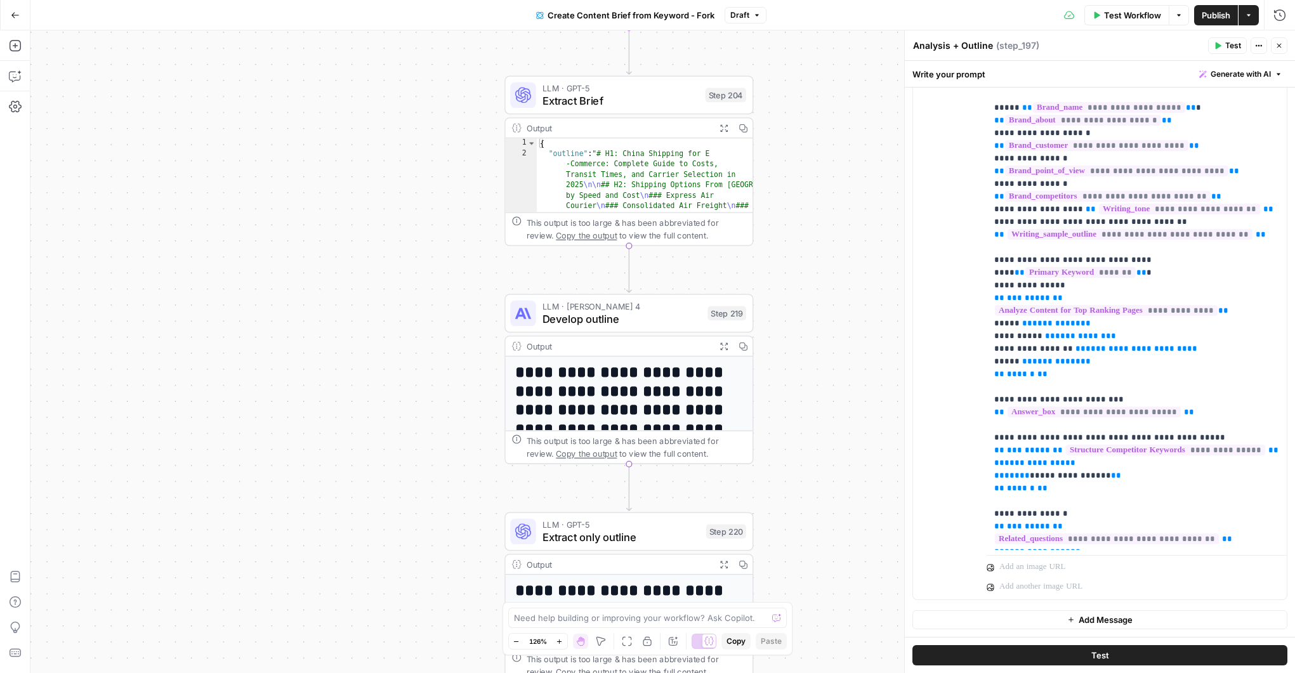
drag, startPoint x: 796, startPoint y: 334, endPoint x: 727, endPoint y: 326, distance: 69.6
click at [788, 301] on div "Workflow Set Inputs Inputs Google Search Perform Google Search Step 51 Output E…" at bounding box center [662, 351] width 1265 height 643
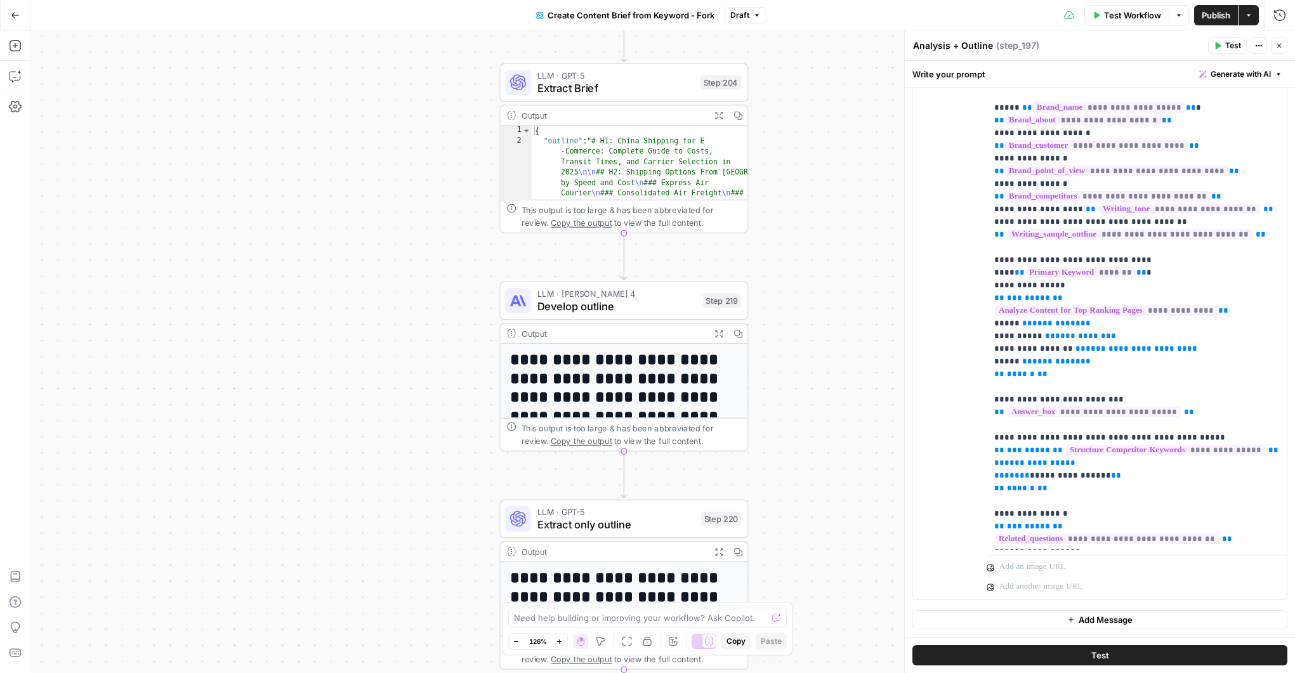
click at [689, 305] on span "Develop outline" at bounding box center [617, 306] width 159 height 16
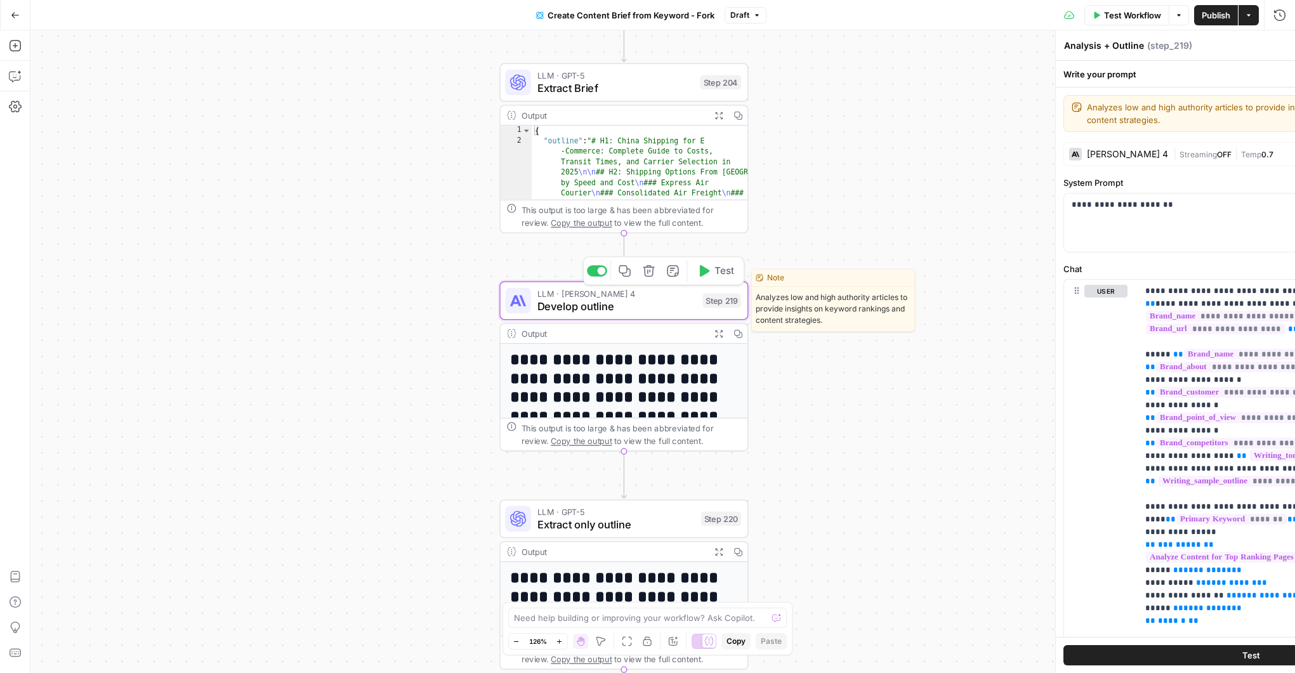
type textarea "Develop outline"
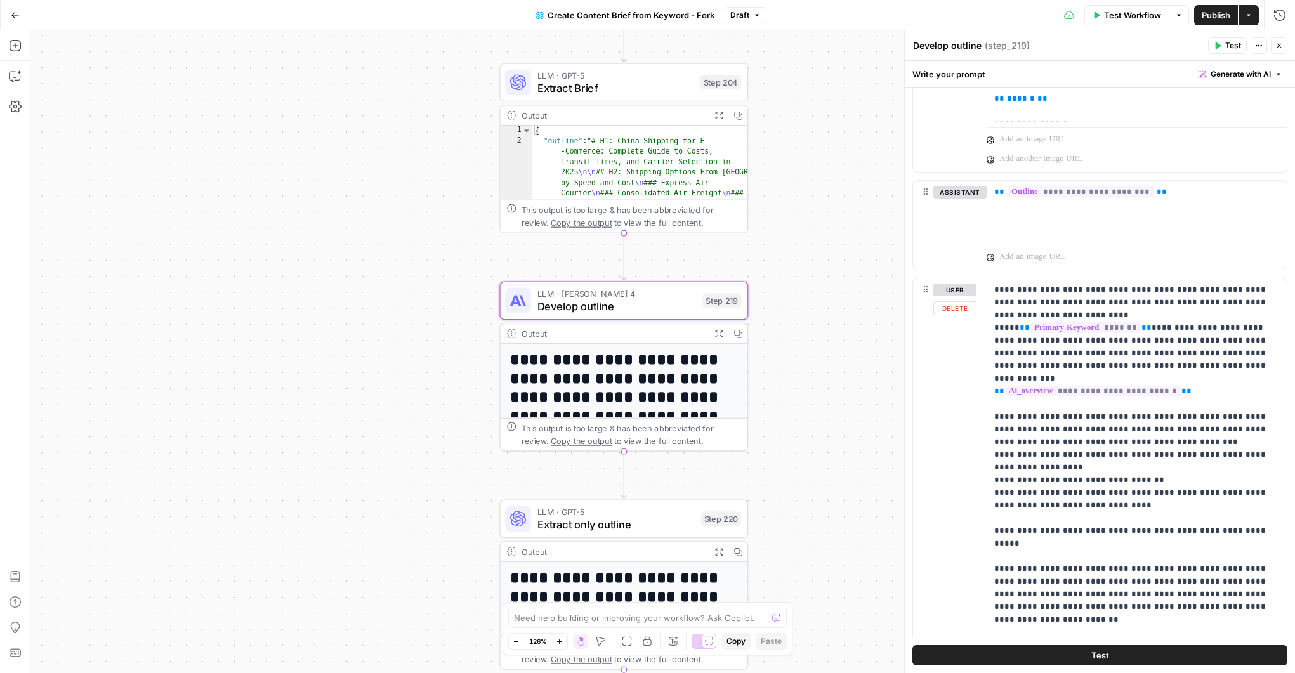
scroll to position [800, 0]
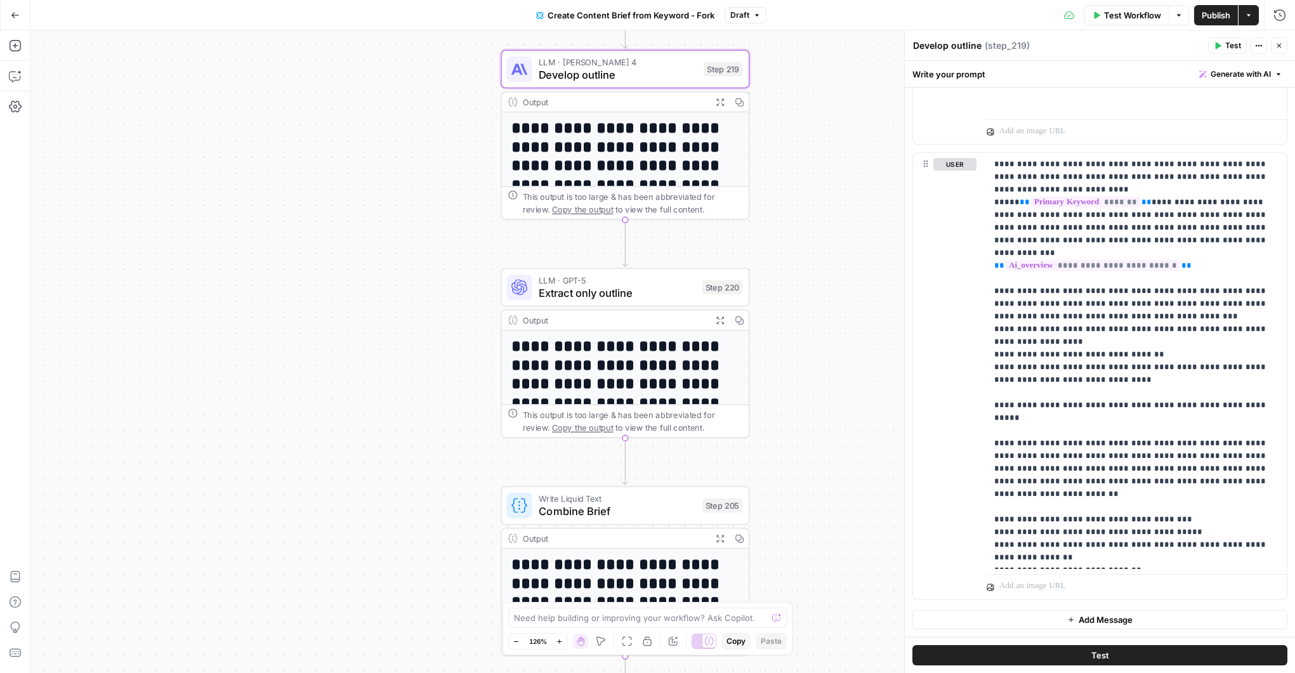
drag, startPoint x: 828, startPoint y: 388, endPoint x: 830, endPoint y: 160, distance: 228.5
click at [830, 160] on div "Workflow Set Inputs Inputs Google Search Perform Google Search Step 51 Output E…" at bounding box center [662, 351] width 1265 height 643
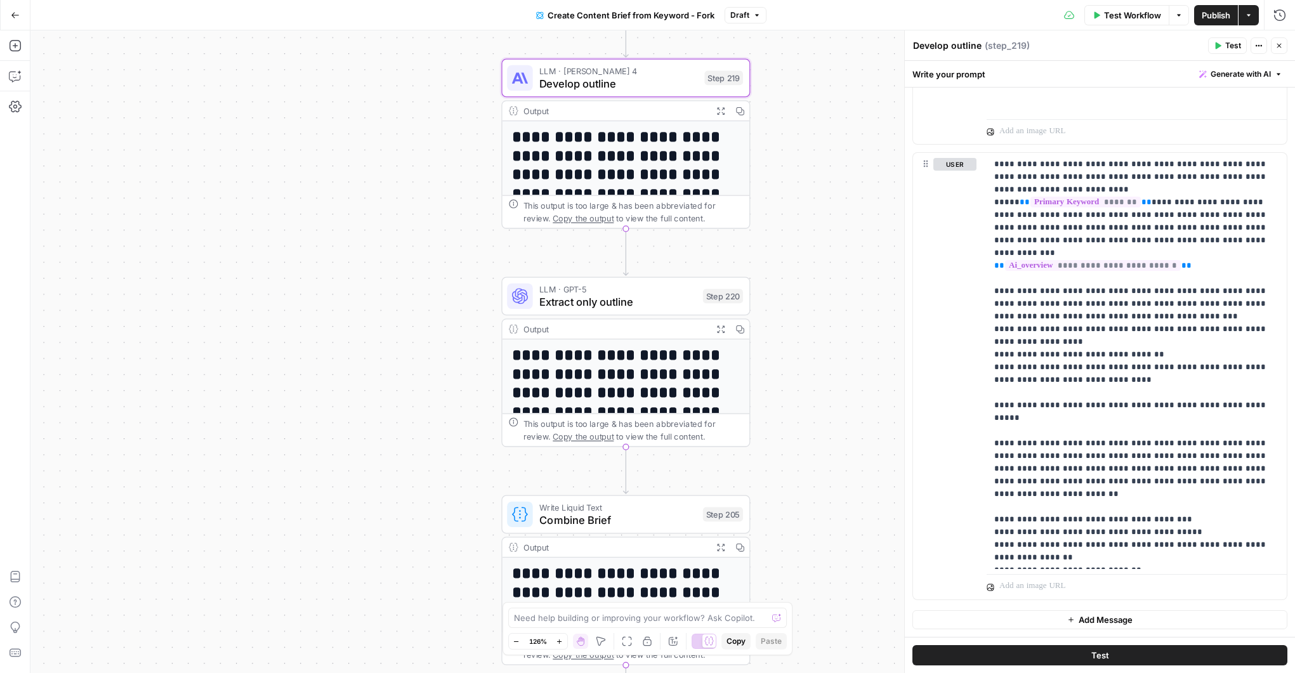
drag, startPoint x: 785, startPoint y: 235, endPoint x: 775, endPoint y: 353, distance: 118.5
click at [777, 350] on div "Workflow Set Inputs Inputs Google Search Perform Google Search Step 51 Output E…" at bounding box center [662, 351] width 1265 height 643
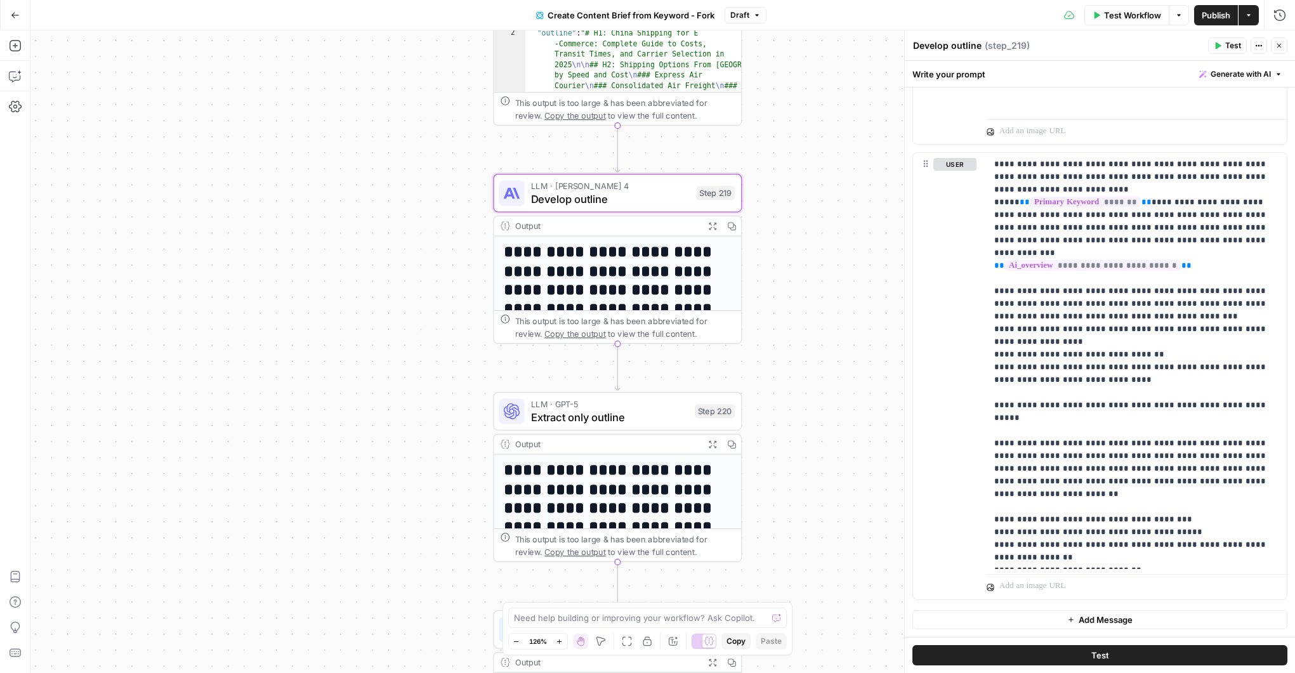
click at [515, 643] on icon "button" at bounding box center [516, 642] width 7 height 7
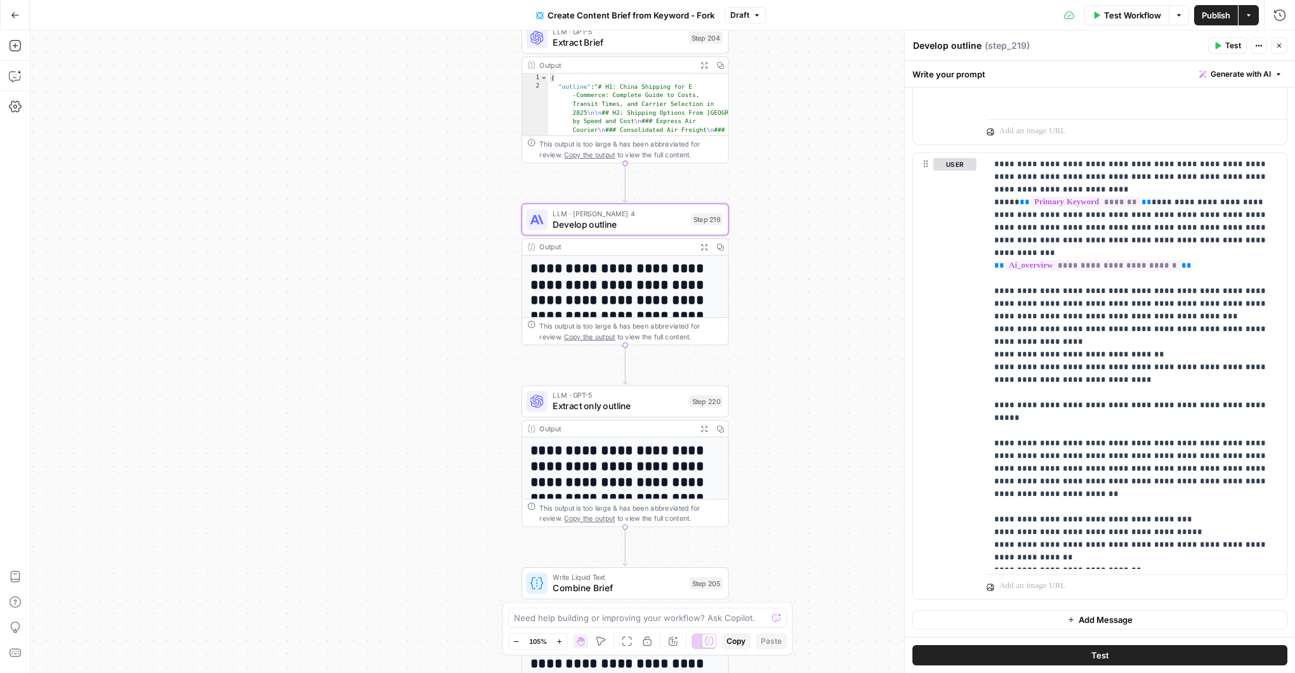
click at [515, 642] on icon "button" at bounding box center [516, 642] width 7 height 7
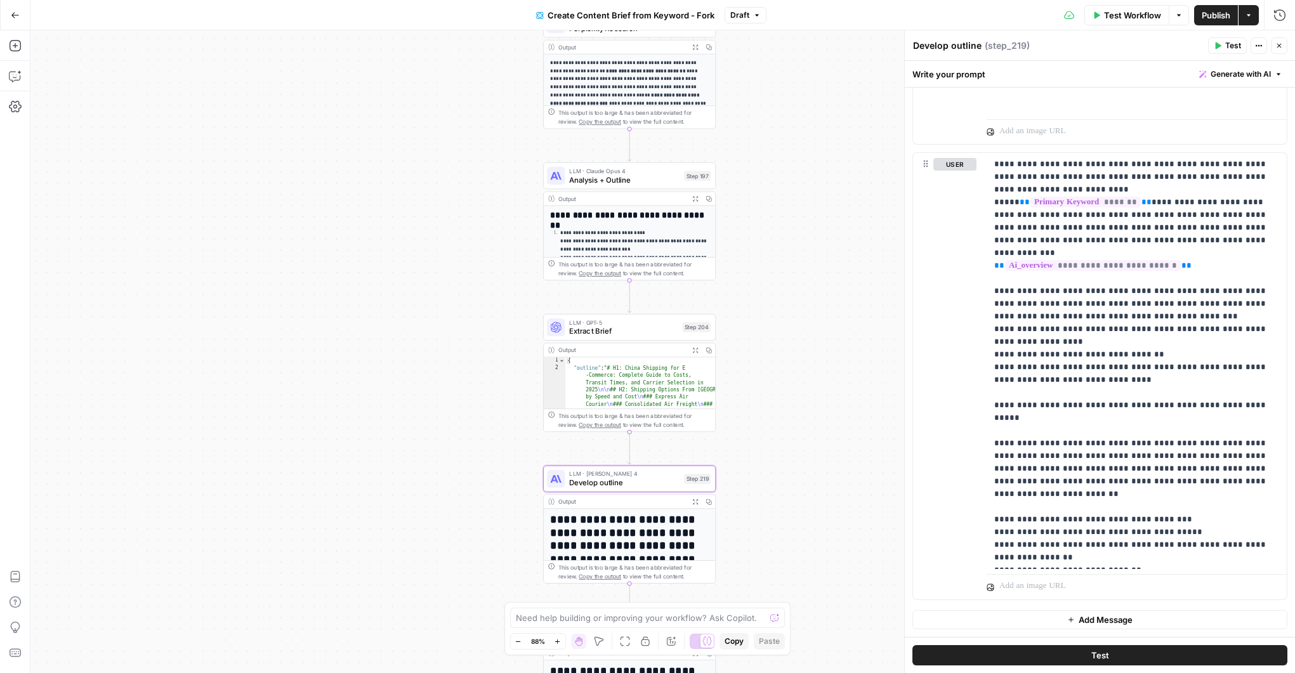
drag, startPoint x: 480, startPoint y: 286, endPoint x: 484, endPoint y: 498, distance: 212.0
click at [484, 499] on div "Workflow Set Inputs Inputs Google Search Perform Google Search Step 51 Output E…" at bounding box center [662, 351] width 1265 height 643
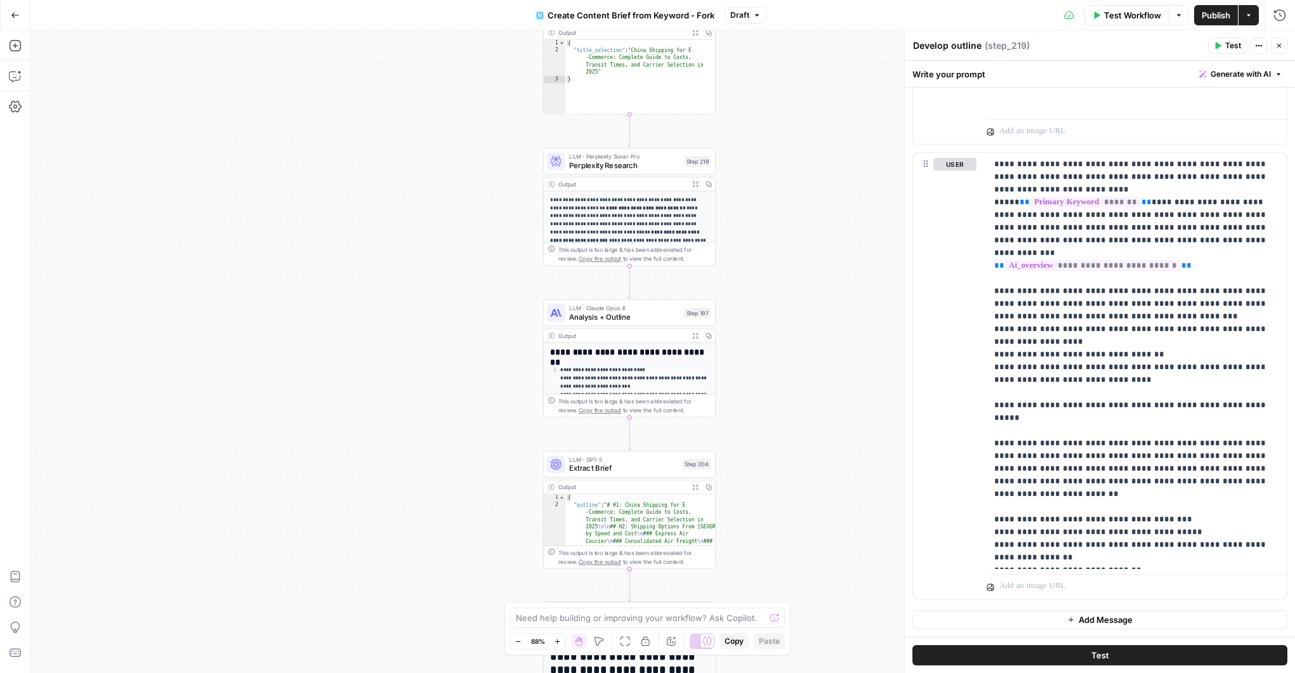
drag, startPoint x: 487, startPoint y: 277, endPoint x: 485, endPoint y: 410, distance: 132.7
click at [485, 410] on div "Workflow Set Inputs Inputs Google Search Perform Google Search Step 51 Output E…" at bounding box center [662, 351] width 1265 height 643
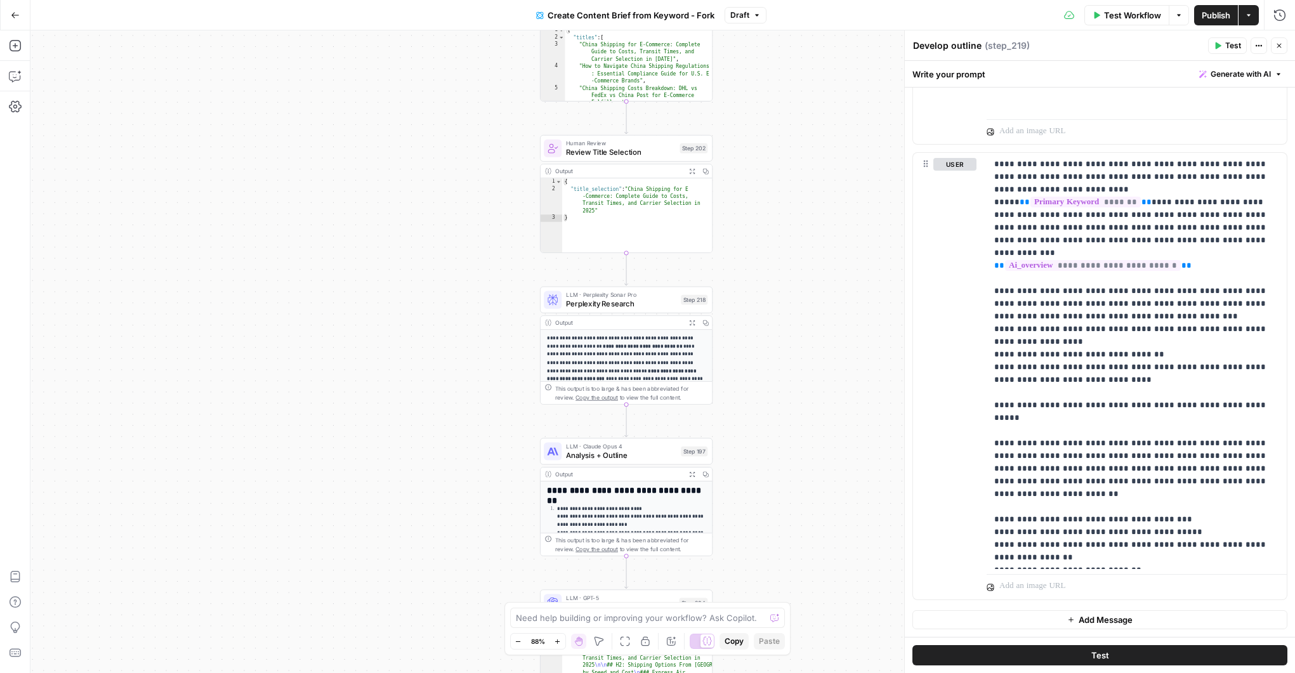
drag, startPoint x: 484, startPoint y: 252, endPoint x: 481, endPoint y: 393, distance: 140.9
click at [481, 393] on div "Workflow Set Inputs Inputs Google Search Perform Google Search Step 51 Output E…" at bounding box center [662, 351] width 1265 height 643
click at [599, 455] on span "Analysis + Outline" at bounding box center [624, 454] width 110 height 11
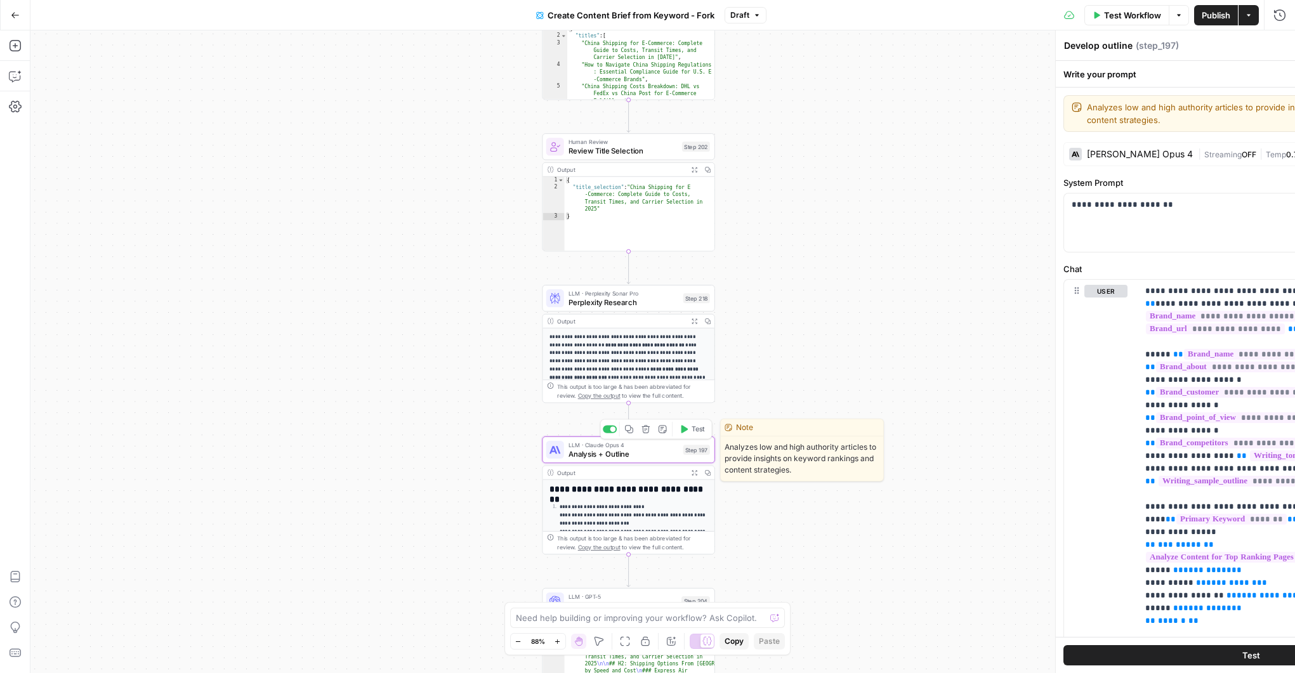
type textarea "Analysis + Outline"
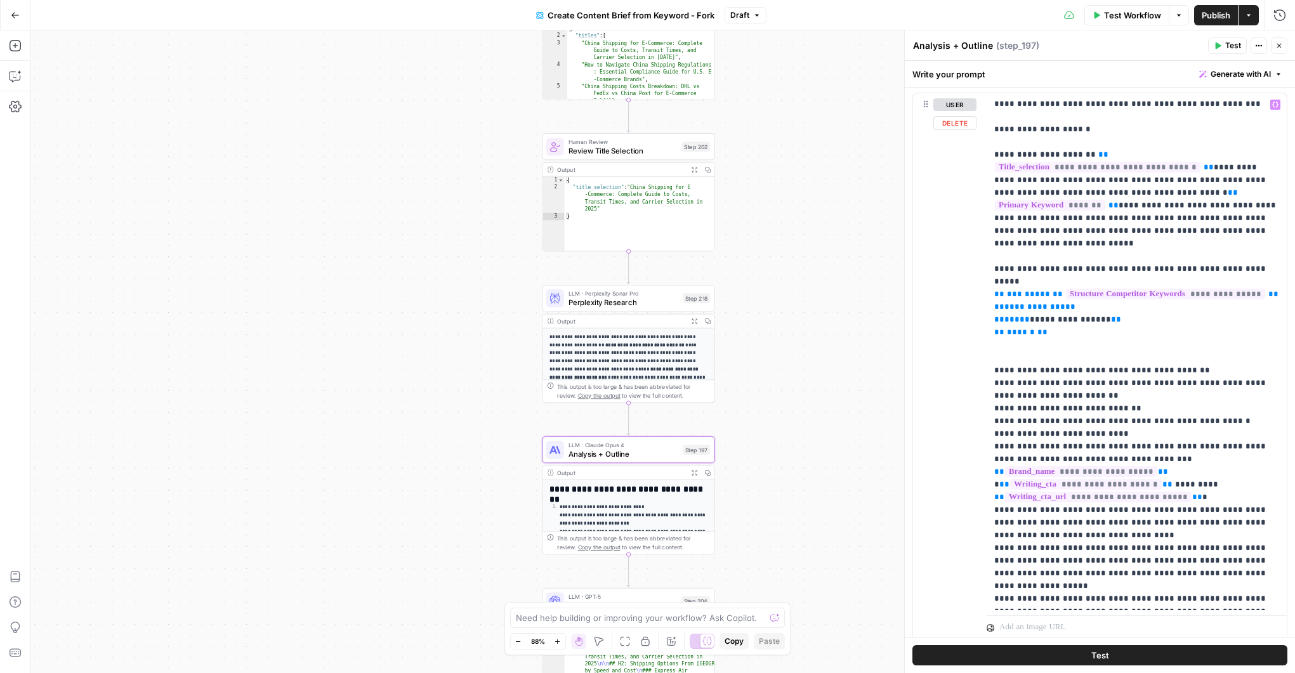
scroll to position [247, 0]
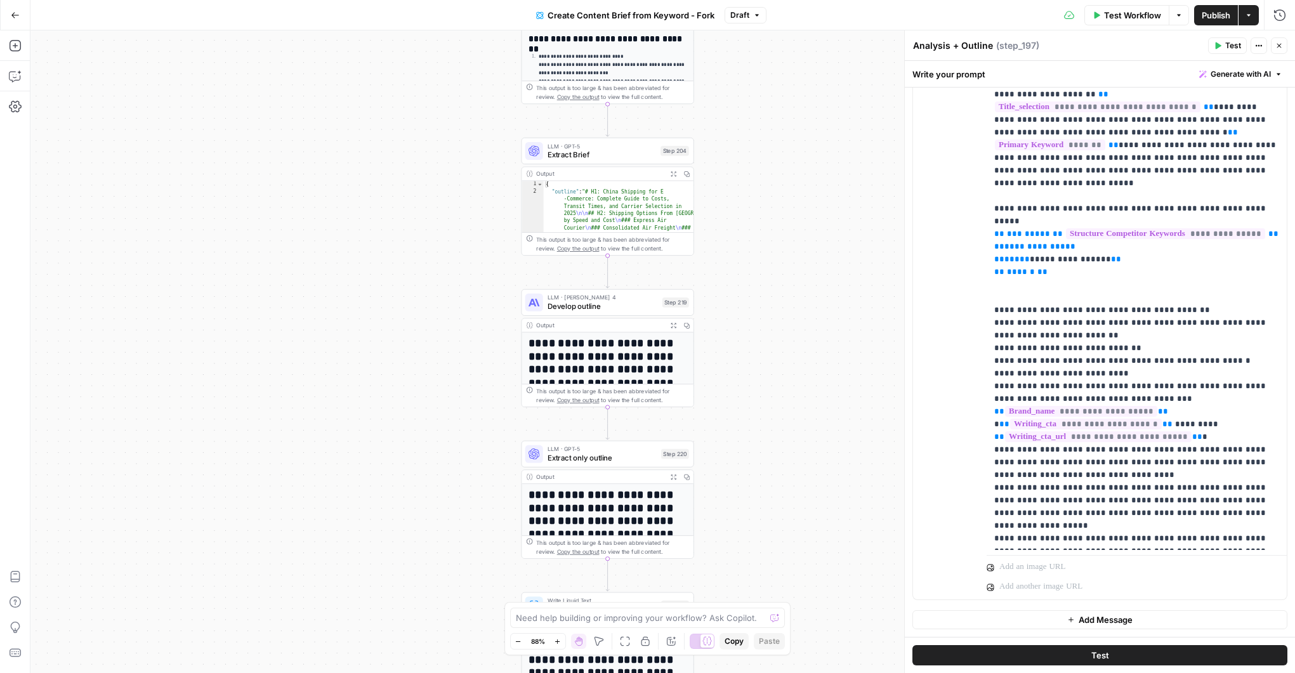
drag, startPoint x: 840, startPoint y: 444, endPoint x: 799, endPoint y: 162, distance: 285.4
click at [822, 15] on div "Go Back Create Content Brief from Keyword - Fork Draft Test Workflow Options Pu…" at bounding box center [647, 336] width 1295 height 673
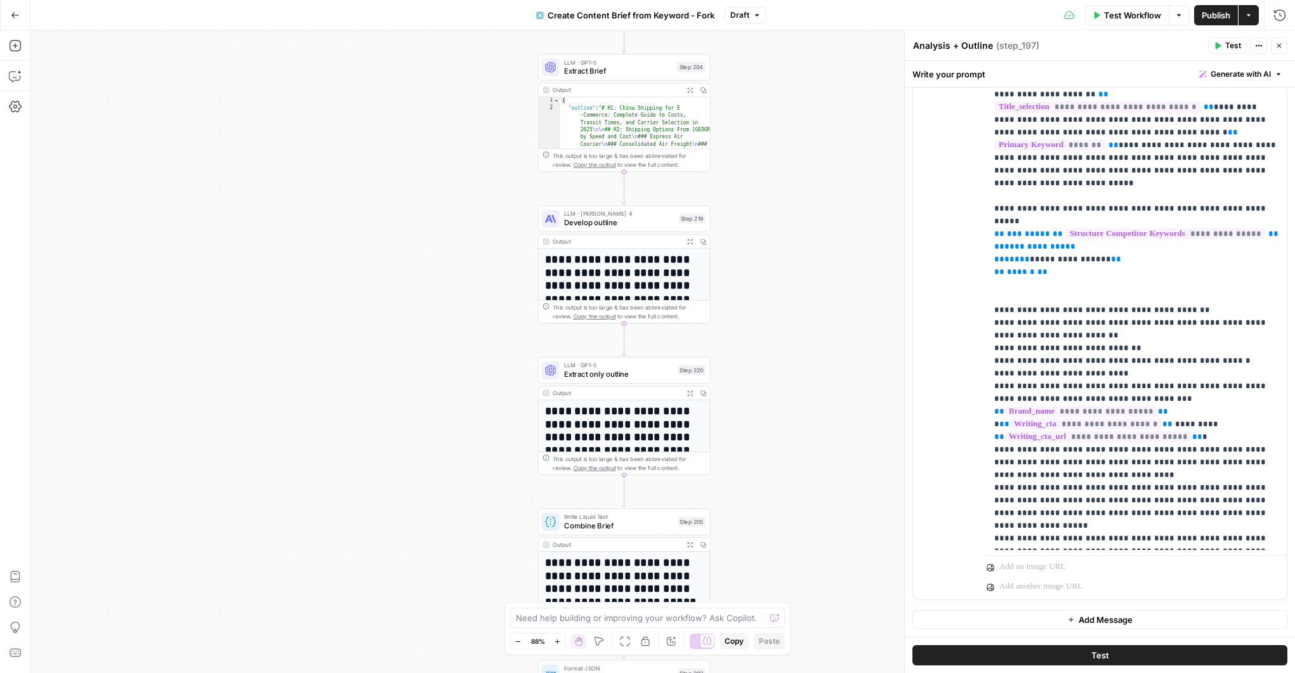
drag, startPoint x: 784, startPoint y: 402, endPoint x: 796, endPoint y: 90, distance: 311.9
click at [796, 86] on div "Workflow Set Inputs Inputs Google Search Perform Google Search Step 51 Output E…" at bounding box center [662, 351] width 1265 height 643
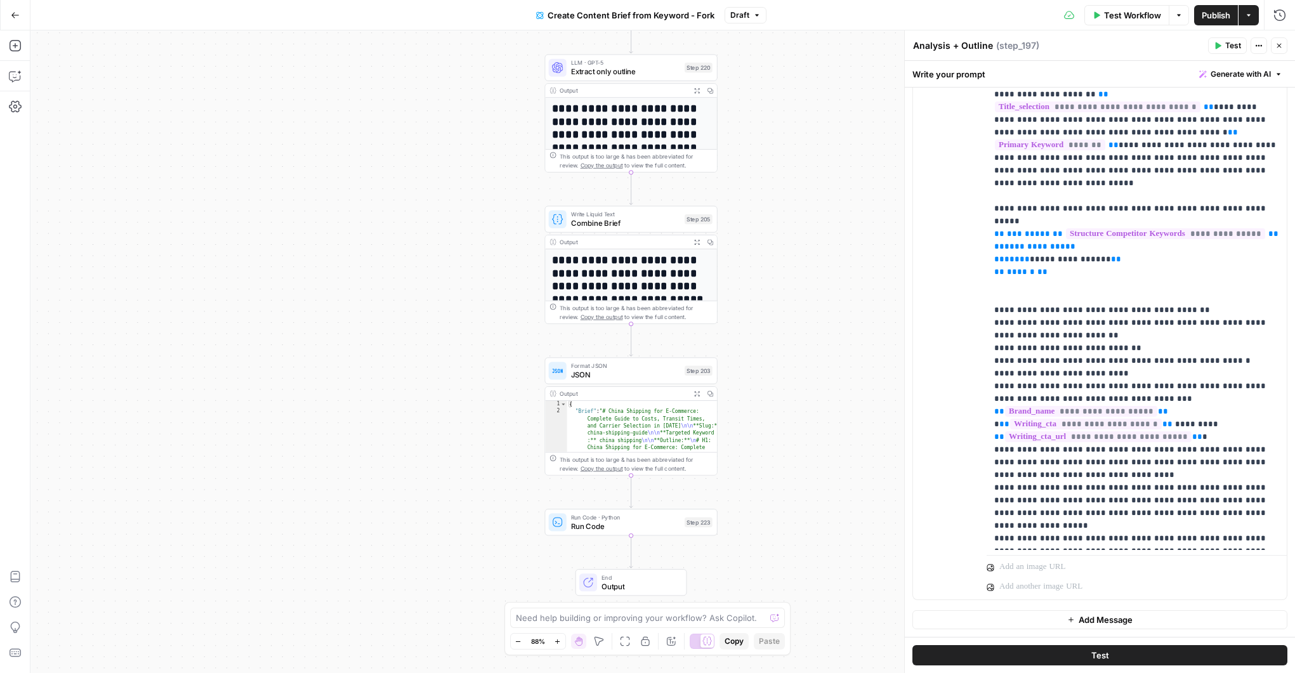
drag, startPoint x: 771, startPoint y: 375, endPoint x: 771, endPoint y: 313, distance: 62.2
click at [771, 313] on div "Workflow Set Inputs Inputs Google Search Perform Google Search Step 51 Output E…" at bounding box center [662, 351] width 1265 height 643
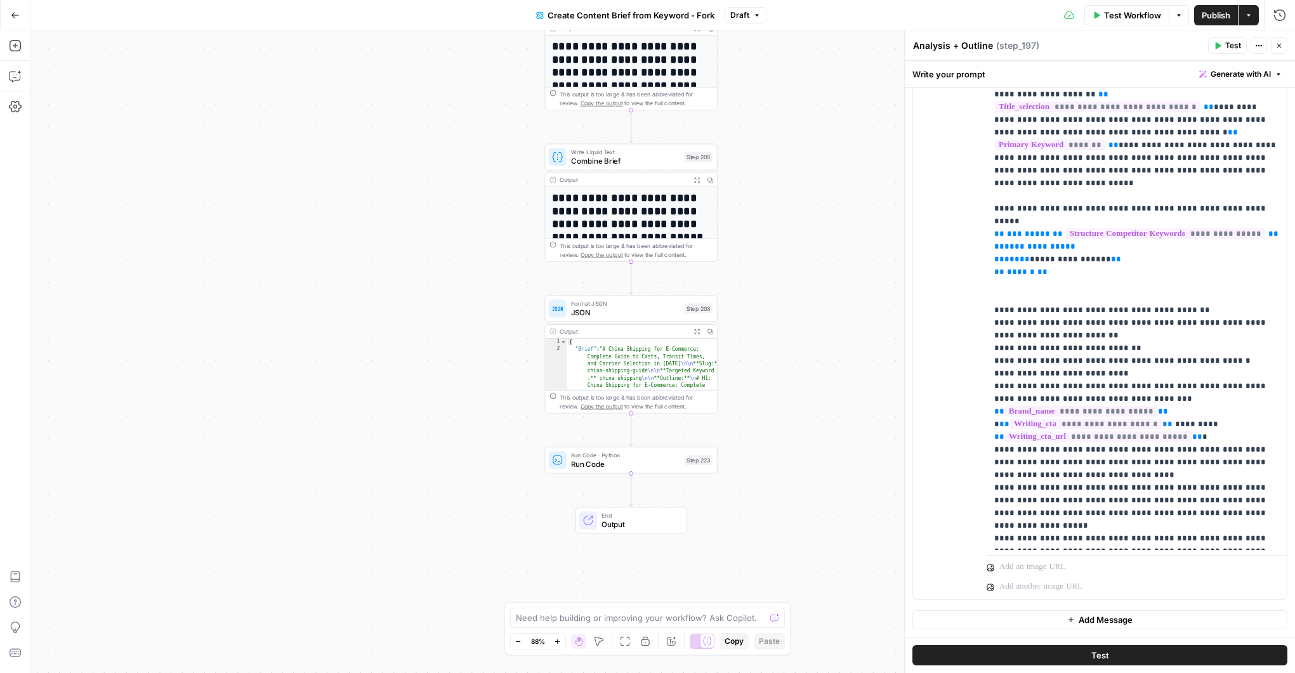
click at [635, 156] on span "Combine Brief" at bounding box center [625, 161] width 109 height 11
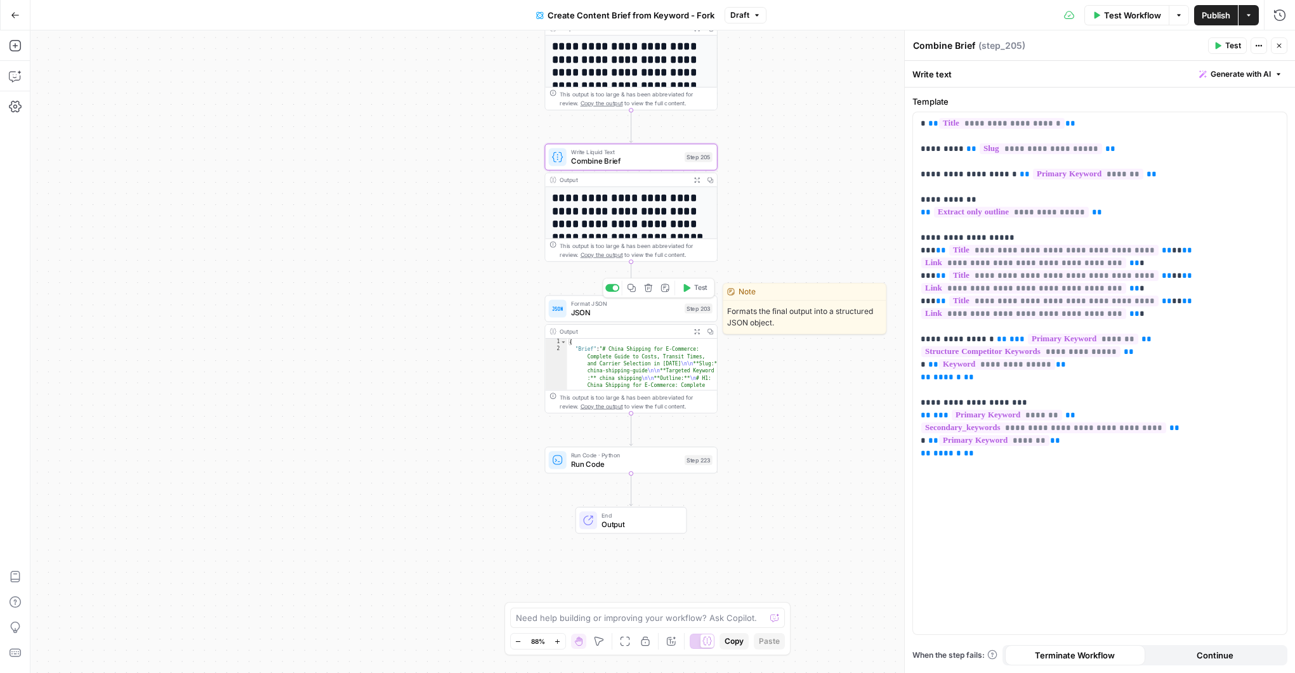
click at [659, 317] on span "JSON" at bounding box center [625, 312] width 109 height 11
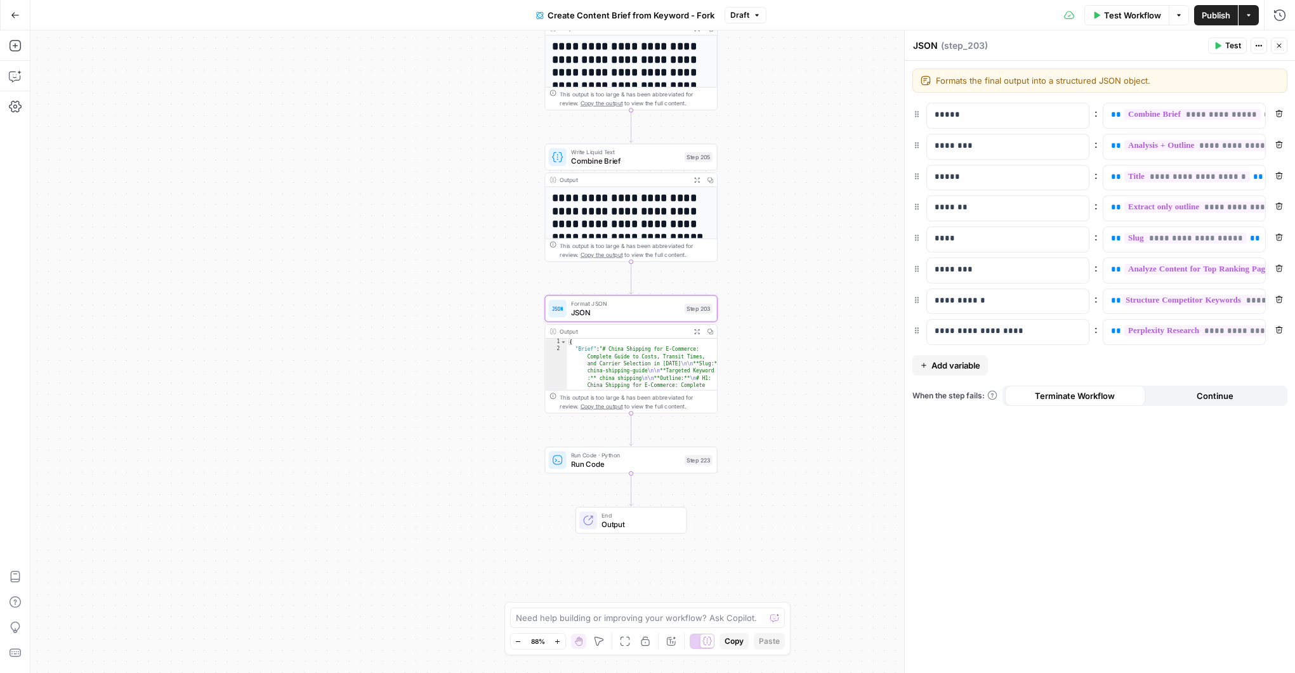
click at [639, 466] on span "Run Code" at bounding box center [625, 464] width 109 height 11
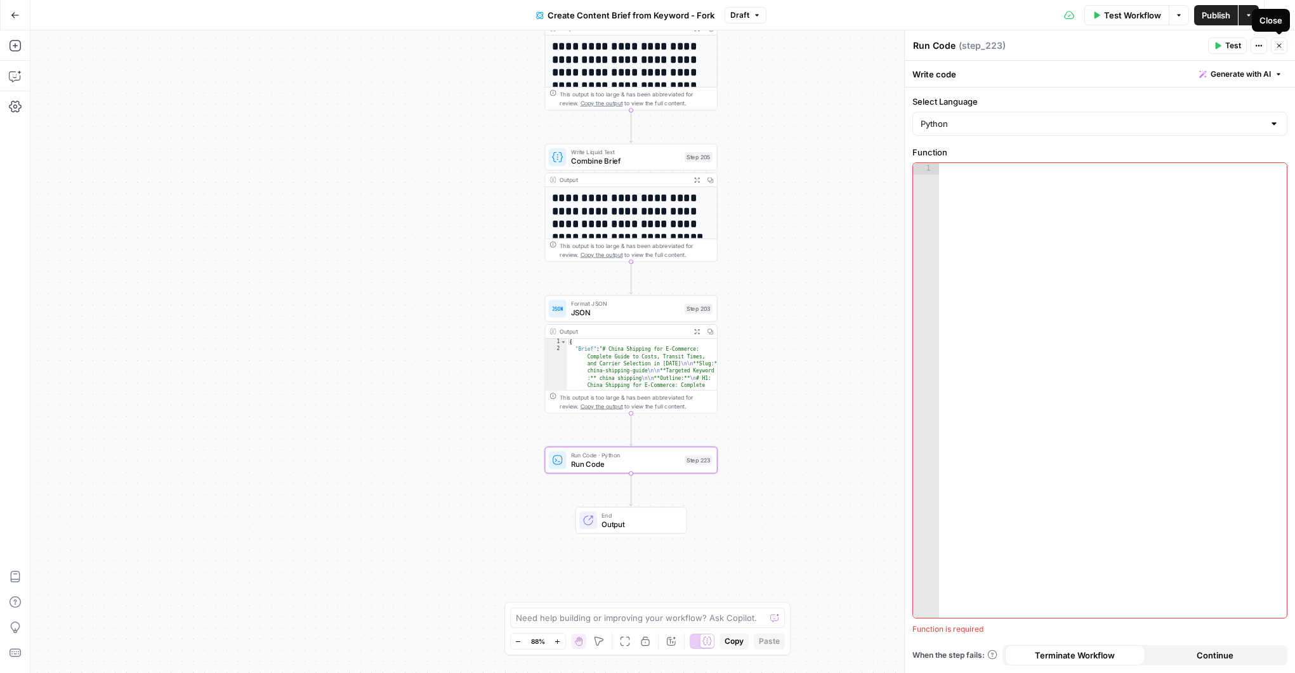
click at [1287, 47] on button "Close" at bounding box center [1279, 45] width 17 height 17
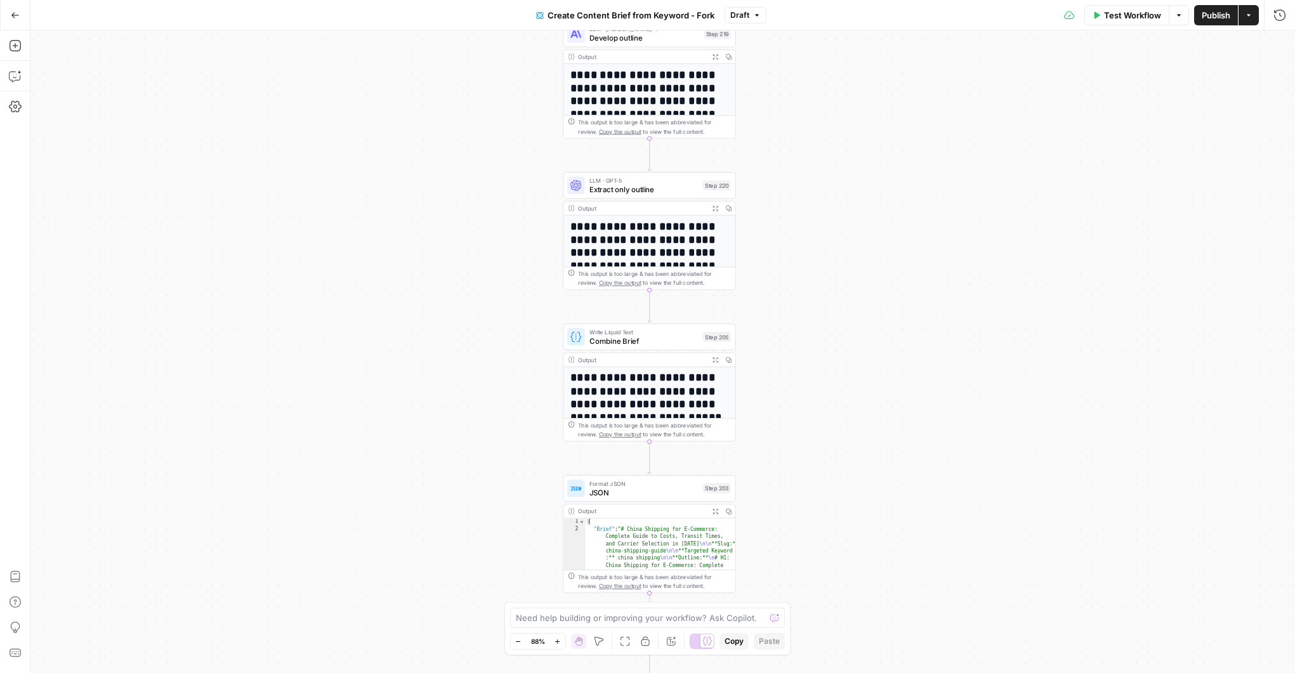
drag, startPoint x: 783, startPoint y: 242, endPoint x: 794, endPoint y: 315, distance: 73.2
click at [801, 425] on div "Workflow Set Inputs Inputs Google Search Perform Google Search Step 51 Output E…" at bounding box center [662, 351] width 1265 height 643
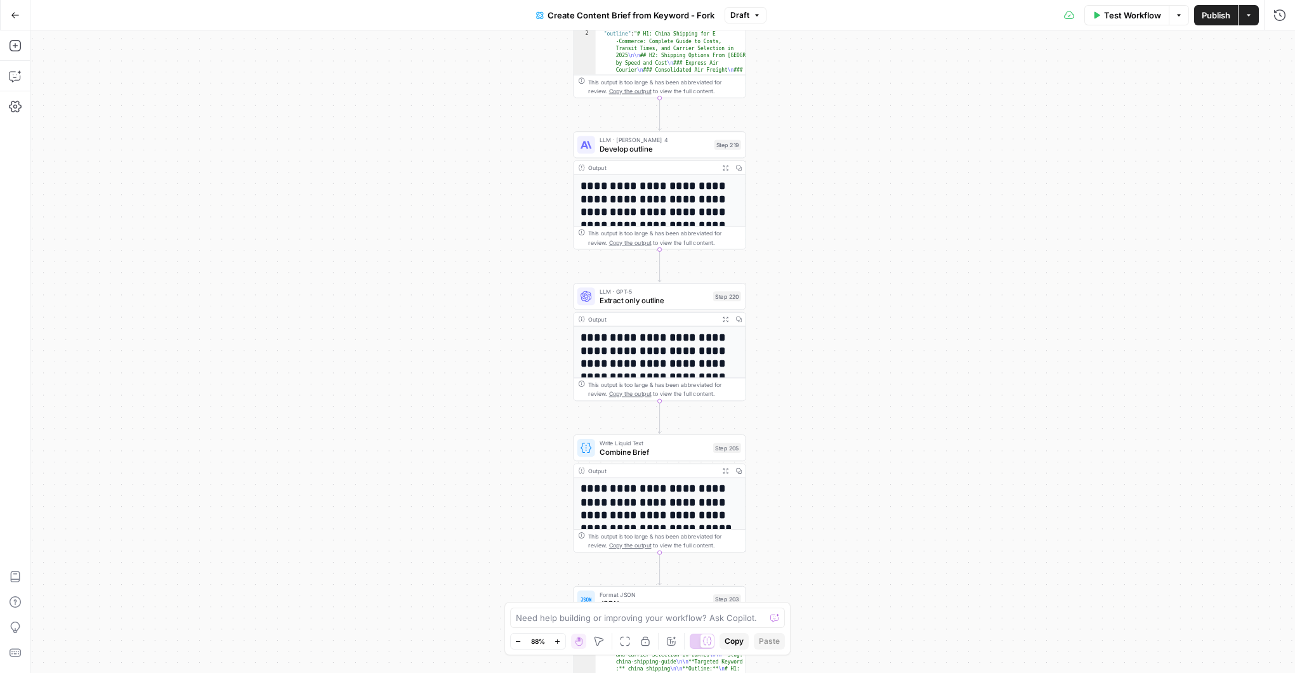
drag, startPoint x: 795, startPoint y: 228, endPoint x: 804, endPoint y: 331, distance: 103.2
click at [804, 331] on div "Workflow Set Inputs Inputs Google Search Perform Google Search Step 51 Output E…" at bounding box center [662, 351] width 1265 height 643
click at [7, 43] on button "Add Steps" at bounding box center [15, 46] width 20 height 20
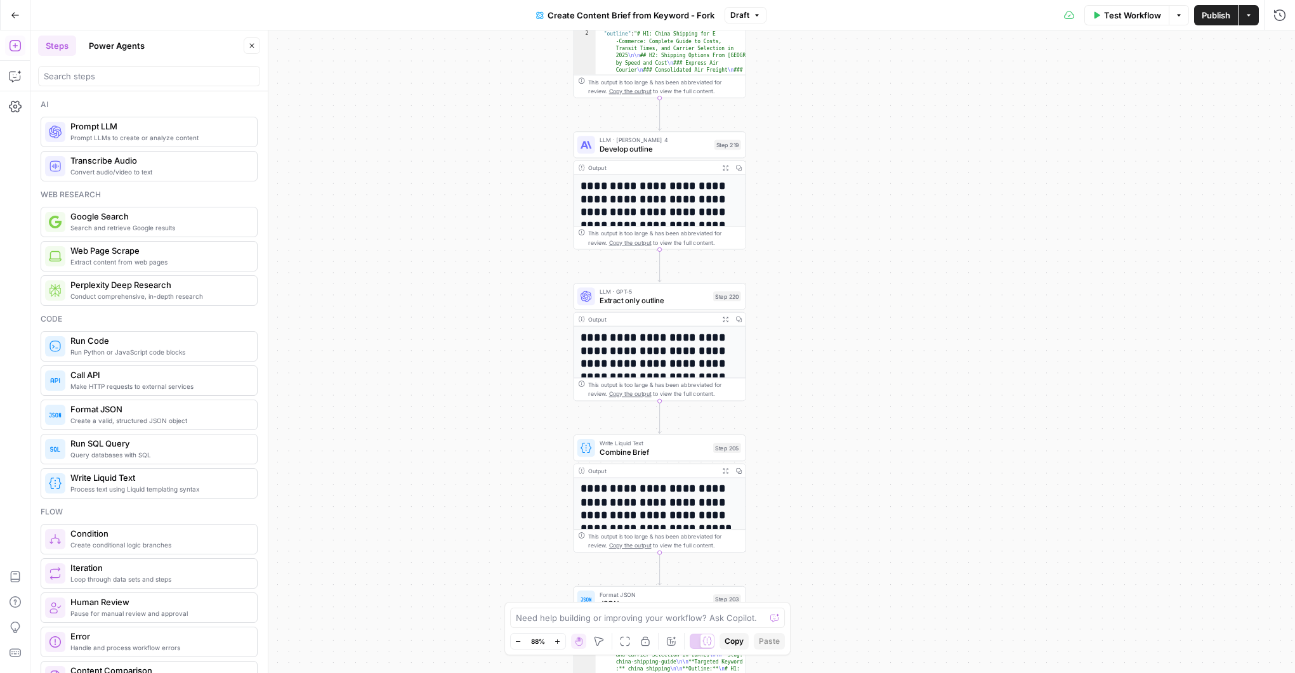
click at [108, 46] on button "Power Agents" at bounding box center [116, 46] width 71 height 20
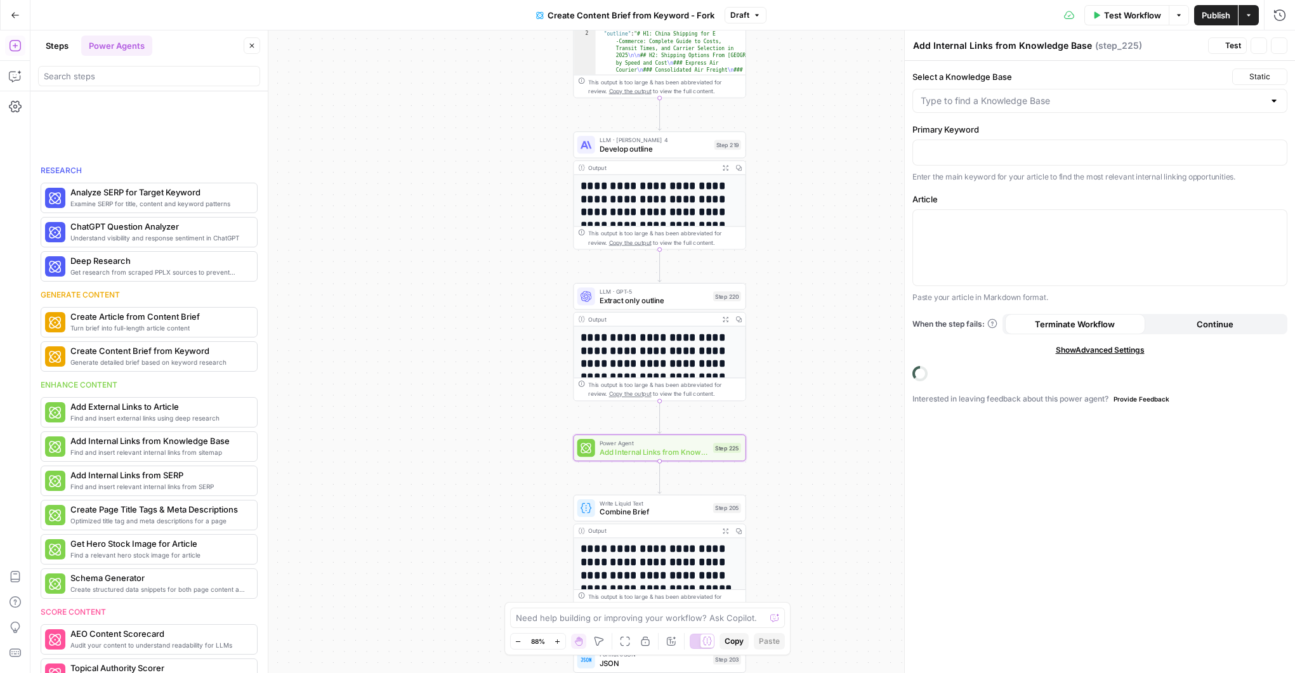
scroll to position [74, 0]
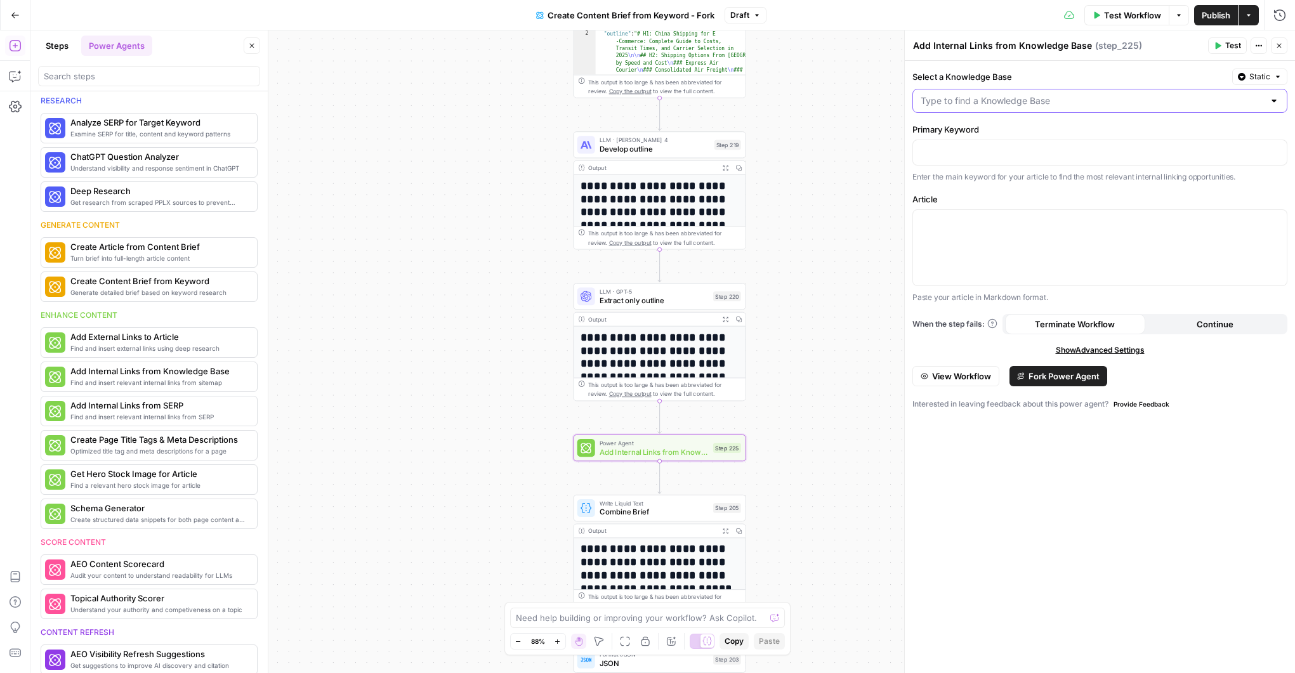
click at [1230, 104] on input "Select a Knowledge Base" at bounding box center [1092, 101] width 343 height 13
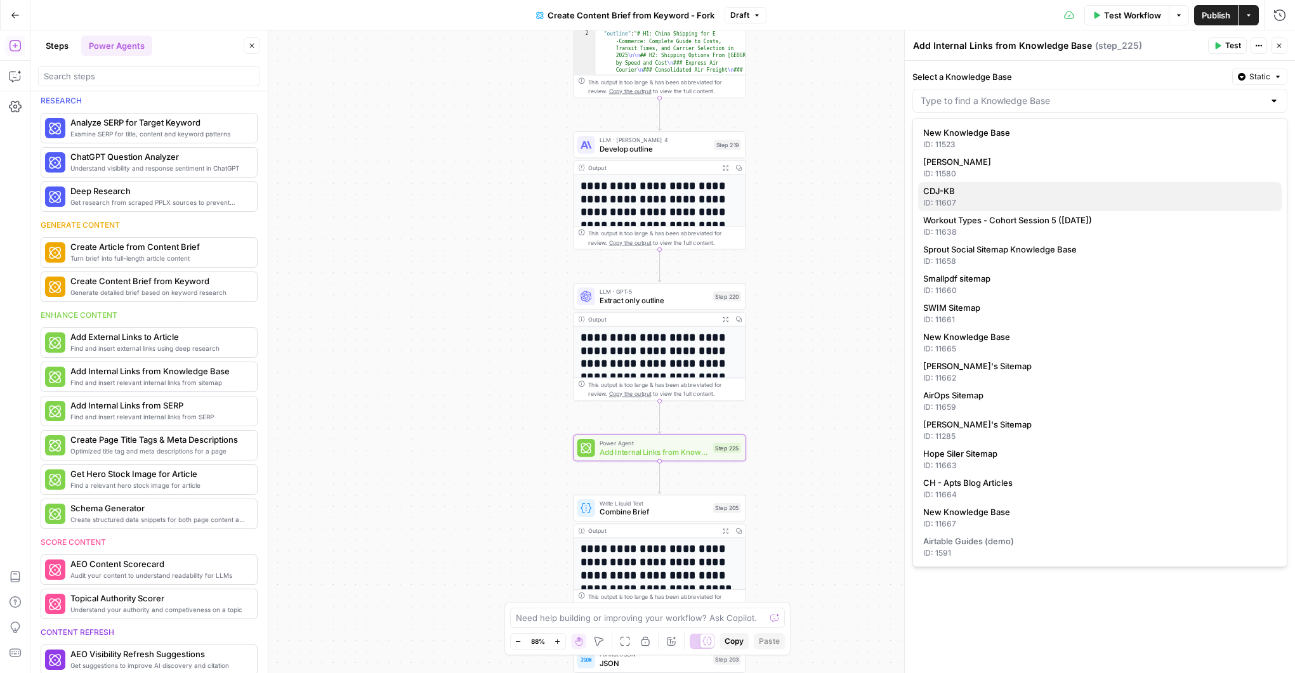
click at [954, 195] on span "CDJ-KB" at bounding box center [1098, 191] width 348 height 13
type input "CDJ-KB"
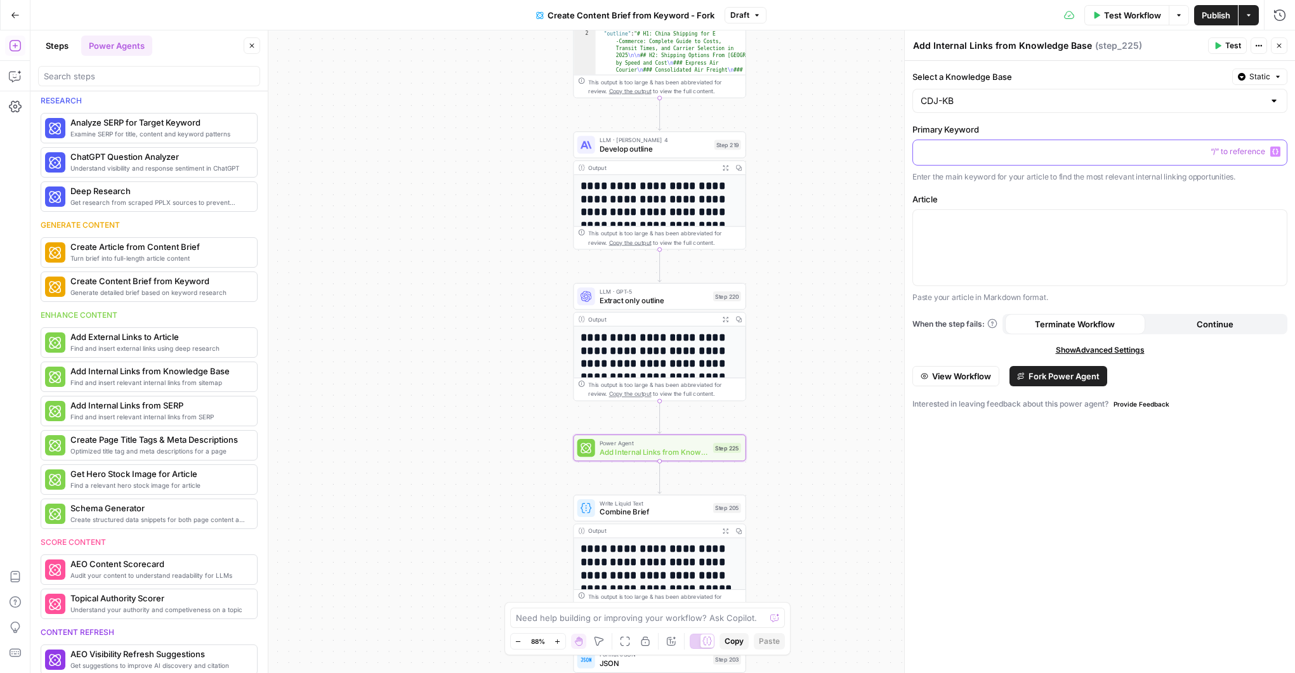
click at [954, 154] on p at bounding box center [1100, 151] width 359 height 13
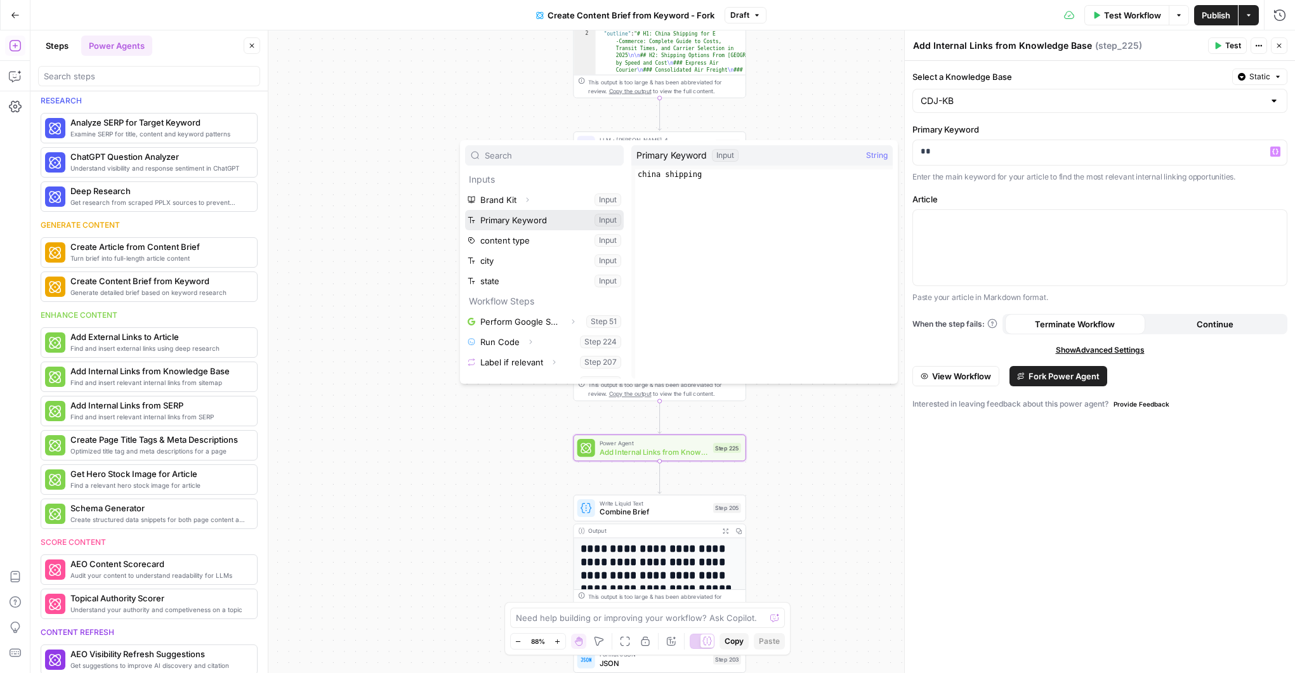
click at [520, 219] on button "Select variable Primary Keyword" at bounding box center [544, 220] width 159 height 20
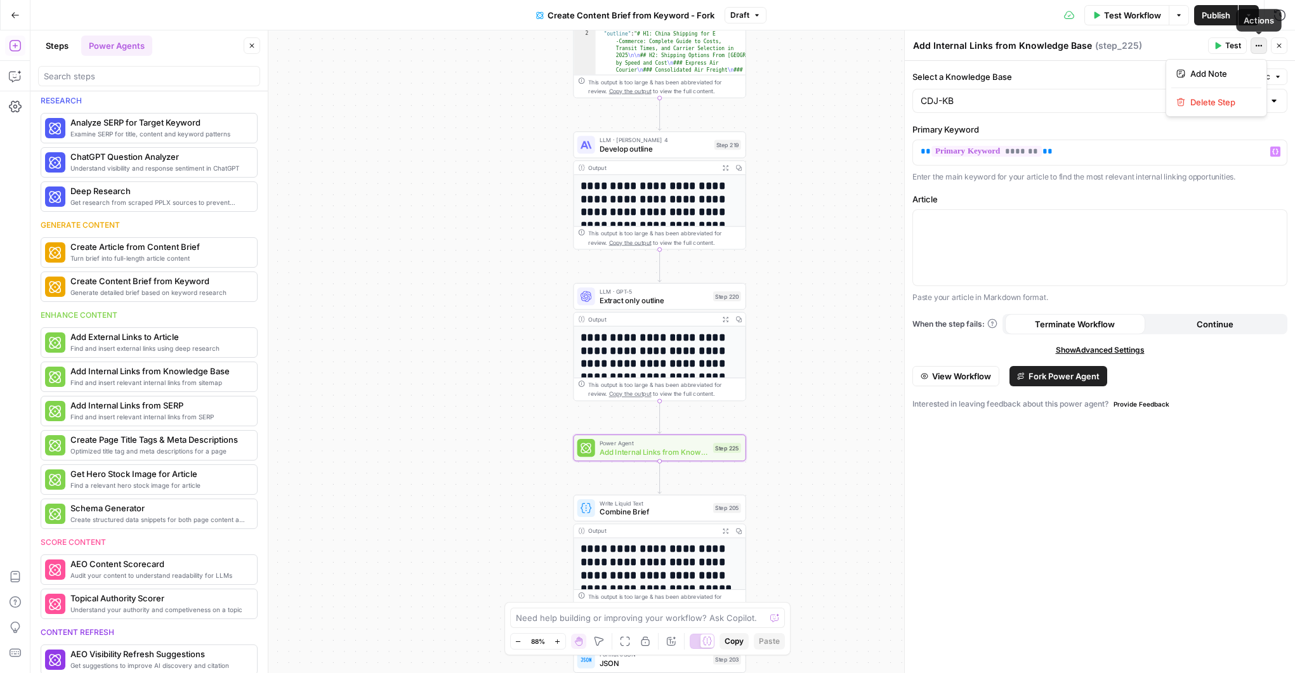
click at [1257, 44] on icon "button" at bounding box center [1259, 46] width 8 height 8
drag, startPoint x: 826, startPoint y: 123, endPoint x: 834, endPoint y: 123, distance: 8.3
click at [826, 123] on div "Workflow Set Inputs Inputs Google Search Perform Google Search Step 51 Output E…" at bounding box center [662, 351] width 1265 height 643
click at [1252, 77] on span "Static" at bounding box center [1260, 76] width 21 height 11
click at [1256, 52] on button "Actions" at bounding box center [1259, 45] width 17 height 17
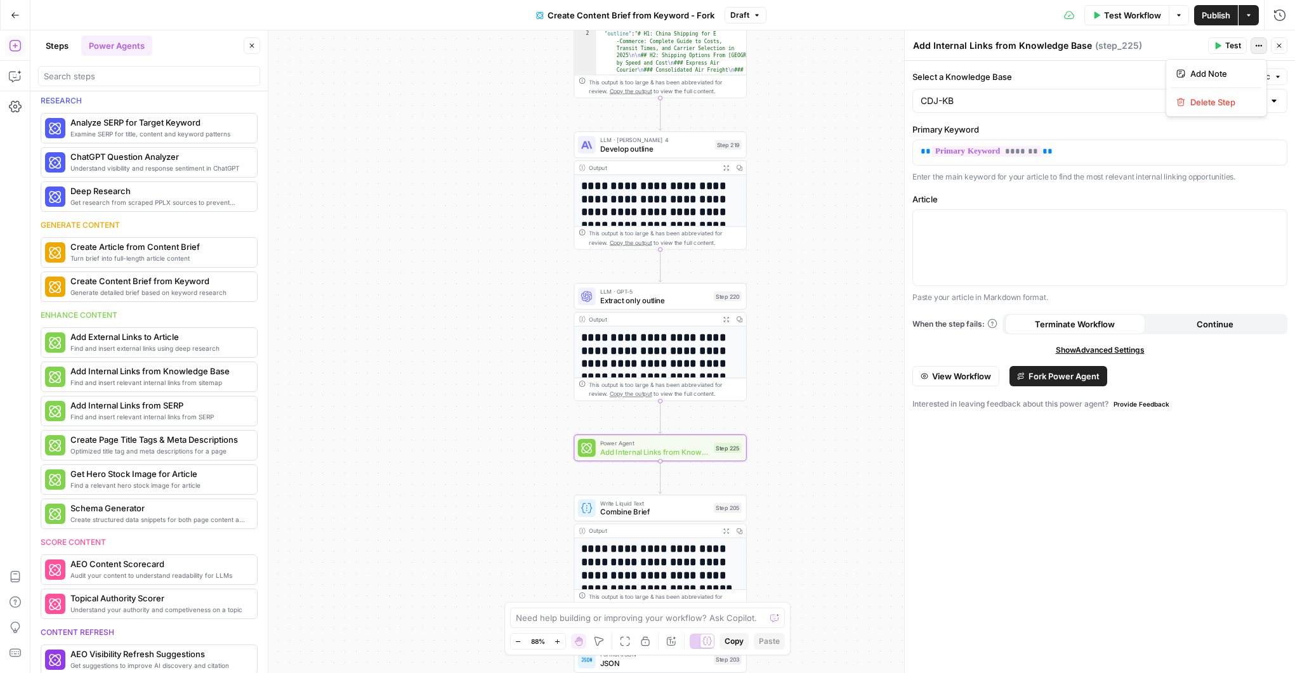
click at [1256, 52] on button "Actions" at bounding box center [1259, 45] width 17 height 17
click at [616, 451] on span "Add Internal Links from Knowledge Base" at bounding box center [654, 451] width 109 height 11
click at [1041, 375] on span "Fork Power Agent" at bounding box center [1064, 375] width 71 height 13
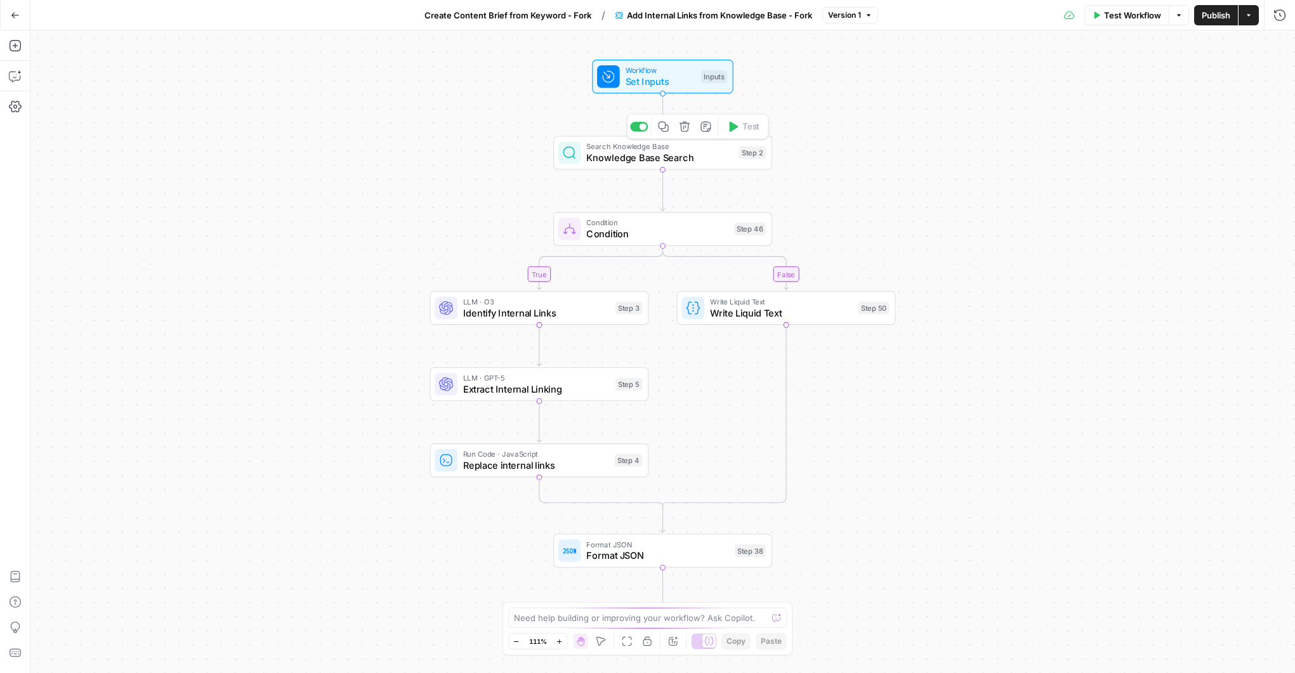
click at [697, 159] on span "Knowledge Base Search" at bounding box center [659, 158] width 147 height 14
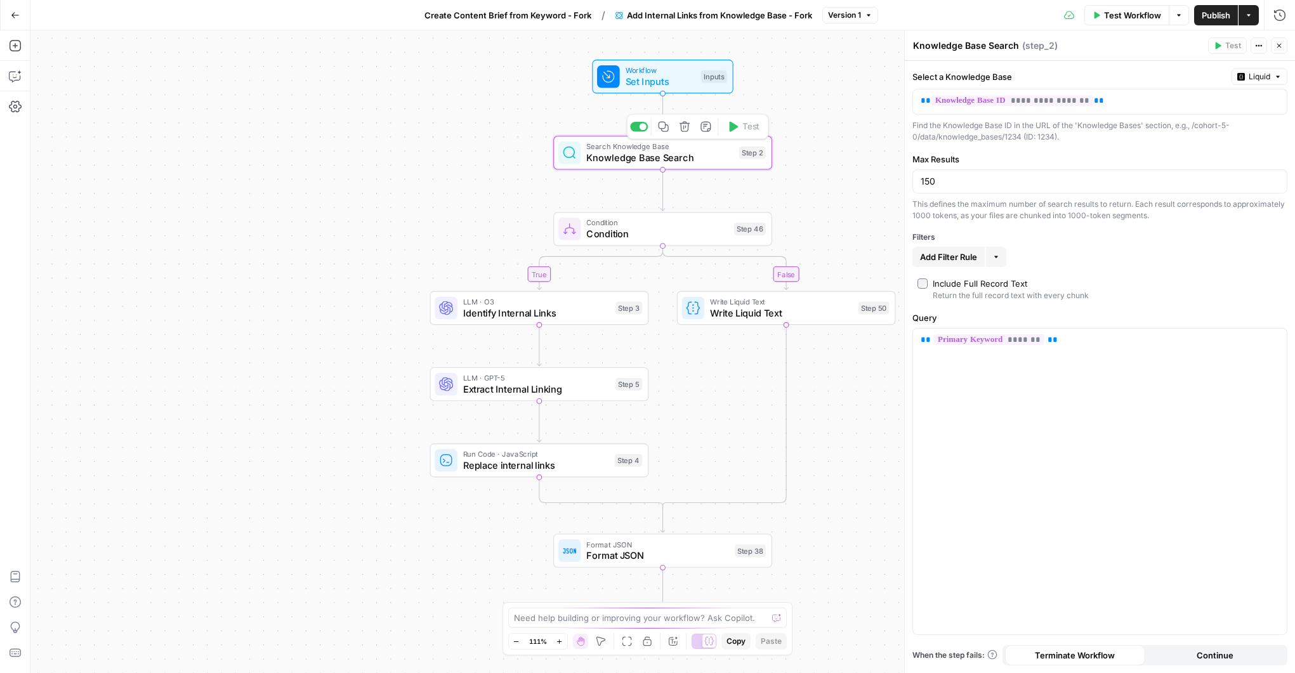
click at [666, 76] on span "Set Inputs" at bounding box center [661, 81] width 70 height 14
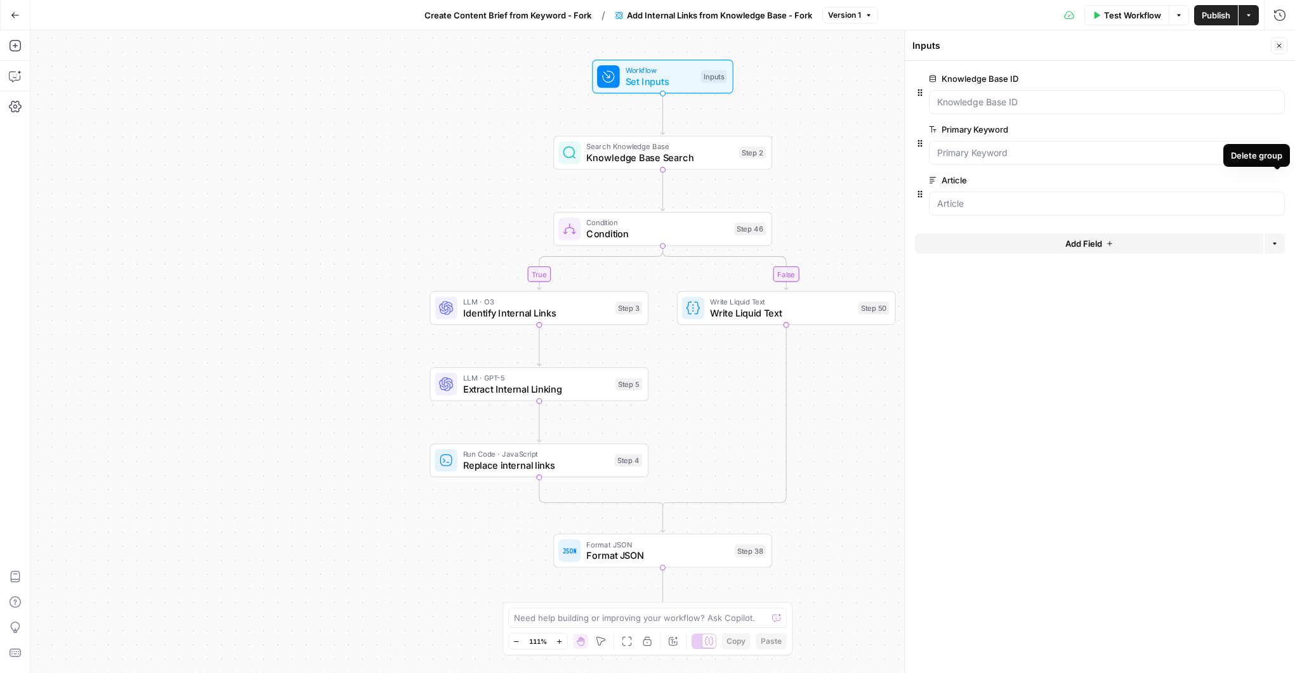
click at [1275, 184] on button "Delete group" at bounding box center [1277, 180] width 15 height 15
click at [618, 154] on span "Knowledge Base Search" at bounding box center [659, 158] width 147 height 14
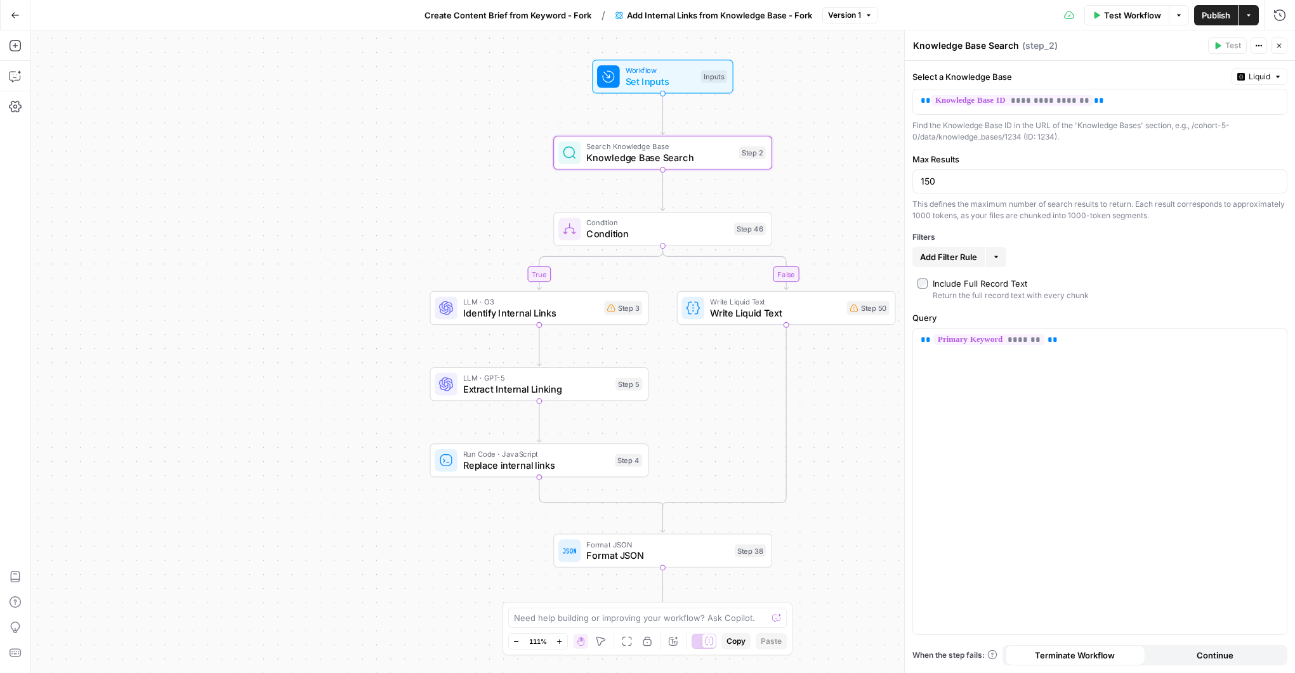
click at [965, 258] on span "Add Filter Rule" at bounding box center [948, 257] width 57 height 13
click at [962, 259] on input "text" at bounding box center [958, 259] width 75 height 13
type input "url"
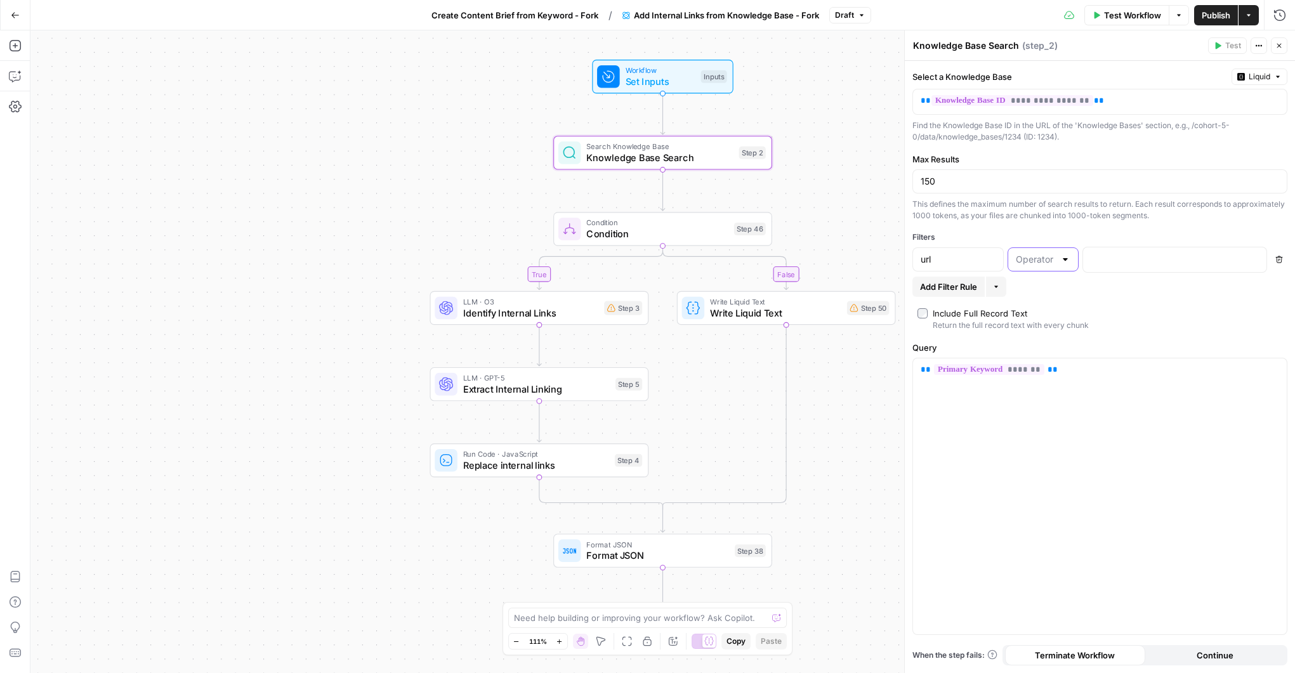
click at [1040, 261] on input "text" at bounding box center [1035, 259] width 39 height 13
click at [967, 262] on input "url" at bounding box center [958, 259] width 75 height 13
click at [1280, 260] on icon "button" at bounding box center [1280, 260] width 8 height 8
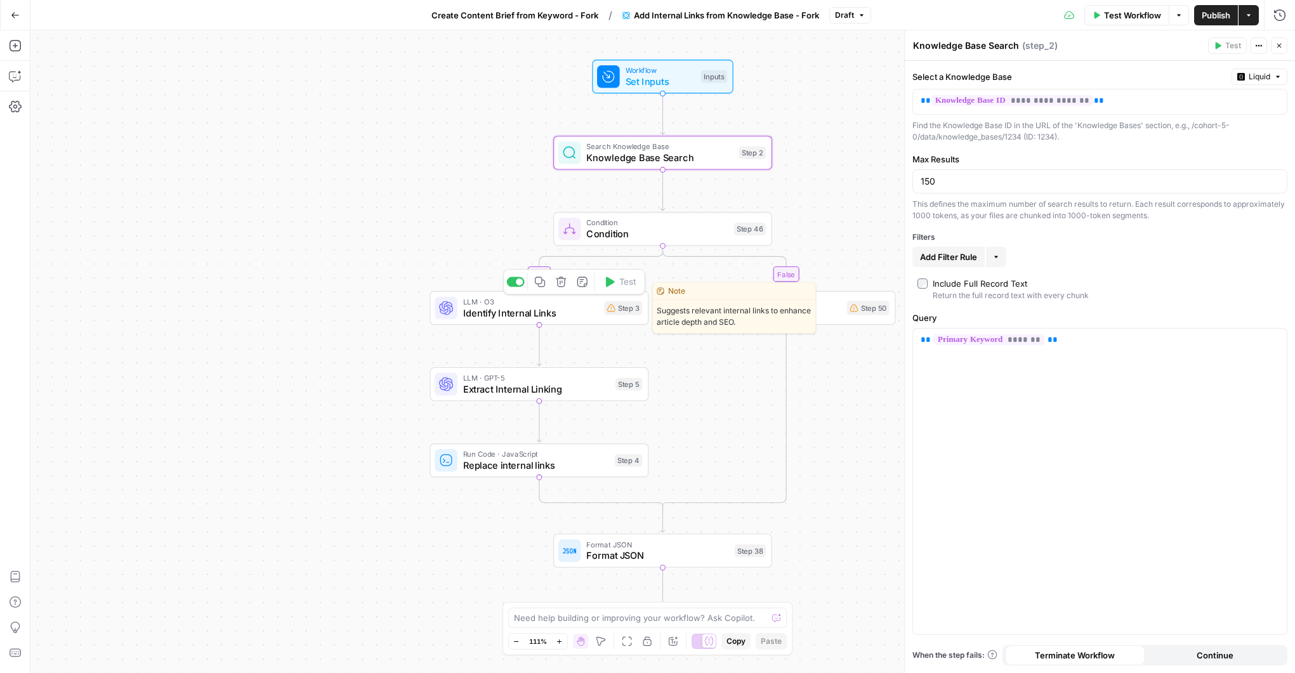
click at [582, 315] on span "Identify Internal Links" at bounding box center [531, 313] width 136 height 14
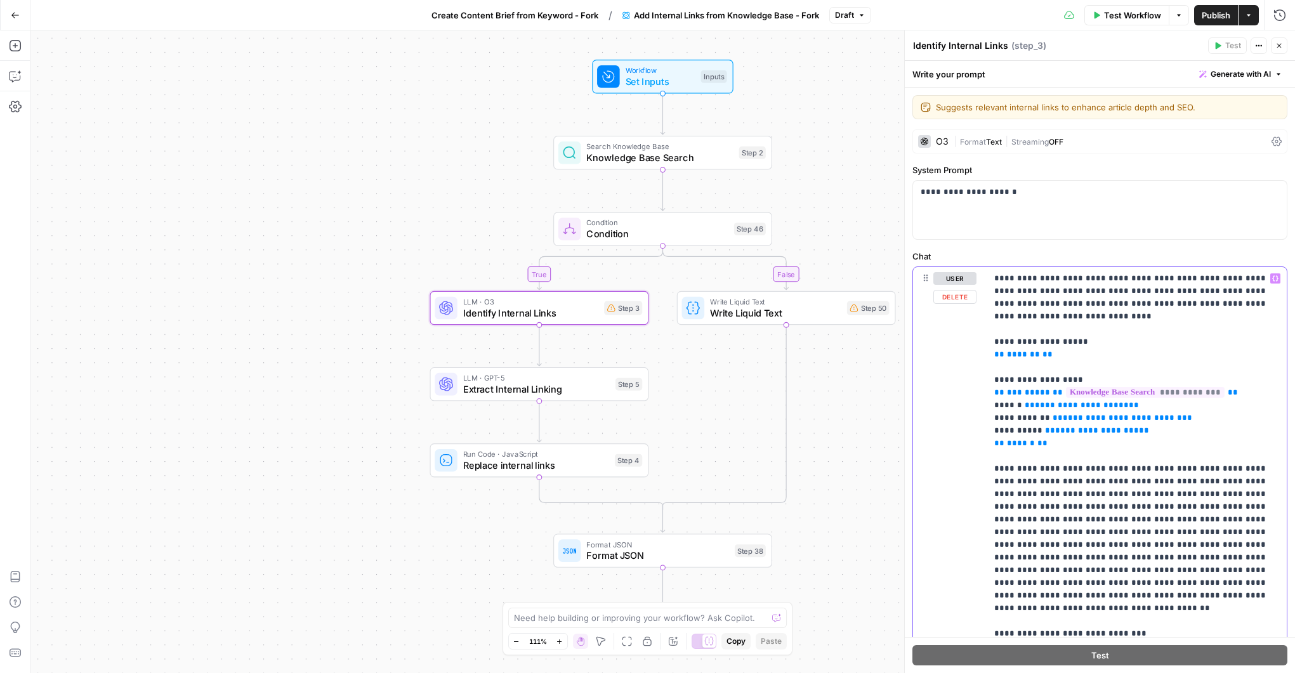
click at [1155, 285] on p "**********" at bounding box center [1137, 519] width 285 height 495
click at [1118, 279] on p "**********" at bounding box center [1137, 519] width 285 height 495
drag, startPoint x: 1231, startPoint y: 279, endPoint x: 1165, endPoint y: 280, distance: 66.0
click at [1155, 279] on p "**********" at bounding box center [1137, 519] width 285 height 495
drag, startPoint x: 1034, startPoint y: 292, endPoint x: 1210, endPoint y: 306, distance: 177.0
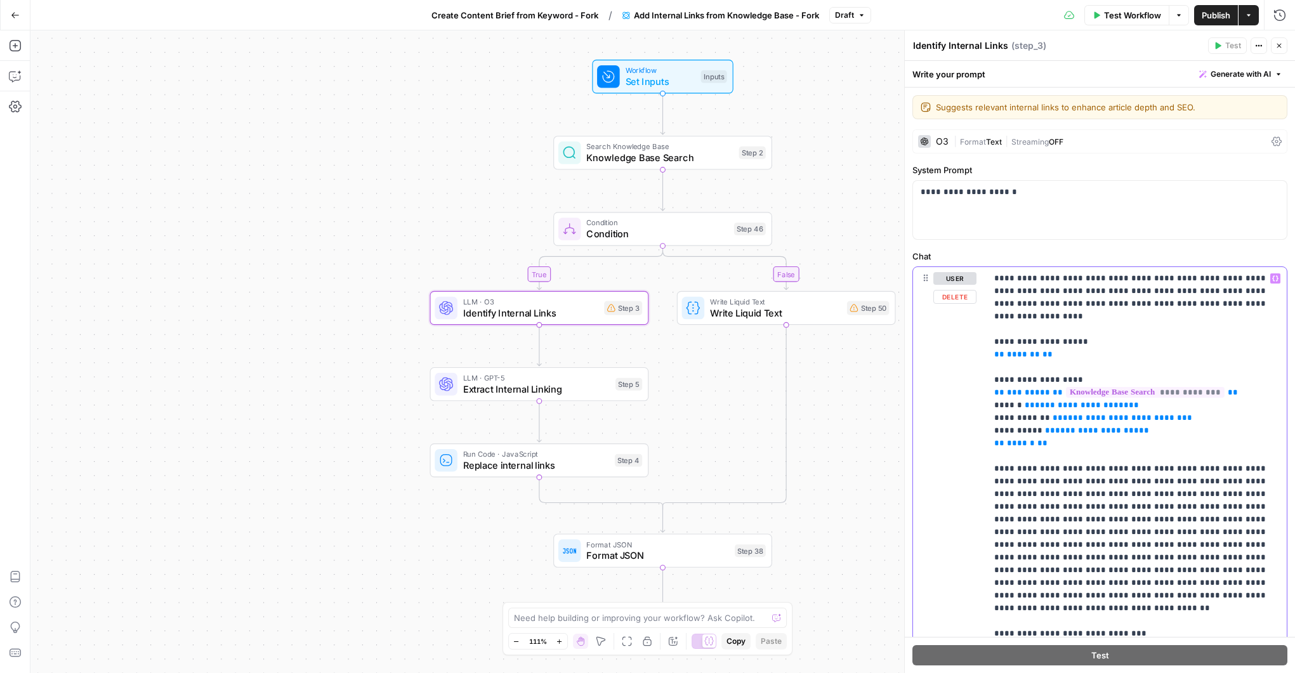
click at [1210, 306] on p "**********" at bounding box center [1137, 519] width 285 height 495
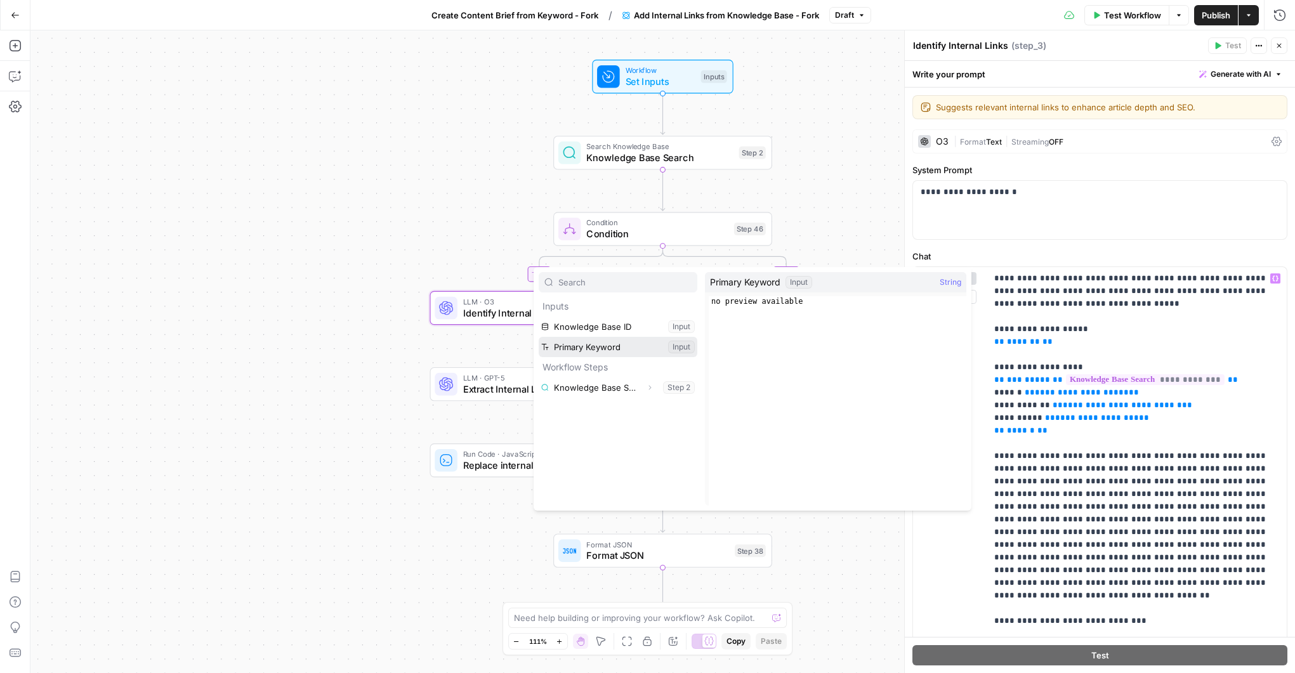
click at [585, 343] on button "Select variable Primary Keyword" at bounding box center [618, 347] width 159 height 20
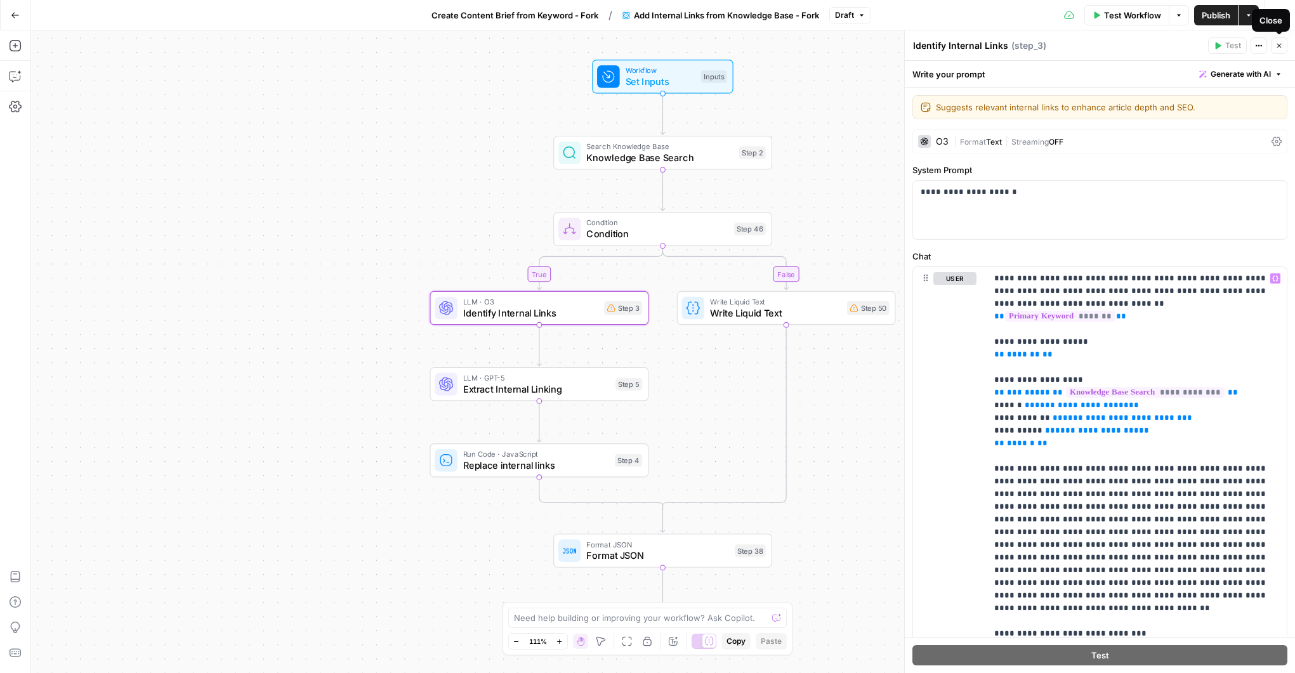
click at [1277, 43] on icon "button" at bounding box center [1280, 46] width 8 height 8
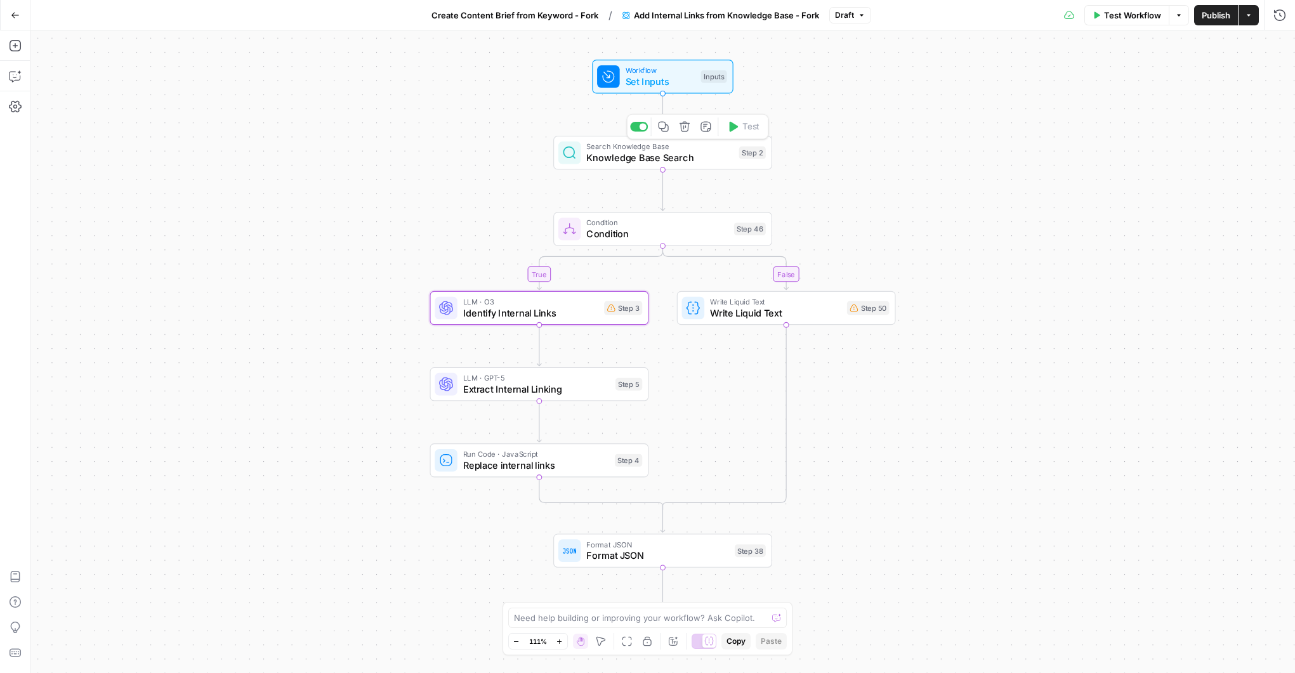
click at [642, 158] on span "Knowledge Base Search" at bounding box center [659, 158] width 147 height 14
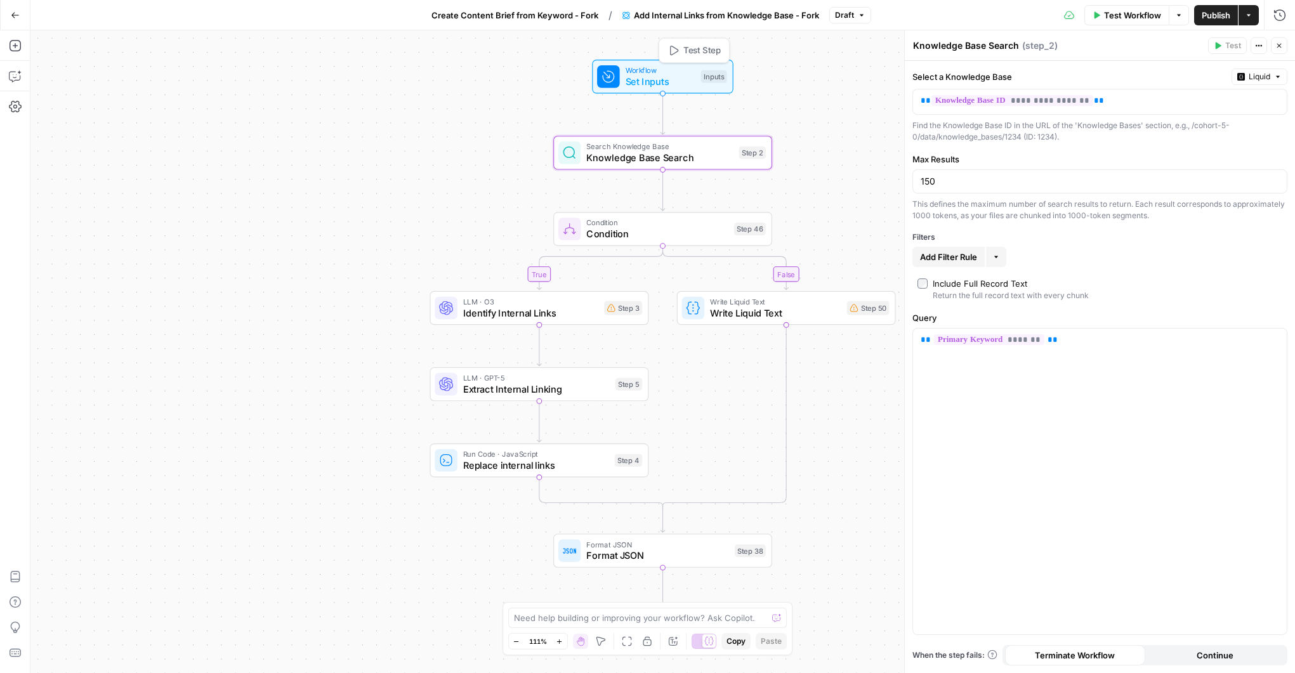
click at [641, 81] on span "Set Inputs" at bounding box center [661, 81] width 70 height 14
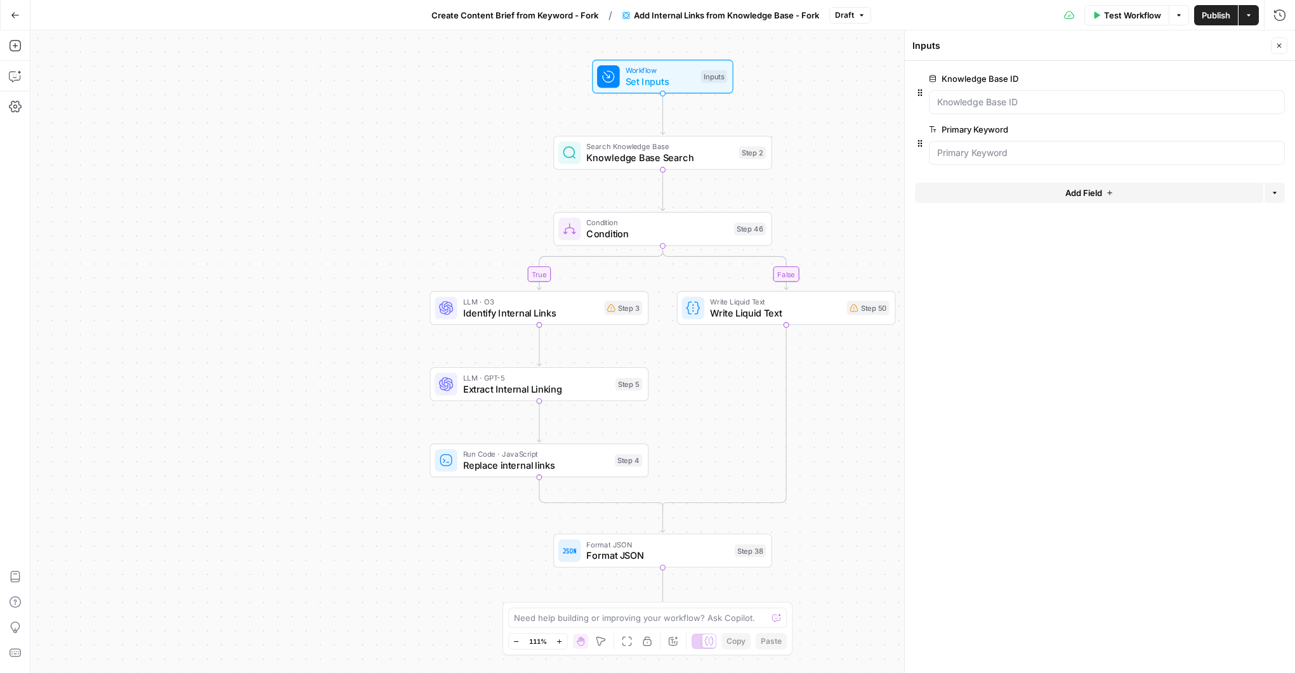
click at [630, 150] on span "Search Knowledge Base" at bounding box center [659, 146] width 147 height 11
type textarea "Knowledge Base Search"
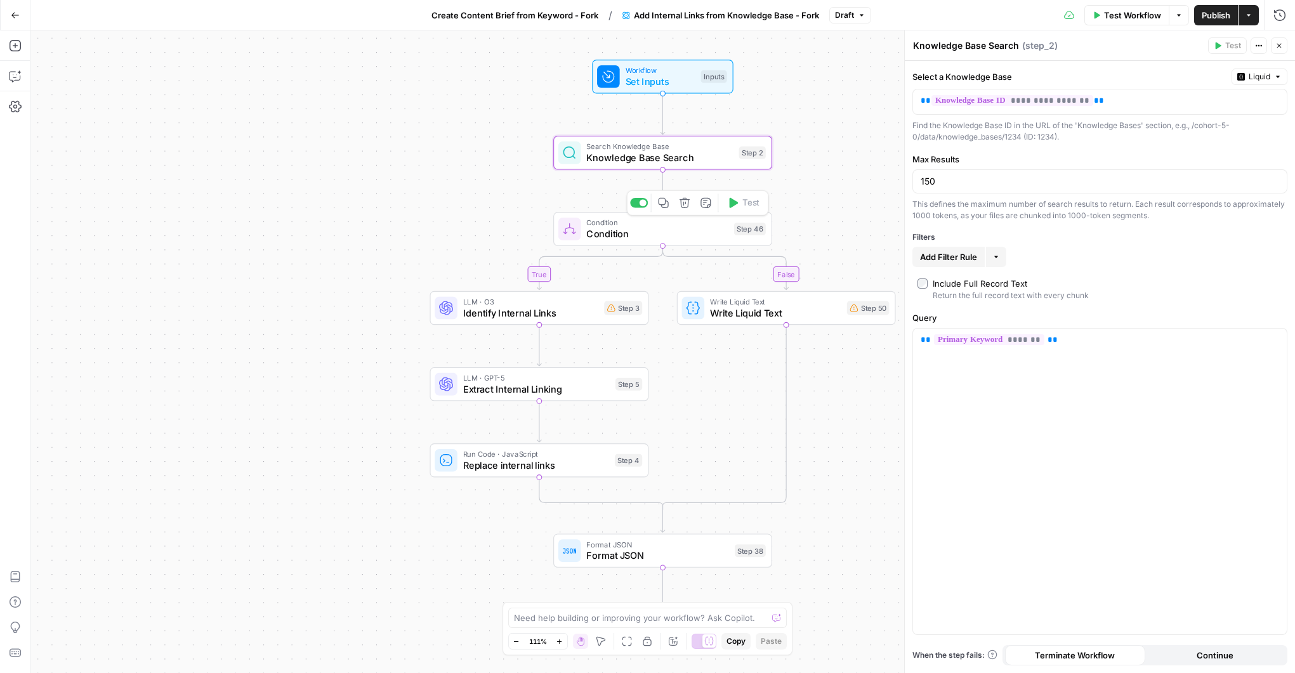
click at [625, 230] on span "Condition" at bounding box center [657, 234] width 142 height 14
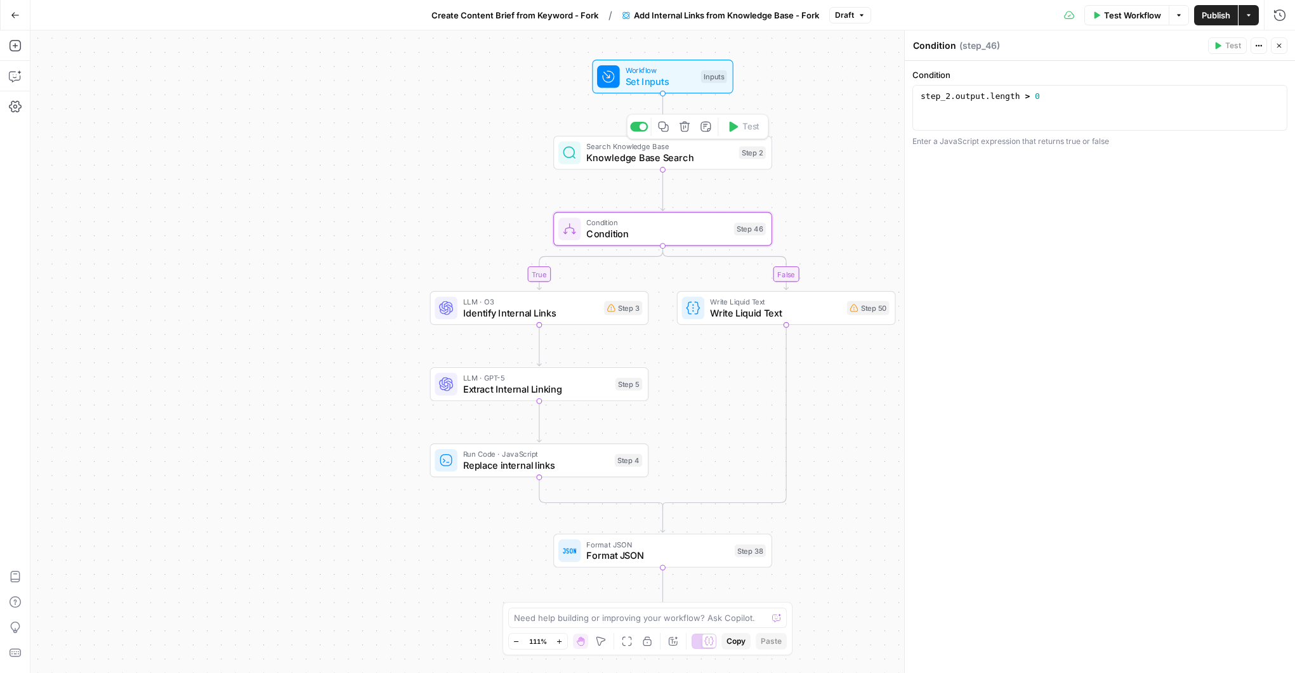
click at [605, 162] on span "Knowledge Base Search" at bounding box center [659, 158] width 147 height 14
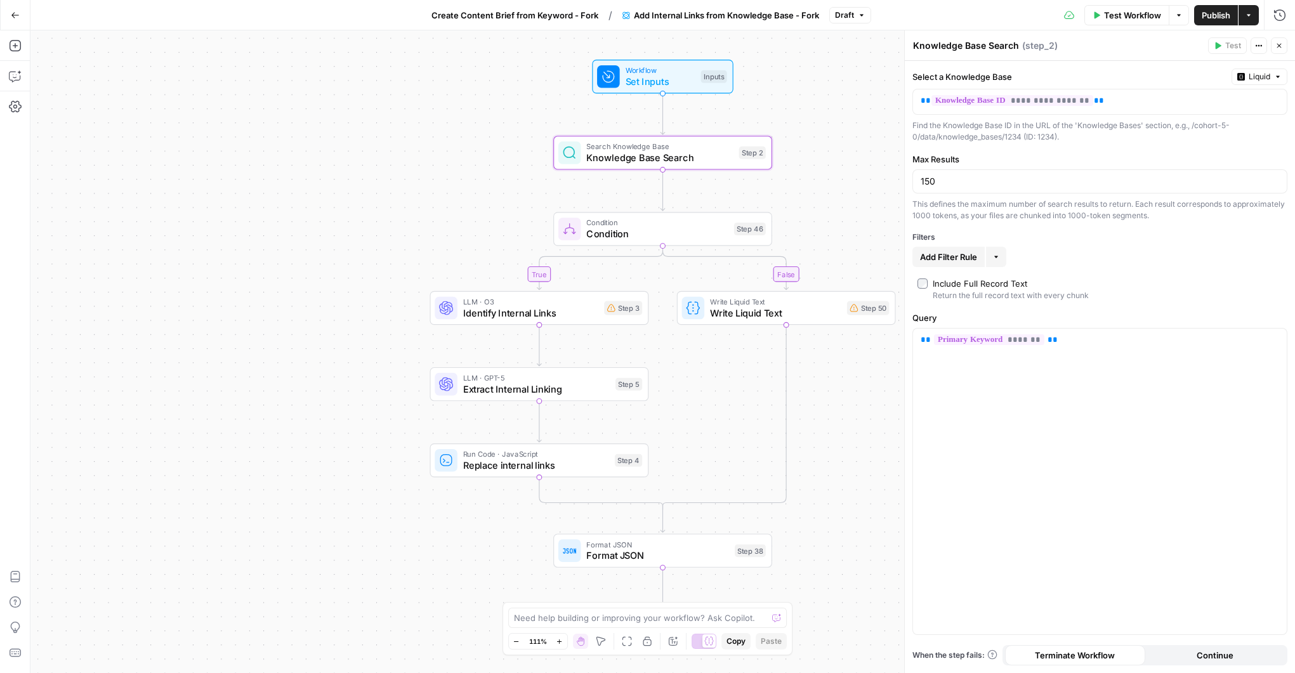
click at [951, 259] on span "Add Filter Rule" at bounding box center [948, 257] width 57 height 13
click at [940, 258] on input "text" at bounding box center [958, 259] width 75 height 13
type input "url"
click at [1050, 260] on input "text" at bounding box center [1035, 259] width 39 height 13
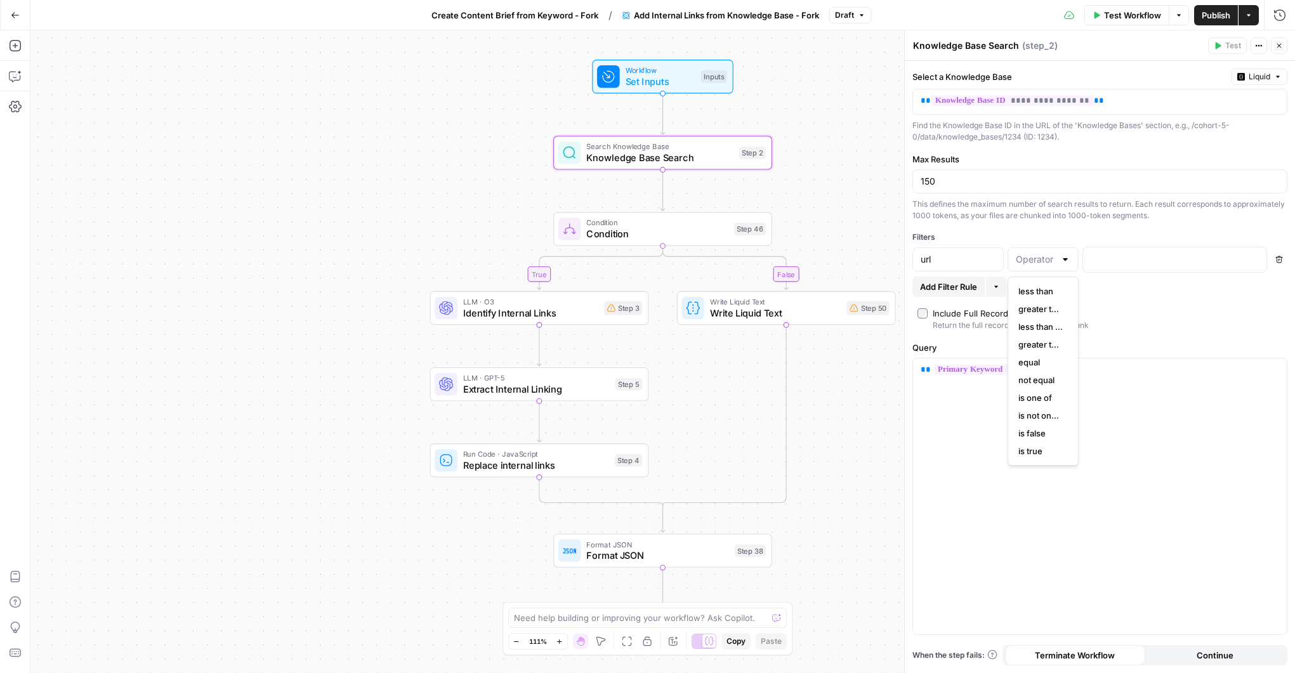
click at [957, 266] on div "url" at bounding box center [958, 260] width 91 height 24
click at [955, 260] on input "url" at bounding box center [958, 259] width 75 height 13
click at [1050, 265] on input "text" at bounding box center [1035, 259] width 39 height 13
click at [1280, 257] on icon "button" at bounding box center [1279, 259] width 7 height 7
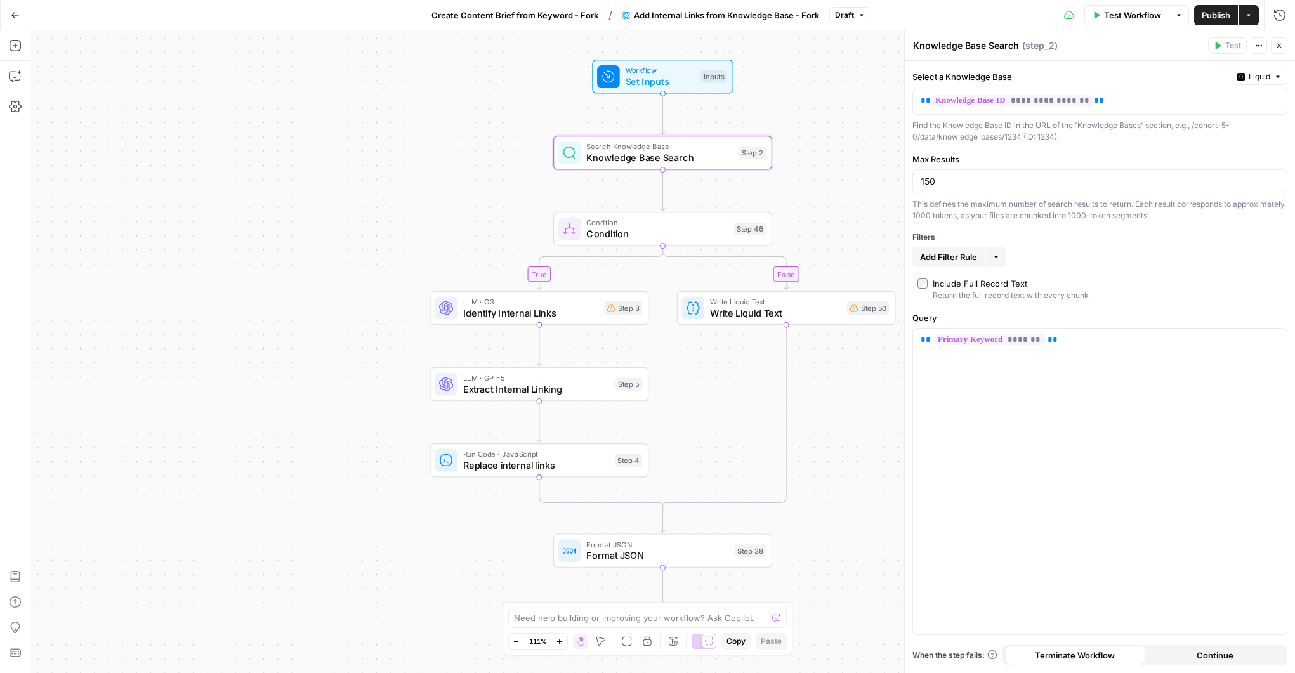
click at [1283, 48] on button "Close" at bounding box center [1279, 45] width 17 height 17
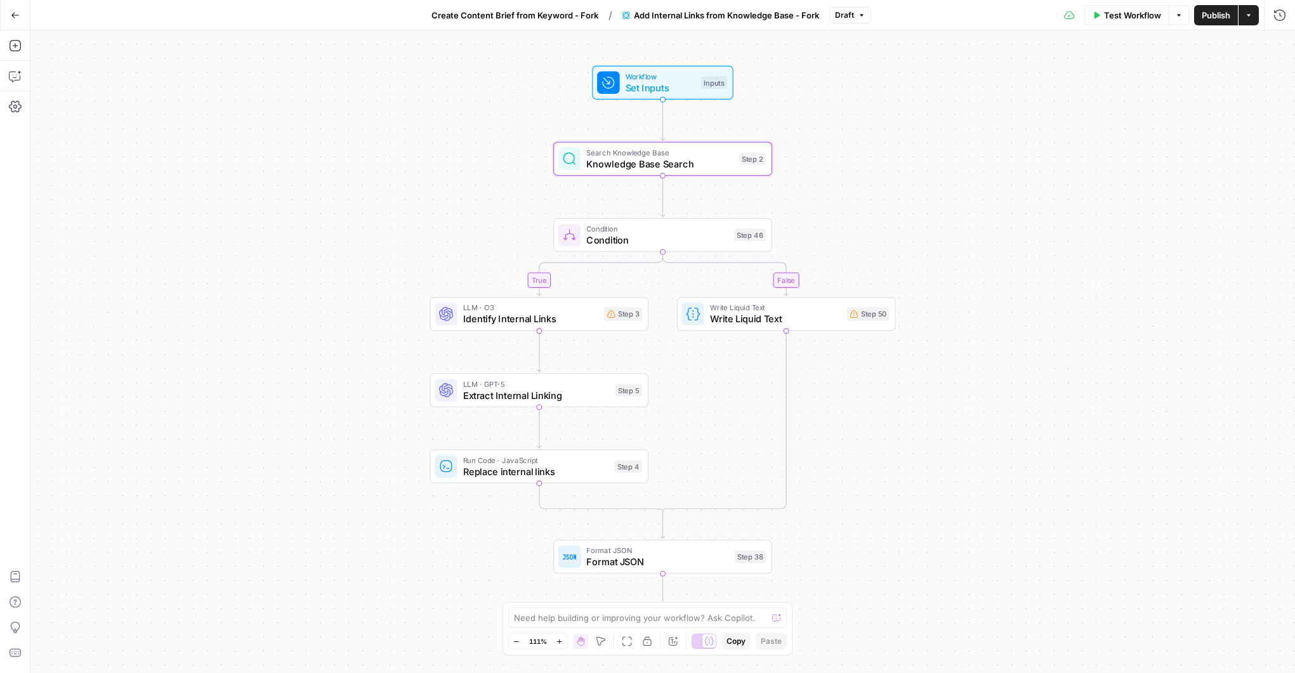
click at [700, 169] on span "Knowledge Base Search" at bounding box center [659, 164] width 147 height 14
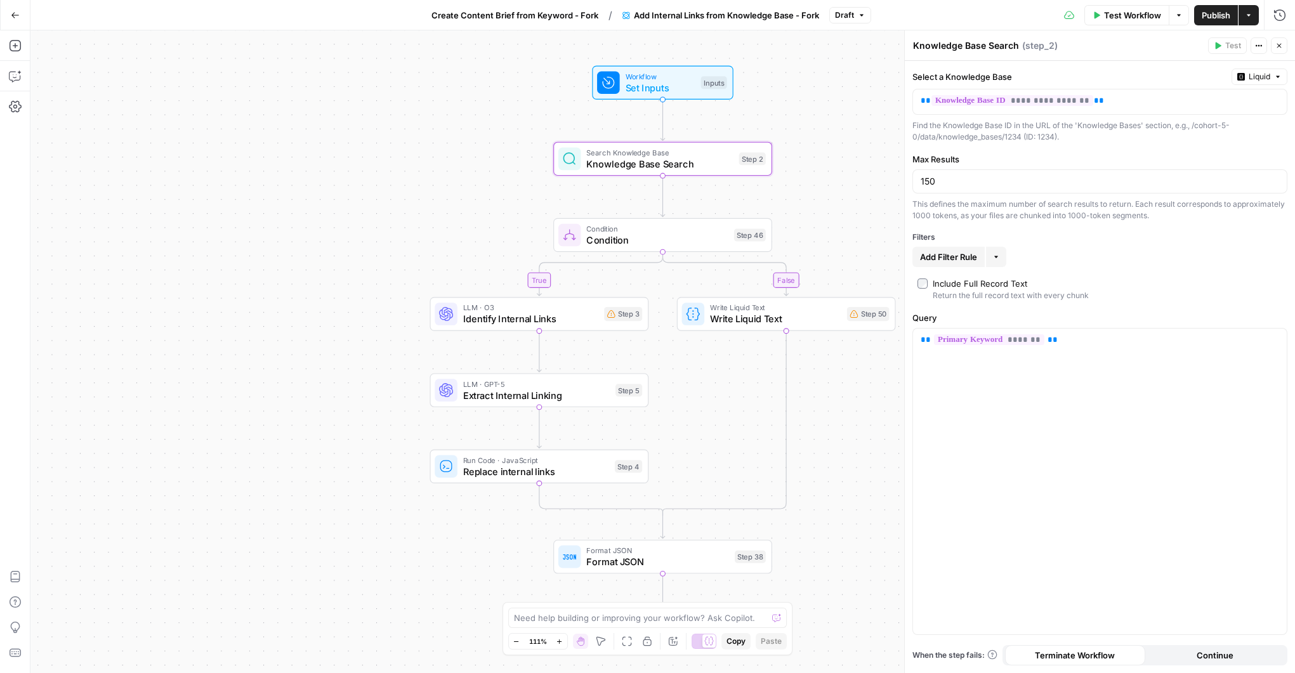
click at [543, 310] on span "LLM · O3" at bounding box center [531, 307] width 136 height 11
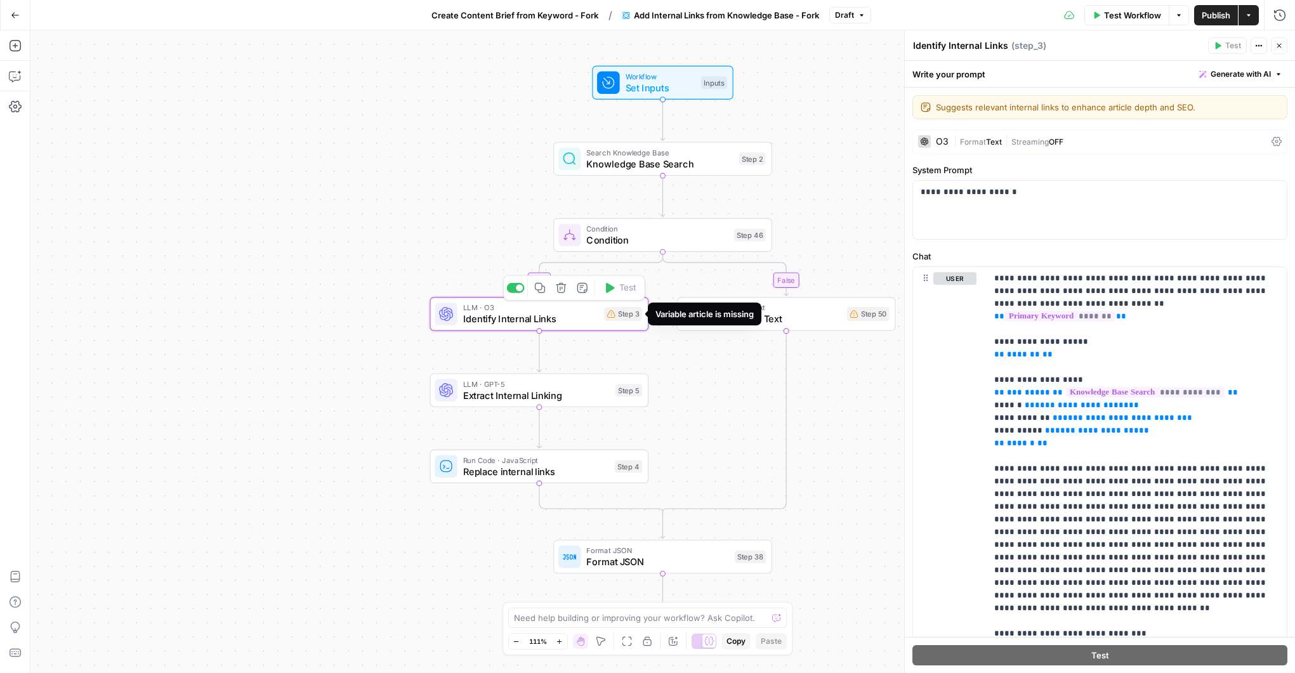
click at [628, 317] on div "Step 3" at bounding box center [623, 314] width 38 height 14
drag, startPoint x: 1063, startPoint y: 343, endPoint x: 992, endPoint y: 328, distance: 72.6
click at [992, 328] on div "**********" at bounding box center [1137, 519] width 300 height 505
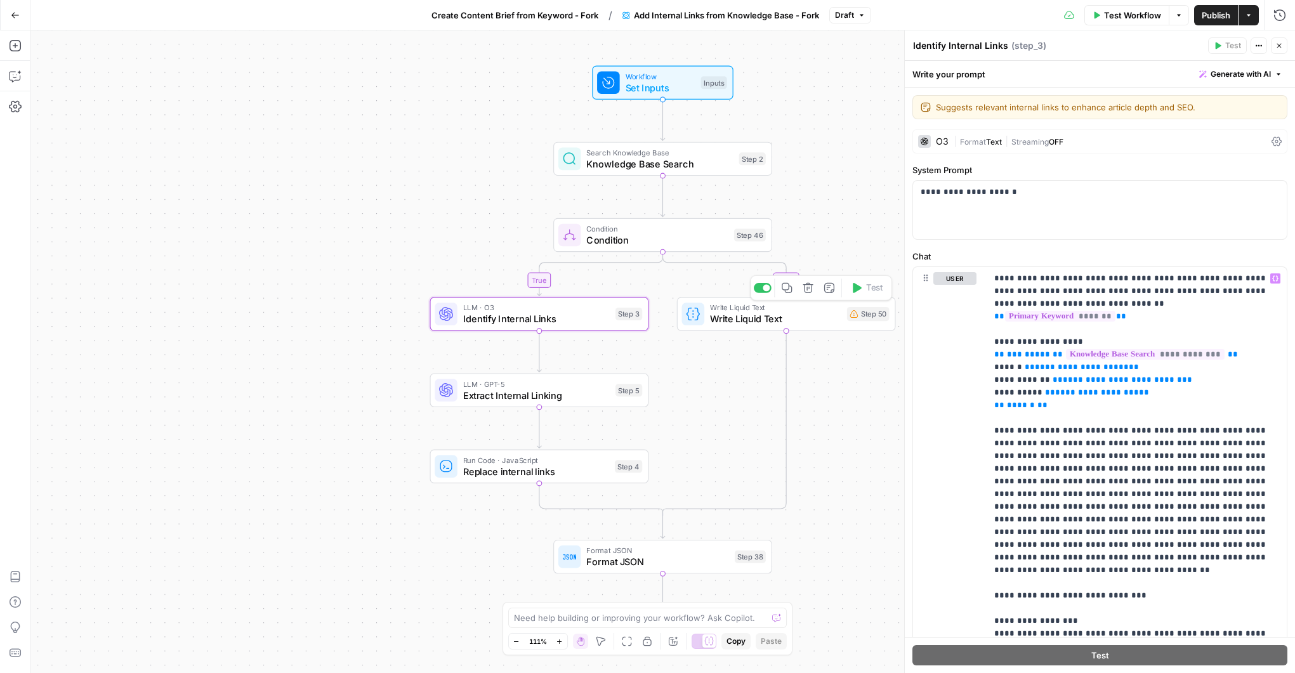
click at [812, 320] on span "Write Liquid Text" at bounding box center [775, 319] width 131 height 14
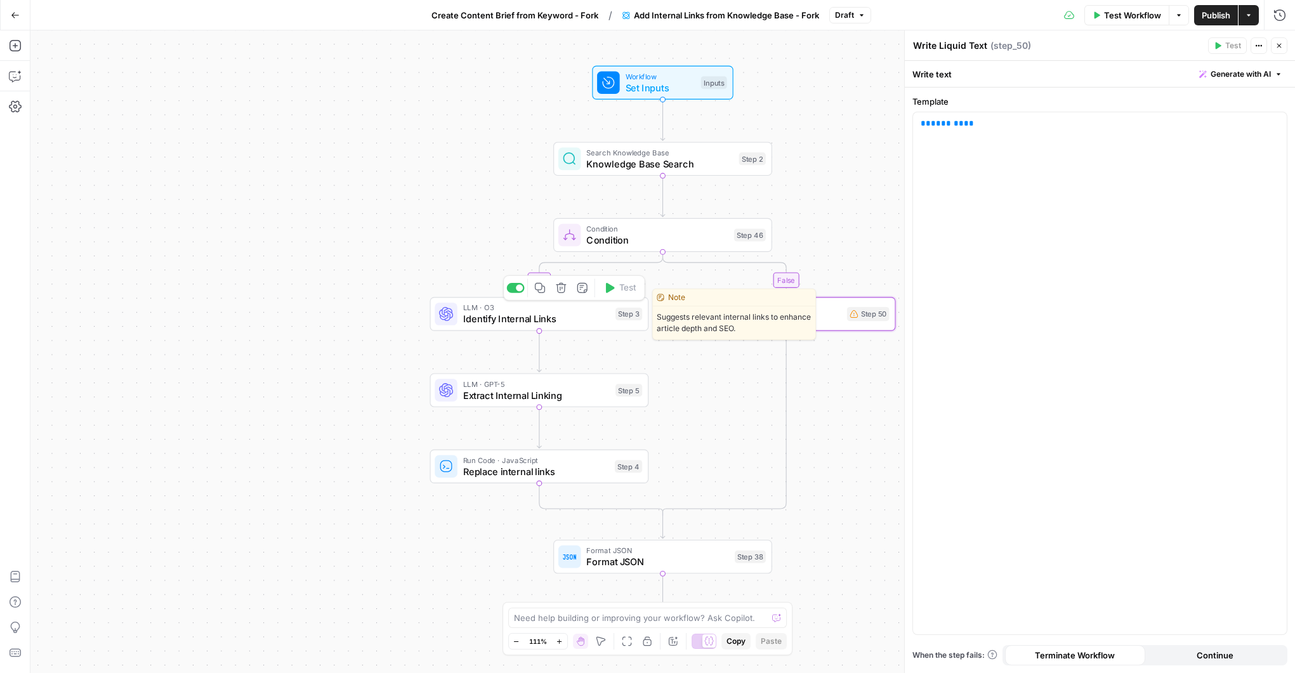
click at [576, 315] on span "Identify Internal Links" at bounding box center [536, 319] width 147 height 14
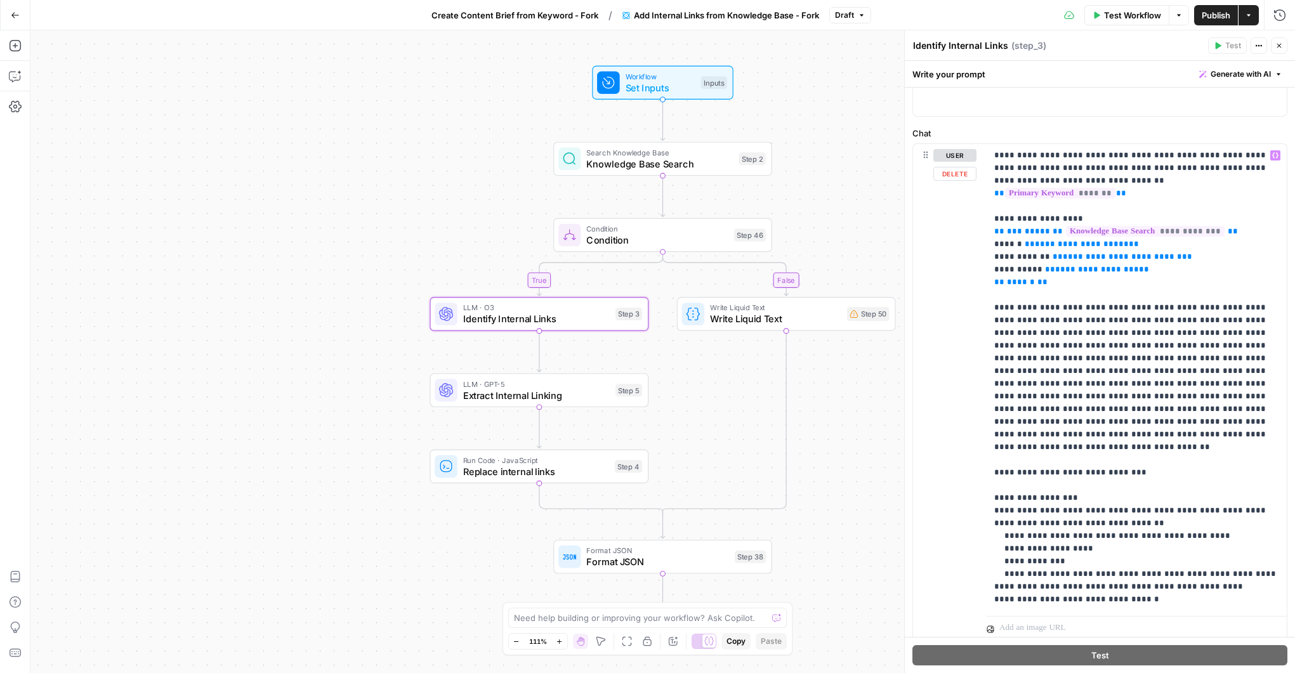
scroll to position [165, 0]
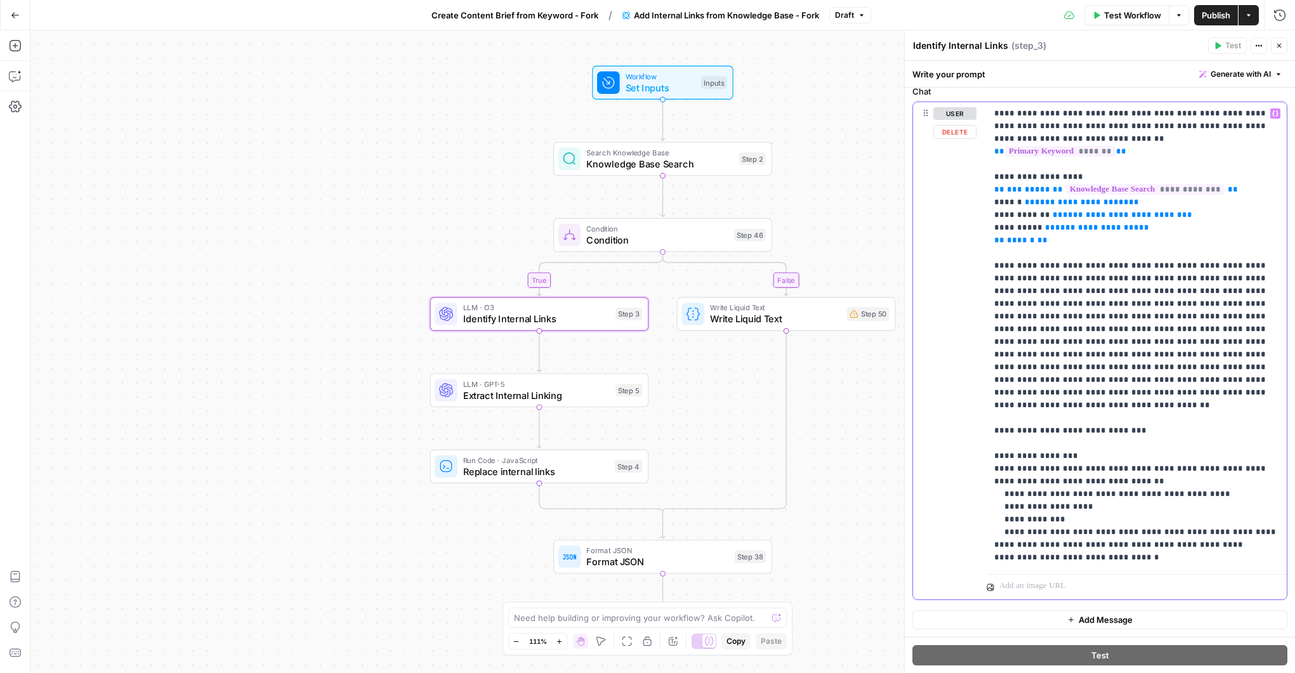
drag, startPoint x: 1202, startPoint y: 457, endPoint x: 948, endPoint y: 453, distance: 254.6
click at [948, 453] on div "**********" at bounding box center [1100, 351] width 374 height 498
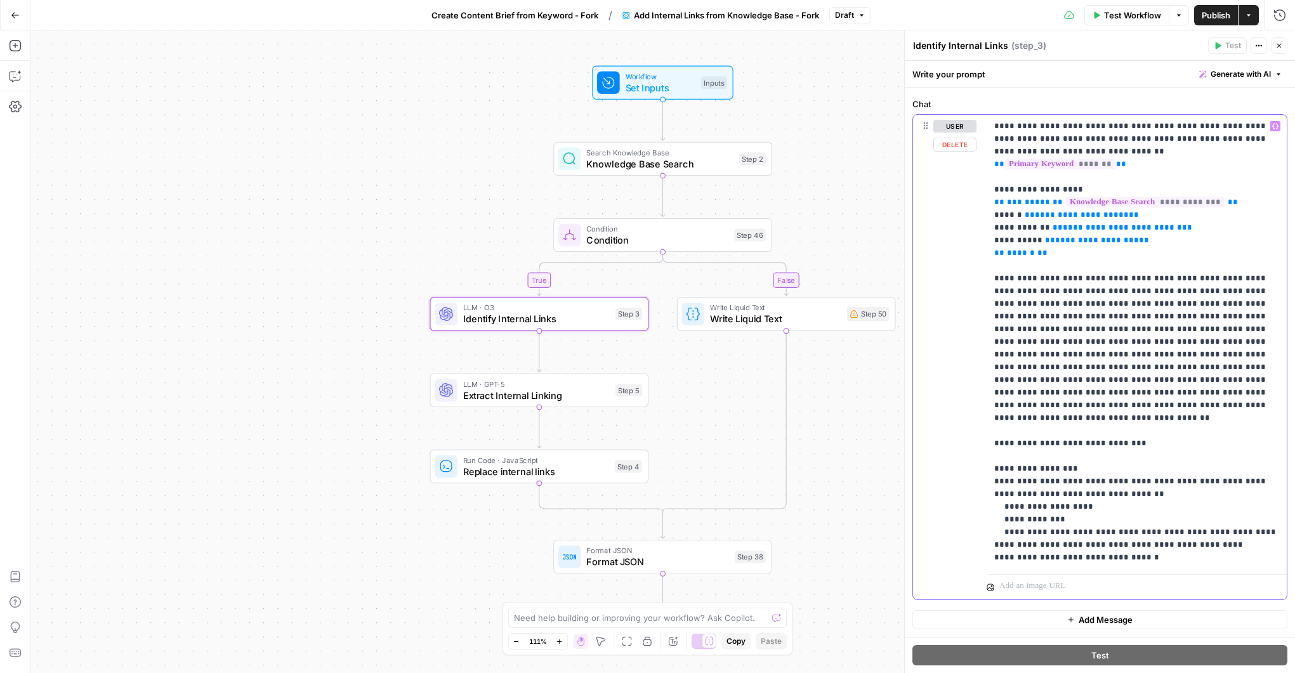
drag, startPoint x: 1168, startPoint y: 505, endPoint x: 958, endPoint y: 491, distance: 210.0
click at [957, 492] on div "**********" at bounding box center [1100, 357] width 374 height 485
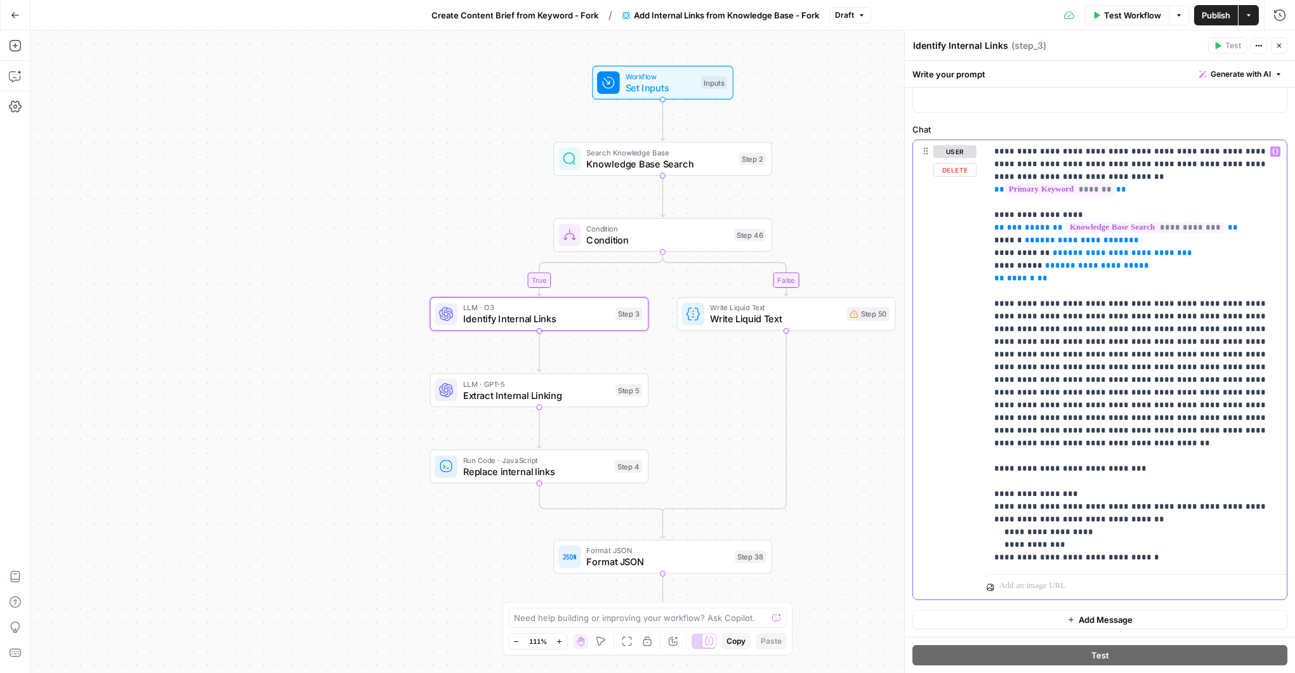
scroll to position [0, 0]
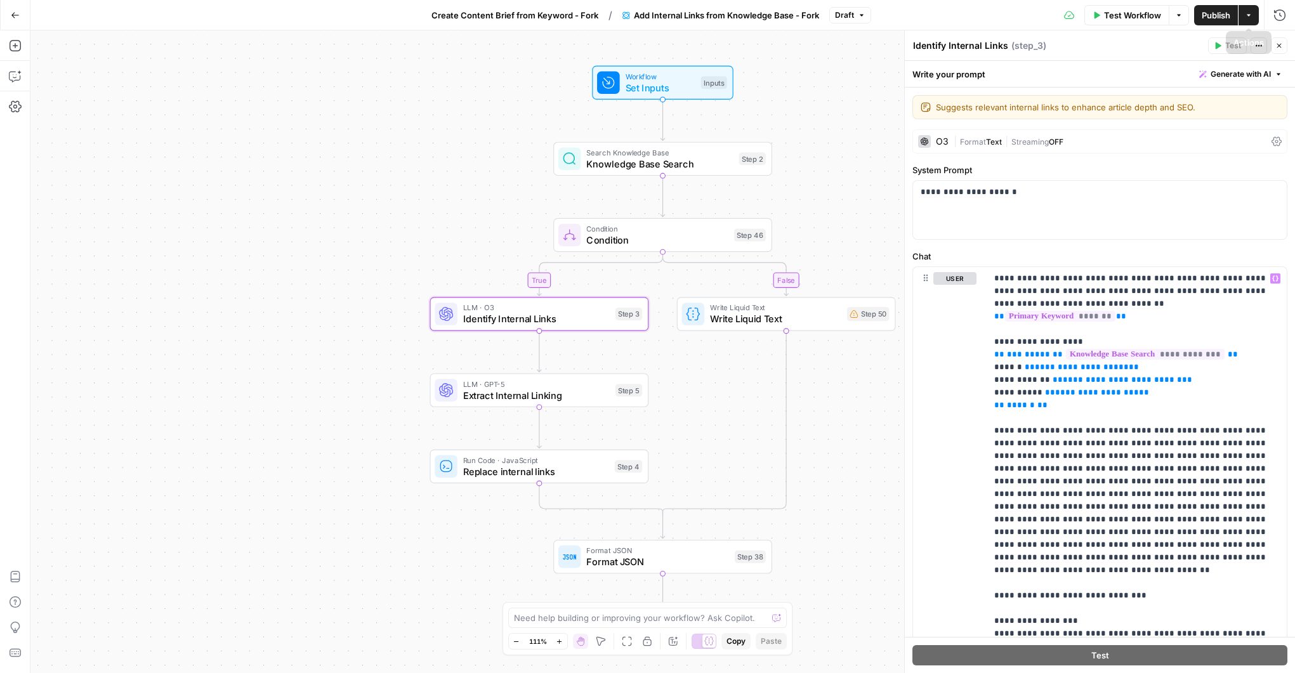
click at [1282, 44] on icon "button" at bounding box center [1280, 46] width 8 height 8
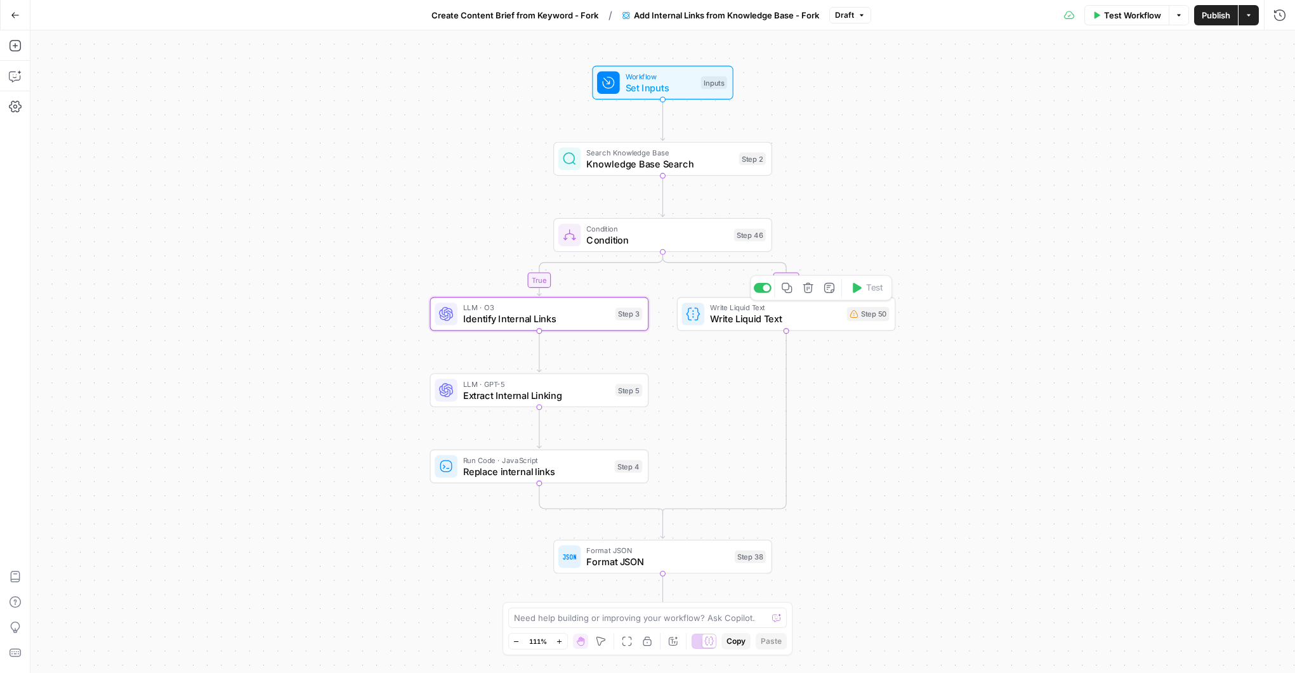
click at [758, 329] on div "Write Liquid Text Write Liquid Text Step 50 Copy step Delete step Add Note Test" at bounding box center [786, 314] width 219 height 34
drag, startPoint x: 971, startPoint y: 122, endPoint x: 906, endPoint y: 124, distance: 64.8
click at [906, 124] on div "Write Liquid Text Write Liquid Text ( step_50 ) Test Actions Close Write text G…" at bounding box center [1099, 351] width 391 height 643
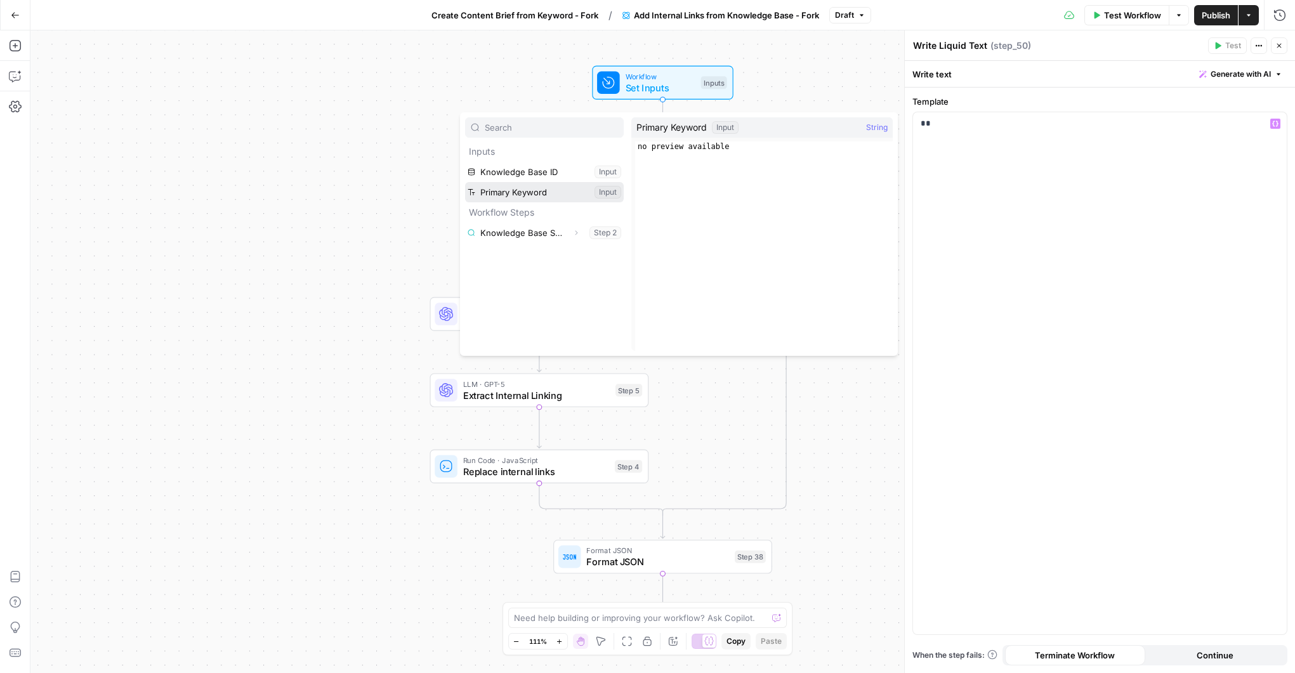
click at [544, 188] on button "Select variable Primary Keyword" at bounding box center [544, 192] width 159 height 20
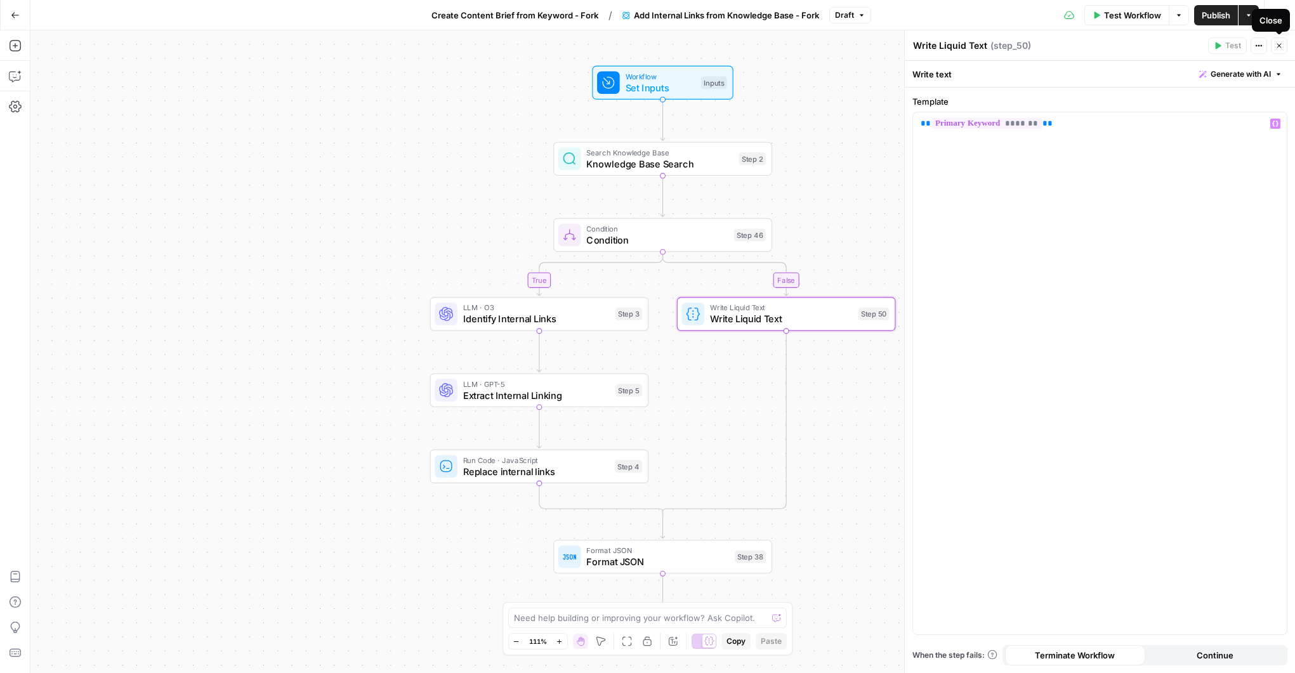
click at [1276, 48] on icon "button" at bounding box center [1280, 46] width 8 height 8
click at [1205, 18] on span "Publish" at bounding box center [1216, 15] width 29 height 13
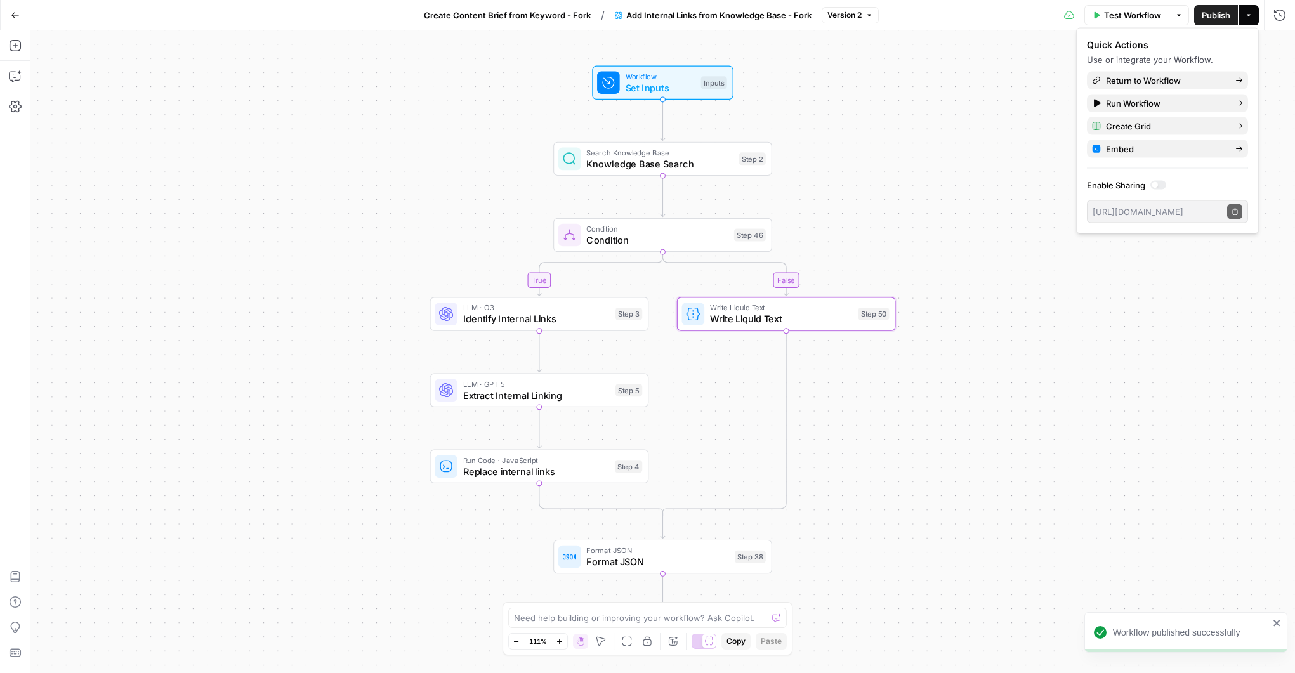
click at [570, 19] on span "Create Content Brief from Keyword - Fork" at bounding box center [507, 15] width 167 height 13
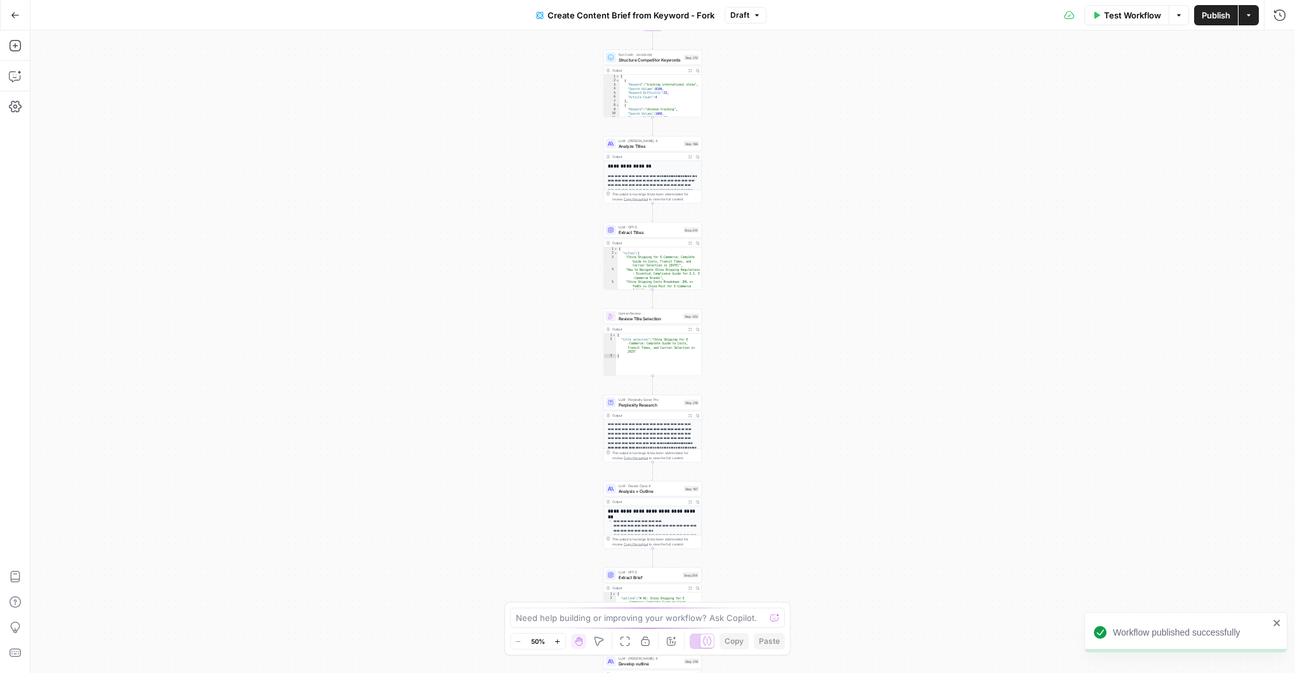
drag, startPoint x: 764, startPoint y: 268, endPoint x: 755, endPoint y: 103, distance: 165.9
click at [754, 98] on div "Workflow Set Inputs Inputs Google Search Perform Google Search Step 51 Output E…" at bounding box center [662, 351] width 1265 height 643
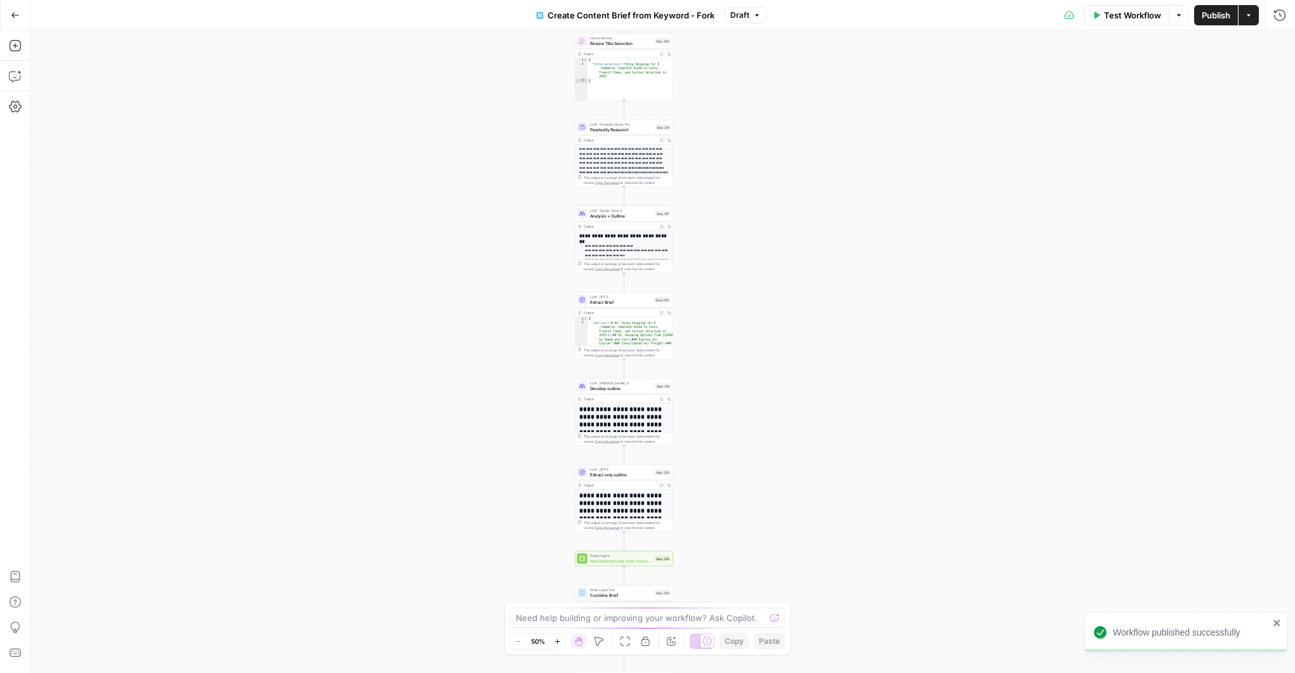
drag, startPoint x: 746, startPoint y: 318, endPoint x: 740, endPoint y: 190, distance: 127.7
click at [740, 190] on div "Workflow Set Inputs Inputs Google Search Perform Google Search Step 51 Output E…" at bounding box center [662, 351] width 1265 height 643
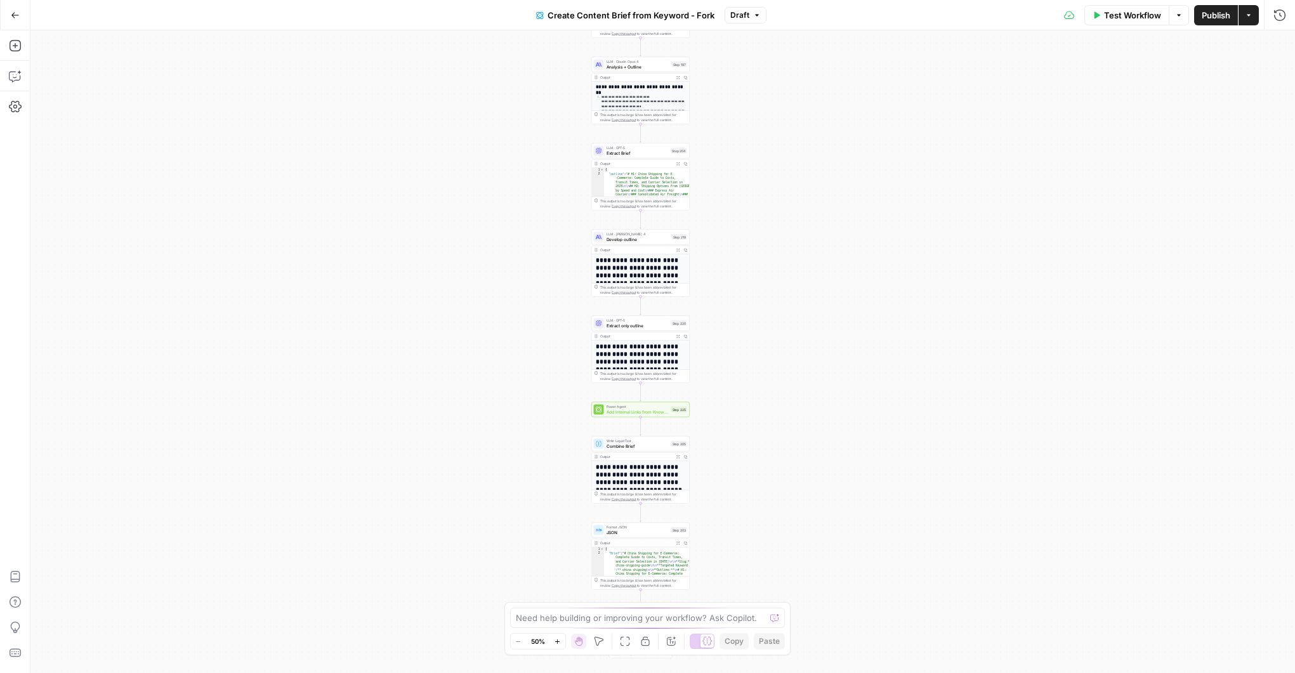
drag, startPoint x: 750, startPoint y: 326, endPoint x: 750, endPoint y: 241, distance: 85.7
click at [750, 241] on div "Workflow Set Inputs Inputs Google Search Perform Google Search Step 51 Output E…" at bounding box center [662, 351] width 1265 height 643
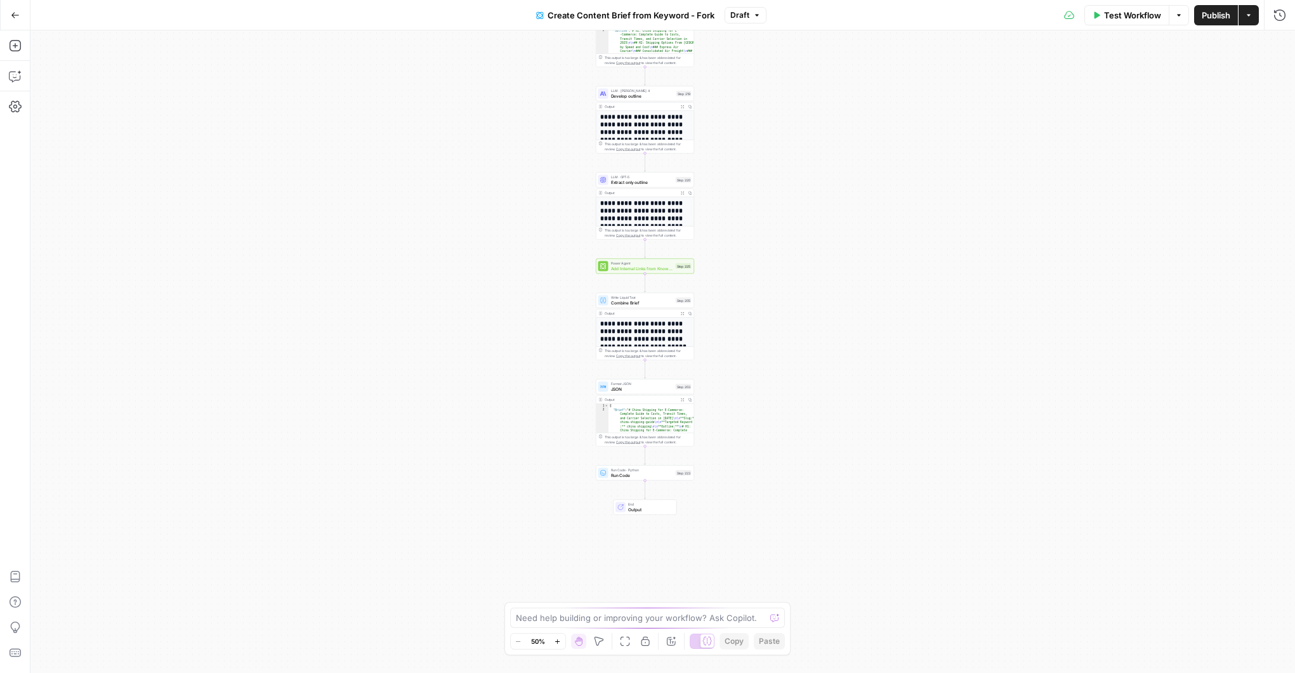
drag, startPoint x: 752, startPoint y: 347, endPoint x: 758, endPoint y: 282, distance: 65.0
click at [758, 282] on div "Workflow Set Inputs Inputs Google Search Perform Google Search Step 51 Output E…" at bounding box center [662, 351] width 1265 height 643
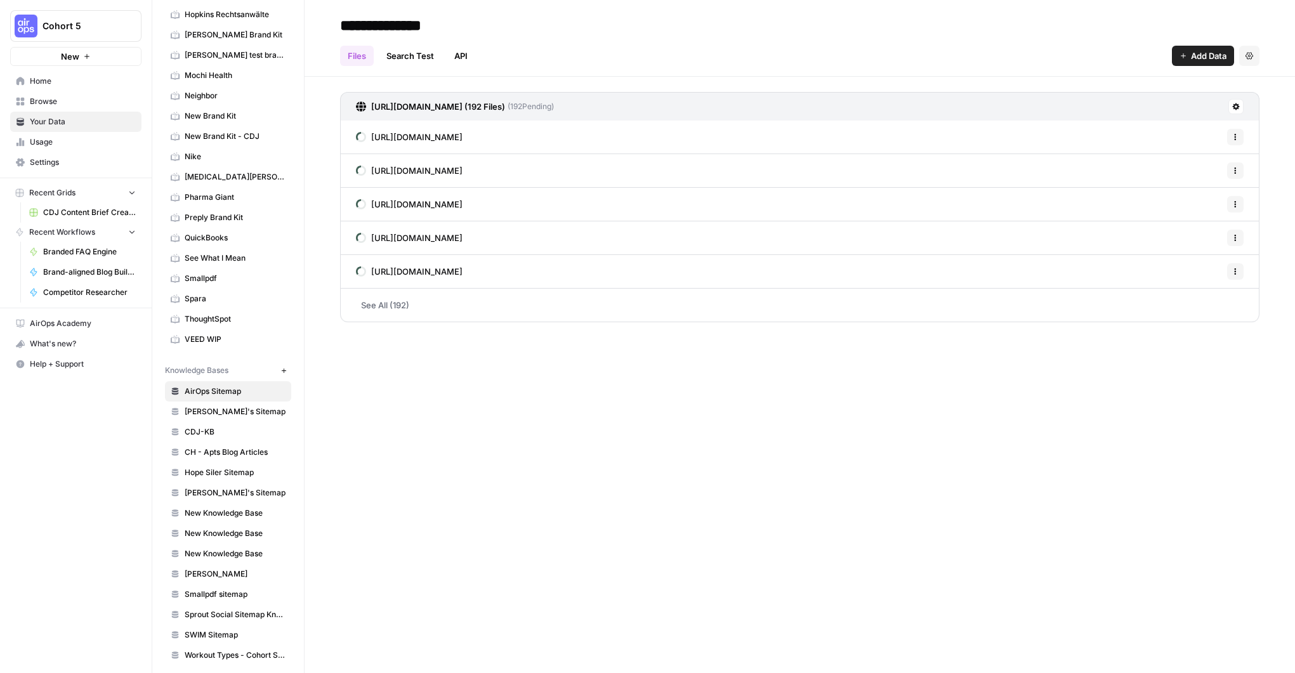
scroll to position [233, 0]
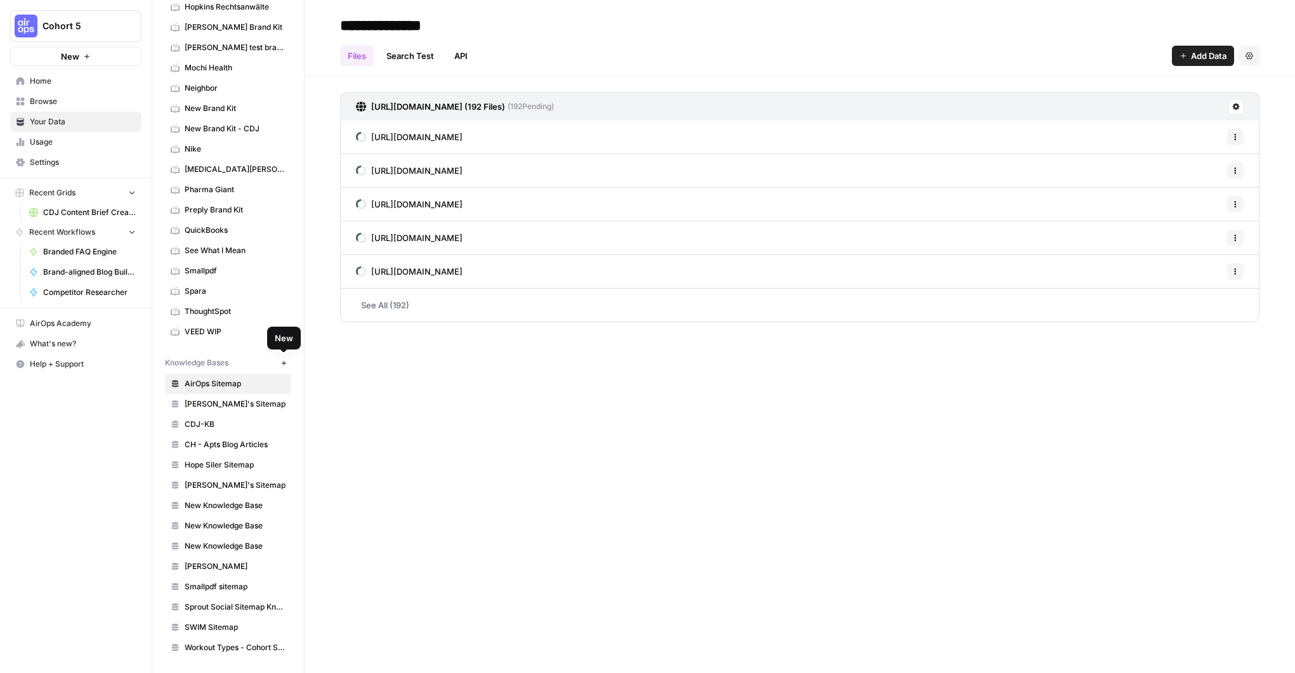
click at [281, 363] on icon "button" at bounding box center [284, 363] width 7 height 7
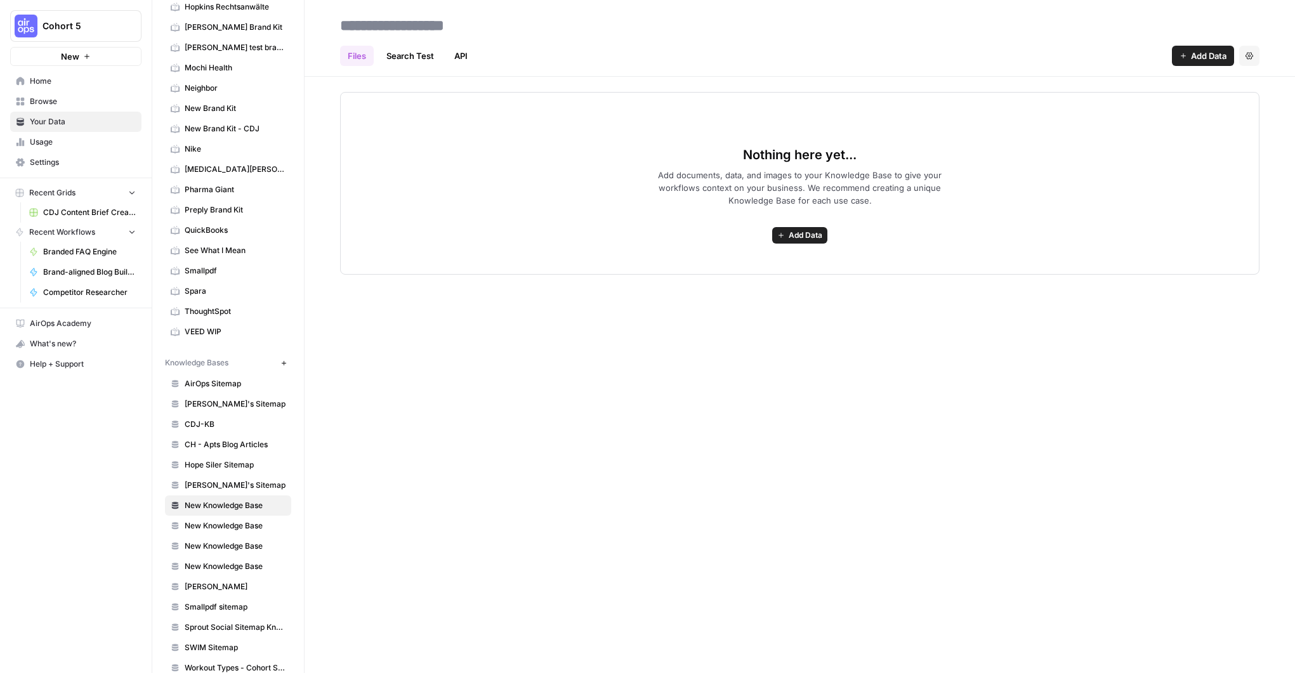
click at [1170, 66] on header "Files Search Test API Add Data Settings" at bounding box center [800, 38] width 991 height 77
click at [1178, 61] on button "Add Data" at bounding box center [1203, 56] width 62 height 20
click at [1109, 103] on span "Web Scrape" at bounding box center [1161, 103] width 116 height 13
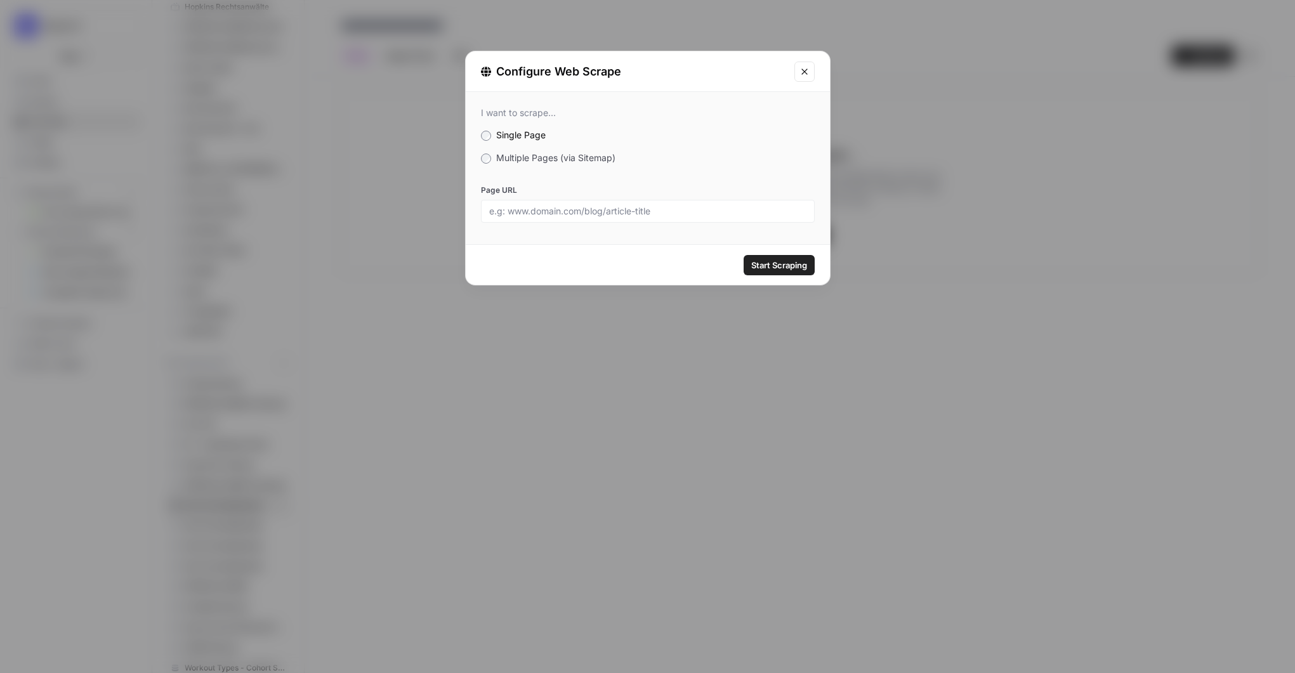
click at [510, 158] on span "Multiple Pages (via Sitemap)" at bounding box center [555, 157] width 119 height 11
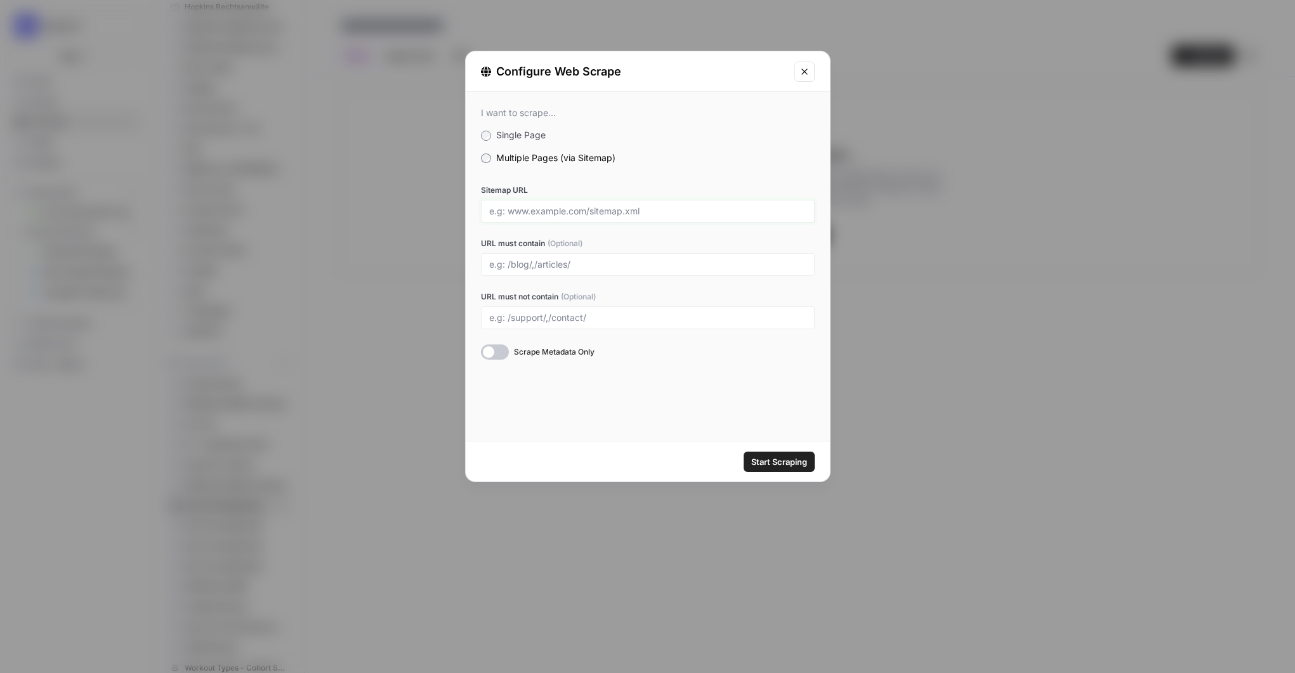
click at [520, 209] on input "Sitemap URL" at bounding box center [647, 211] width 317 height 11
type input "[URL][DOMAIN_NAME]"
click at [768, 461] on span "Start Scraping" at bounding box center [780, 462] width 56 height 13
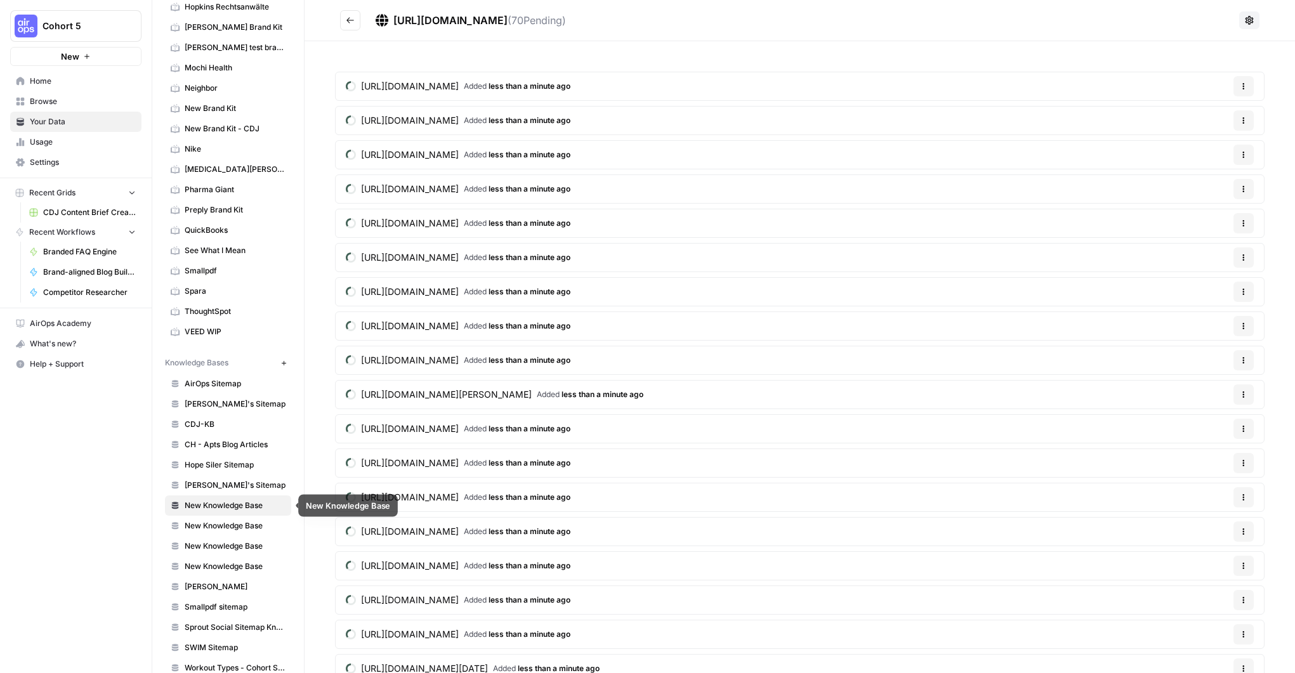
click at [233, 506] on span "New Knowledge Base" at bounding box center [235, 505] width 101 height 11
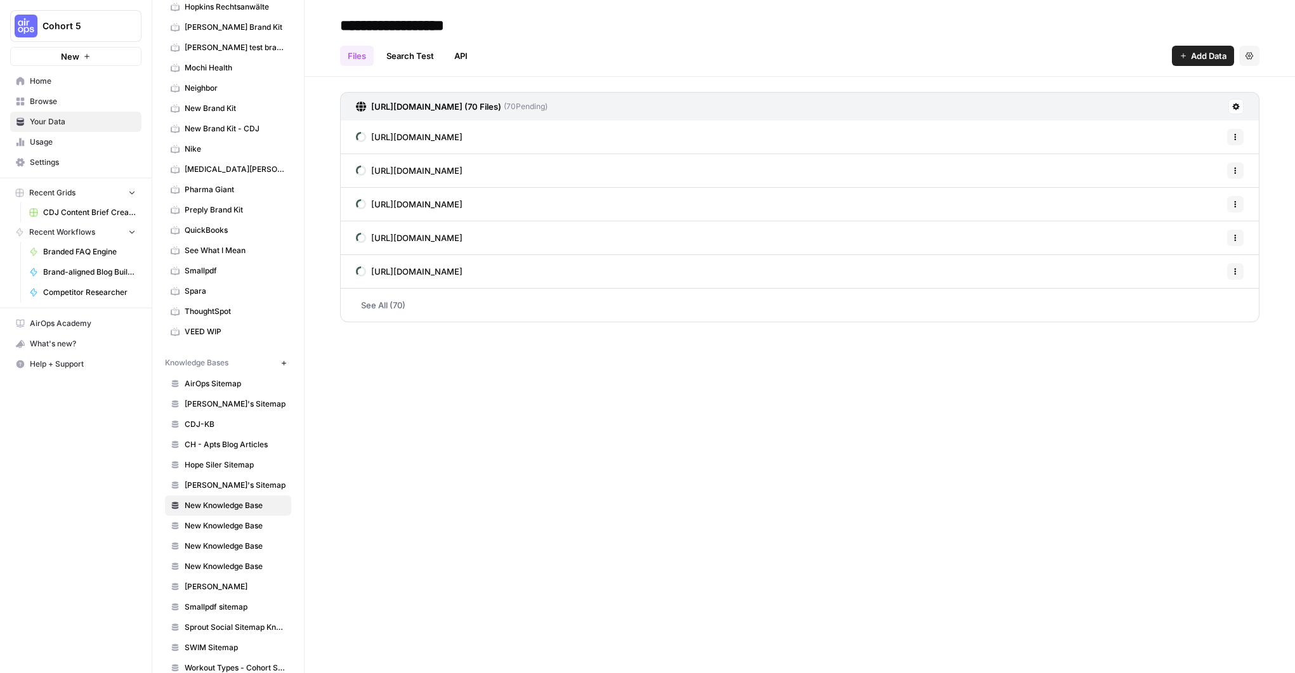
click at [233, 506] on span "New Knowledge Base" at bounding box center [235, 505] width 101 height 11
click at [457, 21] on input "**********" at bounding box center [436, 25] width 203 height 25
type input "**********"
click at [531, 364] on div "**********" at bounding box center [800, 336] width 991 height 673
